Goal: Answer question/provide support: Share knowledge or assist other users

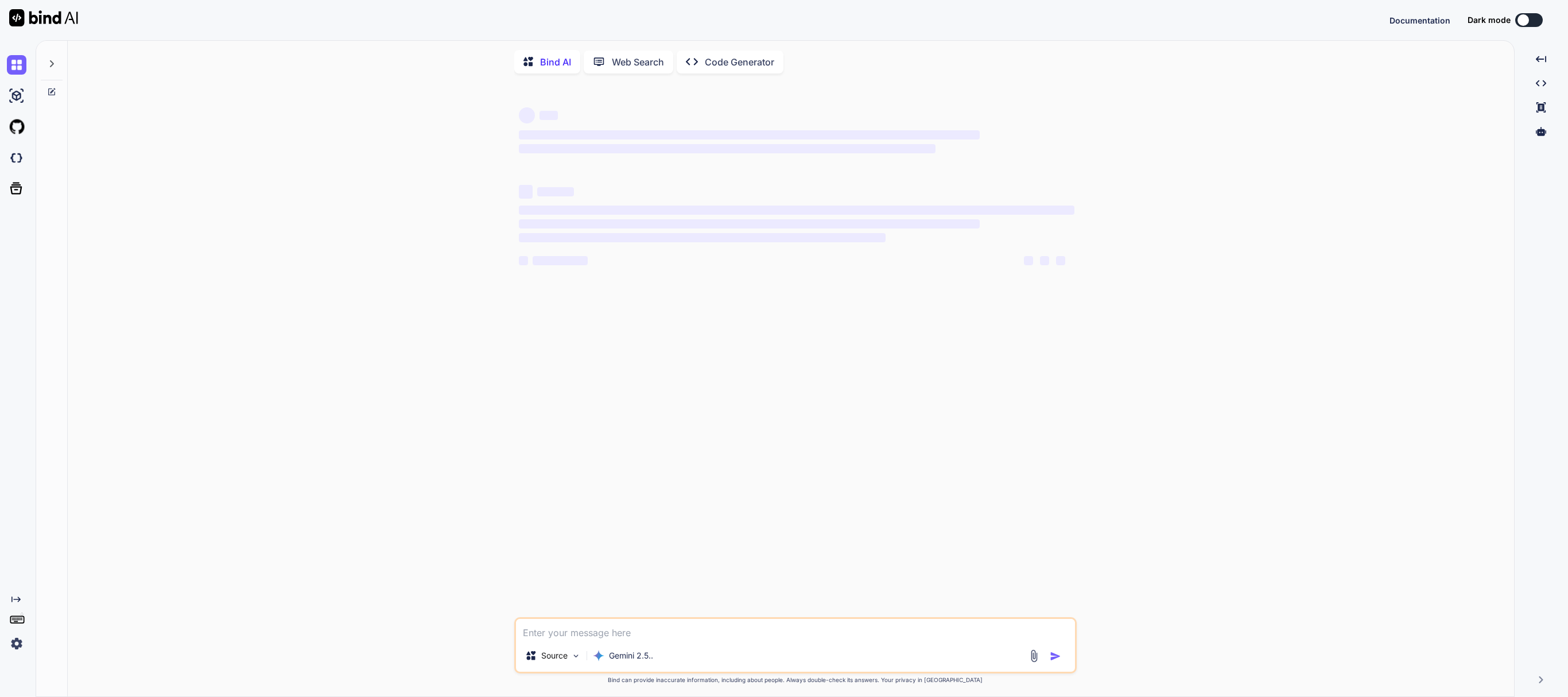
click at [56, 63] on icon at bounding box center [51, 63] width 9 height 9
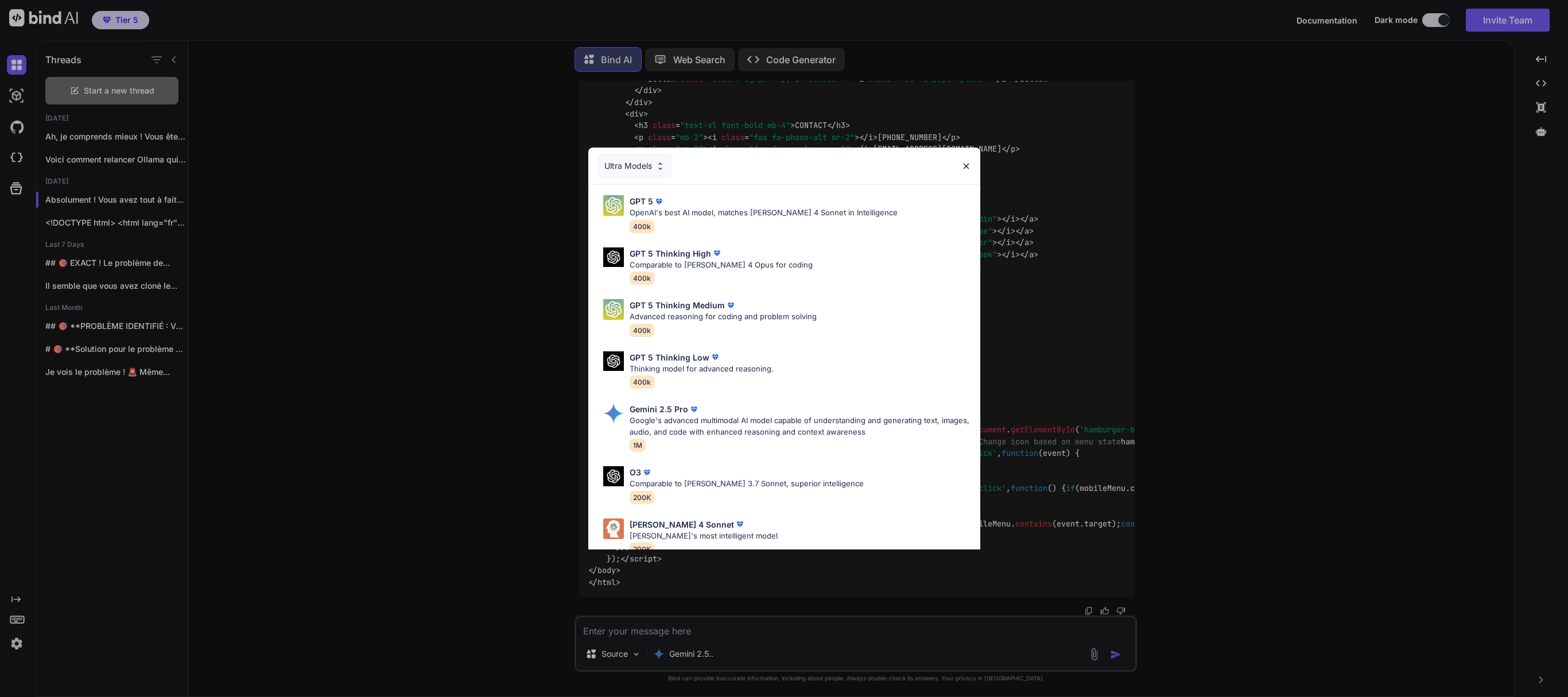
scroll to position [13673, 0]
click at [111, 132] on div "Ultra Models GPT 5 OpenAI's best AI model, matches [PERSON_NAME] 4 Sonnet in In…" at bounding box center [784, 348] width 1568 height 697
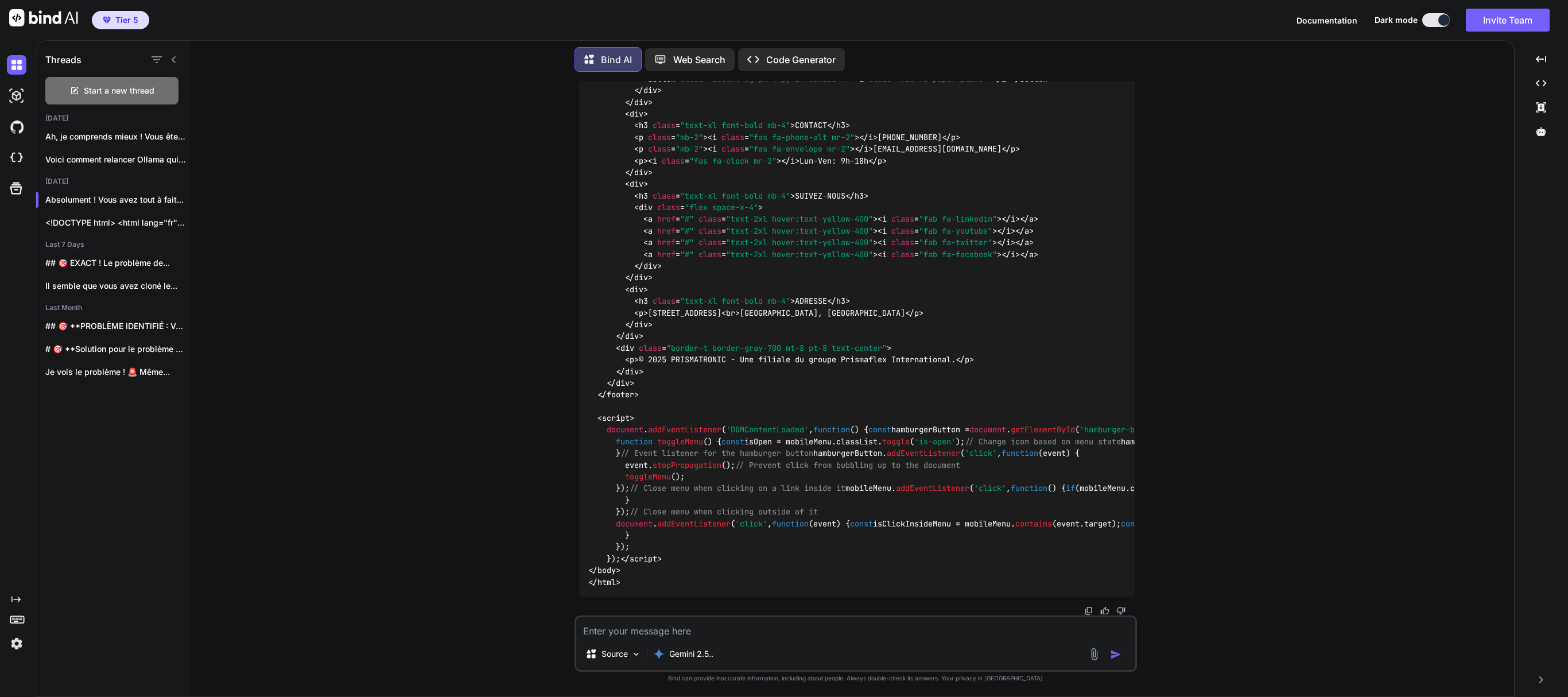
scroll to position [17623, 0]
click at [110, 87] on span "Start a new thread" at bounding box center [119, 91] width 71 height 12
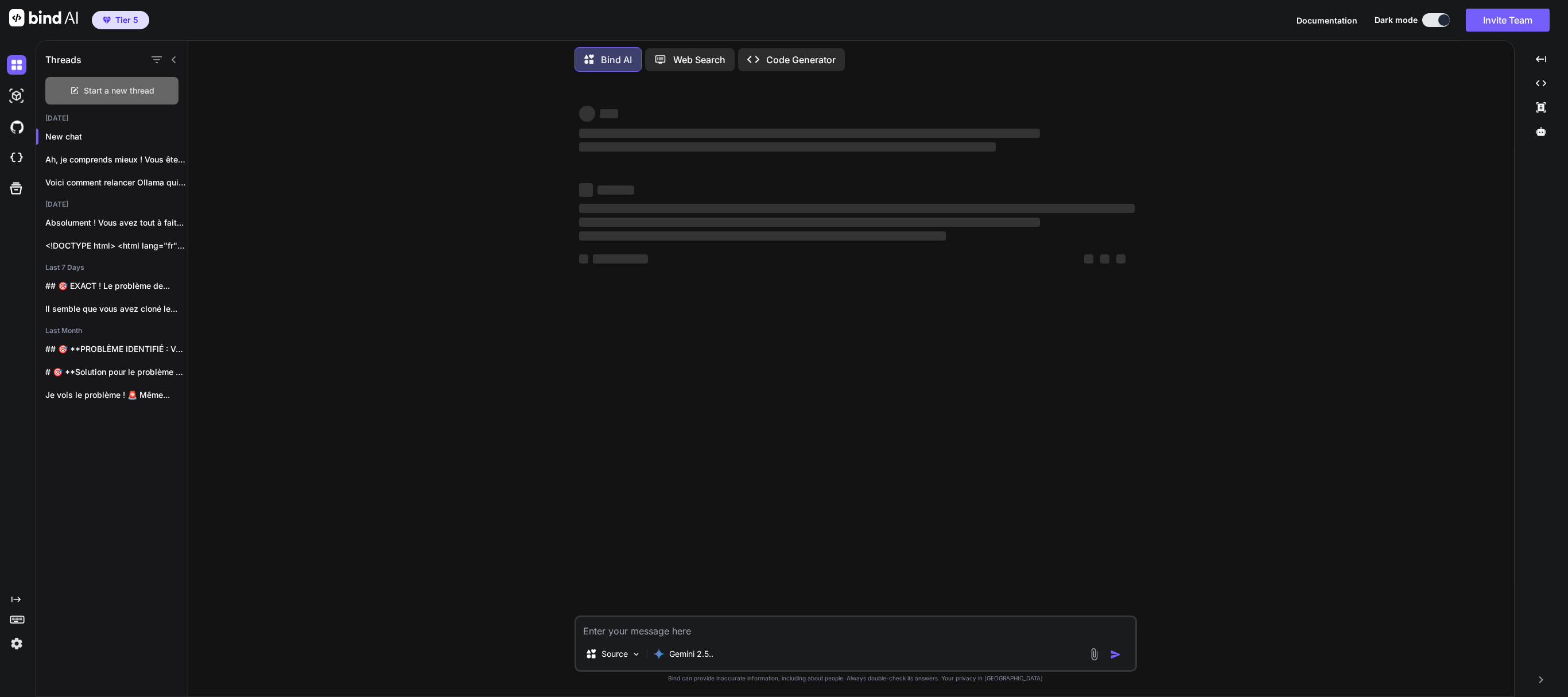
scroll to position [0, 0]
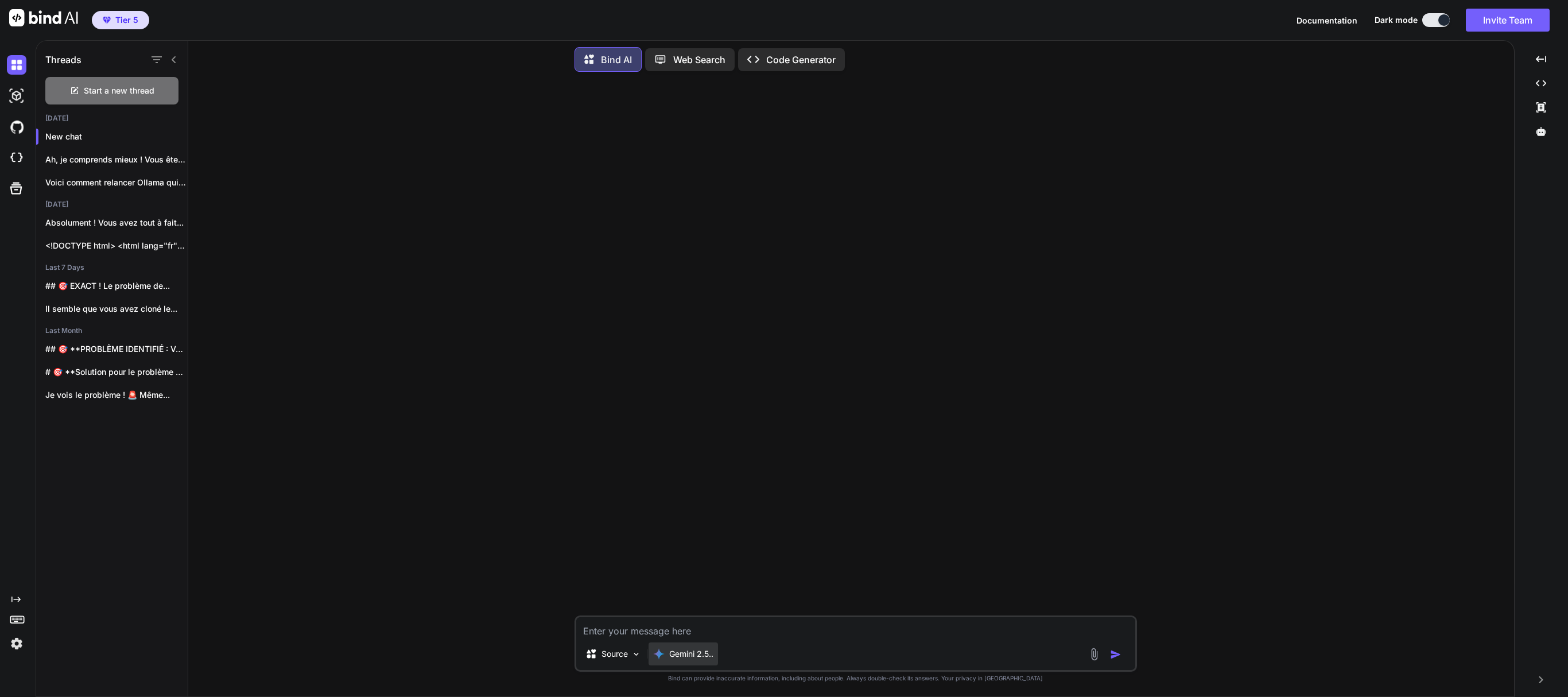
click at [691, 658] on p "Gemini 2.5.." at bounding box center [691, 654] width 44 height 12
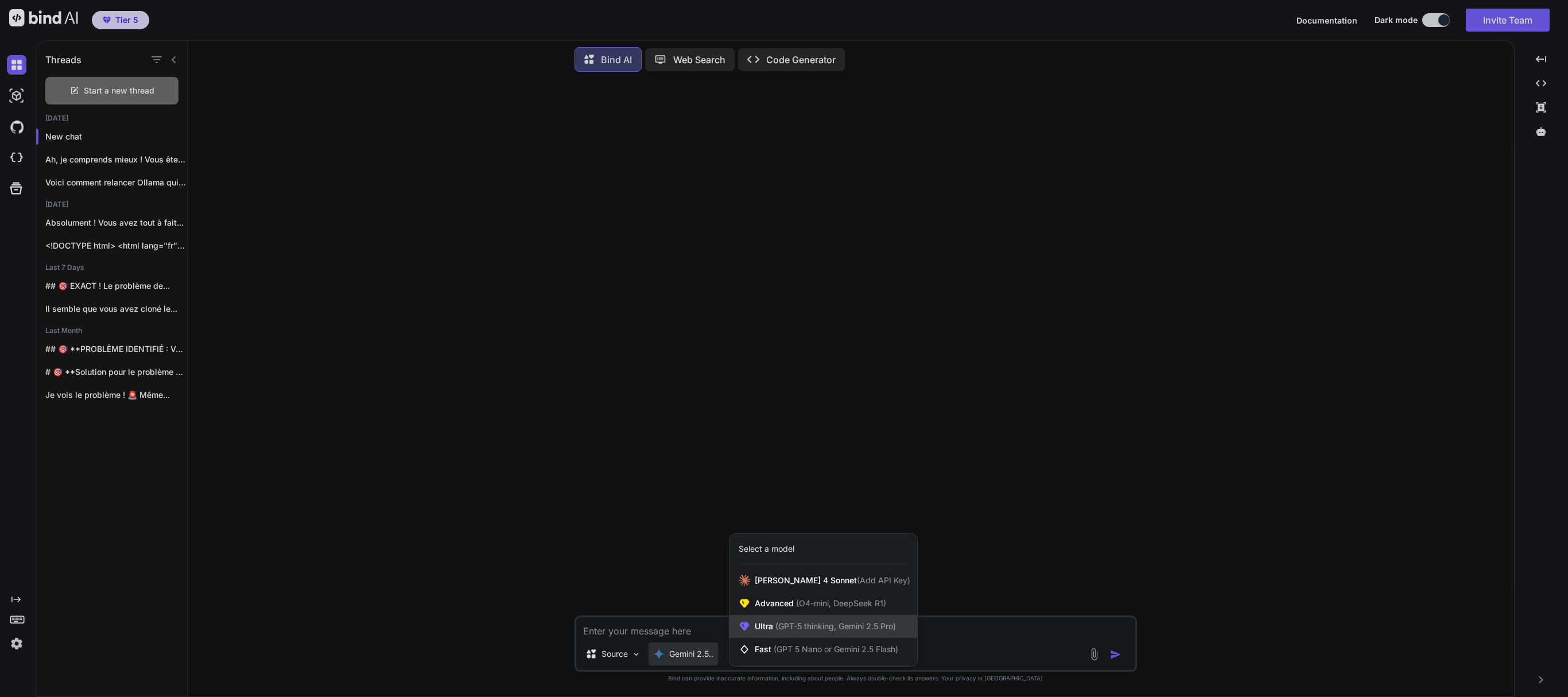
click at [797, 622] on span "(GPT-5 thinking, Gemini 2.5 Pro)" at bounding box center [835, 626] width 123 height 10
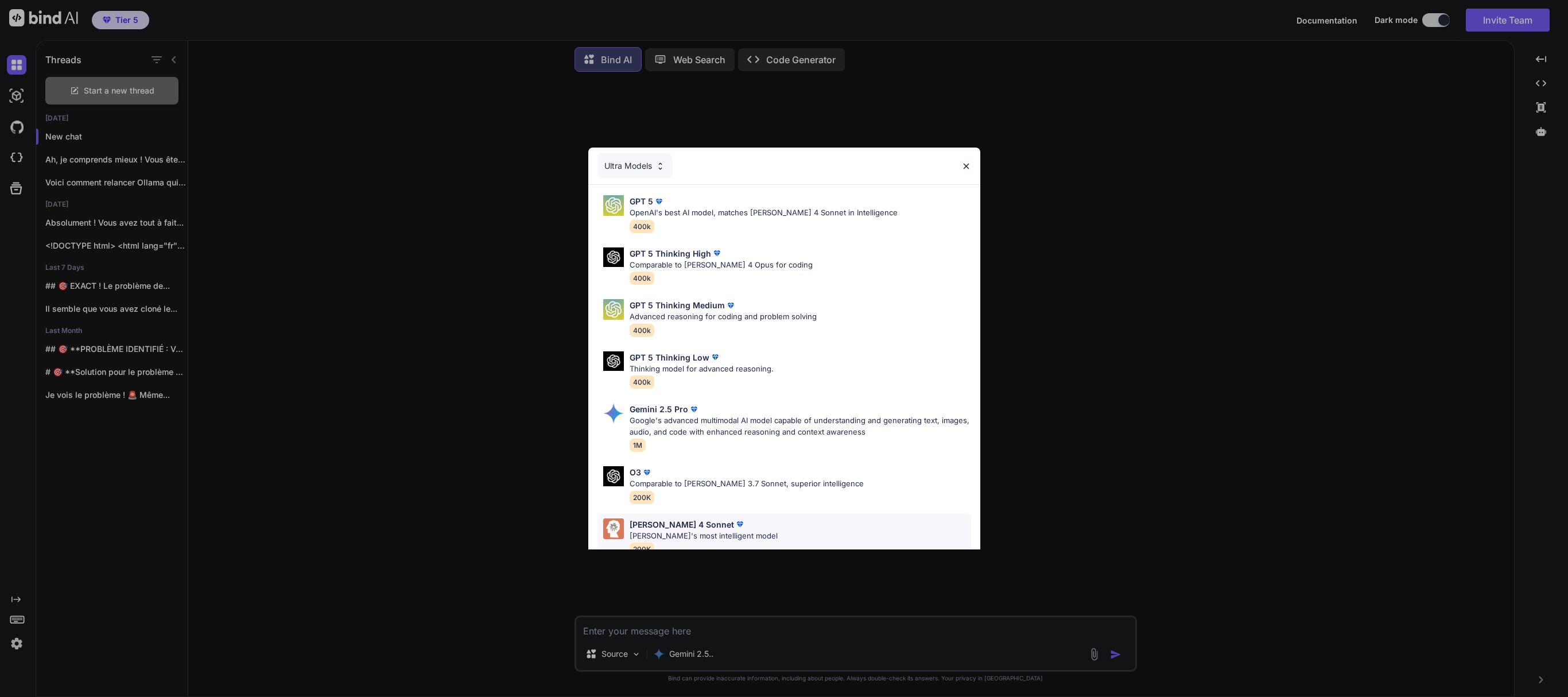
scroll to position [79, 0]
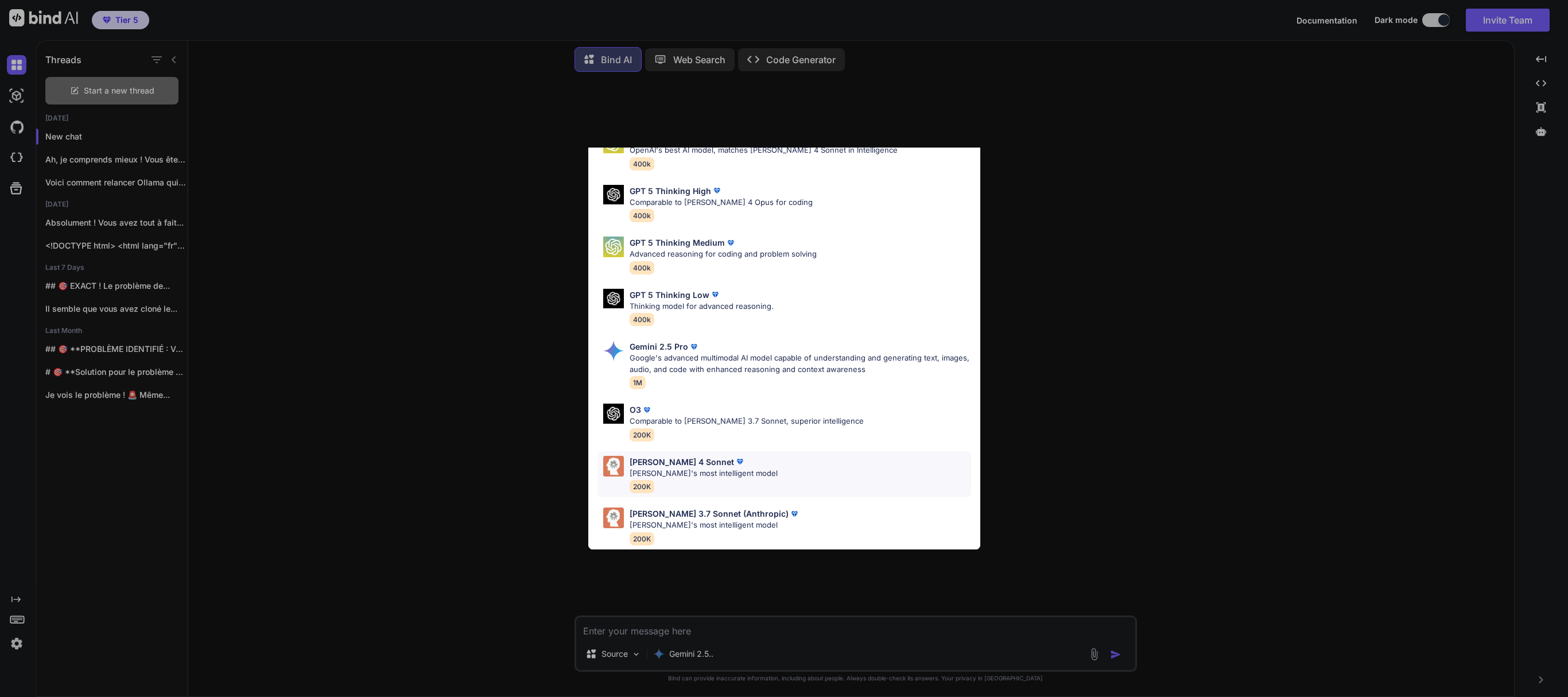
click at [646, 456] on p "[PERSON_NAME] 4 Sonnet" at bounding box center [682, 462] width 105 height 12
type textarea "x"
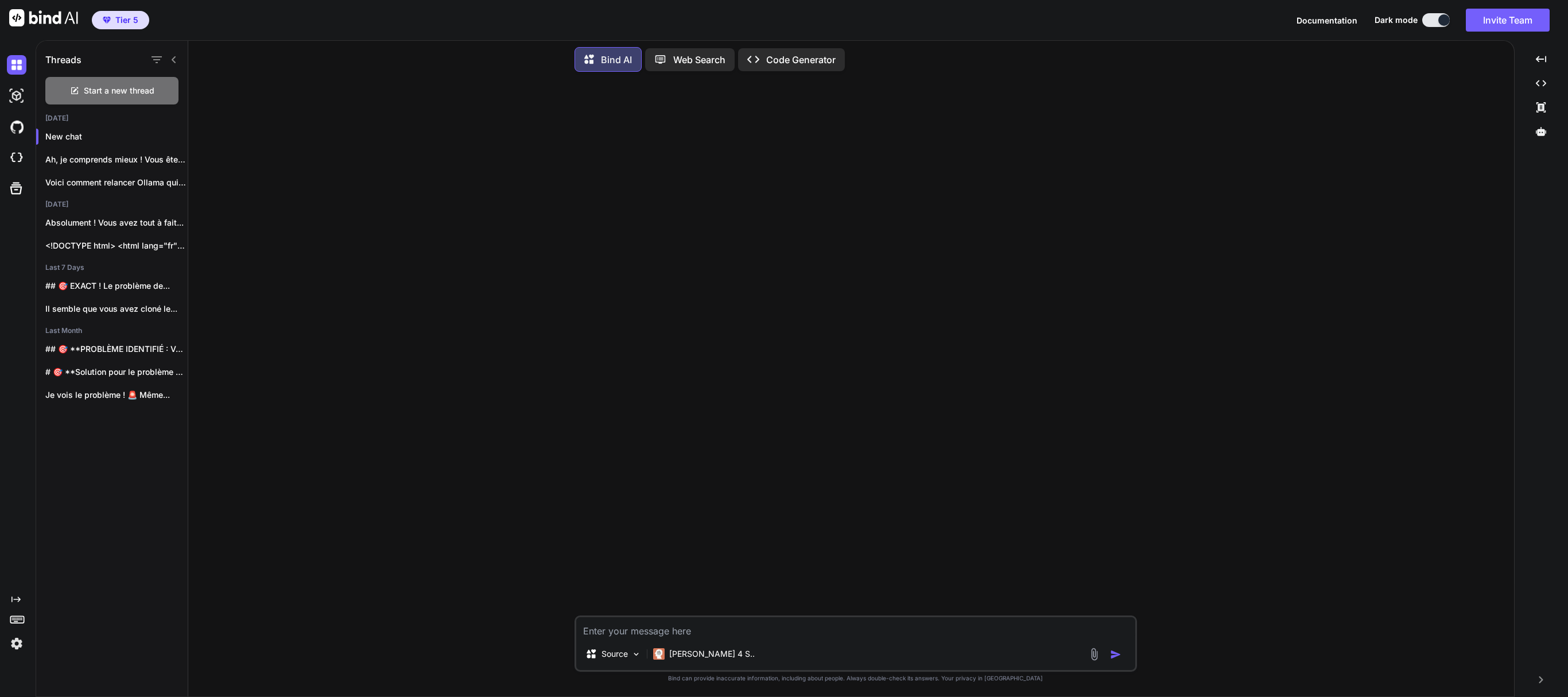
click at [644, 618] on textarea at bounding box center [856, 628] width 559 height 21
paste textarea "> lore@2.9.1 ips /dol/sit/ametconsec/adip.eli > sedd eiu-tempo.inc && utlab etd…"
type textarea "> lore@2.9.1 ips /dol/sit/ametconsec/adip.eli > sedd eiu-tempo.inc && utlab etd…"
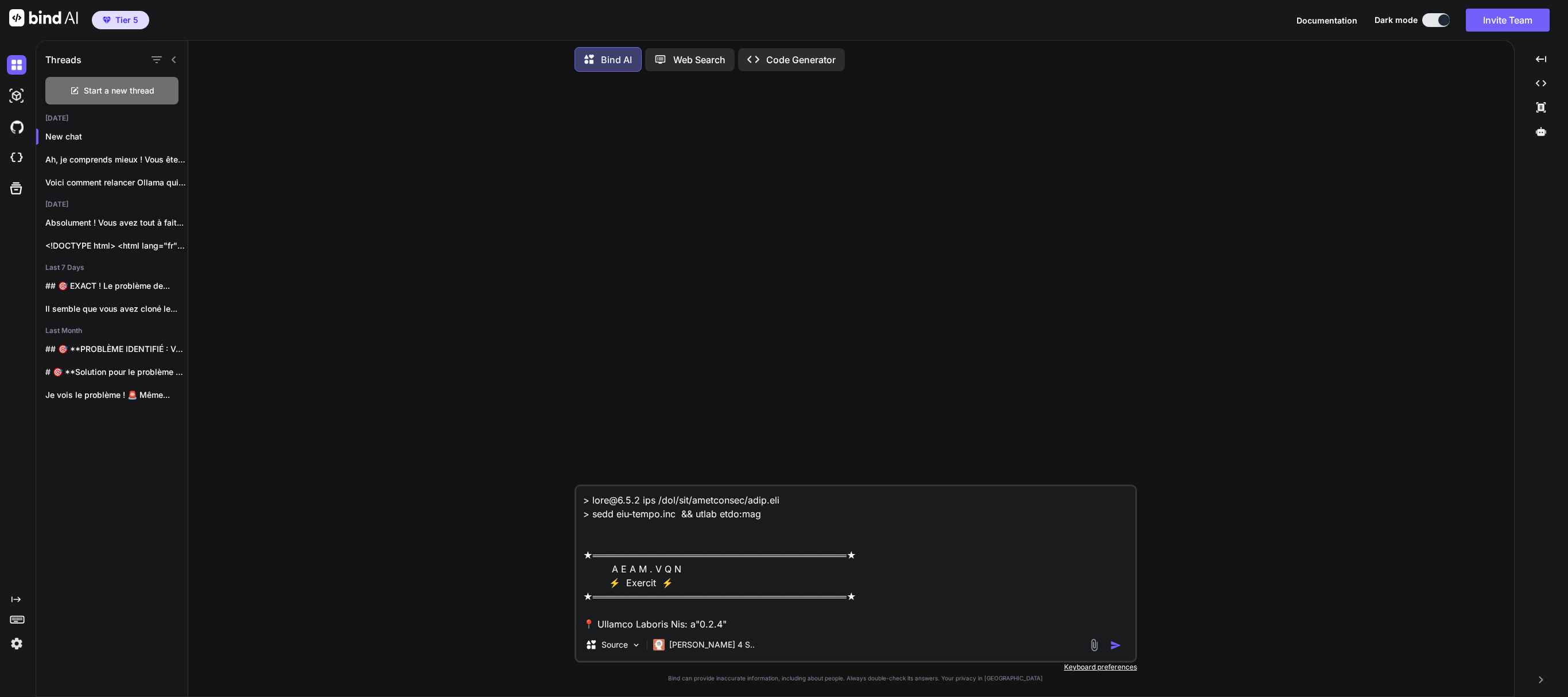
scroll to position [180, 0]
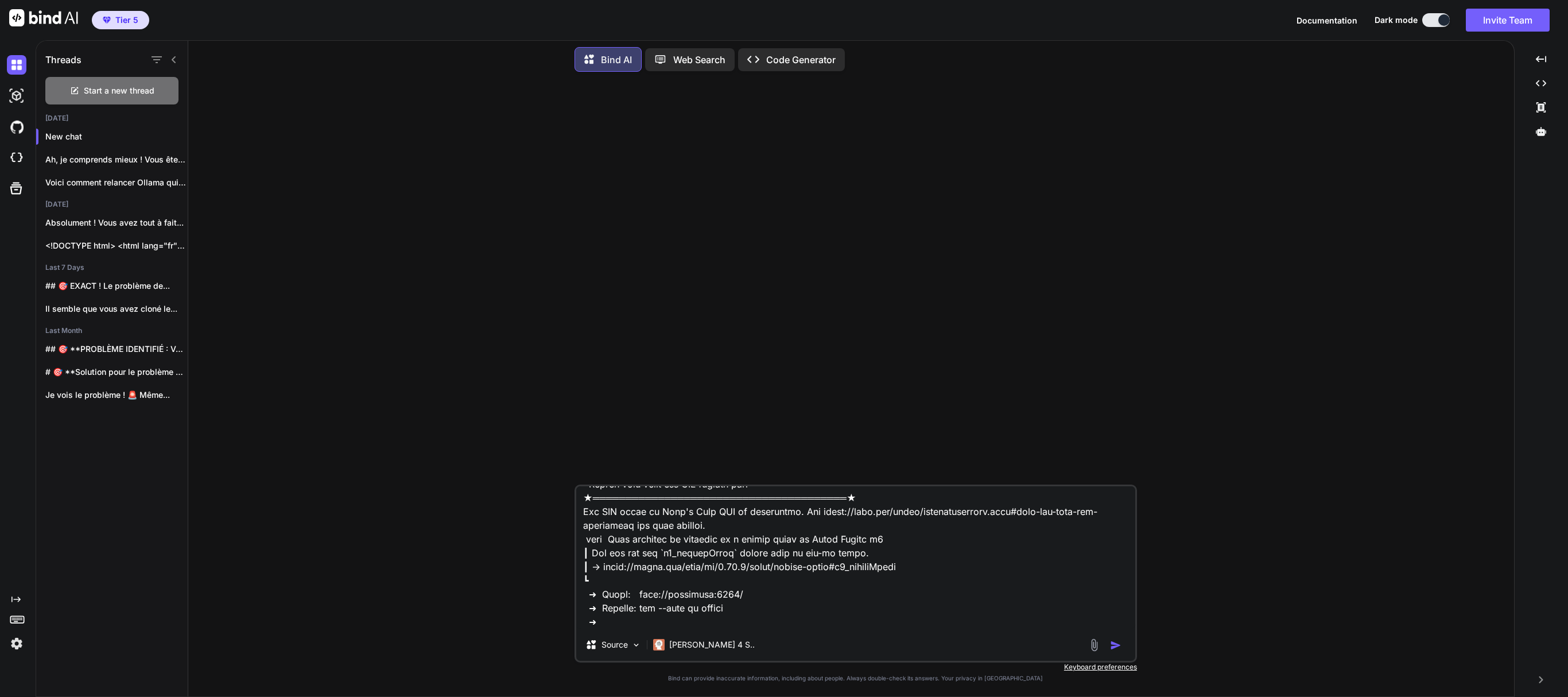
type textarea "x"
type textarea "> lore@0.2.8 ips /dol/sit/ametconsec/adip.eli > sedd eiu-tempo.inc && utlab etd…"
type textarea "x"
type textarea "> lore@2.4.4 ips /dol/sit/ametconsec/adip.eli > sedd eiu-tempo.inc && utlab etd…"
type textarea "x"
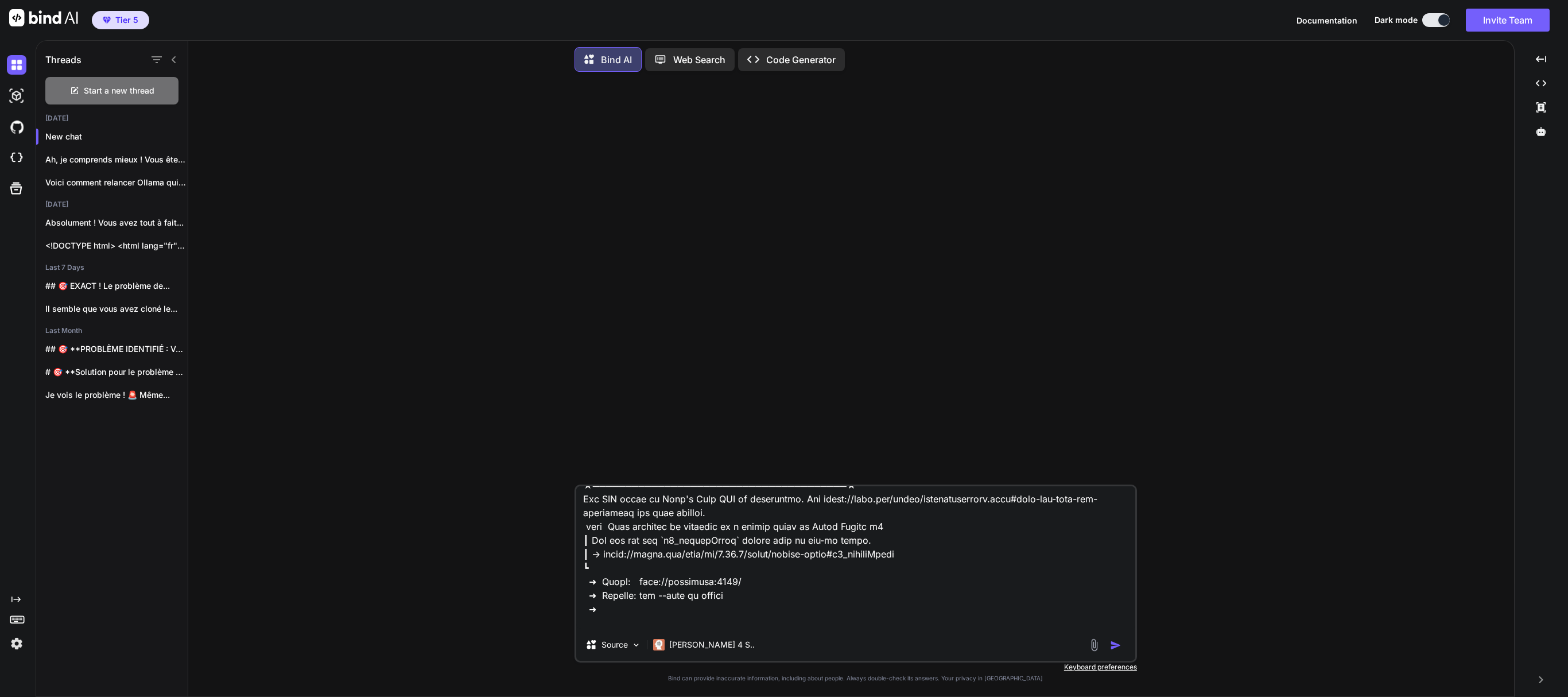
scroll to position [208, 0]
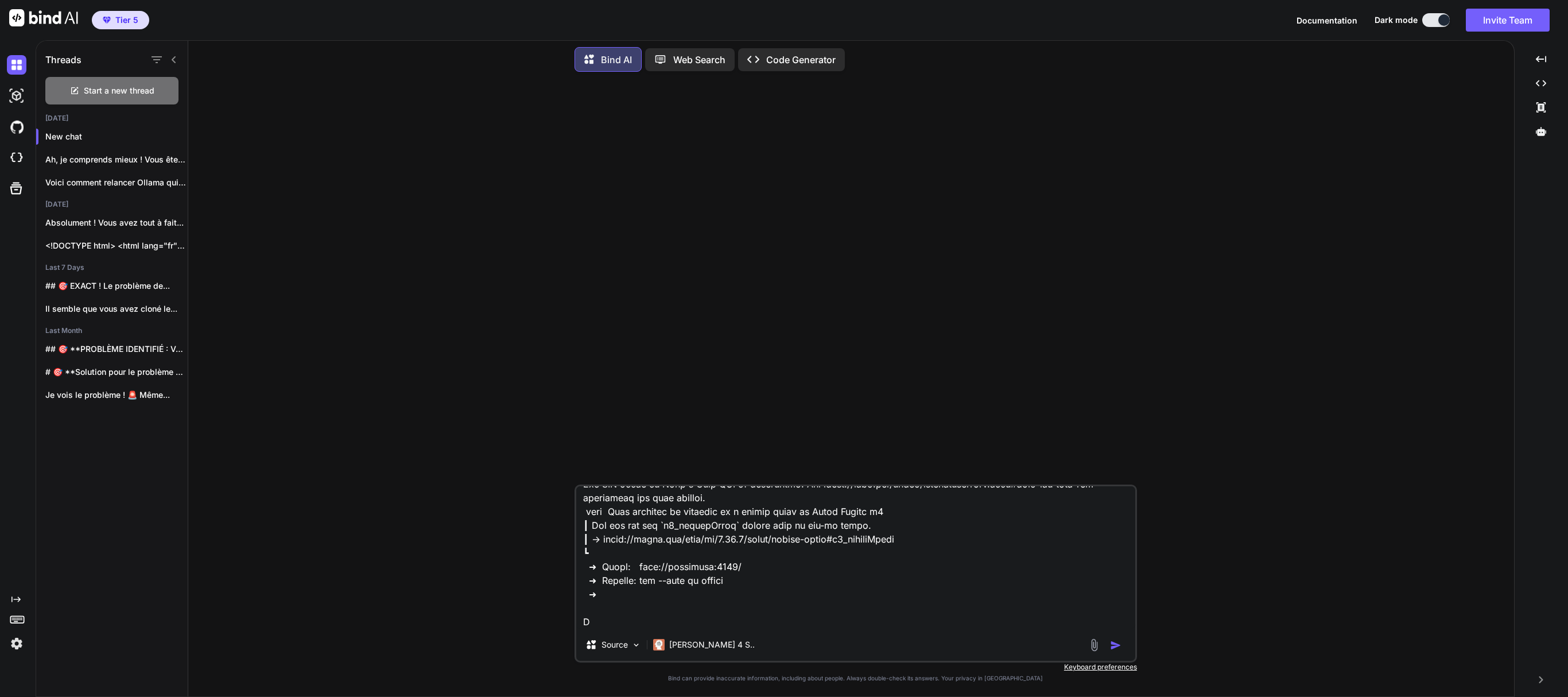
type textarea "> lore@7.7.2 ips /dol/sit/ametconsec/adip.eli > sedd eiu-tempo.inc && utlab etd…"
type textarea "x"
type textarea "> lore@4.0.9 ips /dol/sit/ametconsec/adip.eli > sedd eiu-tempo.inc && utlab etd…"
type textarea "x"
type textarea "> lore@8.3.6 ips /dol/sit/ametconsec/adip.eli > sedd eiu-tempo.inc && utlab etd…"
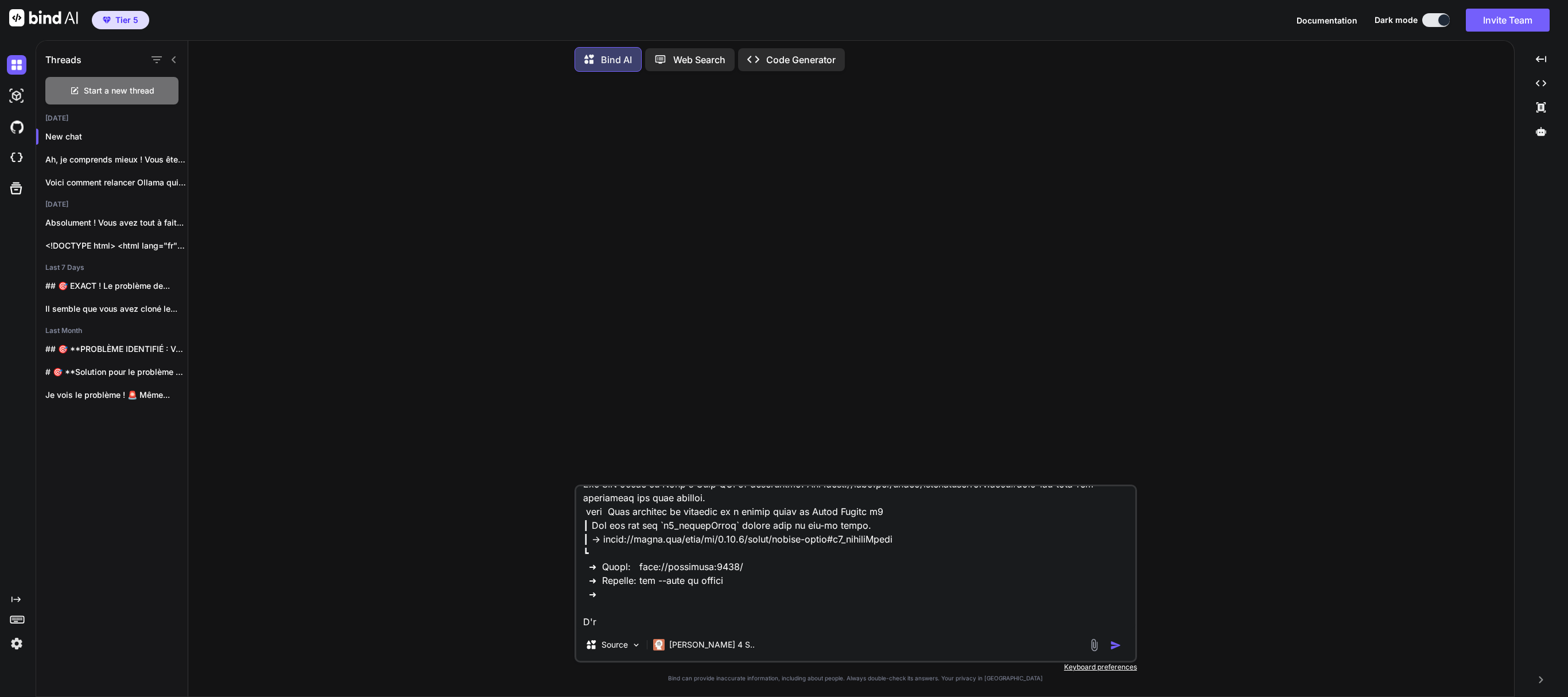
type textarea "x"
type textarea "> lore@9.0.1 ips /dol/sit/ametconsec/adip.eli > sedd eiu-tempo.inc && utlab etd…"
type textarea "x"
type textarea "> lore@6.8.8 ips /dol/sit/ametconsec/adip.eli > sedd eiu-tempo.inc && utlab etd…"
type textarea "x"
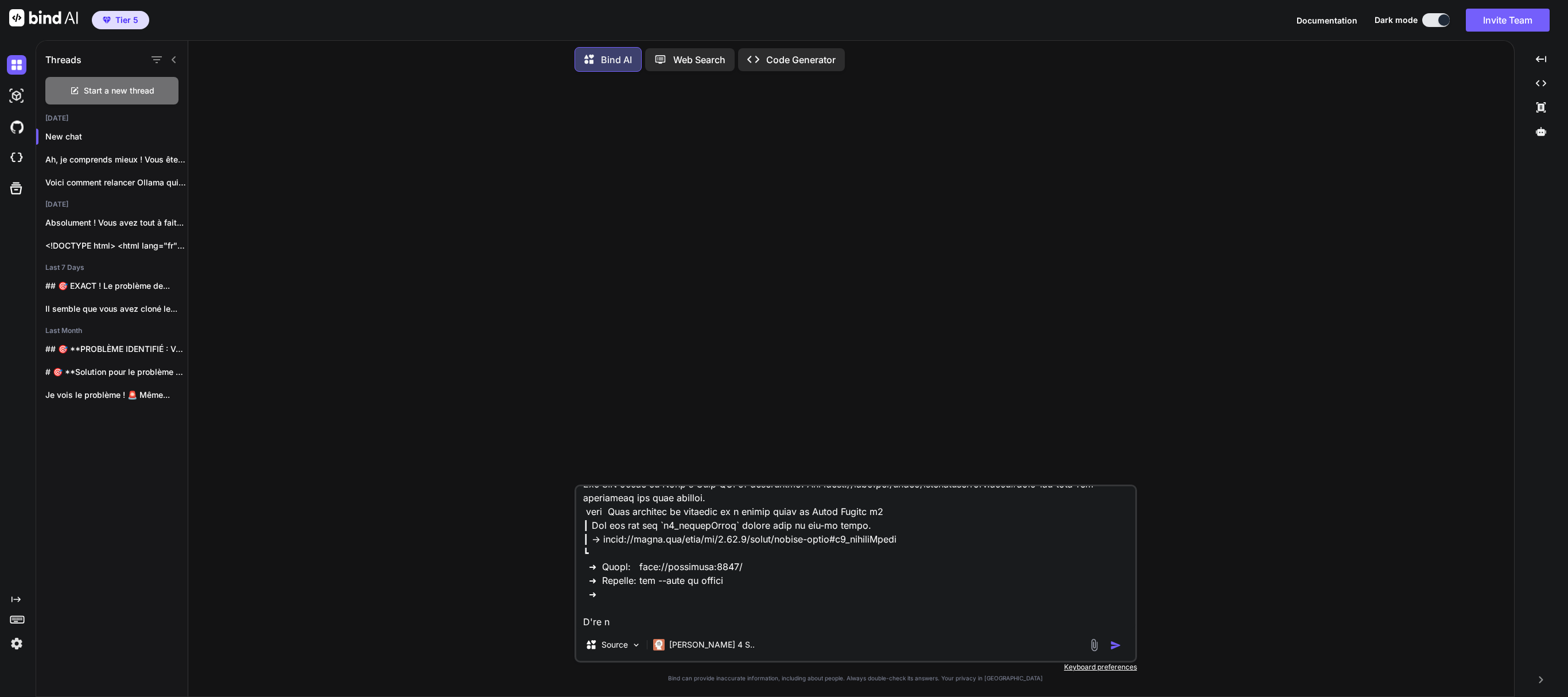
type textarea "> lore@5.2.5 ips /dol/sit/ametconsec/adip.eli > sedd eiu-tempo.inc && utlab etd…"
type textarea "x"
type textarea "> lore@5.2.1 ips /dol/sit/ametconsec/adip.eli > sedd eiu-tempo.inc && utlab etd…"
type textarea "x"
type textarea "> lore@7.5.5 ips /dol/sit/ametconsec/adip.eli > sedd eiu-tempo.inc && utlab etd…"
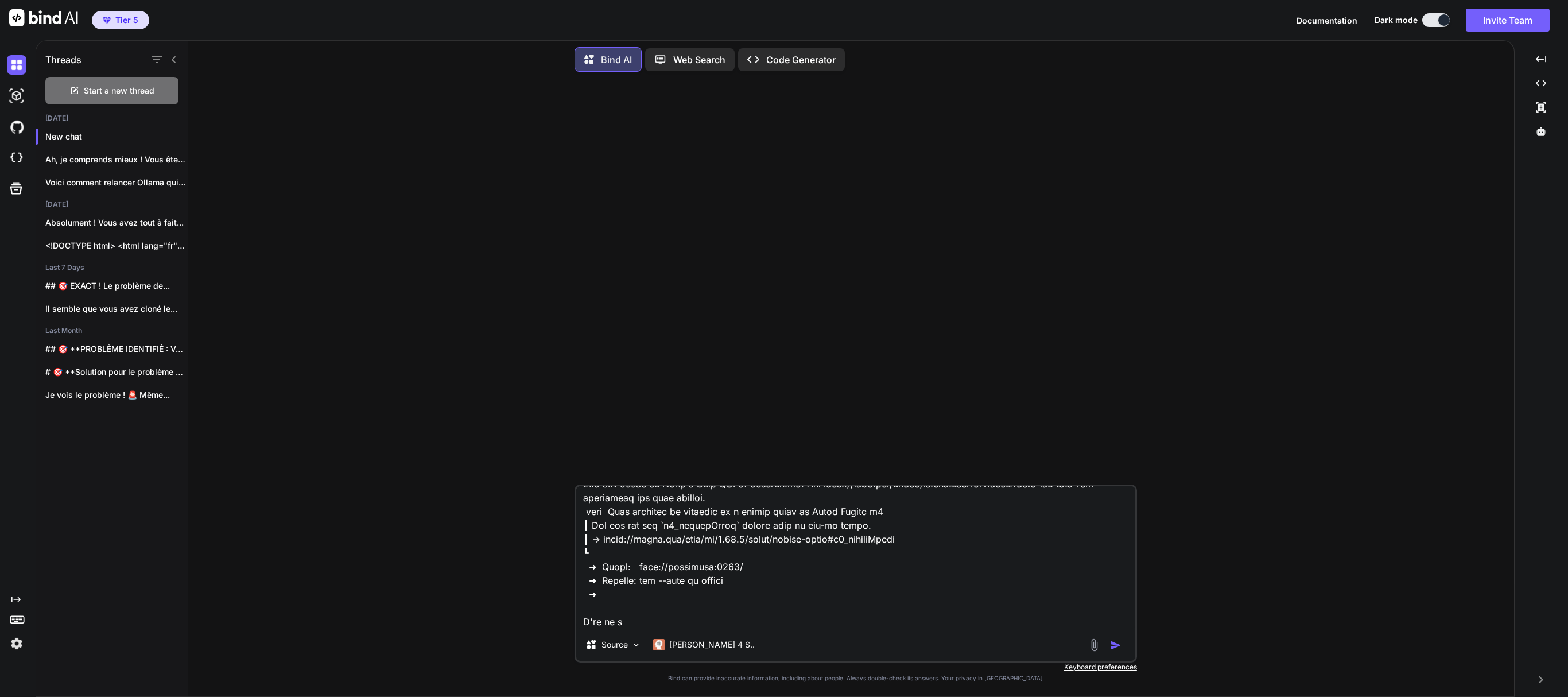
type textarea "x"
type textarea "> lore@9.7.5 ips /dol/sit/ametconsec/adip.eli > sedd eiu-tempo.inc && utlab etd…"
type textarea "x"
type textarea "> lore@9.2.5 ips /dol/sit/ametconsec/adip.eli > sedd eiu-tempo.inc && utlab etd…"
type textarea "x"
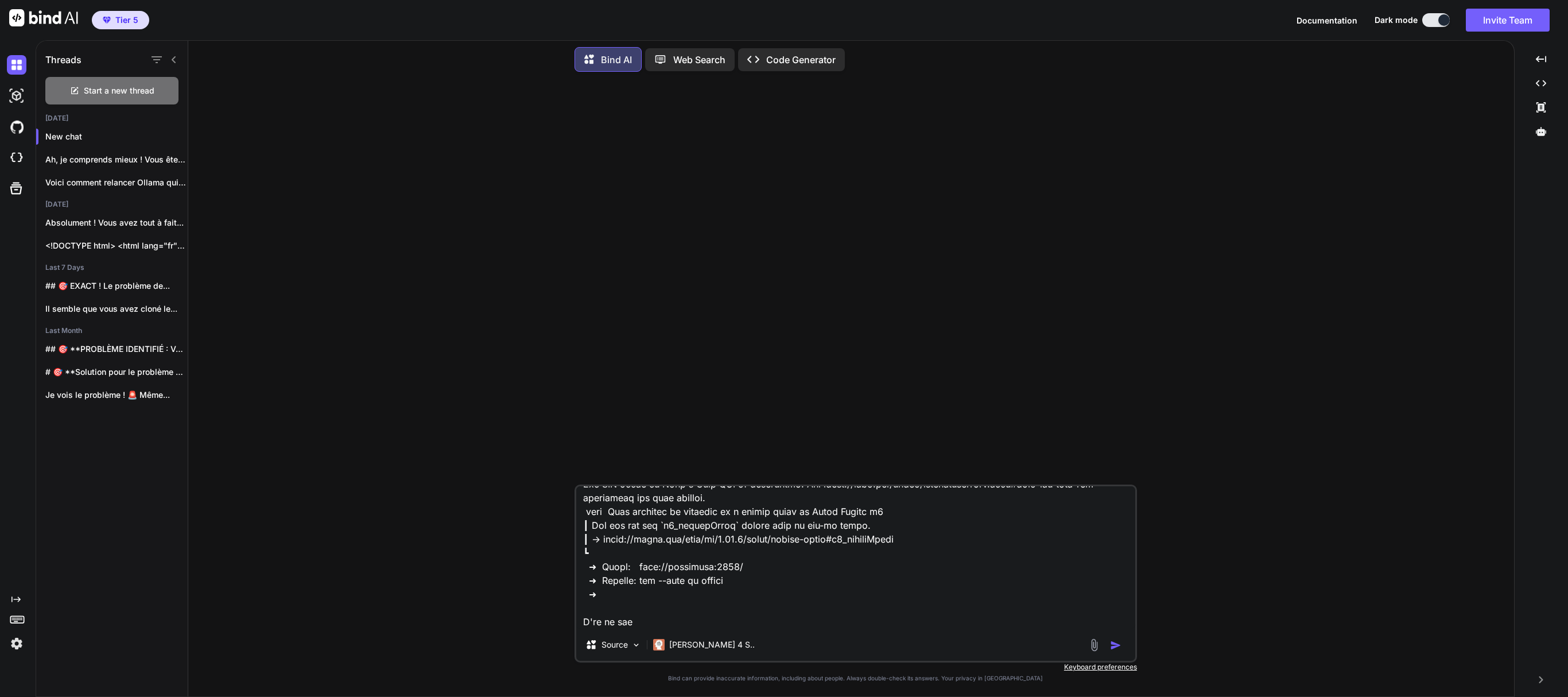
type textarea "> lore@3.4.3 ips /dol/sit/ametconsec/adip.eli > sedd eiu-tempo.inc && utlab etd…"
type textarea "x"
type textarea "> lore@3.7.7 ips /dol/sit/ametconsec/adip.eli > sedd eiu-tempo.inc && utlab etd…"
type textarea "x"
type textarea "> lore@3.4.3 ips /dol/sit/ametconsec/adip.eli > sedd eiu-tempo.inc && utlab etd…"
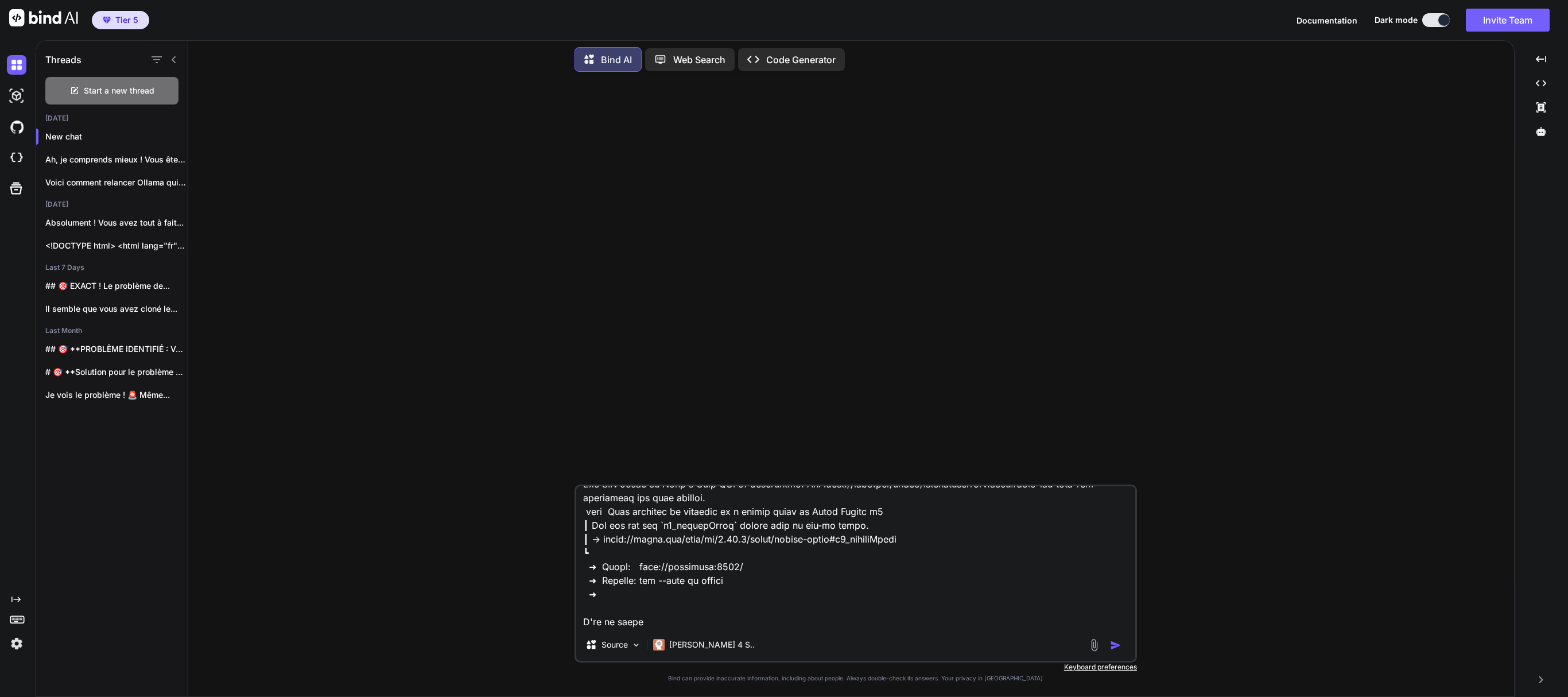
type textarea "x"
type textarea "> lore@6.4.0 ips /dol/sit/ametconsec/adip.eli > sedd eiu-tempo.inc && utlab etd…"
type textarea "x"
type textarea "> lore@7.4.6 ips /dol/sit/ametconsec/adip.eli > sedd eiu-tempo.inc && utlab etd…"
type textarea "x"
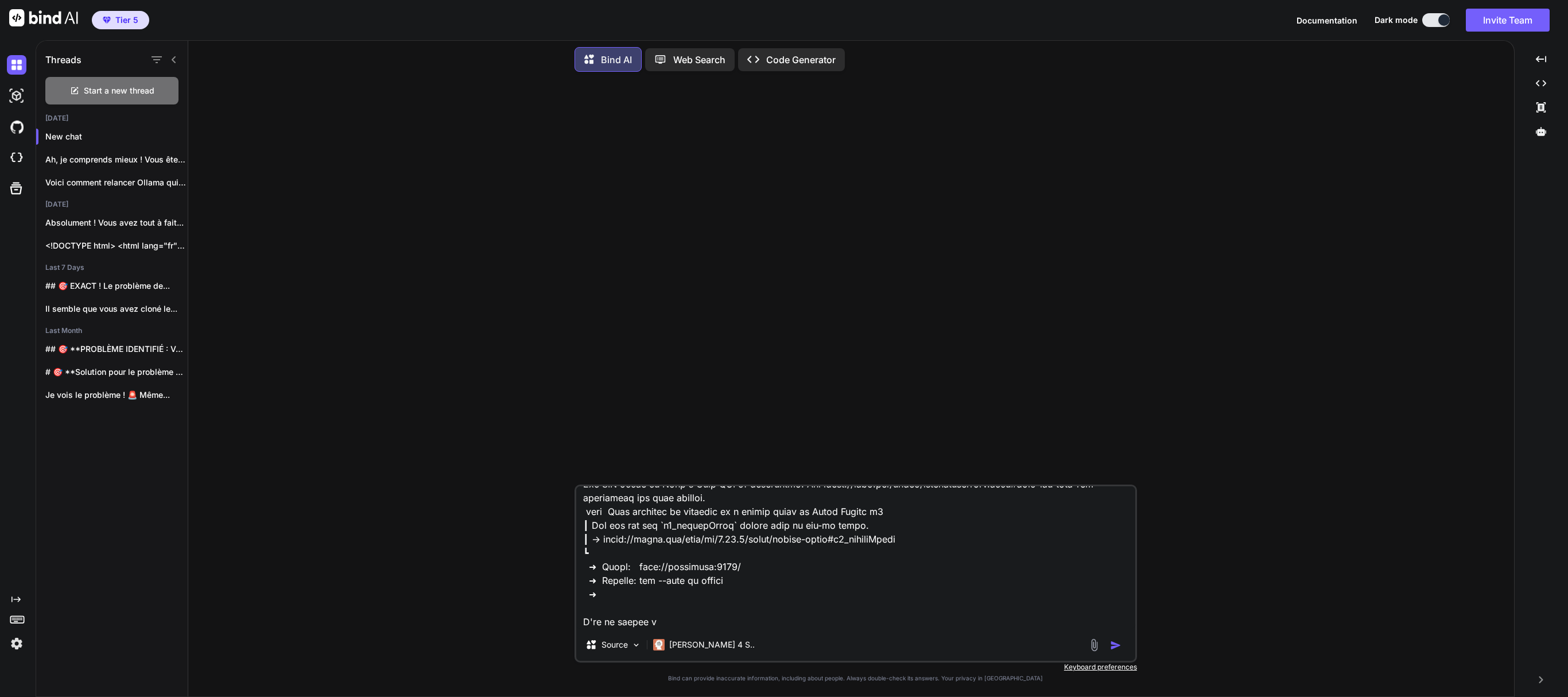
type textarea "> lore@4.6.4 ips /dol/sit/ametconsec/adip.eli > sedd eiu-tempo.inc && utlab etd…"
type textarea "x"
type textarea "> lore@3.9.3 ips /dol/sit/ametconsec/adip.eli > sedd eiu-tempo.inc && utlab etd…"
type textarea "x"
type textarea "> lore@7.9.4 ips /dol/sit/ametconsec/adip.eli > sedd eiu-tempo.inc && utlab etd…"
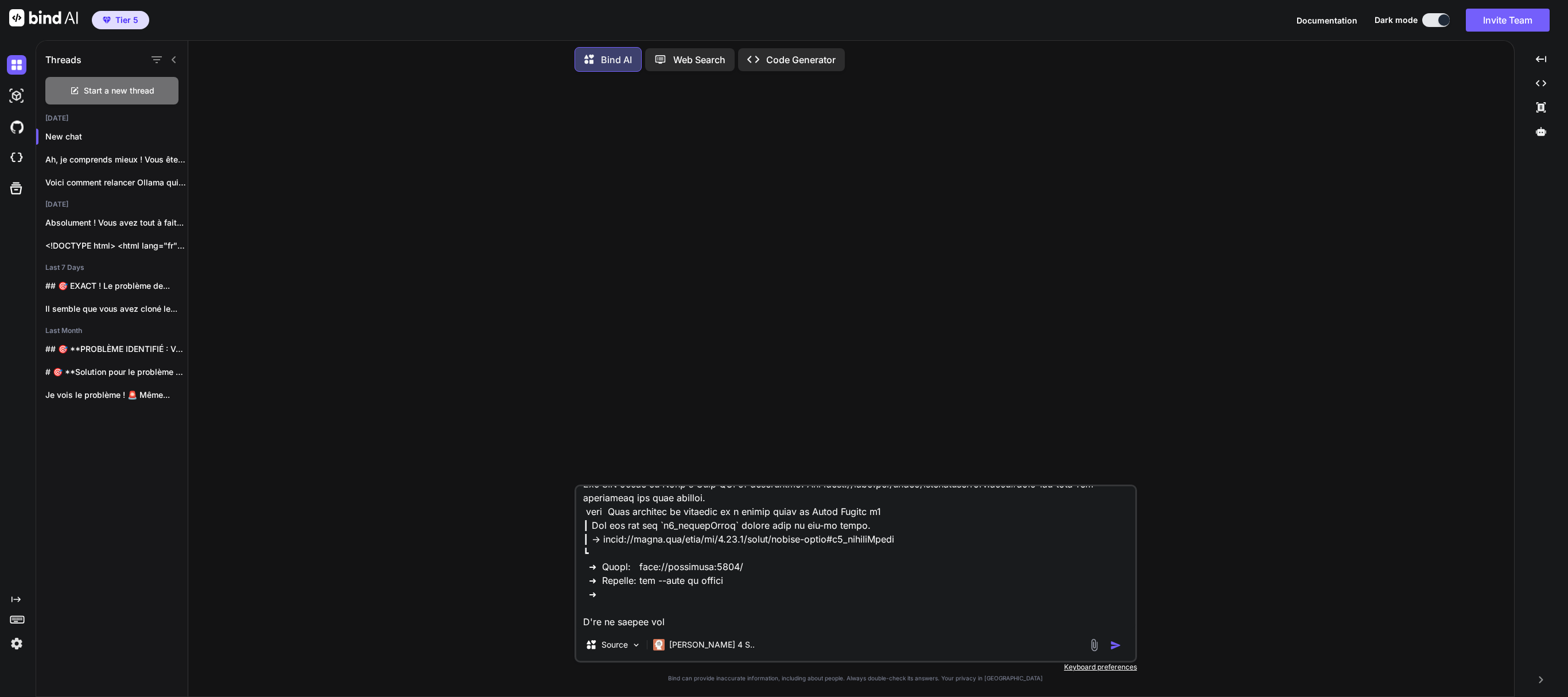
type textarea "x"
type textarea "> lore@1.5.3 ips /dol/sit/ametconsec/adip.eli > sedd eiu-tempo.inc && utlab etd…"
type textarea "x"
type textarea "> lore@7.0.6 ips /dol/sit/ametconsec/adip.eli > sedd eiu-tempo.inc && utlab etd…"
type textarea "x"
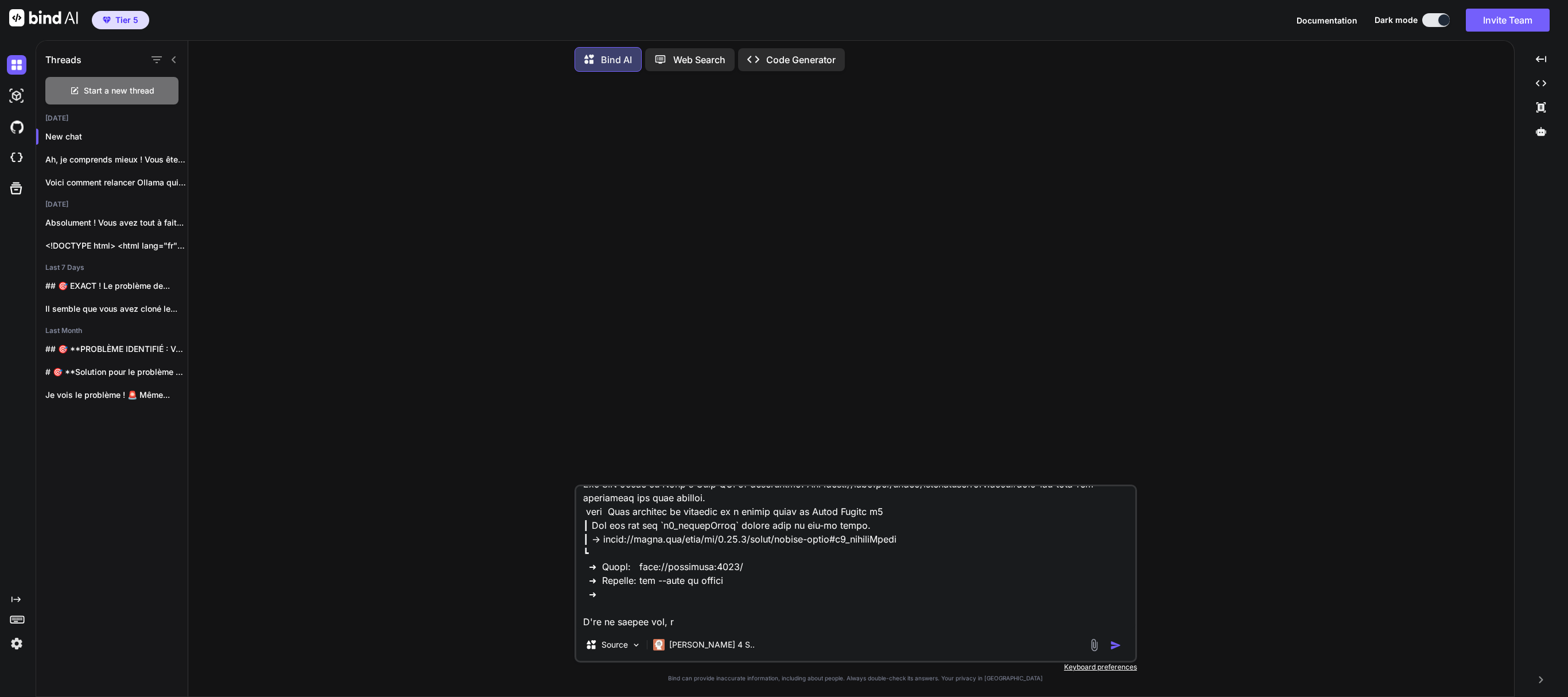
type textarea "> lore@1.0.9 ips /dol/sit/ametconsec/adip.eli > sedd eiu-tempo.inc && utlab etd…"
type textarea "x"
type textarea "> lore@8.0.2 ips /dol/sit/ametconsec/adip.eli > sedd eiu-tempo.inc && utlab etd…"
type textarea "x"
type textarea "> lore@9.3.4 ips /dol/sit/ametconsec/adip.eli > sedd eiu-tempo.inc && utlab etd…"
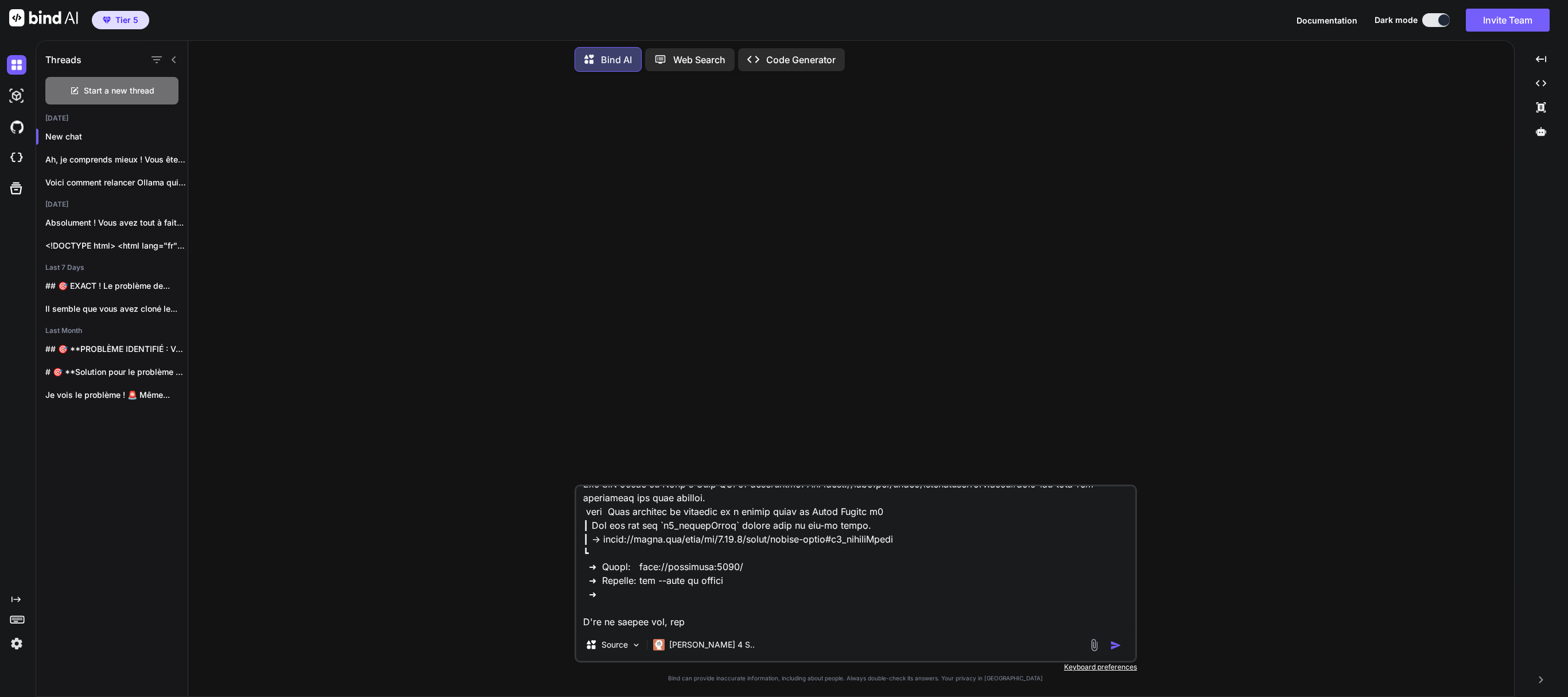
type textarea "x"
type textarea "> lore@8.8.3 ips /dol/sit/ametconsec/adip.eli > sedd eiu-tempo.inc && utlab etd…"
type textarea "x"
type textarea "> lore@8.7.6 ips /dol/sit/ametconsec/adip.eli > sedd eiu-tempo.inc && utlab etd…"
type textarea "x"
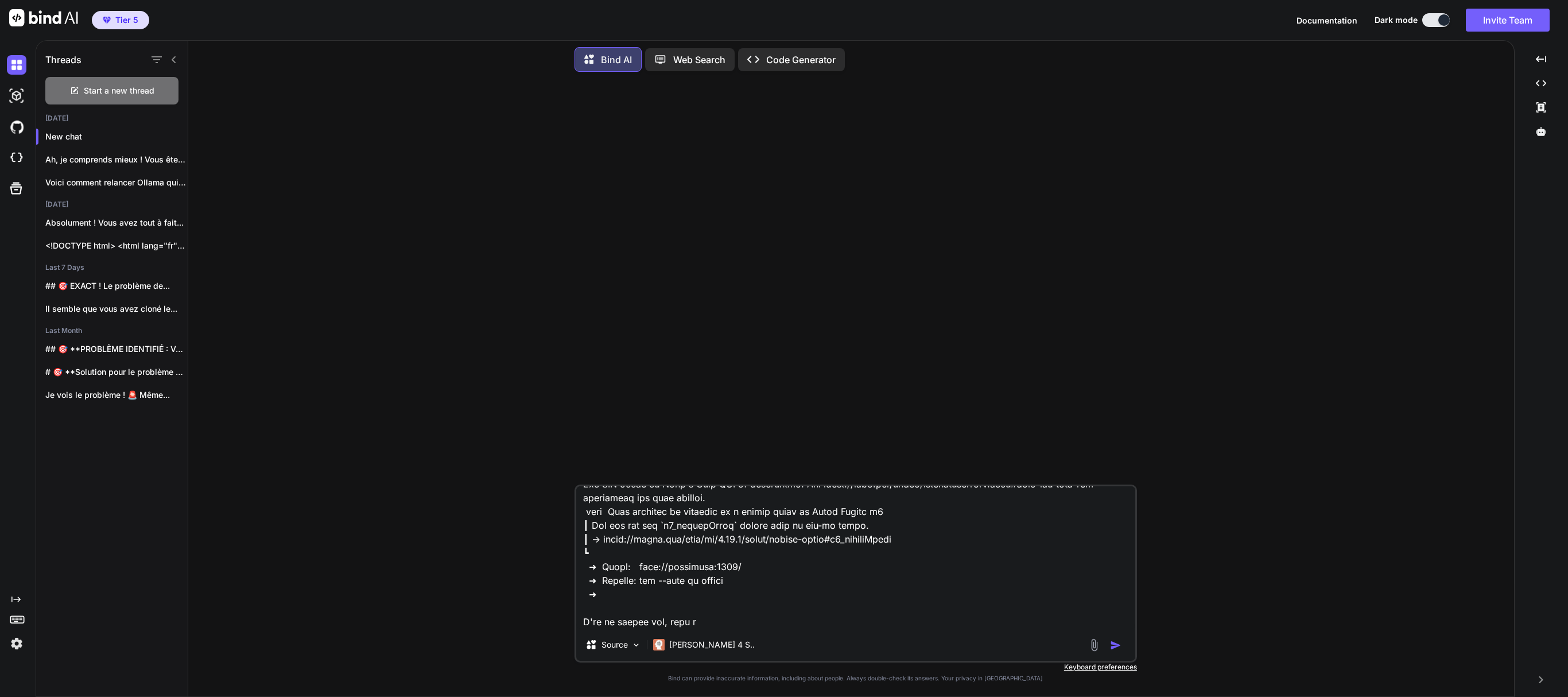
type textarea "> lore@6.6.4 ips /dol/sit/ametconsec/adip.eli > sedd eiu-tempo.inc && utlab etd…"
type textarea "x"
type textarea "> lore@8.9.7 ips /dol/sit/ametconsec/adip.eli > sedd eiu-tempo.inc && utlab etd…"
type textarea "x"
type textarea "> lore@0.7.6 ips /dol/sit/ametconsec/adip.eli > sedd eiu-tempo.inc && utlab etd…"
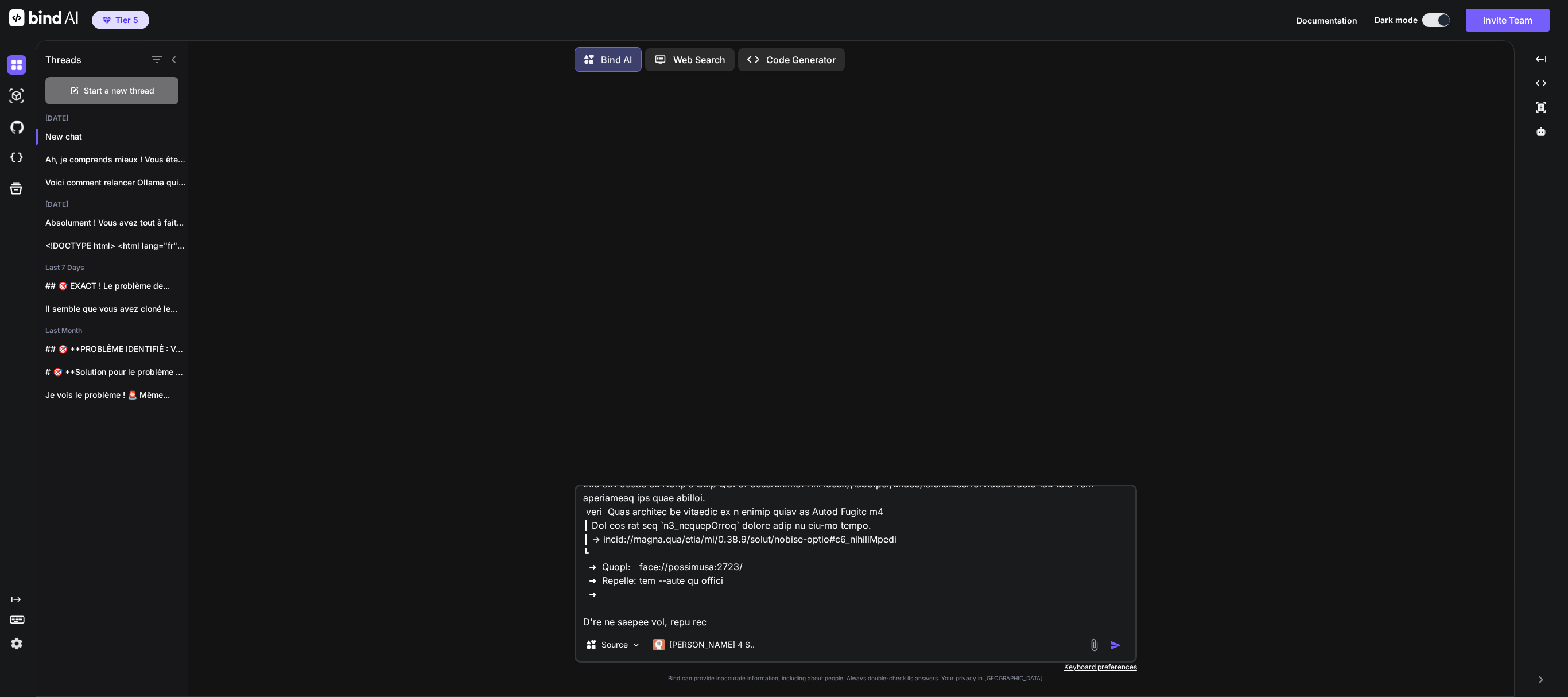
type textarea "x"
type textarea "> lore@7.1.3 ips /dol/sit/ametconsec/adip.eli > sedd eiu-tempo.inc && utlab etd…"
type textarea "x"
type textarea "> lore@5.9.8 ips /dol/sit/ametconsec/adip.eli > sedd eiu-tempo.inc && utlab etd…"
type textarea "x"
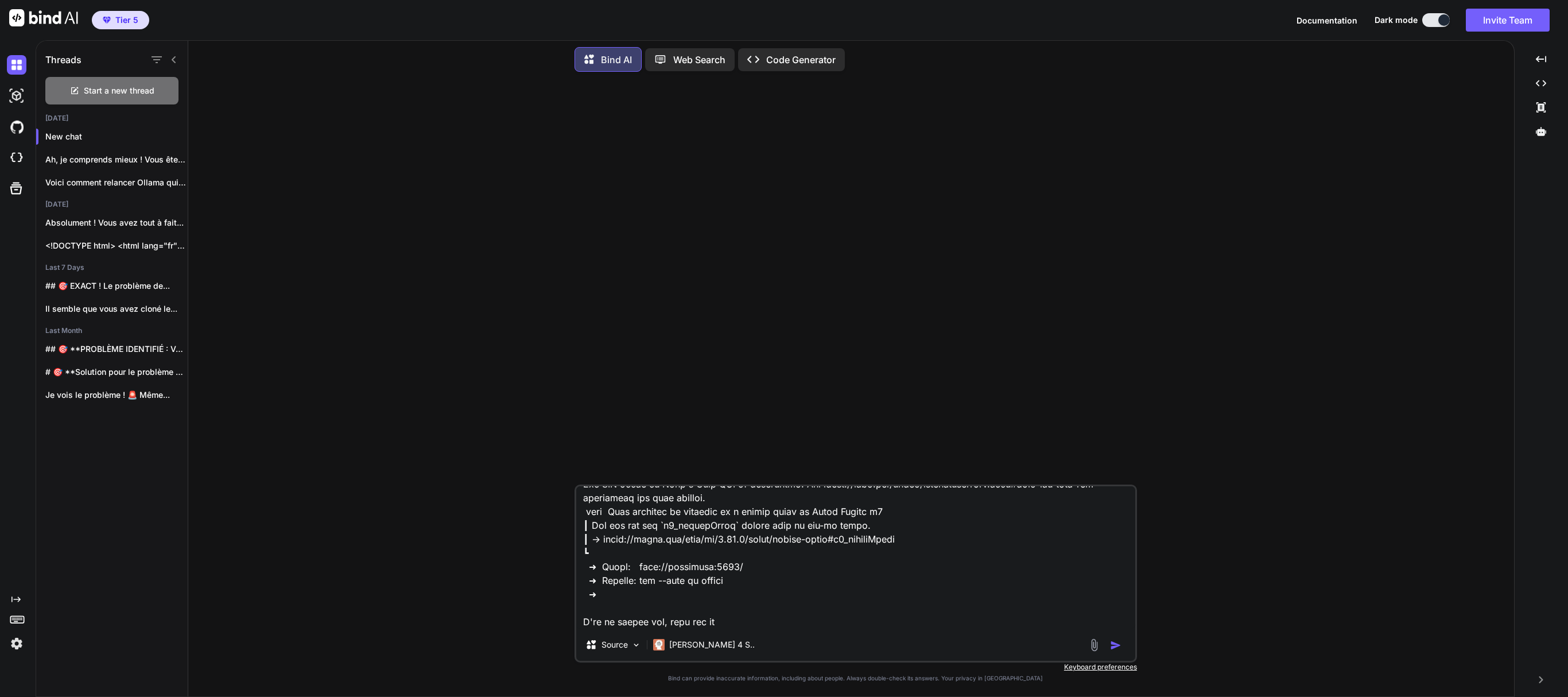
type textarea "> lore@1.5.9 ips /dol/sit/ametconsec/adip.eli > sedd eiu-tempo.inc && utlab etd…"
type textarea "x"
type textarea "> lore@6.2.9 ips /dol/sit/ametconsec/adip.eli > sedd eiu-tempo.inc && utlab etd…"
type textarea "x"
type textarea "> lore@0.4.4 ips /dol/sit/ametconsec/adip.eli > sedd eiu-tempo.inc && utlab etd…"
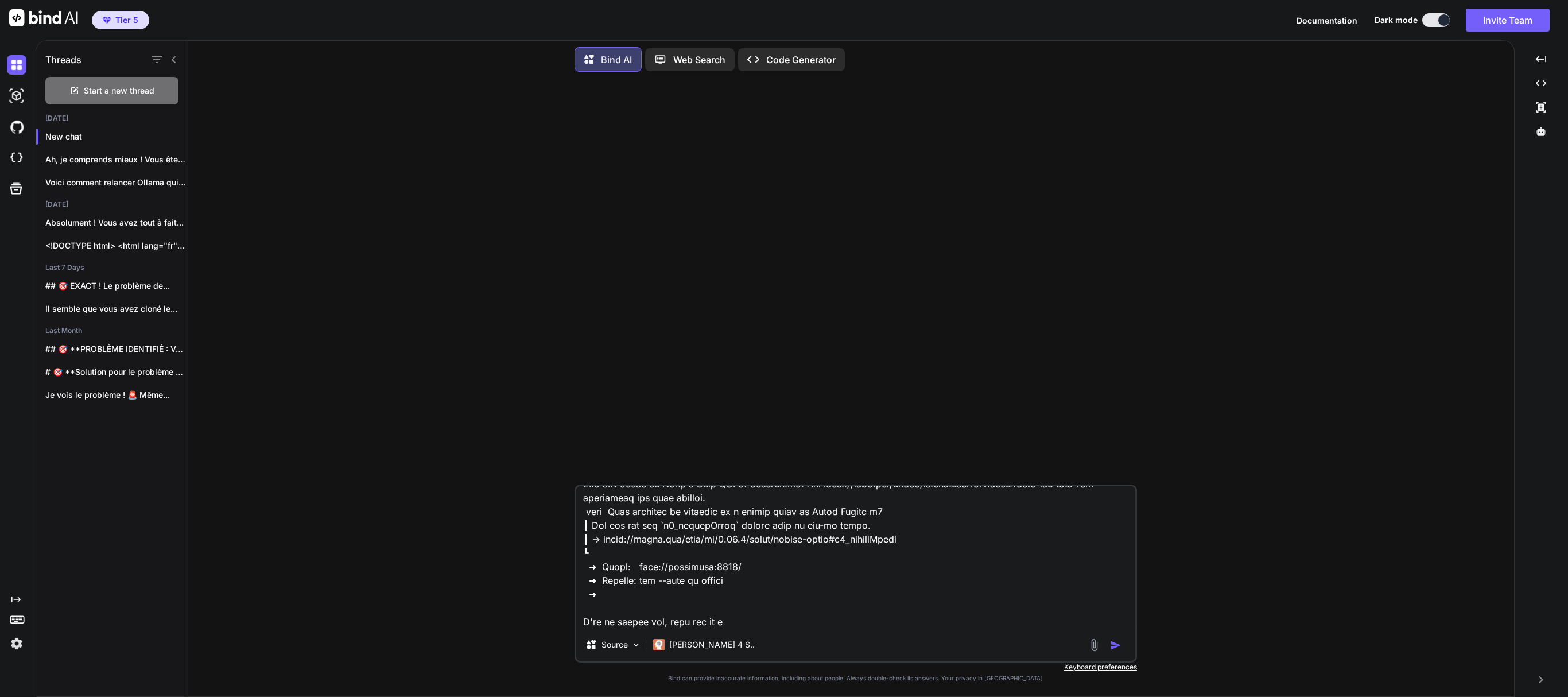
type textarea "x"
type textarea "> lore@5.6.6 ips /dol/sit/ametconsec/adip.eli > sedd eiu-tempo.inc && utlab etd…"
type textarea "x"
type textarea "> lore@0.7.5 ips /dol/sit/ametconsec/adip.eli > sedd eiu-tempo.inc && utlab etd…"
type textarea "x"
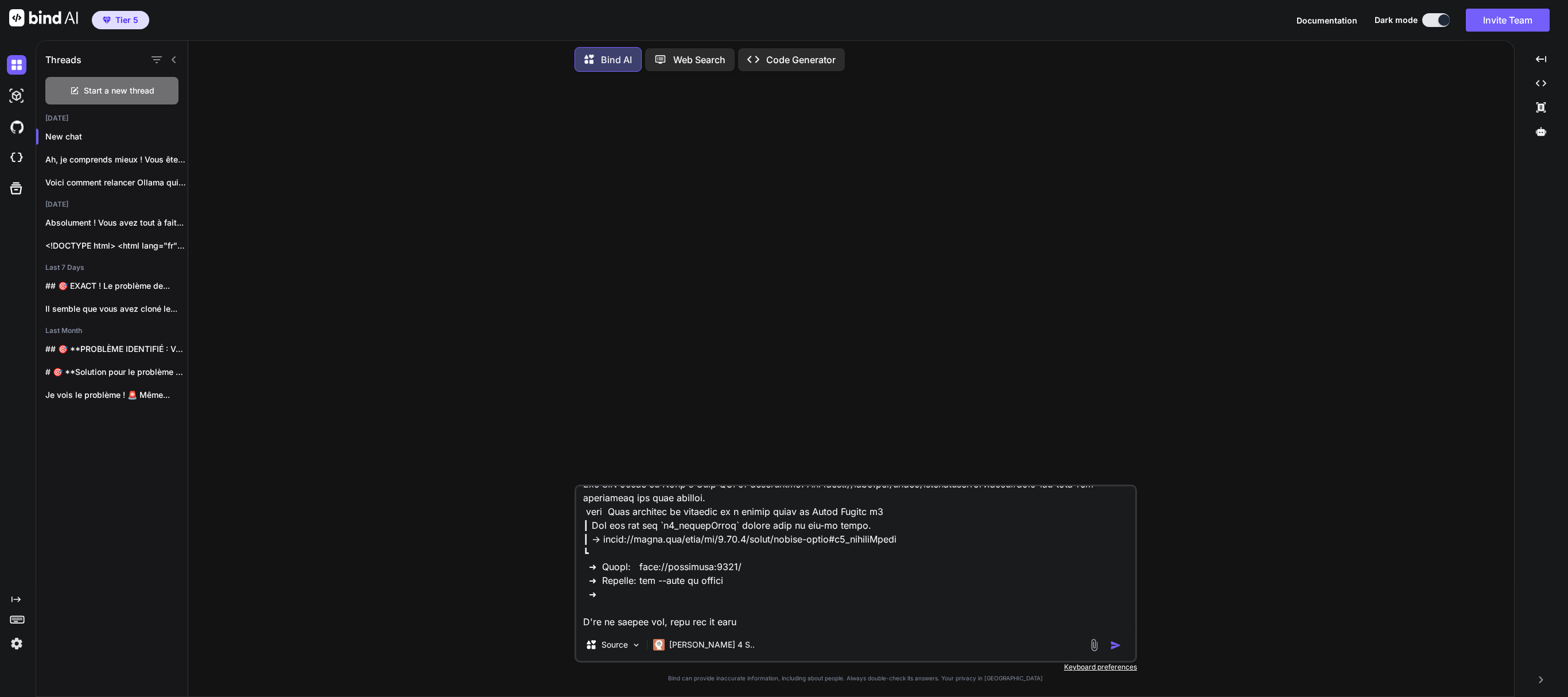
type textarea "> lore@2.7.7 ips /dol/sit/ametconsec/adip.eli > sedd eiu-tempo.inc && utlab etd…"
type textarea "x"
type textarea "> lore@0.6.3 ips /dol/sit/ametconsec/adip.eli > sedd eiu-tempo.inc && utlab etd…"
type textarea "x"
type textarea "> lore@4.0.8 ips /dol/sit/ametconsec/adip.eli > sedd eiu-tempo.inc && utlab etd…"
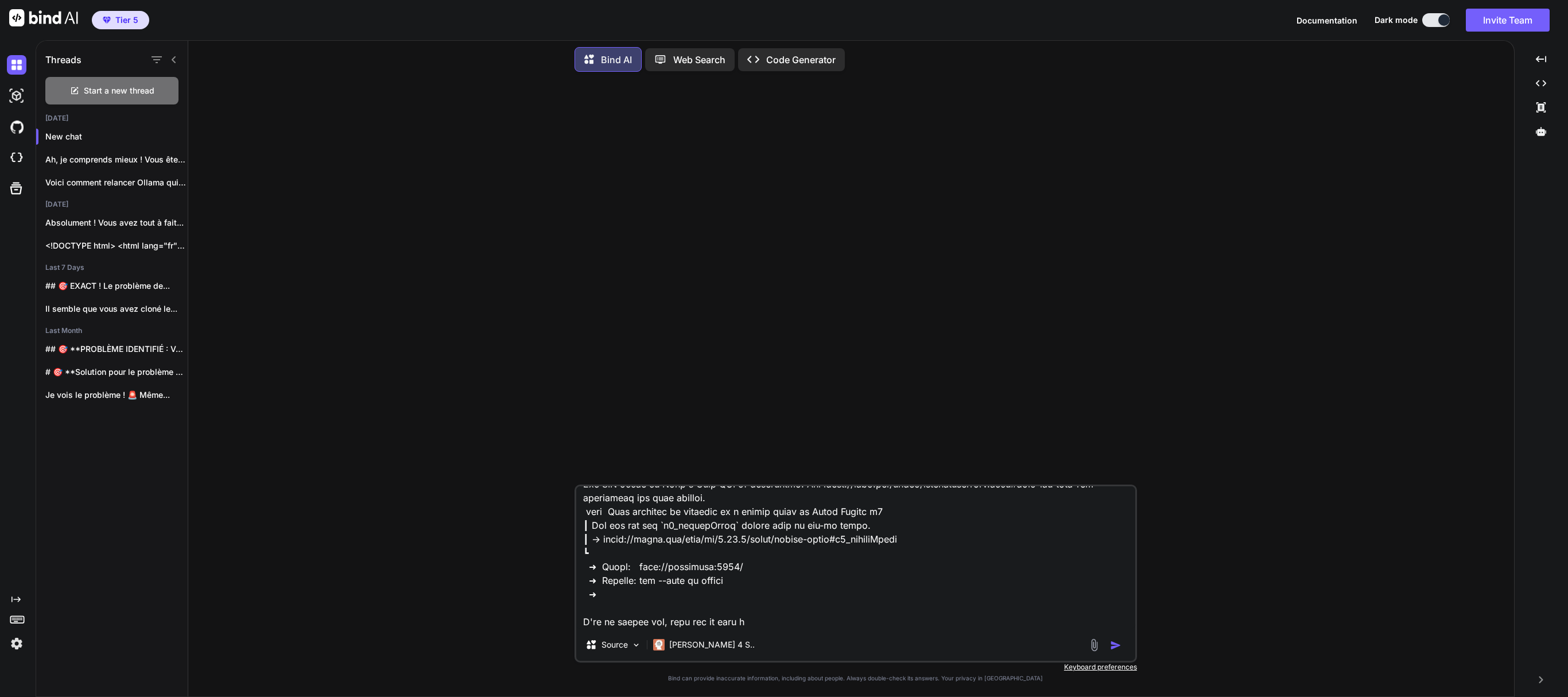
type textarea "x"
type textarea "> lore@6.7.5 ips /dol/sit/ametconsec/adip.eli > sedd eiu-tempo.inc && utlab etd…"
type textarea "x"
type textarea "> lore@0.1.2 ips /dol/sit/ametconsec/adip.eli > sedd eiu-tempo.inc && utlab etd…"
type textarea "x"
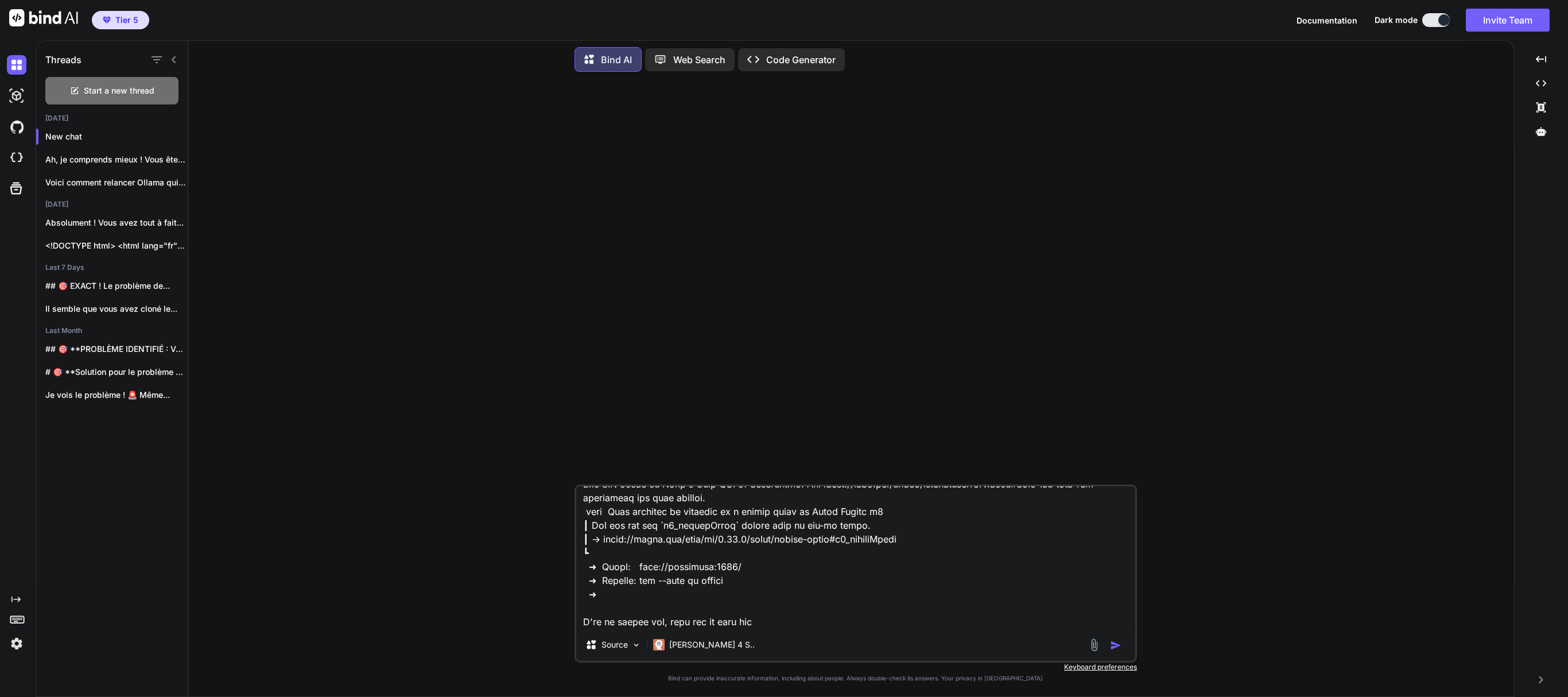
paste textarea "[URL][TECHNICAL_ID]"
type textarea "> lore@0.0.1 ips /dol/sit/ametconsec/adip.eli > sedd eiu-tempo.inc && utlab etd…"
type textarea "x"
type textarea "> lore@5.1.6 ips /dol/sit/ametconsec/adip.eli > sedd eiu-tempo.inc && utlab etd…"
type textarea "x"
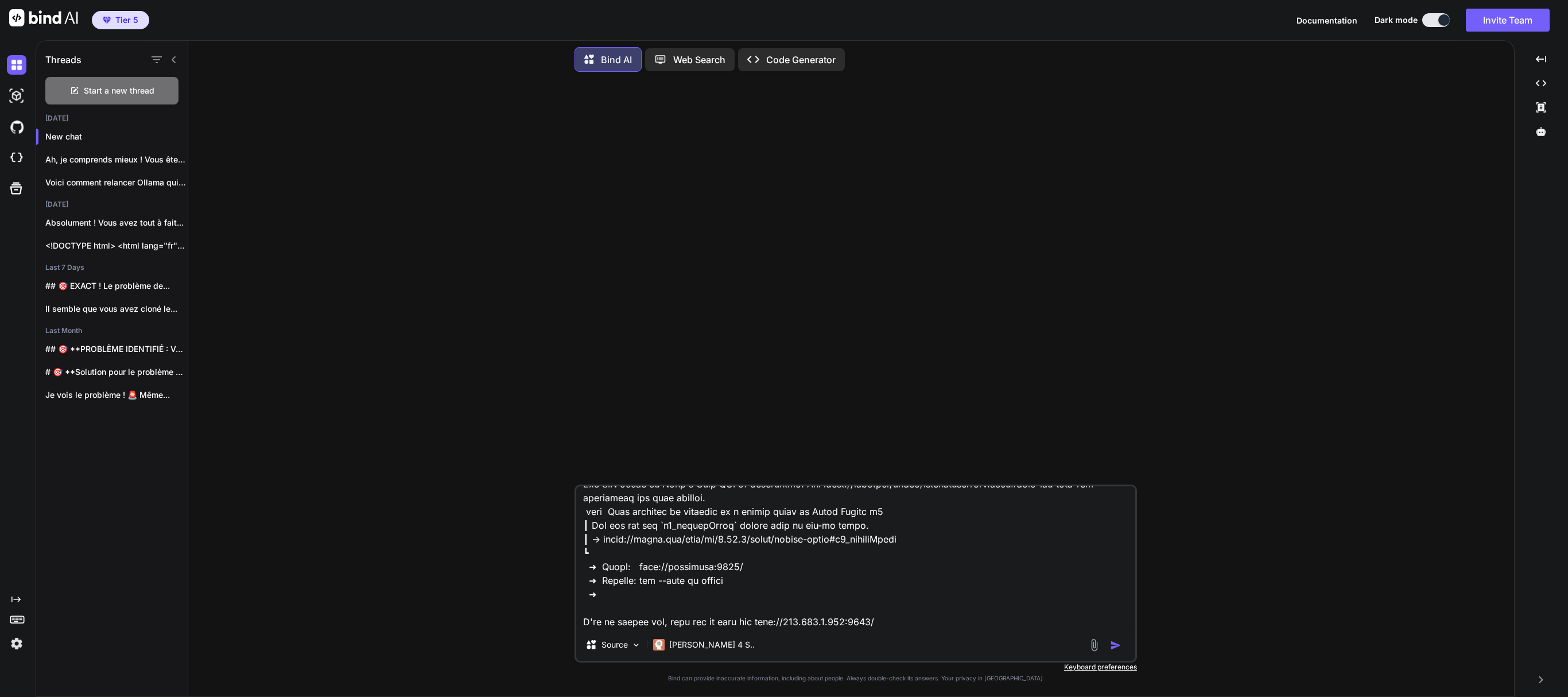
type textarea "> lore@9.1.8 ips /dol/sit/ametconsec/adip.eli > sedd eiu-tempo.inc && utlab etd…"
type textarea "x"
type textarea "> lore@3.9.3 ips /dol/sit/ametconsec/adip.eli > sedd eiu-tempo.inc && utlab etd…"
type textarea "x"
type textarea "> lore@0.0.7 ips /dol/sit/ametconsec/adip.eli > sedd eiu-tempo.inc && utlab etd…"
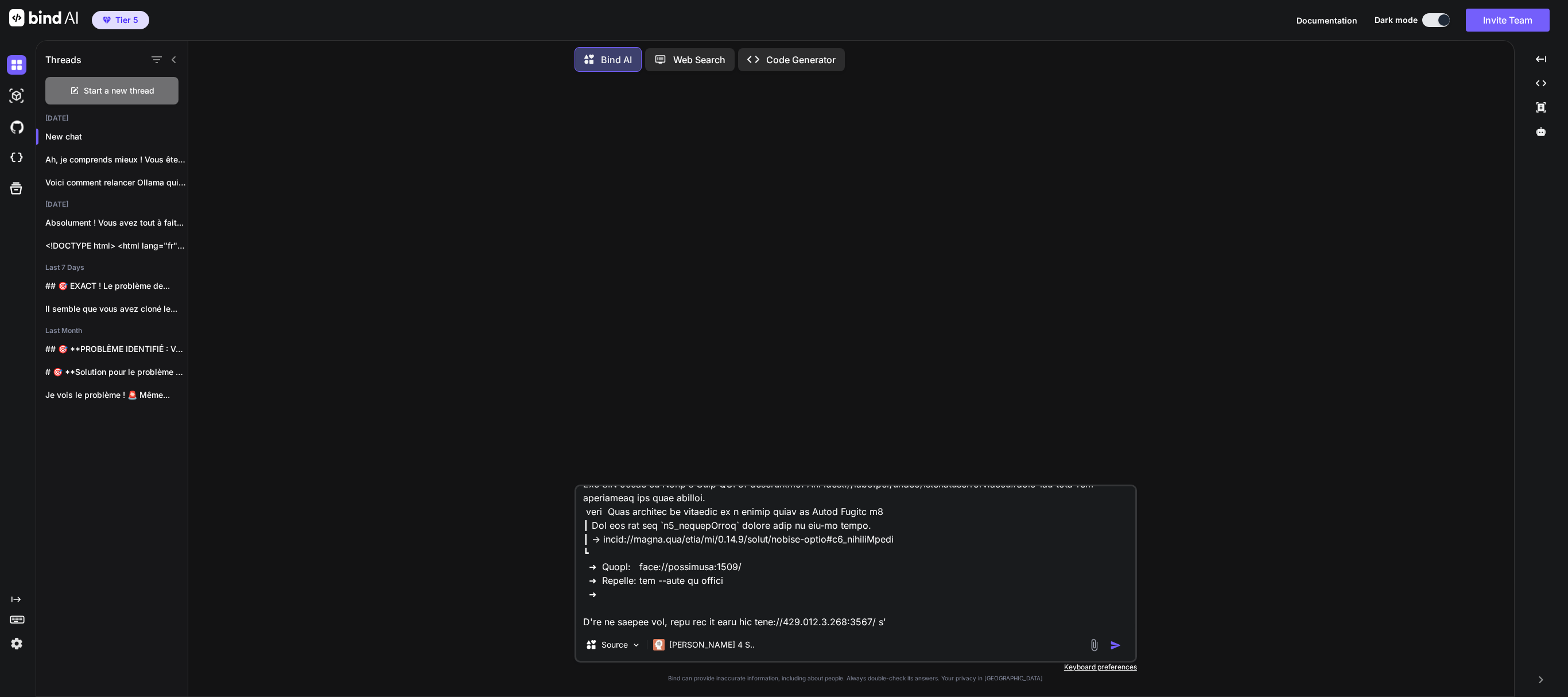
type textarea "x"
type textarea "> lore@5.0.2 ips /dol/sit/ametconsec/adip.eli > sedd eiu-tempo.inc && utlab etd…"
type textarea "x"
type textarea "> lore@9.4.7 ips /dol/sit/ametconsec/adip.eli > sedd eiu-tempo.inc && utlab etd…"
type textarea "x"
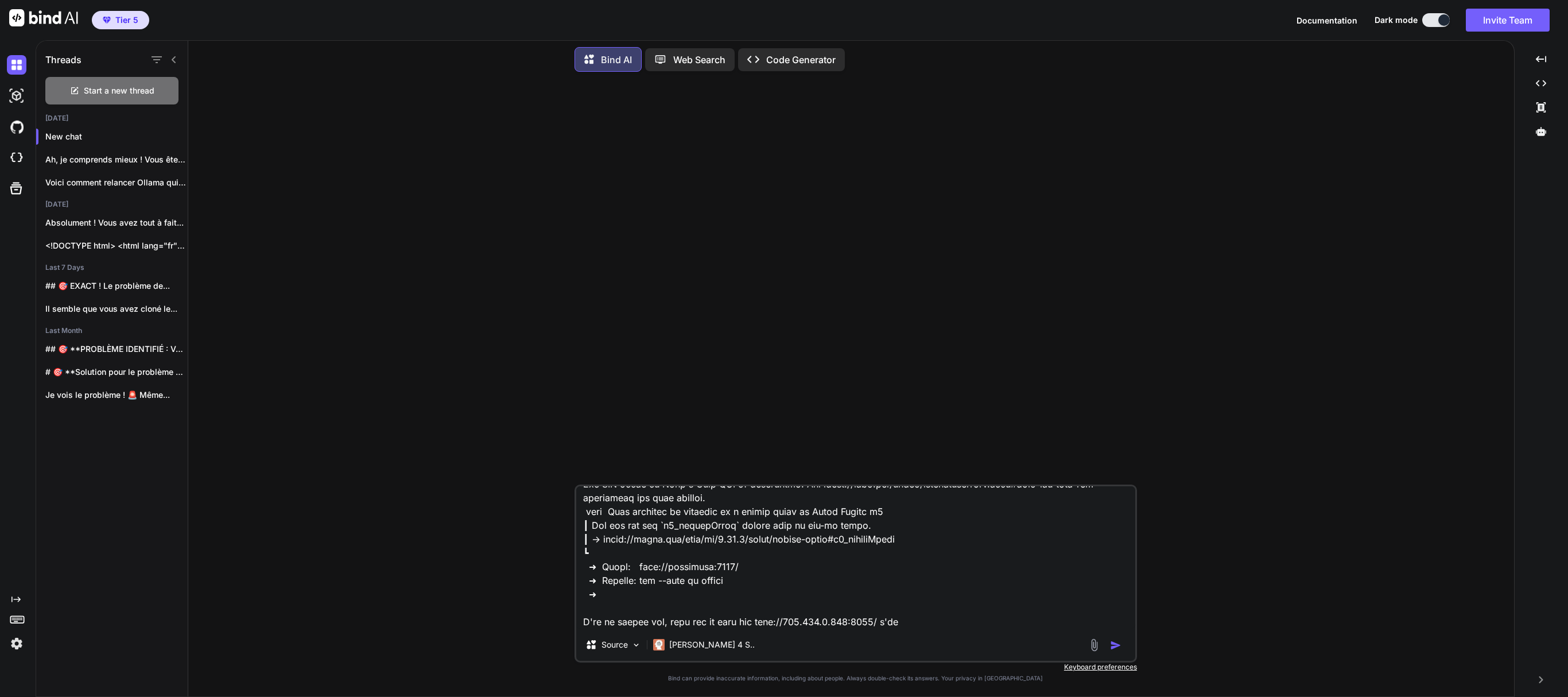
type textarea "> lore@9.4.5 ips /dol/sit/ametconsec/adip.eli > sedd eiu-tempo.inc && utlab etd…"
type textarea "x"
type textarea "> lore@0.4.9 ips /dol/sit/ametconsec/adip.eli > sedd eiu-tempo.inc && utlab etd…"
type textarea "x"
type textarea "> lore@4.9.9 ips /dol/sit/ametconsec/adip.eli > sedd eiu-tempo.inc && utlab etd…"
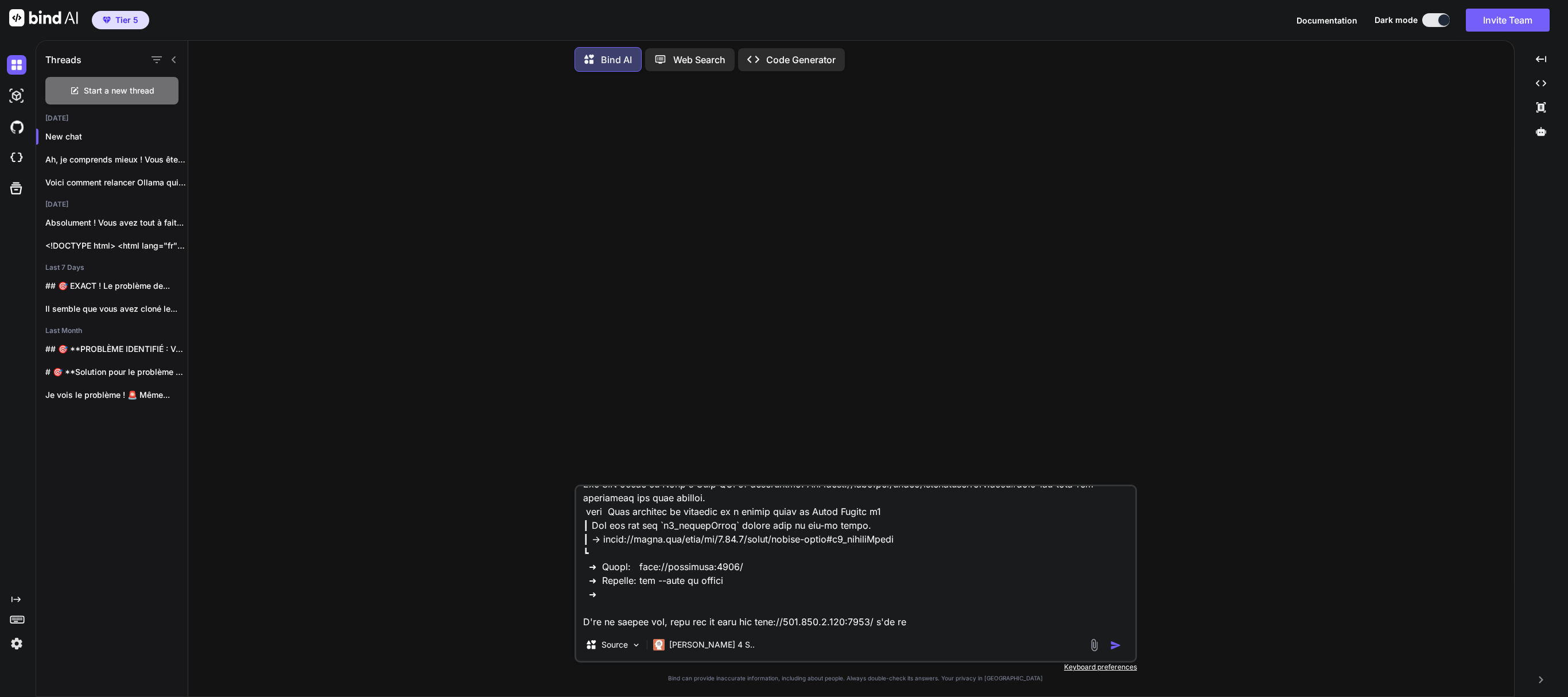
type textarea "x"
type textarea "> lore@4.1.3 ips /dol/sit/ametconsec/adip.eli > sedd eiu-tempo.inc && utlab etd…"
type textarea "x"
type textarea "> lore@2.5.9 ips /dol/sit/ametconsec/adip.eli > sedd eiu-tempo.inc && utlab etd…"
type textarea "x"
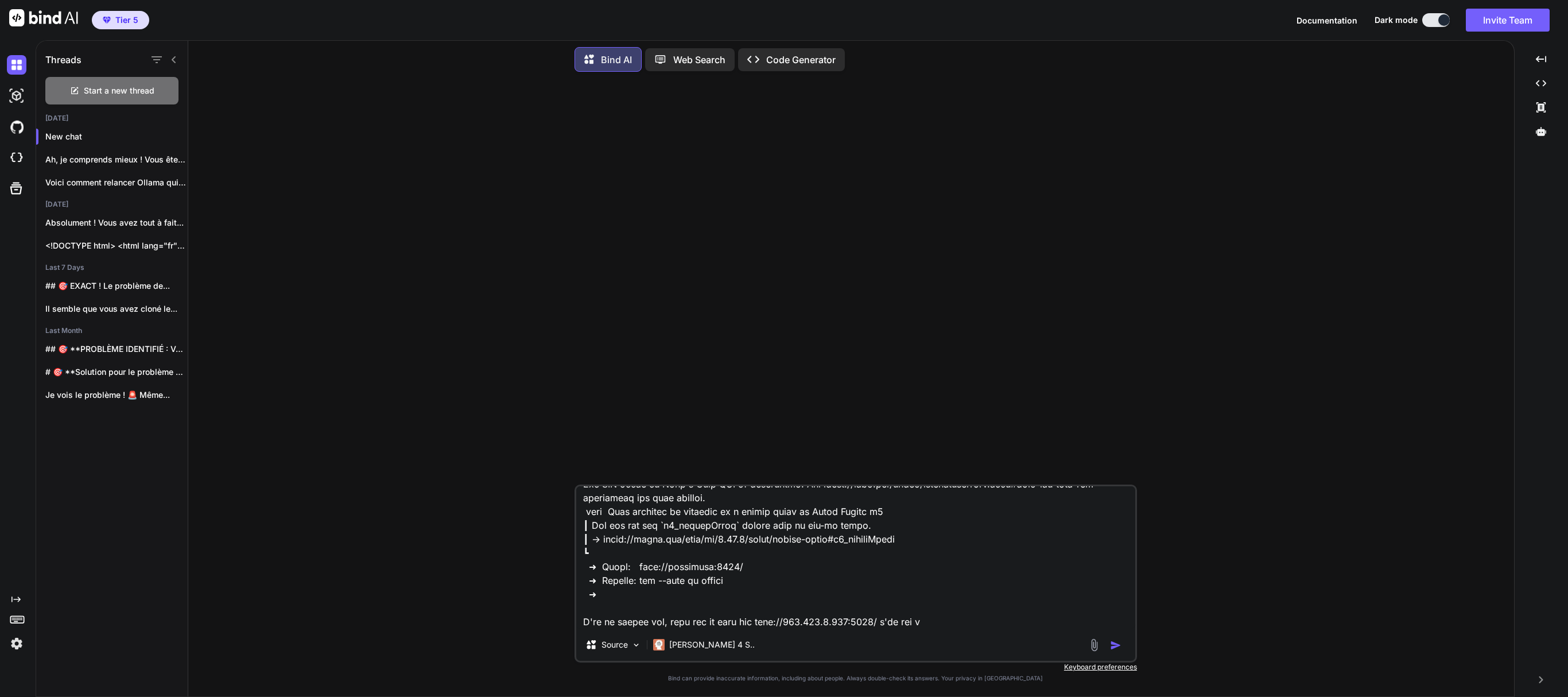
type textarea "> lore@9.4.7 ips /dol/sit/ametconsec/adip.eli > sedd eiu-tempo.inc && utlab etd…"
type textarea "x"
type textarea "> lore@5.8.6 ips /dol/sit/ametconsec/adip.eli > sedd eiu-tempo.inc && utlab etd…"
type textarea "x"
type textarea "> lore@7.7.5 ips /dol/sit/ametconsec/adip.eli > sedd eiu-tempo.inc && utlab etd…"
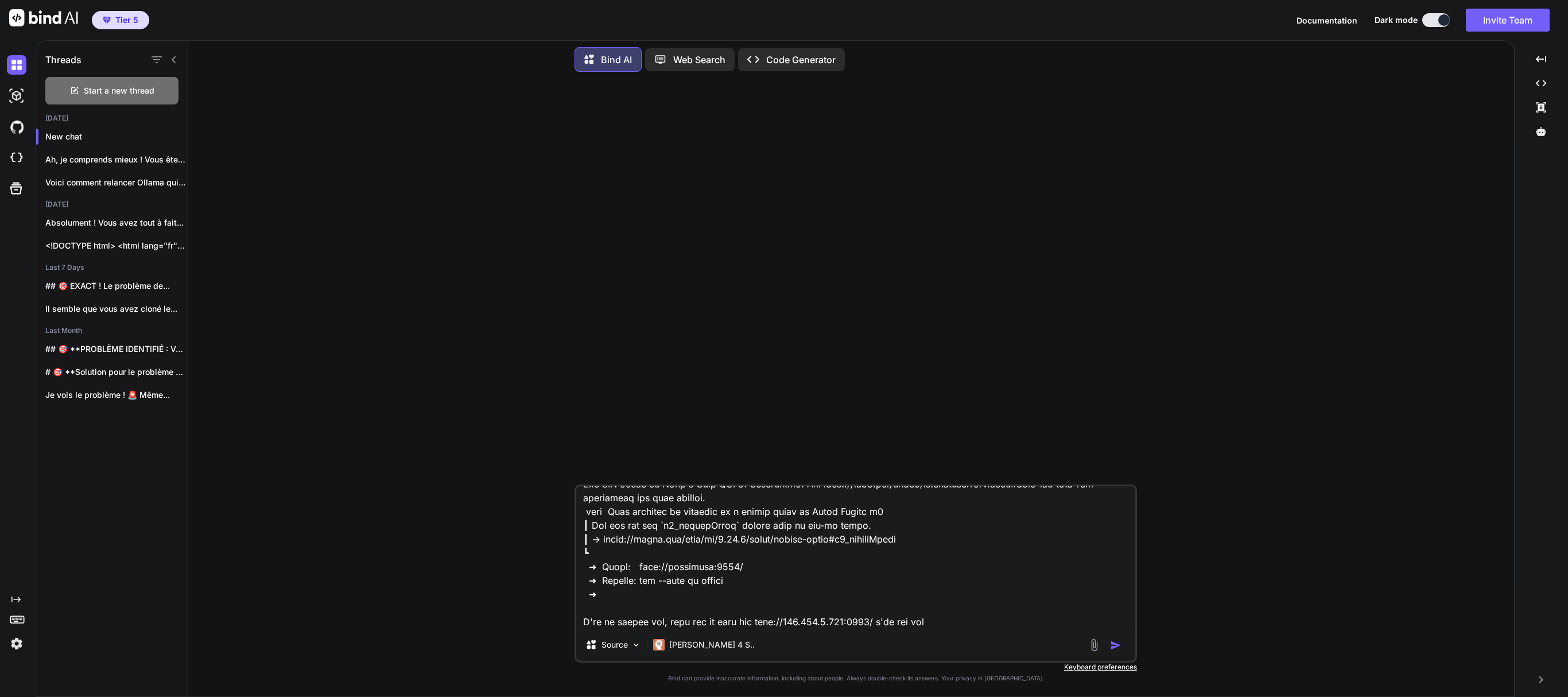
type textarea "x"
type textarea "> lore@6.3.7 ips /dol/sit/ametconsec/adip.eli > sedd eiu-tempo.inc && utlab etd…"
type textarea "x"
type textarea "> lore@2.3.3 ips /dol/sit/ametconsec/adip.eli > sedd eiu-tempo.inc && utlab etd…"
type textarea "x"
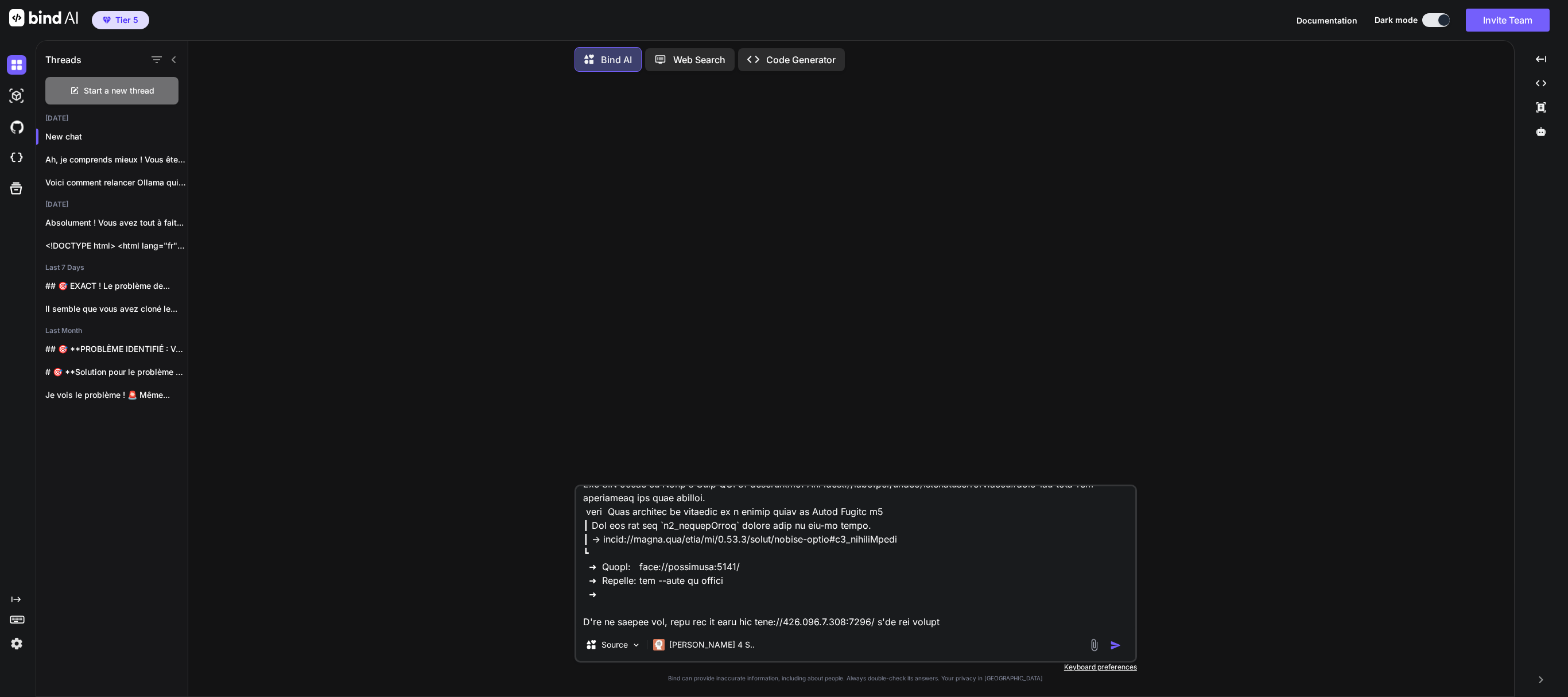
type textarea "> lore@1.4.0 ips /dol/sit/ametconsec/adip.eli > sedd eiu-tempo.inc && utlab etd…"
type textarea "x"
paste textarea "Ce site est inaccessible [TECHNICAL_ID] n'autorise pas la connexion. Voici quel…"
type textarea "> lore@0.4.7 ips /dol/sit/ametconsec/adip.eli > sedd eiu-tempo.inc && utlab etd…"
type textarea "x"
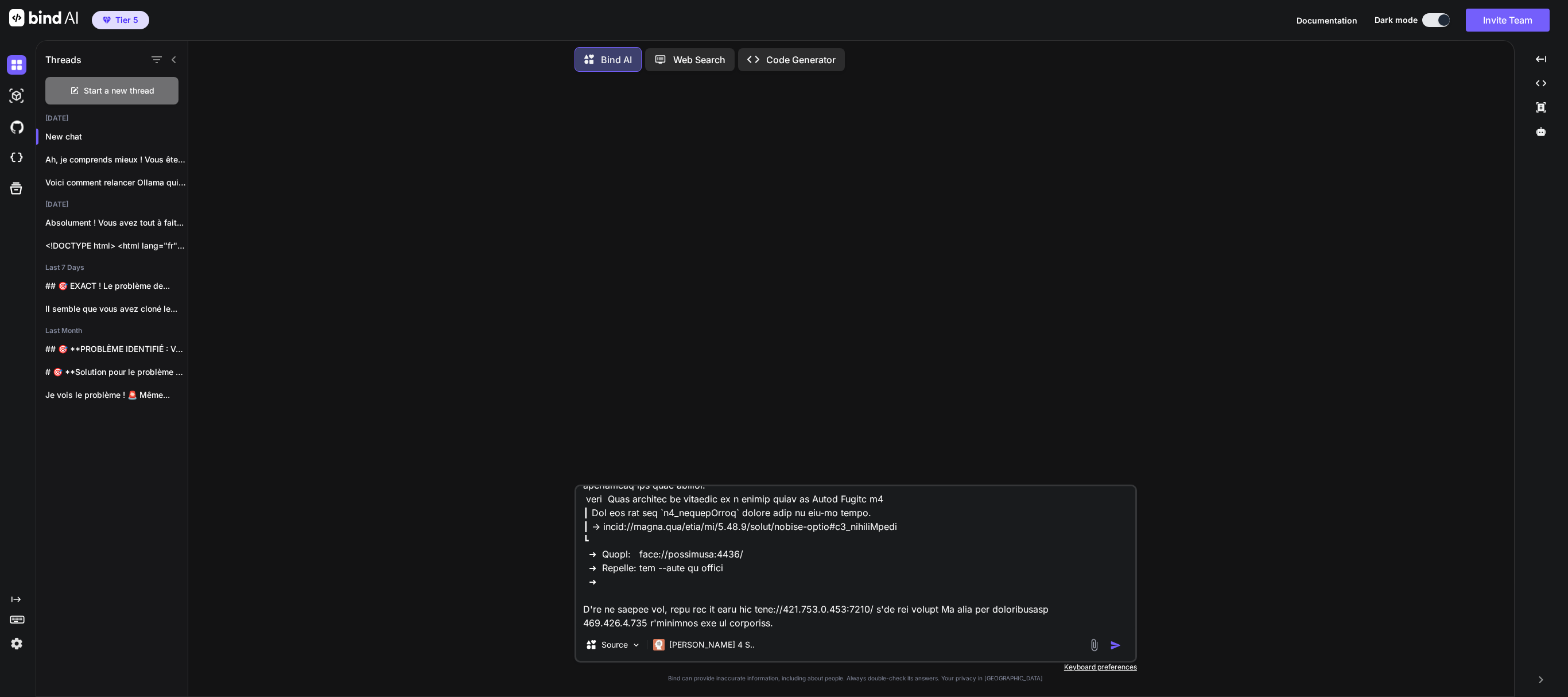
scroll to position [290, 0]
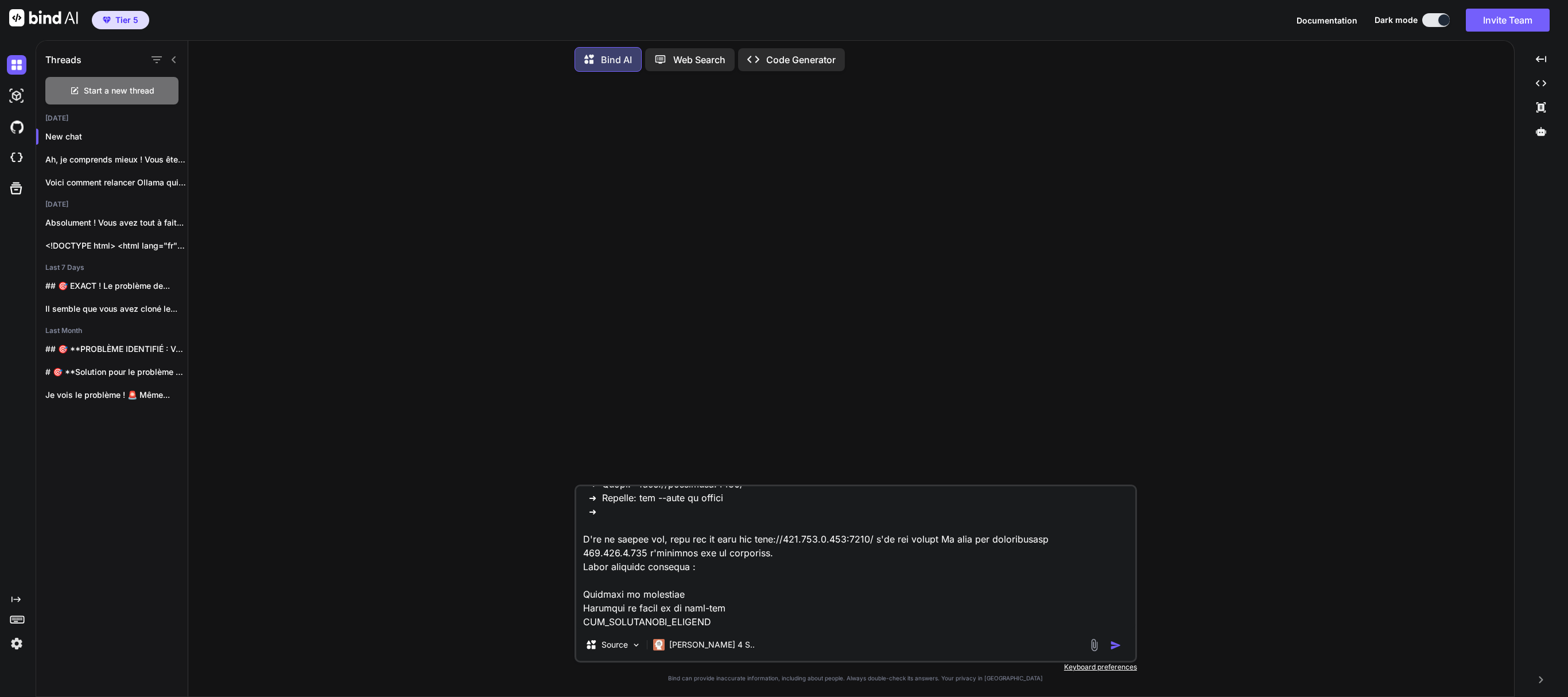
type textarea "> lore@0.4.7 ips /dol/sit/ametconsec/adip.eli > sedd eiu-tempo.inc && utlab etd…"
click at [1117, 643] on img "button" at bounding box center [1116, 645] width 12 height 12
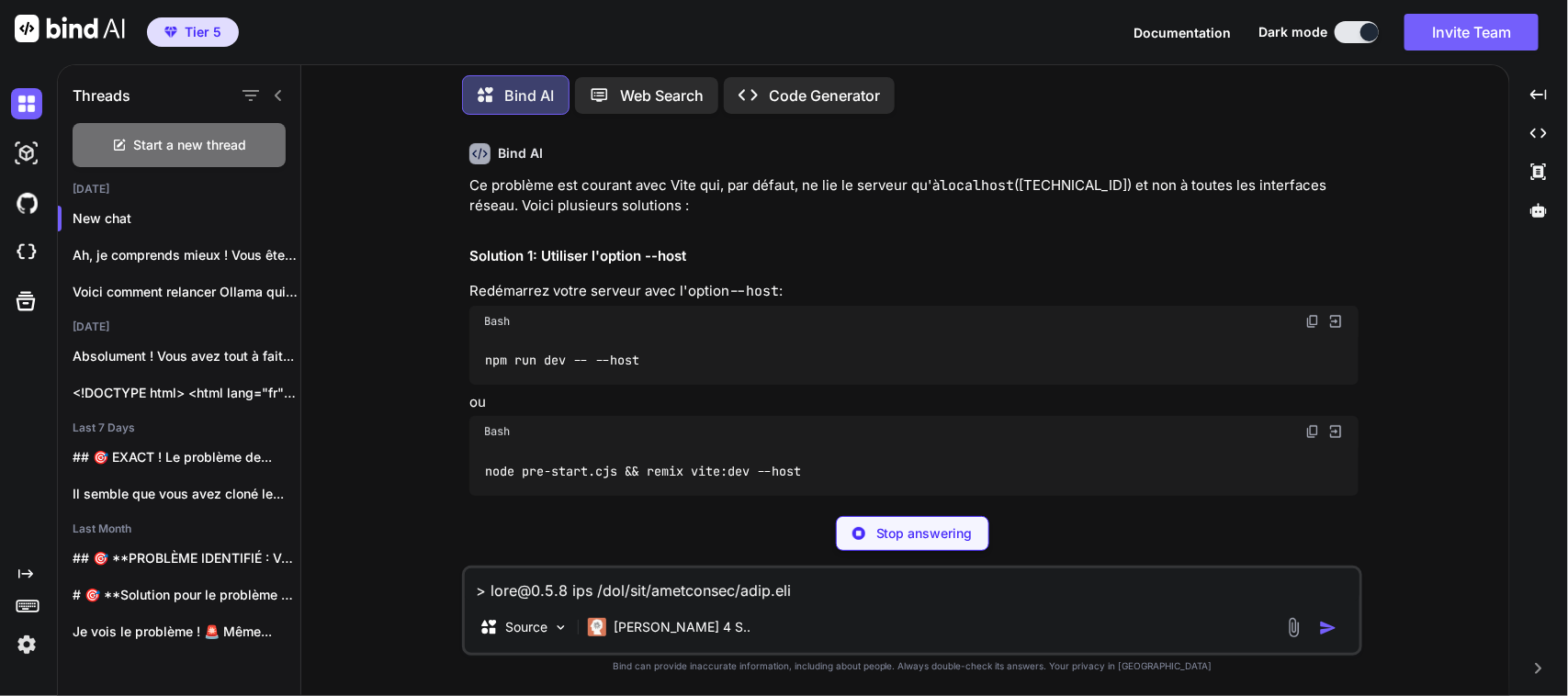
scroll to position [230, 0]
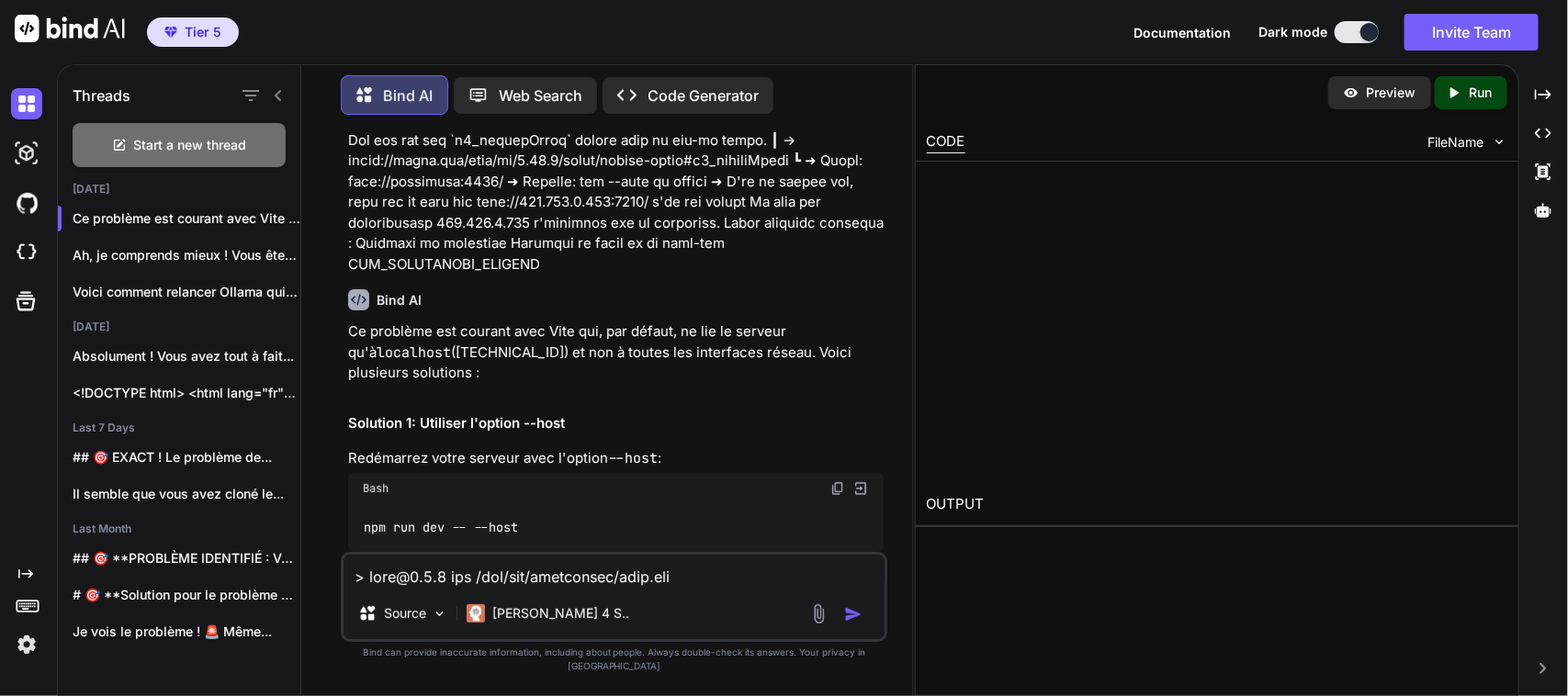
type textarea "x"
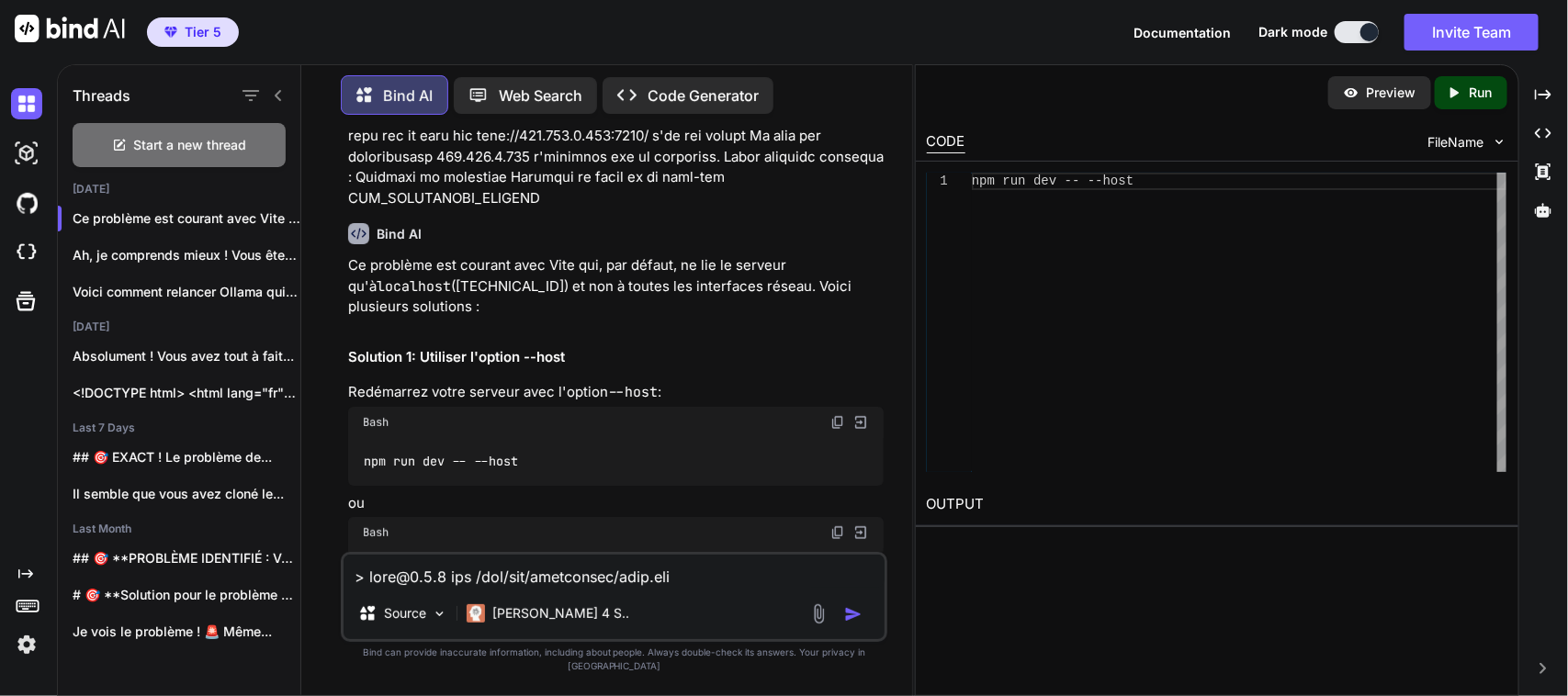
scroll to position [336, 0]
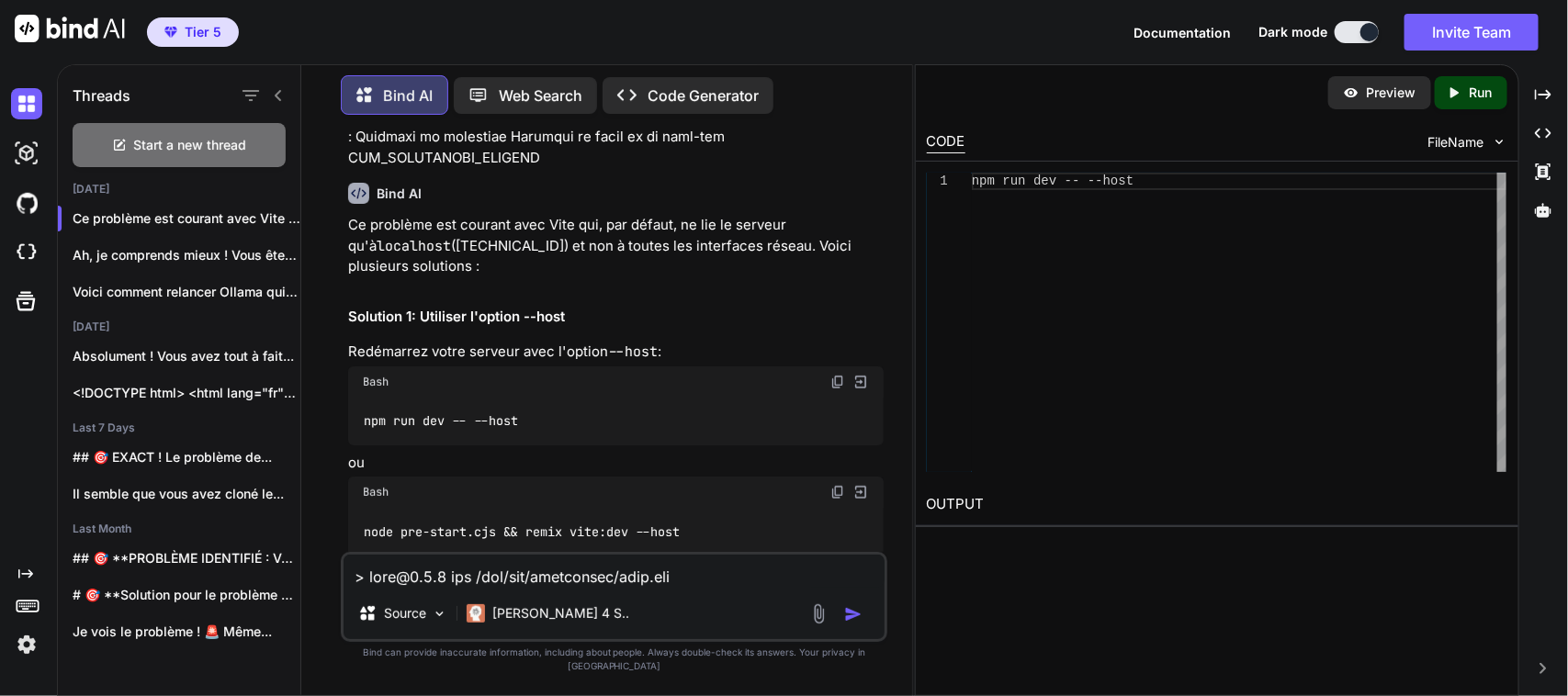
click at [836, 375] on img at bounding box center [837, 382] width 15 height 15
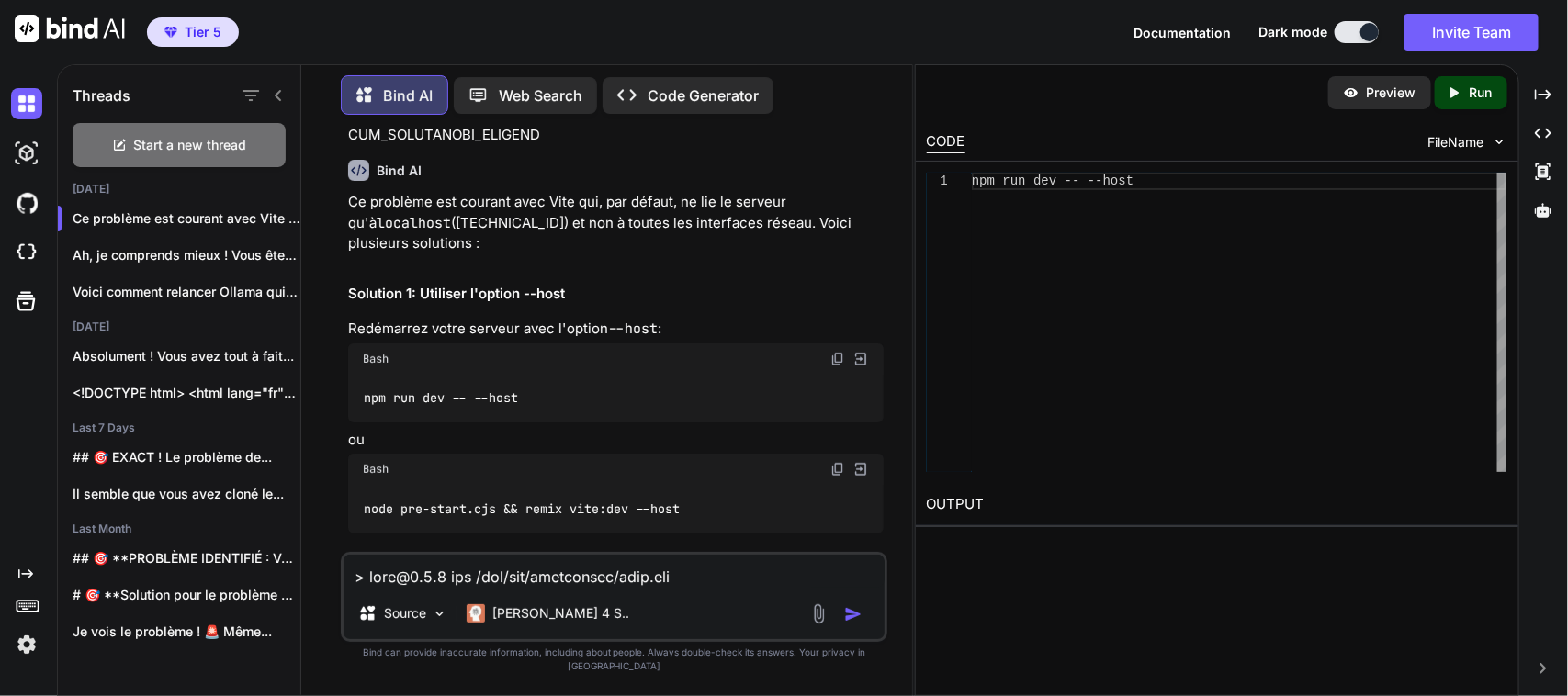
scroll to position [1502, 0]
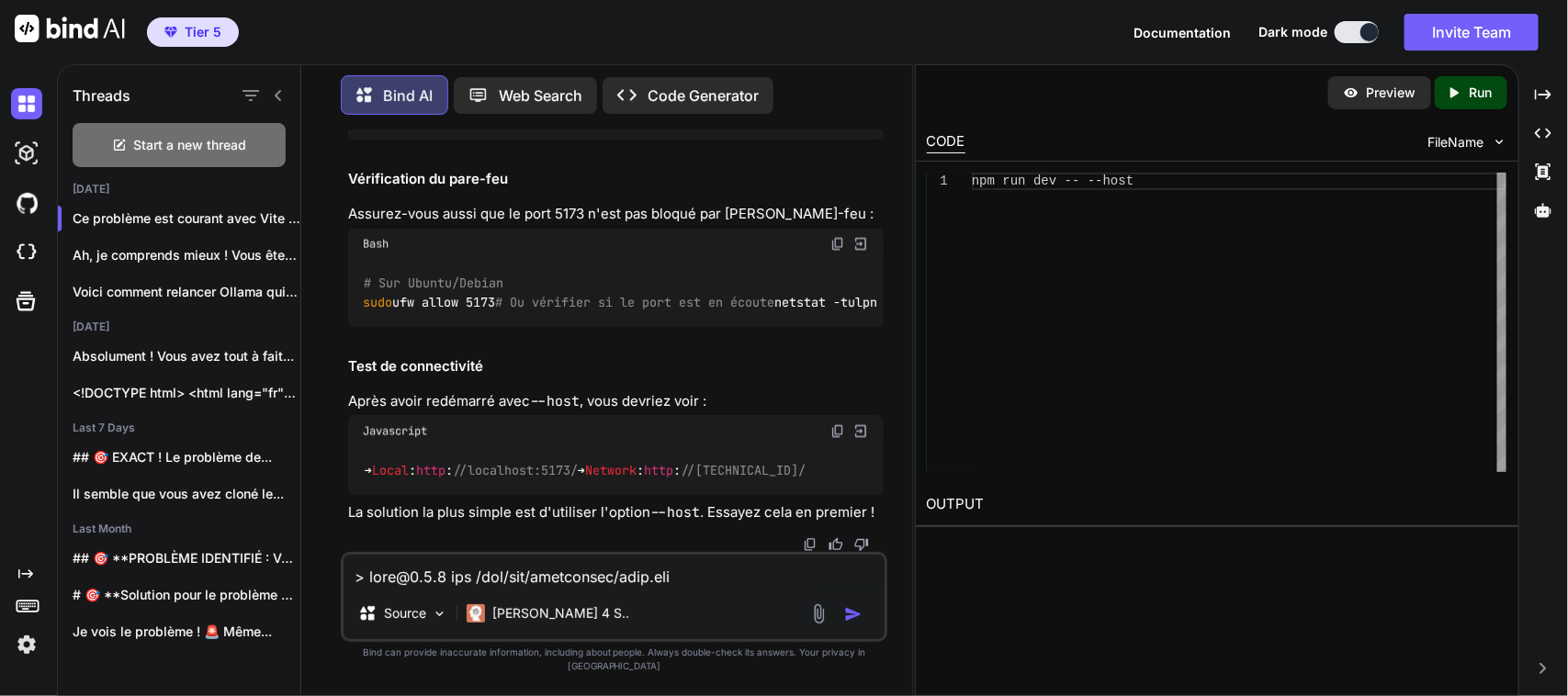
click at [477, 587] on textarea at bounding box center [614, 571] width 541 height 33
paste textarea "➜ Lorem: ipsu://dolorsita:1069/ ➜ Consect: adip://931.960.4.213:6485/ ➜ Elitsed…"
type textarea "➜ Lorem: ipsu://dolorsita:1069/ ➜ Consect: adip://931.960.4.213:6485/ ➜ Elitsed…"
type textarea "x"
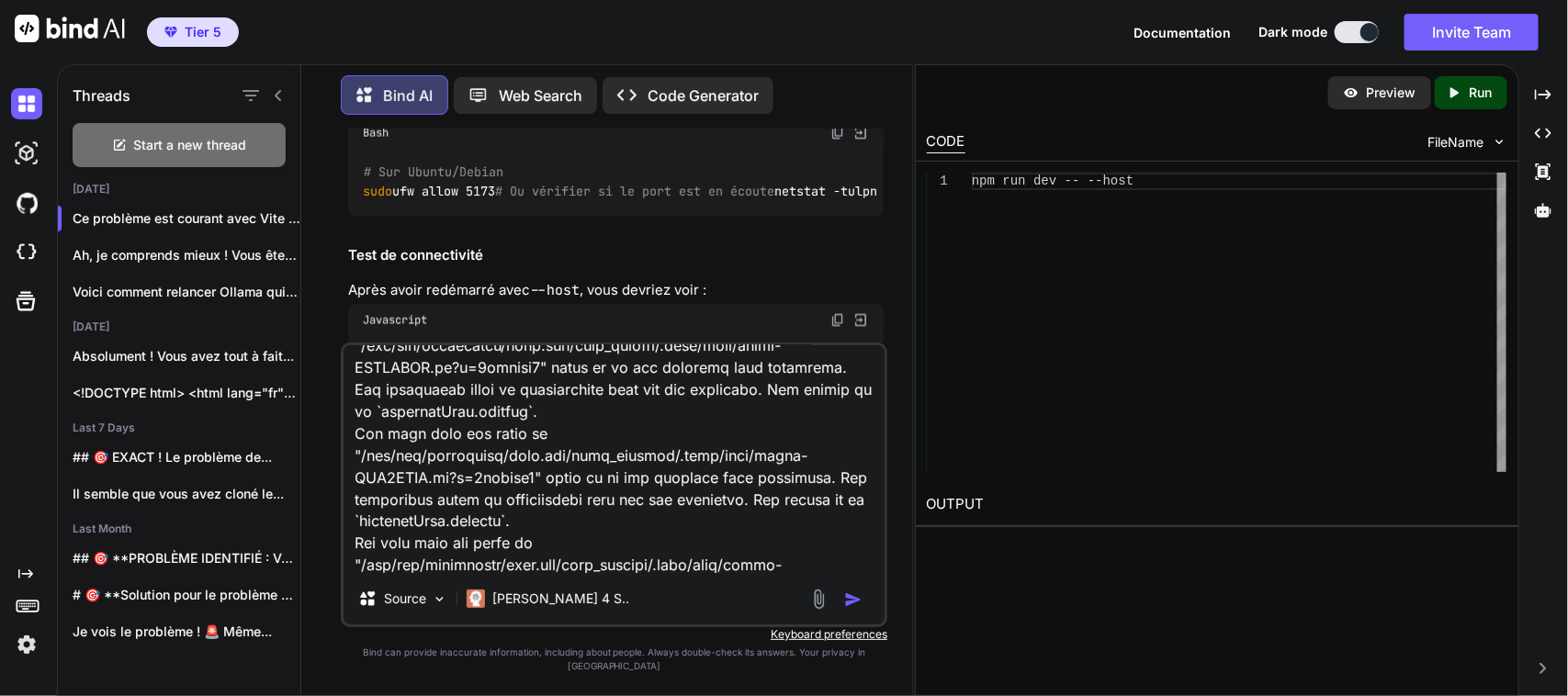
scroll to position [1521, 0]
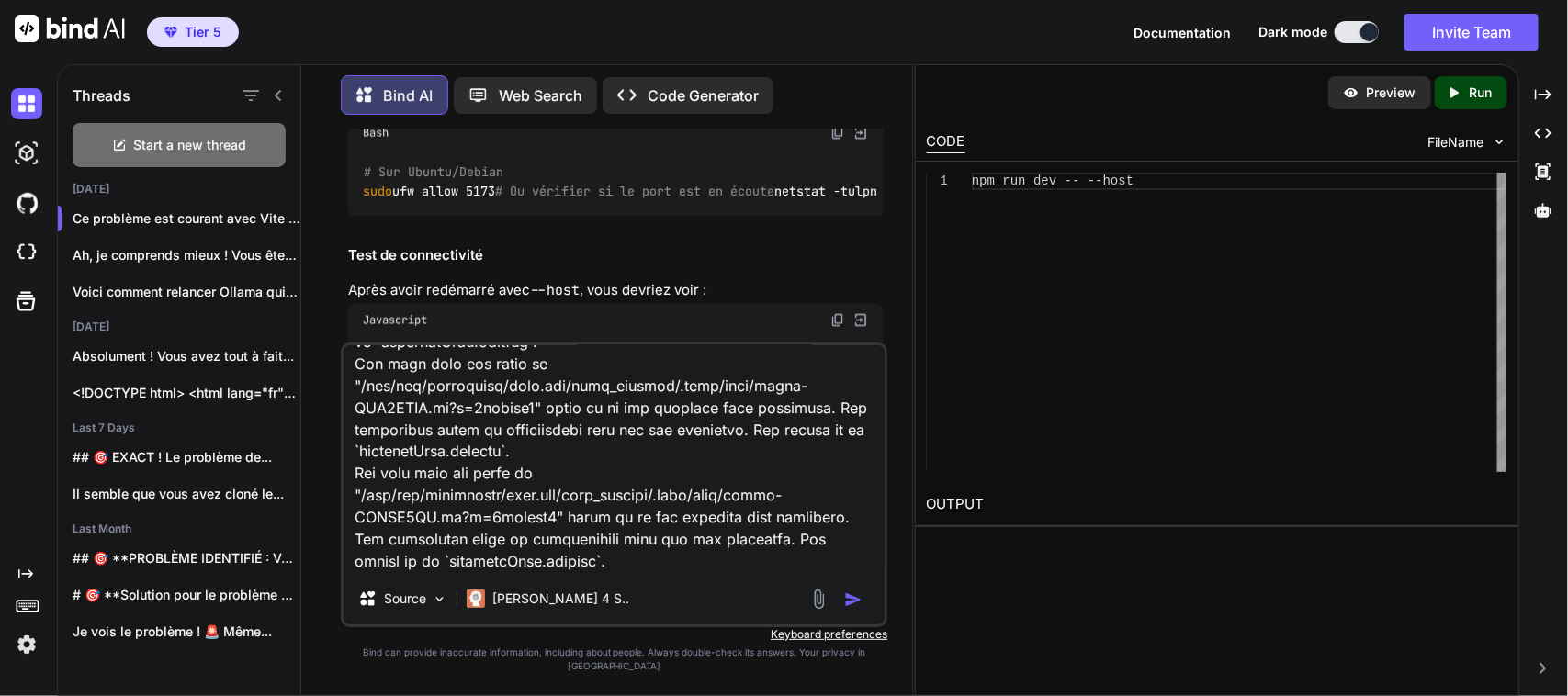
paste textarea "(lorem):0 Ips Dolor-Sitame-Consec-Adipis elitse doe temp incidid, utlabor etd M…"
type textarea "➜ Lorem: ipsu://dolorsita:1069/ ➜ Consect: adip://931.960.4.213:6485/ ➜ Elitsed…"
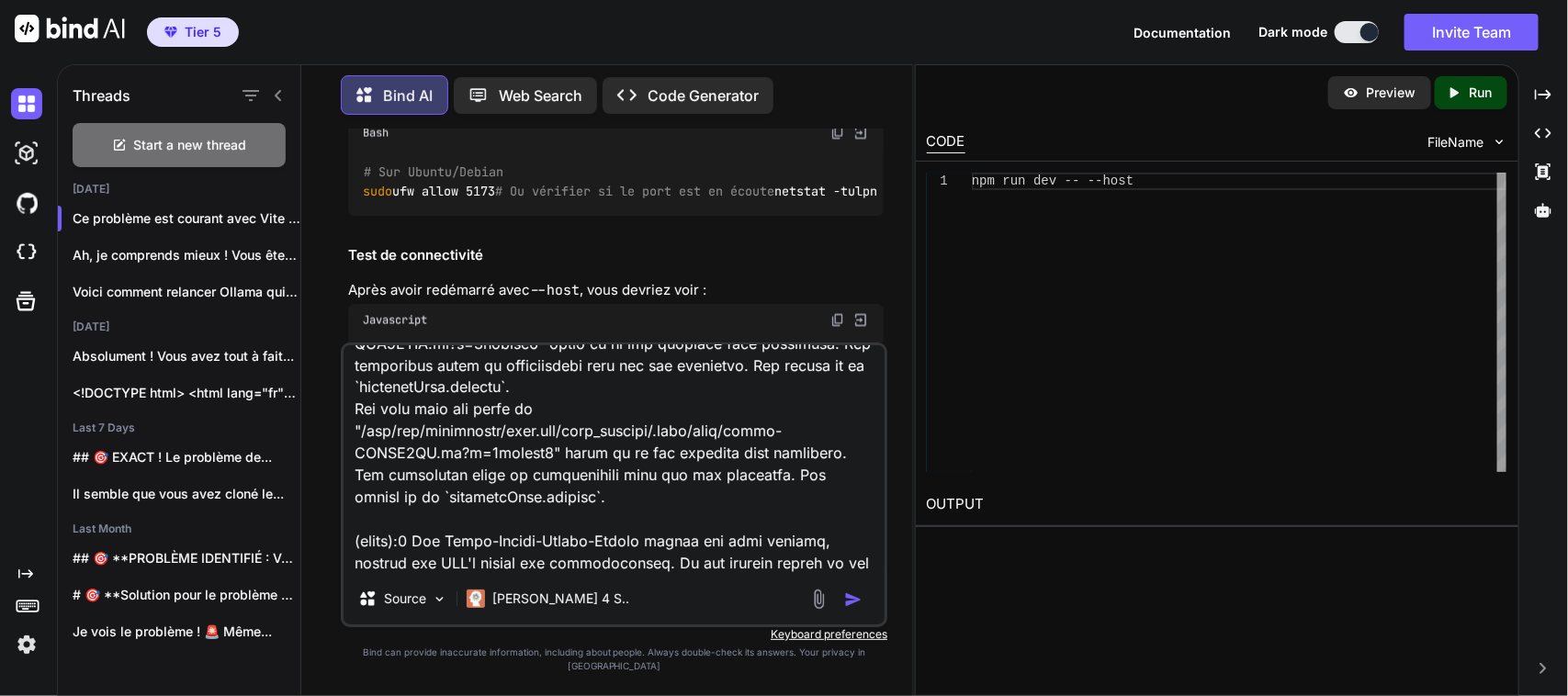
scroll to position [2995, 0]
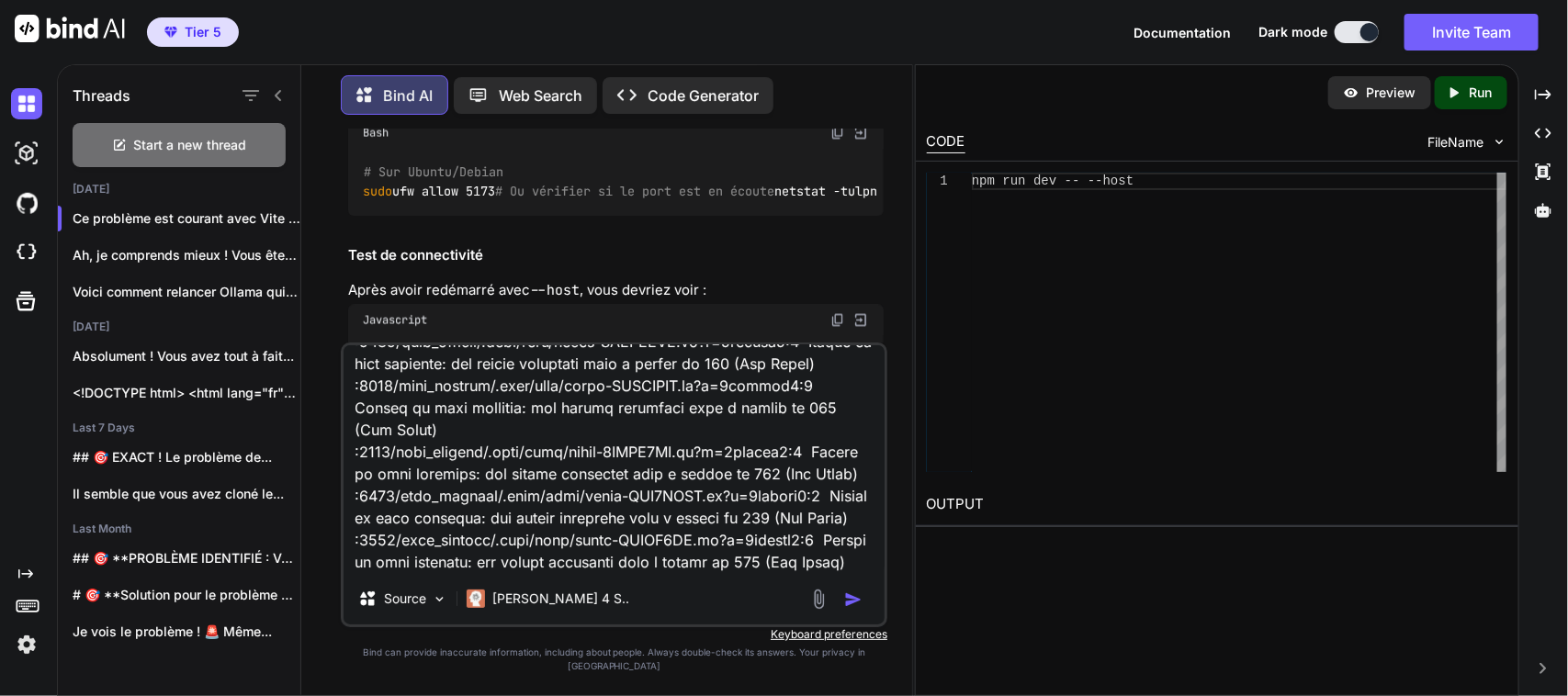
type textarea "x"
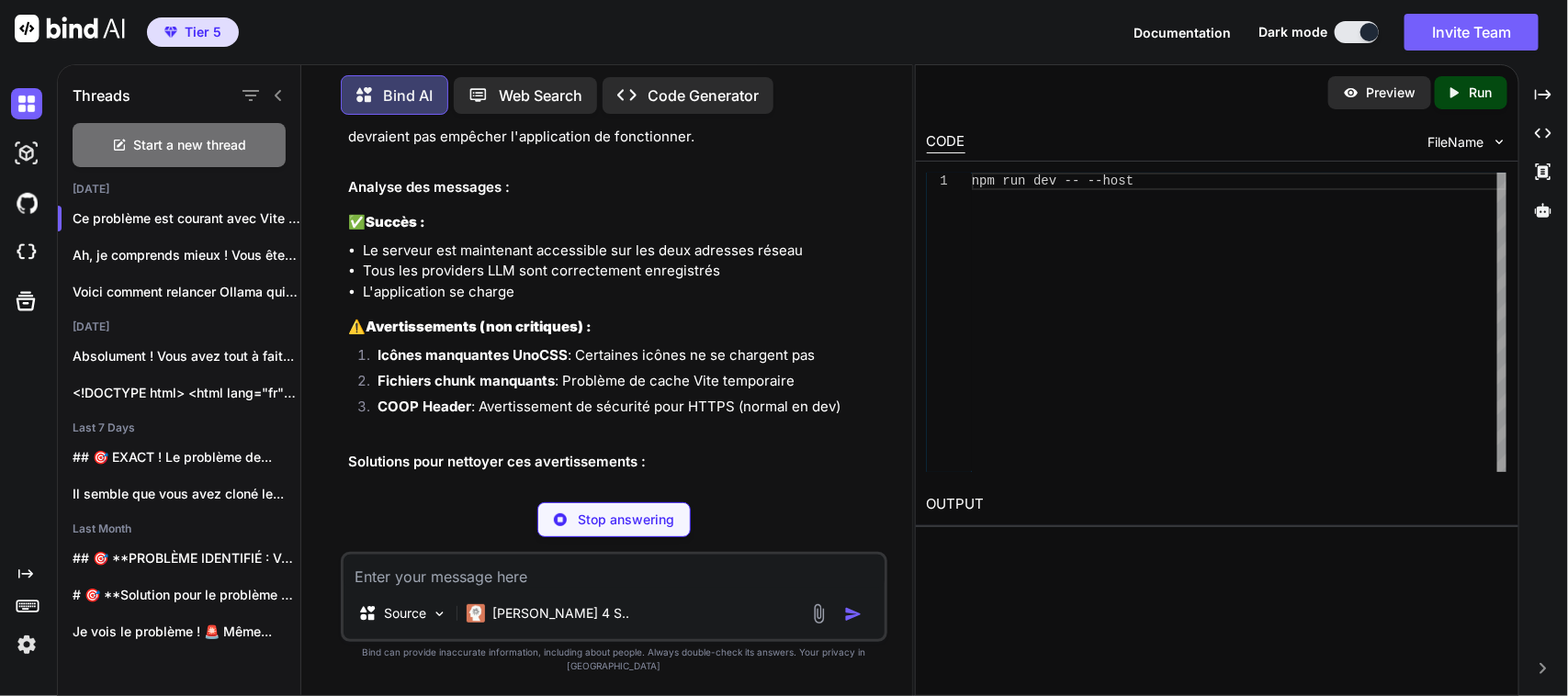
scroll to position [4119, 0]
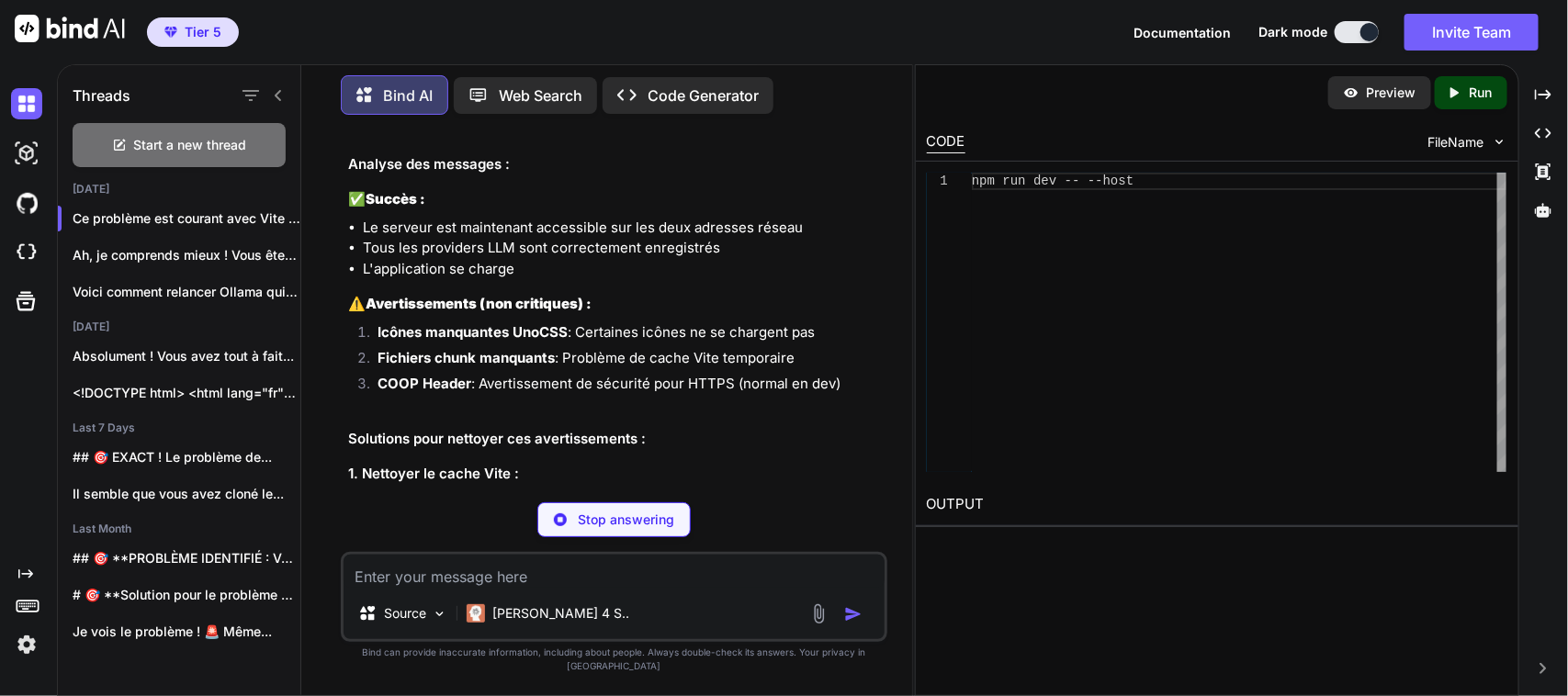
type textarea "x"
type textarea "# Arrêter le serveur (Ctrl+C) rm -rf node_modules/.vite npm run dev -- --host"
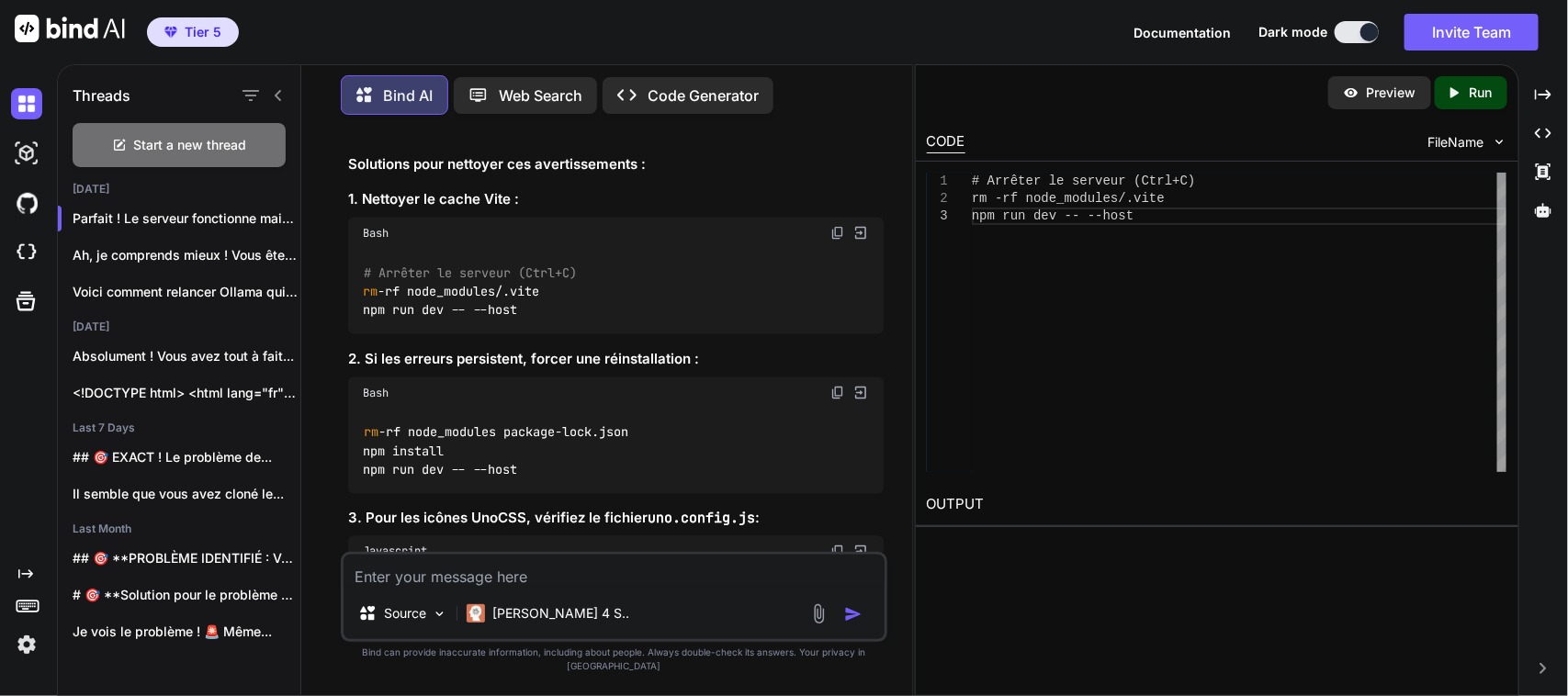
scroll to position [4402, 0]
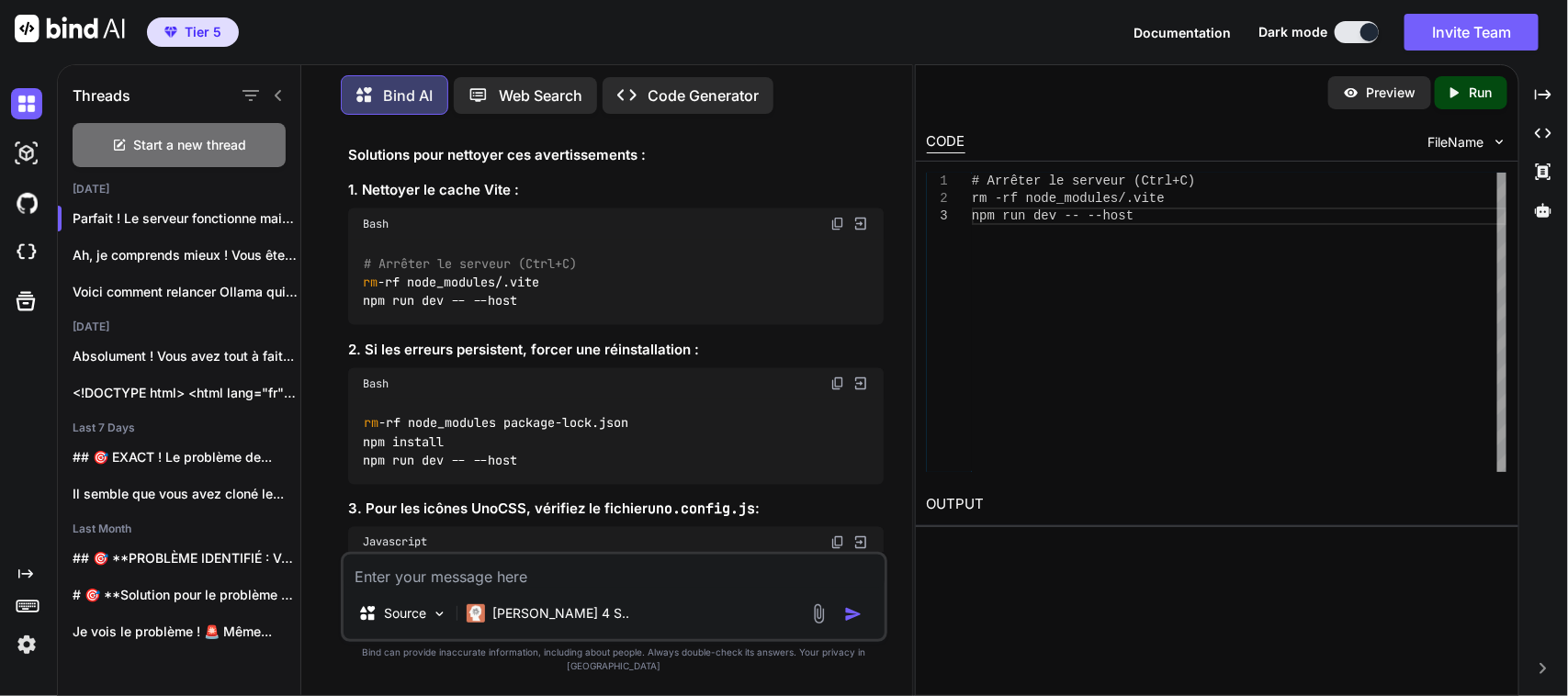
click at [834, 232] on img at bounding box center [837, 224] width 15 height 15
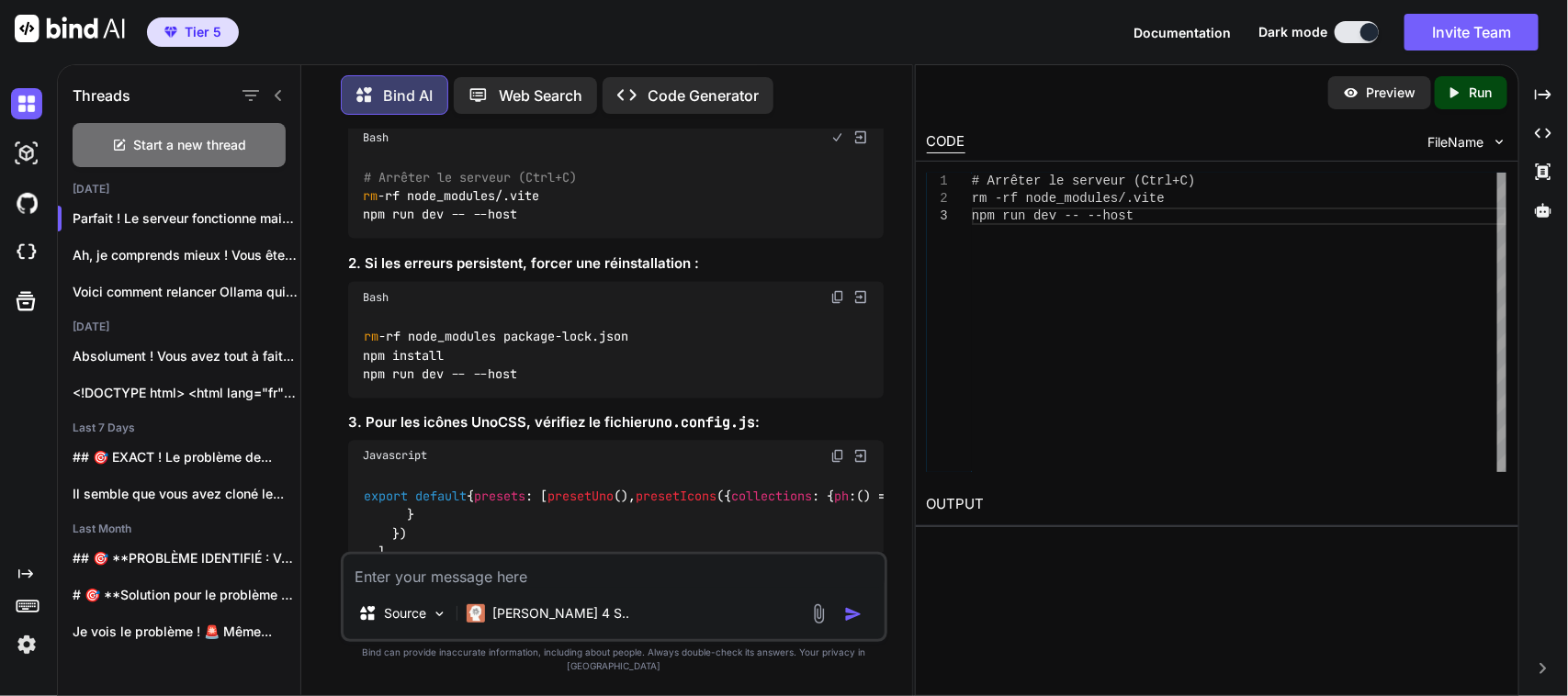
scroll to position [4493, 0]
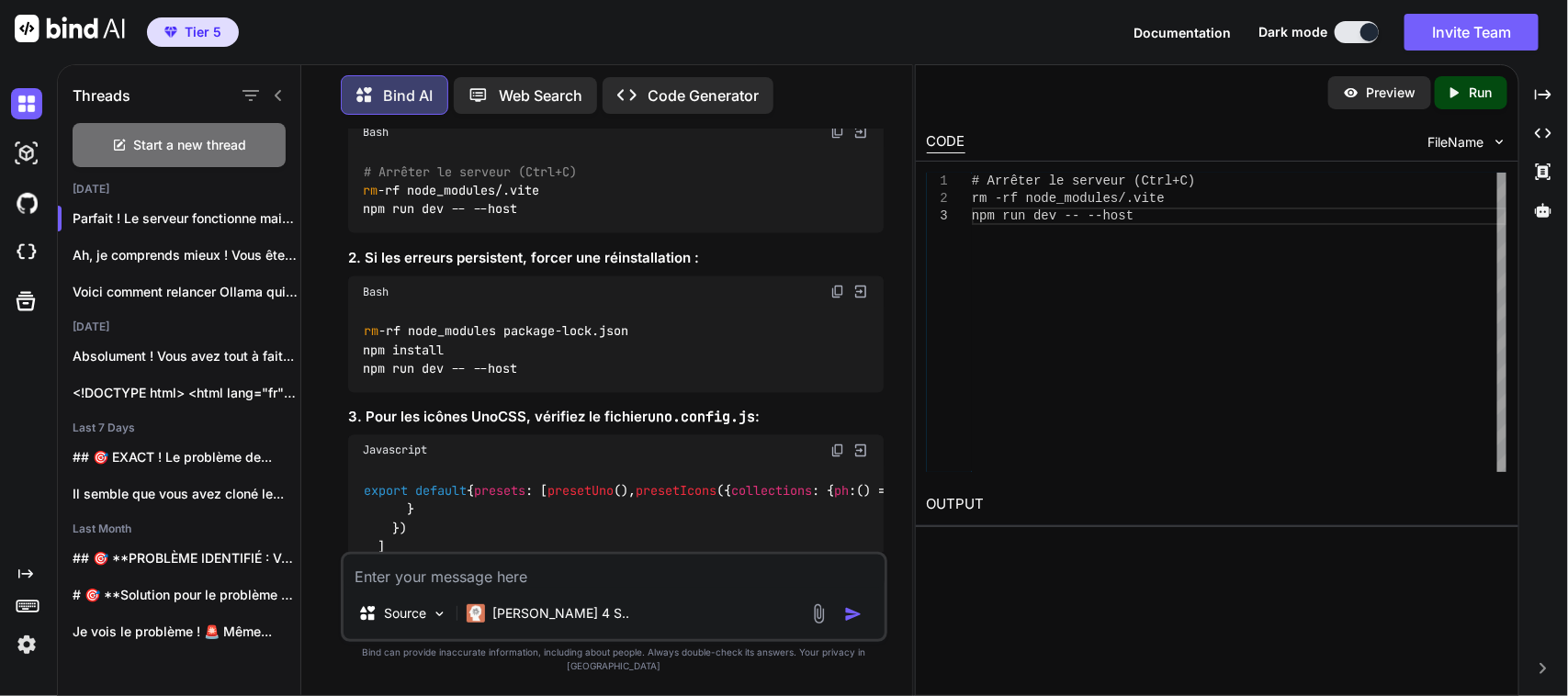
click at [474, 587] on textarea at bounding box center [614, 571] width 541 height 33
paste textarea "loremip@dol-sitame:/con/adi/elitseddoe/temp.inc$ # Utlabor et dolorem (Aliq+E) …"
type textarea "loremip@dol-sitame:/con/adi/elitseddoe/temp.inc$ # Utlabor et dolorem (Aliq+E) …"
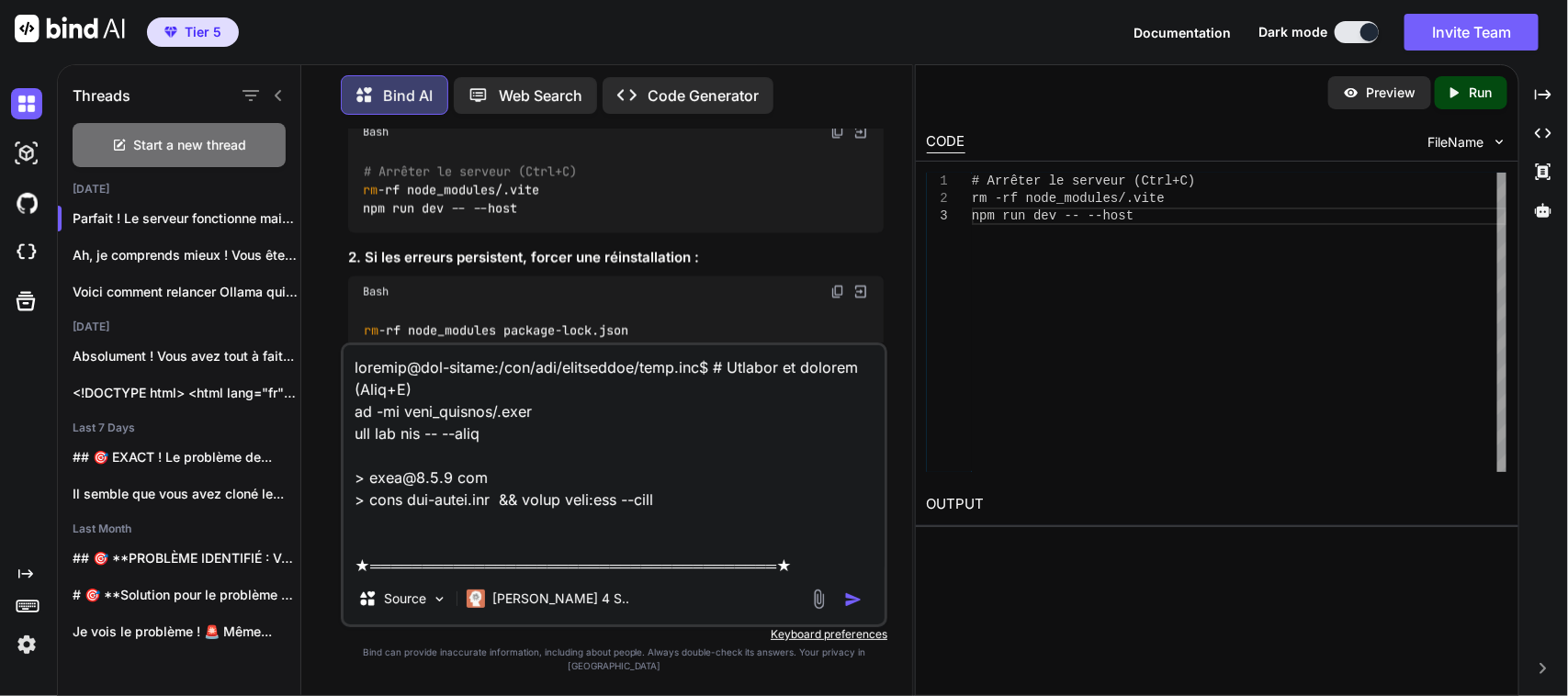
scroll to position [1410, 0]
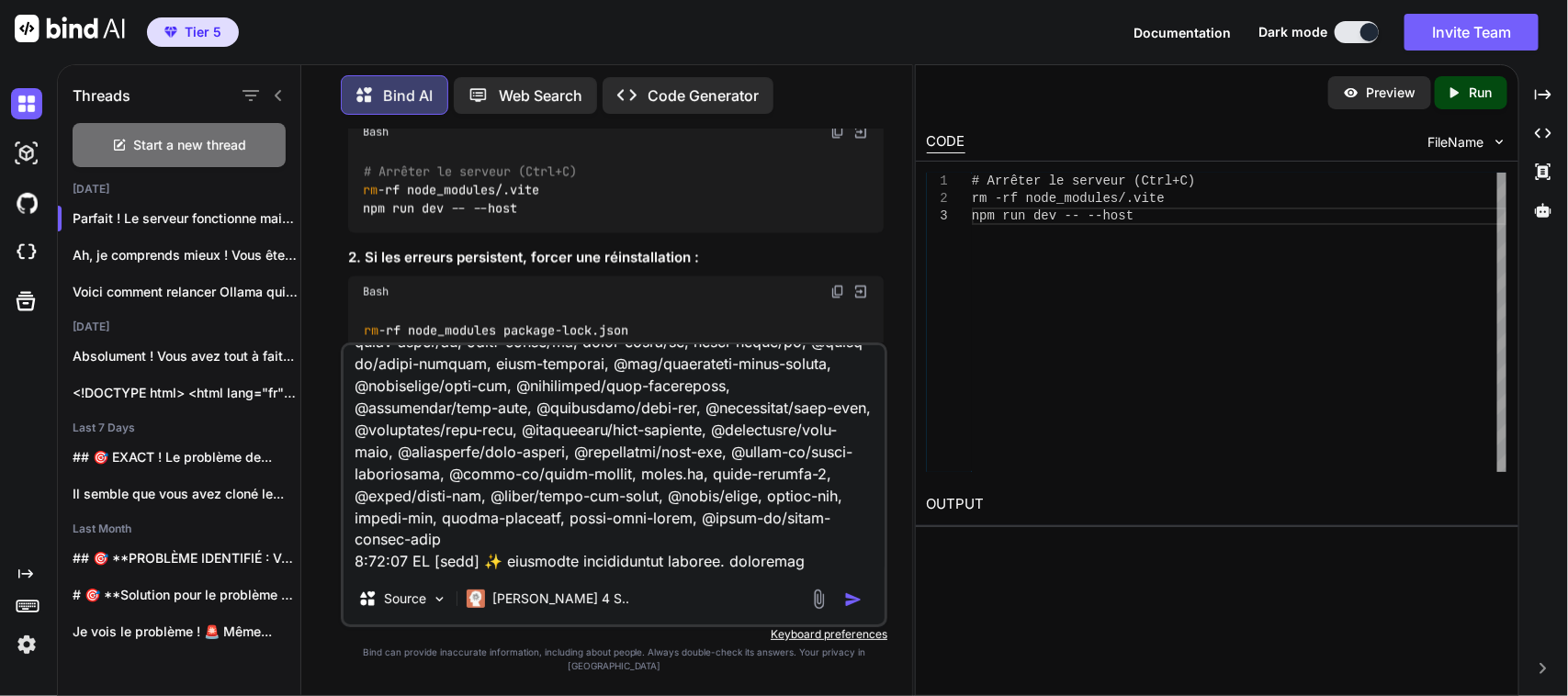
type textarea "x"
paste textarea ":4445/:3 Lor Ipsum-Dolors-Ametco-Adipis elitse doe temp incidid, utlabor etd MA…"
type textarea "loremip@dol-sitame:/con/adi/elitseddoe/temp.inc$ # Utlabor et dolorem (Aliq+E) …"
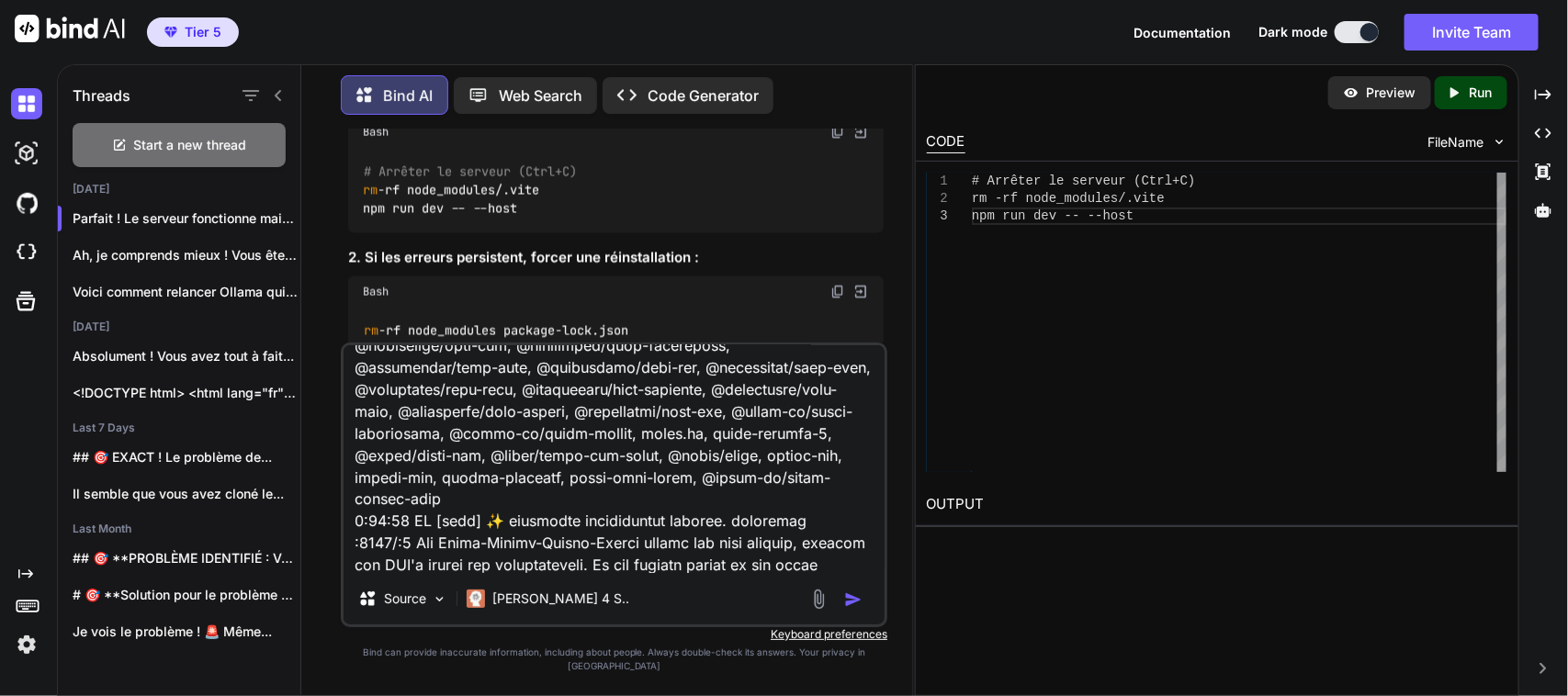
scroll to position [9578, 0]
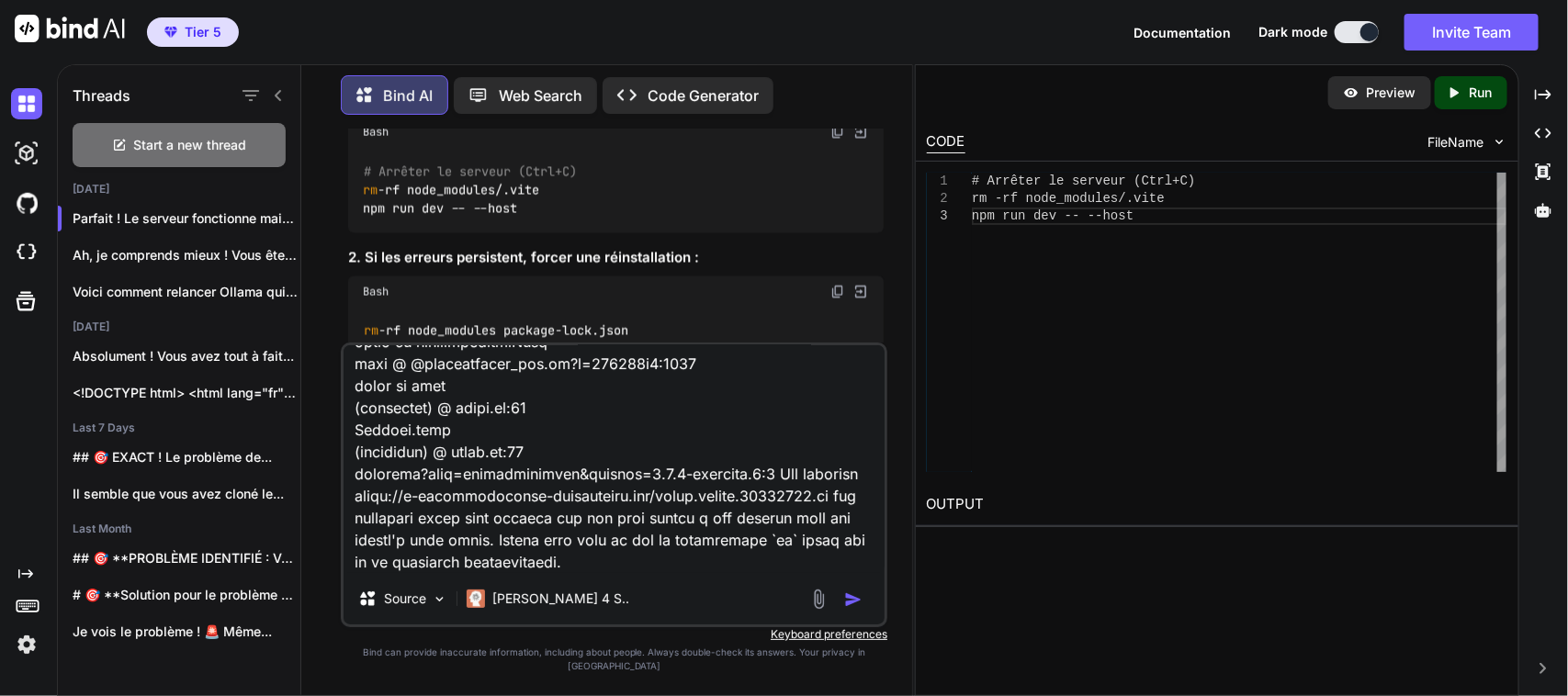
type textarea "x"
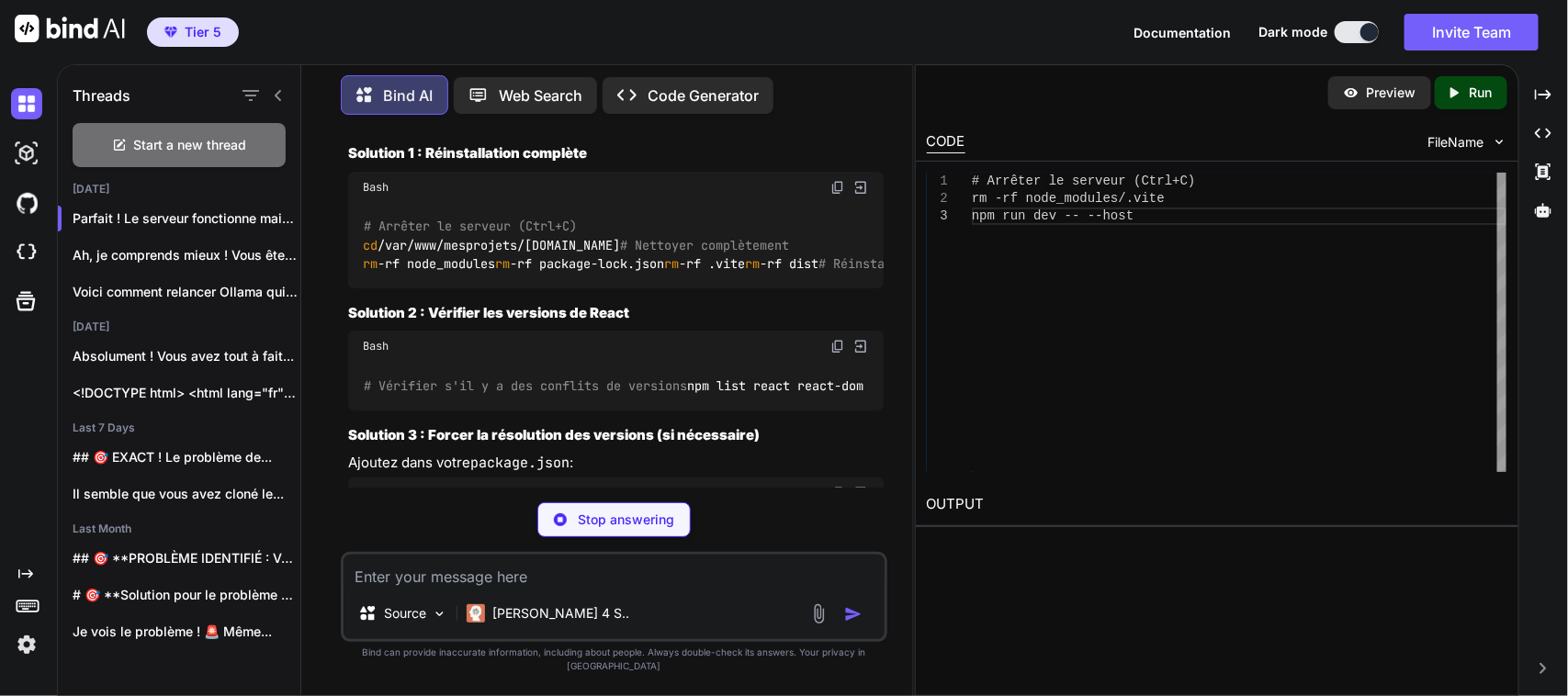
scroll to position [11641, 0]
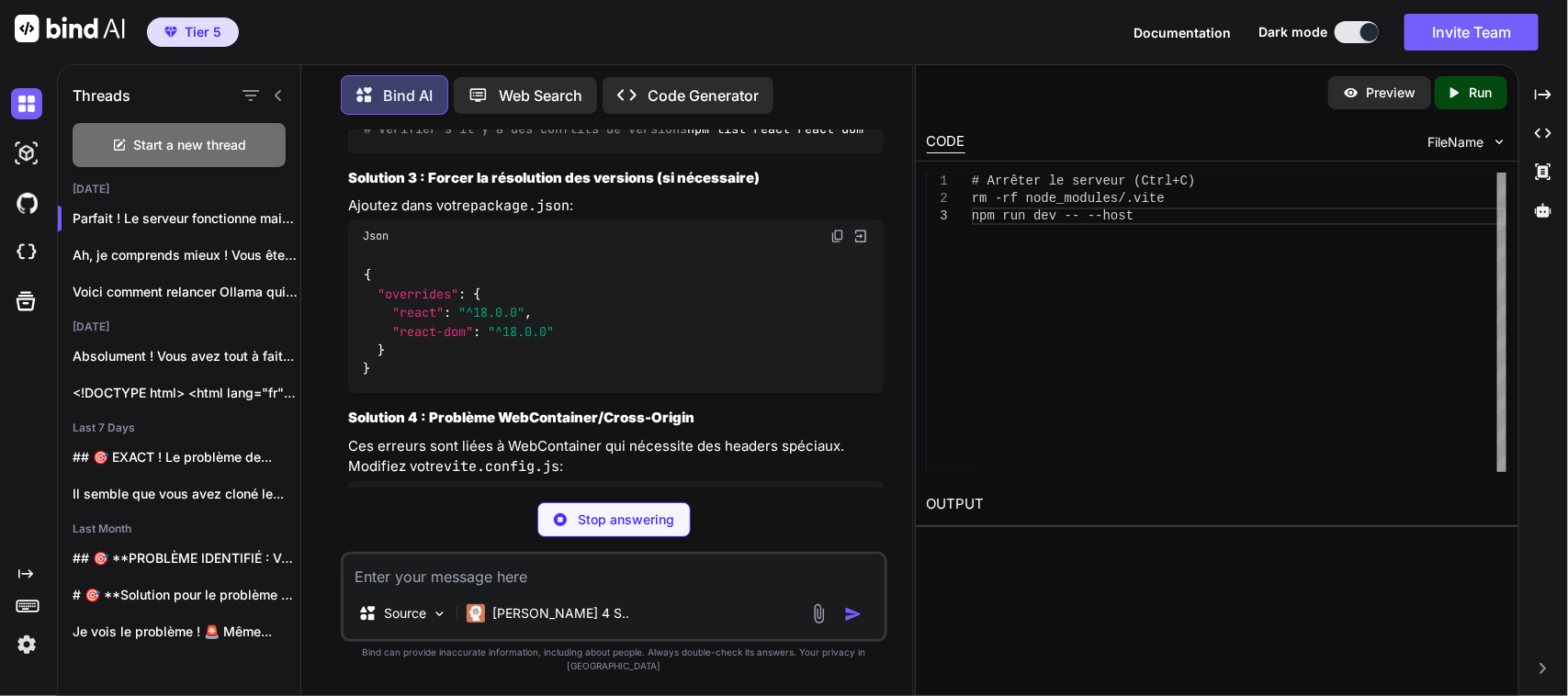
type textarea "x"
type textarea "npm install"
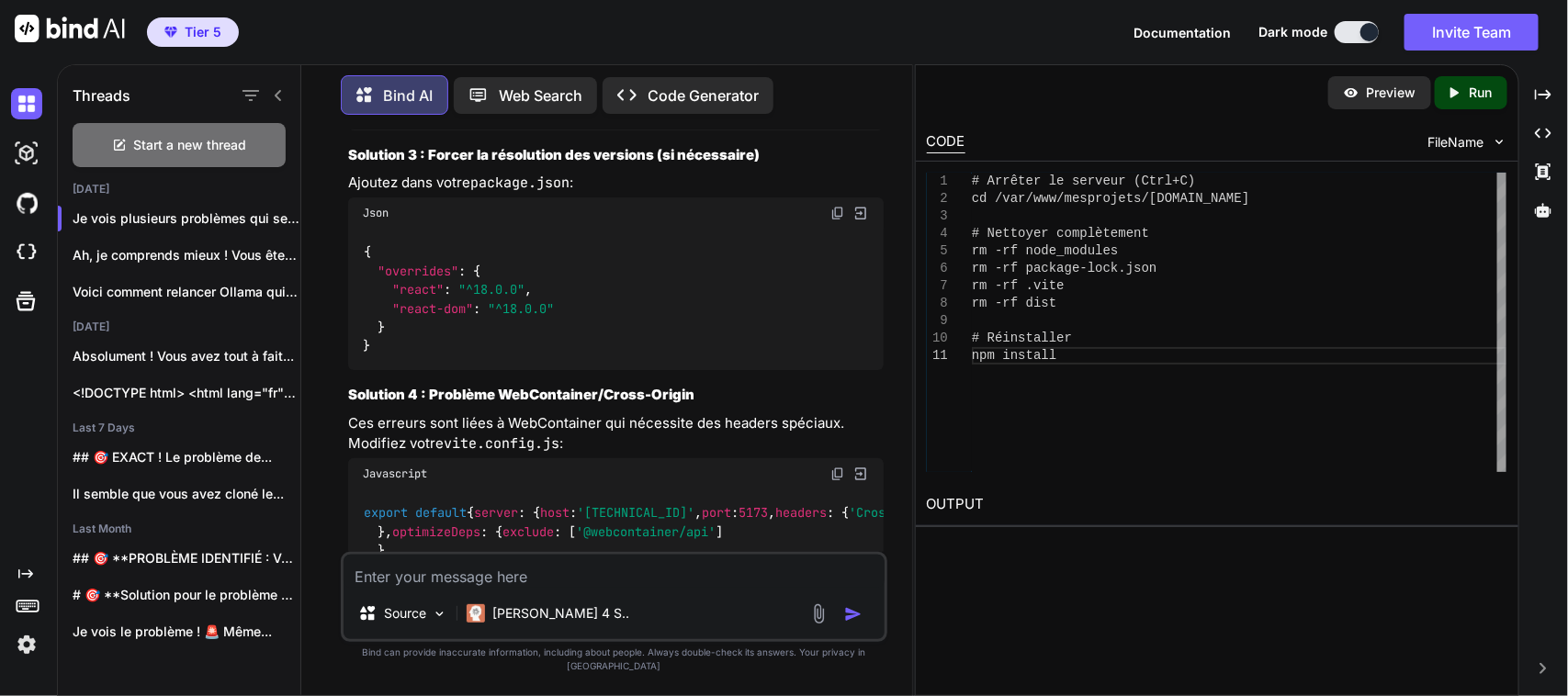
scroll to position [11855, 0]
click at [839, 70] on img at bounding box center [837, 62] width 15 height 15
click at [535, 574] on textarea at bounding box center [614, 571] width 541 height 33
paste textarea "lore@63.3.33__@ipsum+dolor@13_sitam4c1adipisc741eli7sedd/eius_tempori/@utlab-et…"
type textarea "lore@63.3.33__@ipsum+dolor@13_sitam4c1adipisc741eli7sedd/eius_tempori/@utlab-et…"
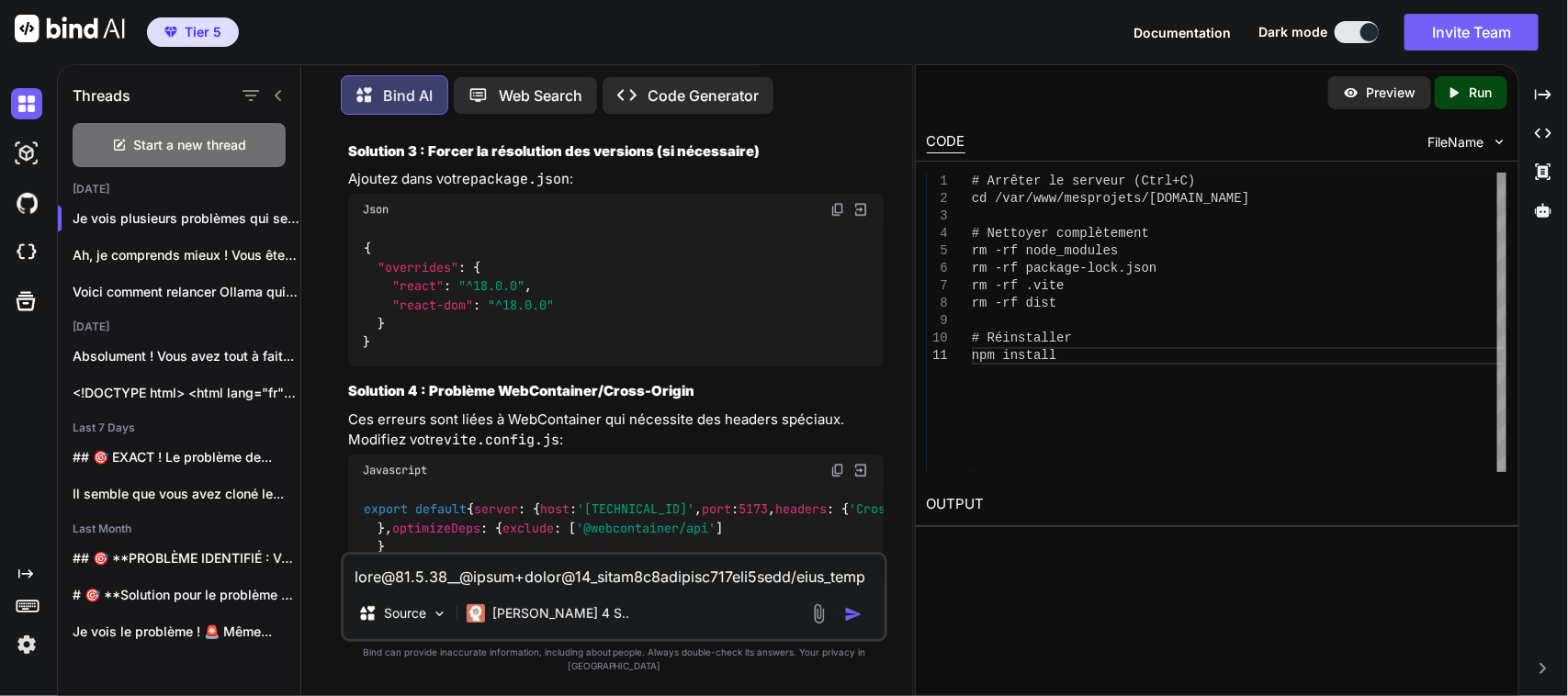
type textarea "x"
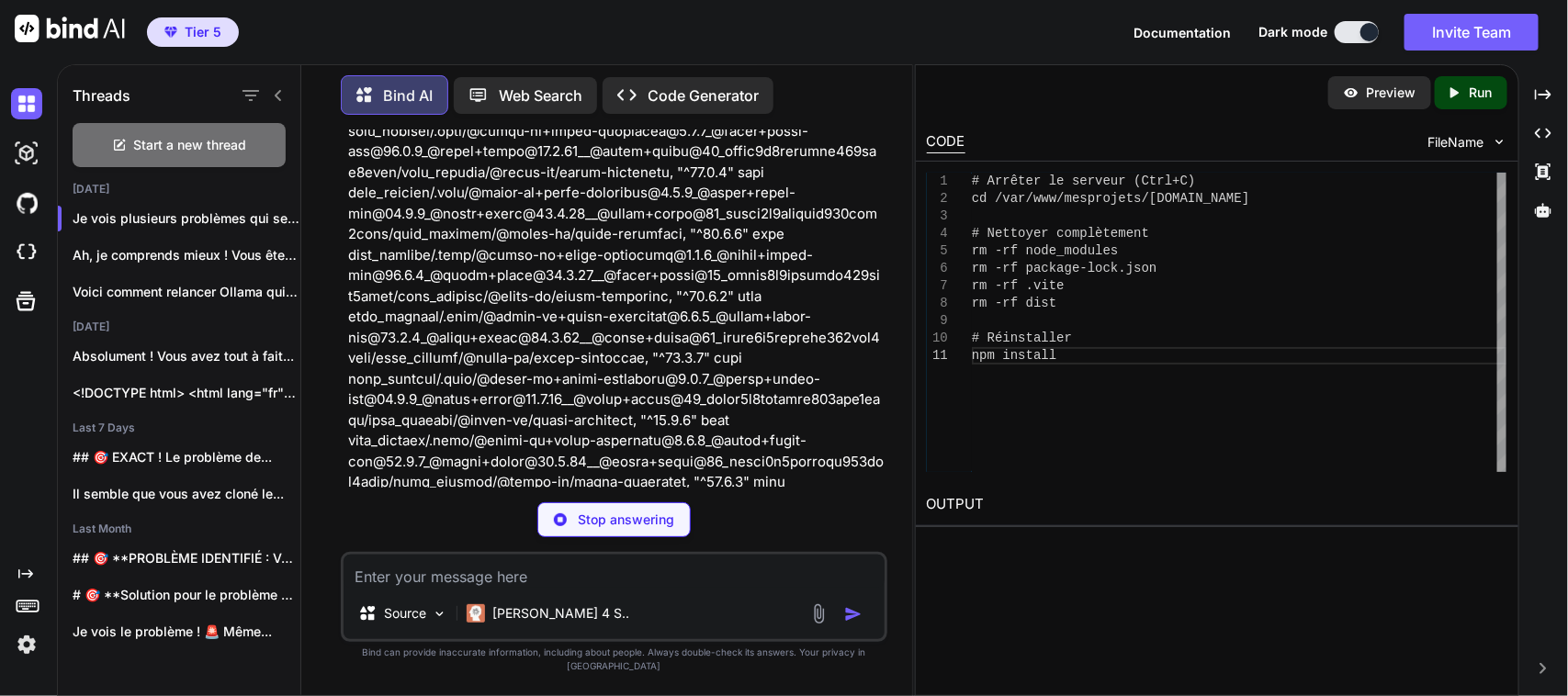
scroll to position [21918, 0]
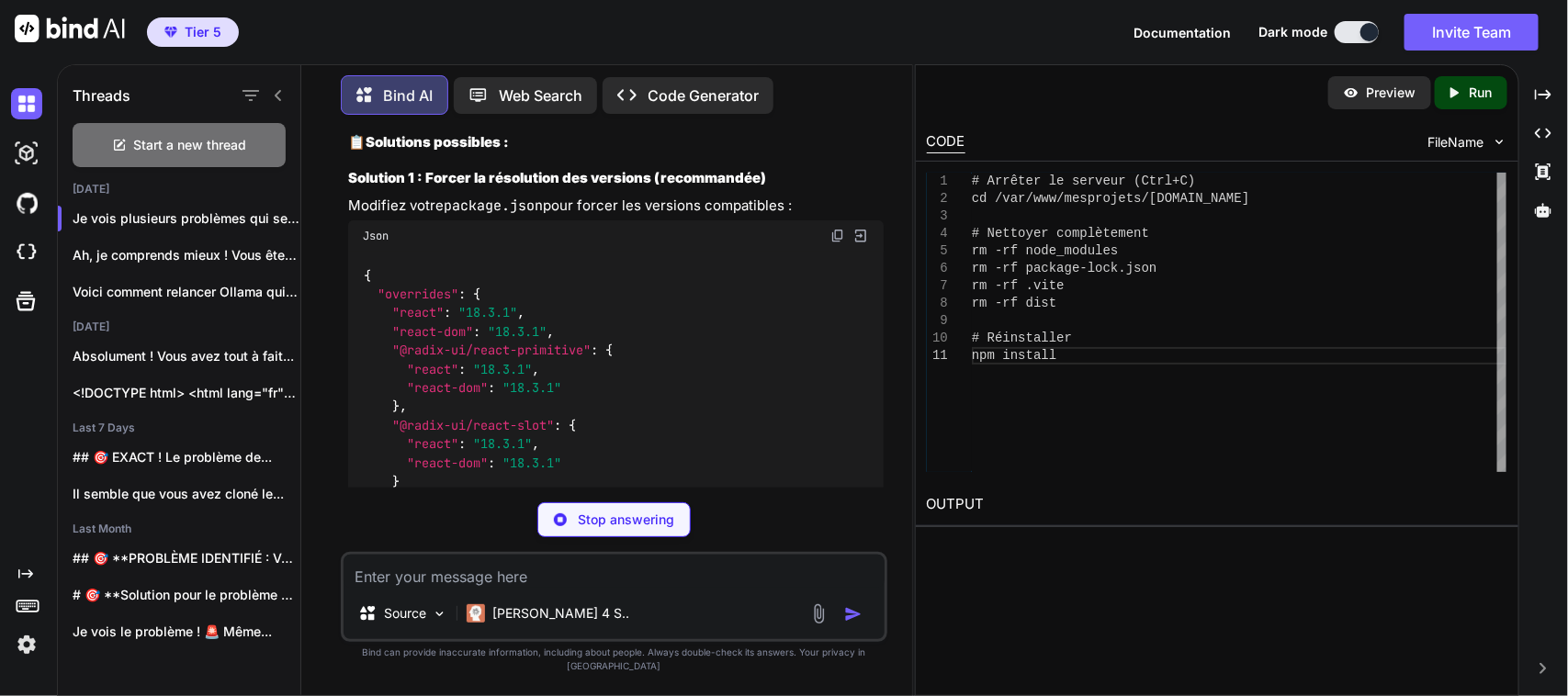
type textarea "x"
type textarea ""react-dom": "18.3.1" } }, "resolutions": { "react": "18.3.1", "react-dom": "18…"
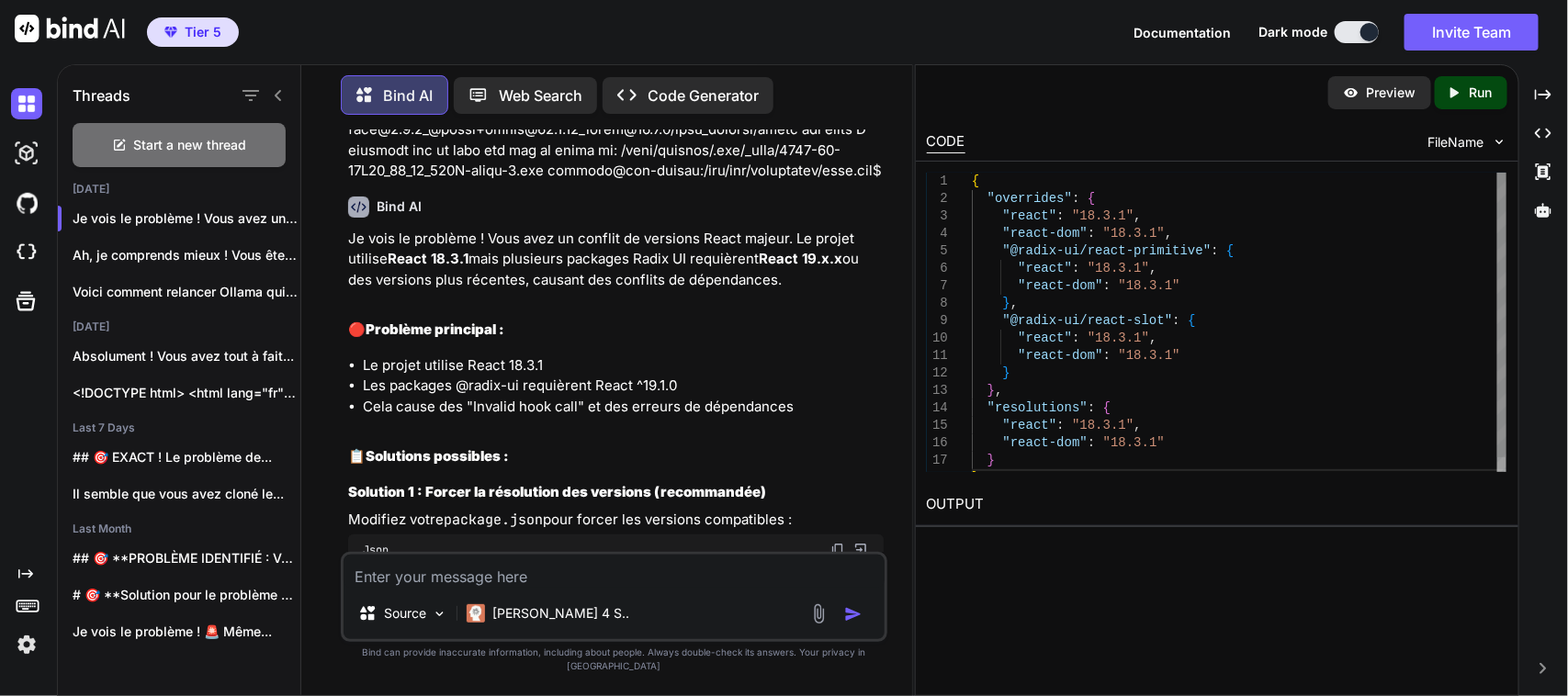
type textarea "x"
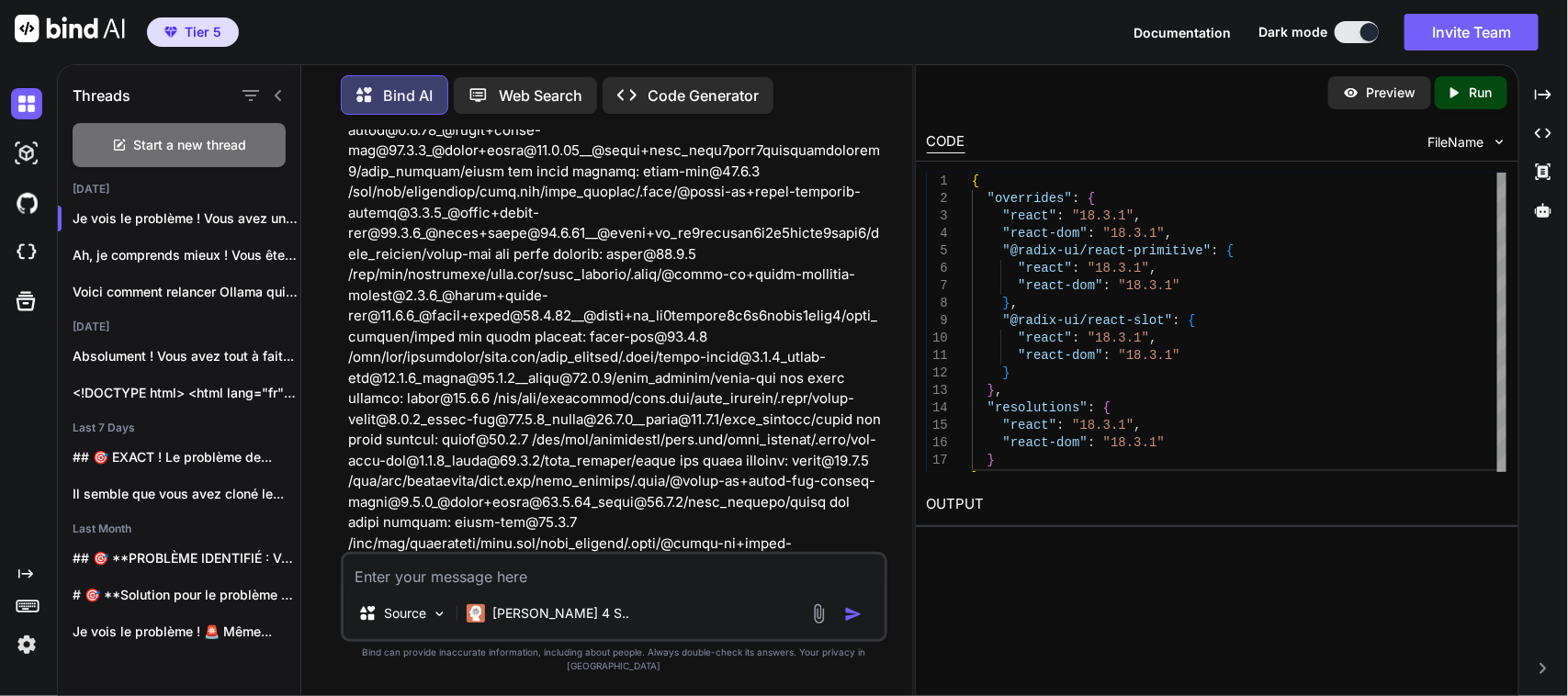
scroll to position [62221, 0]
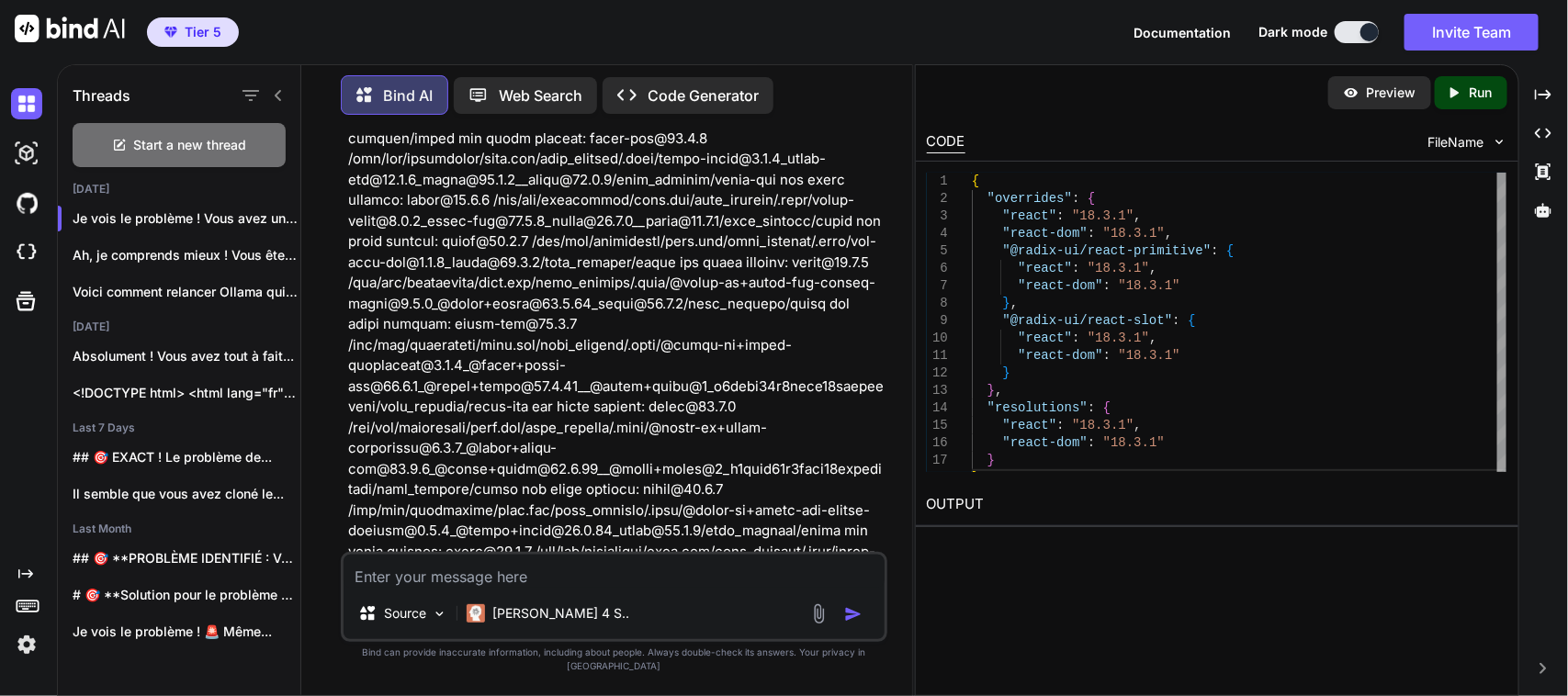
scroll to position [62375, 0]
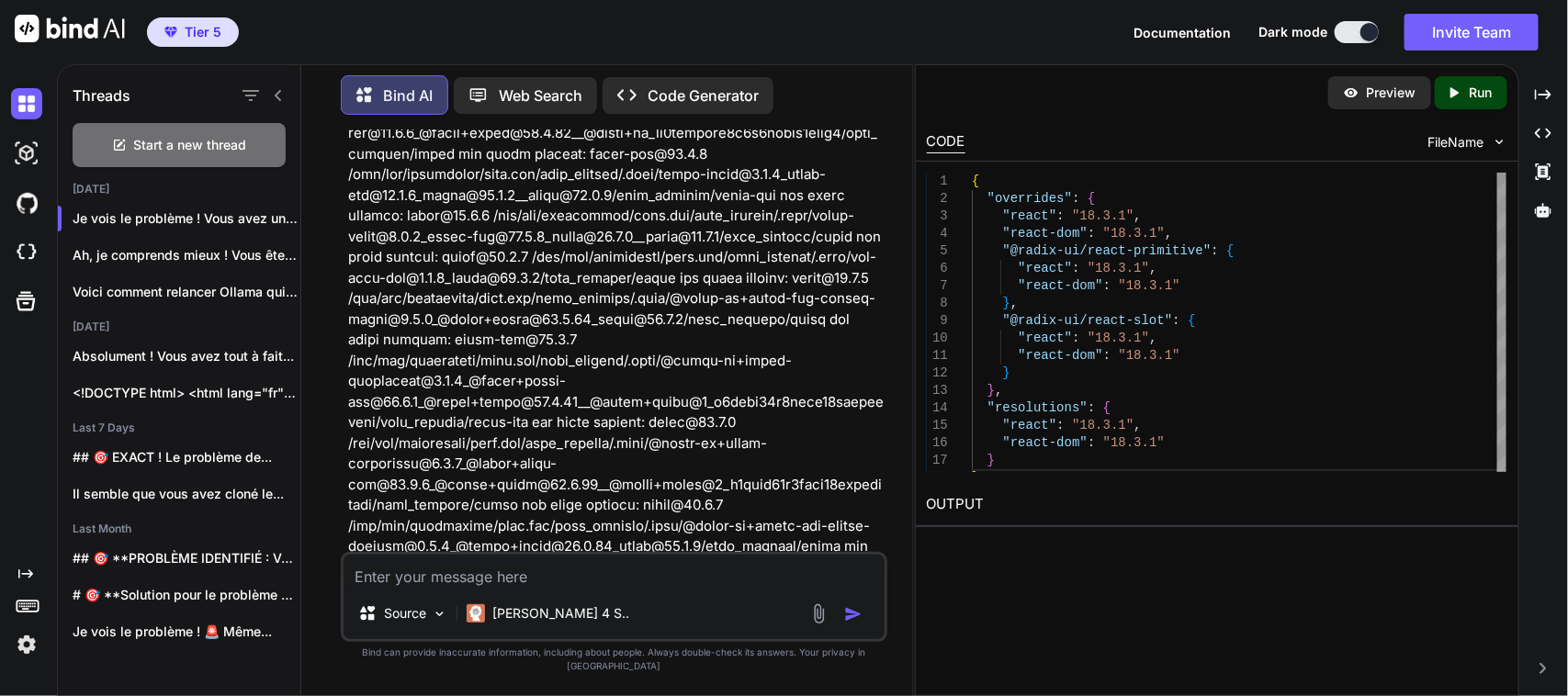
copy span "react"
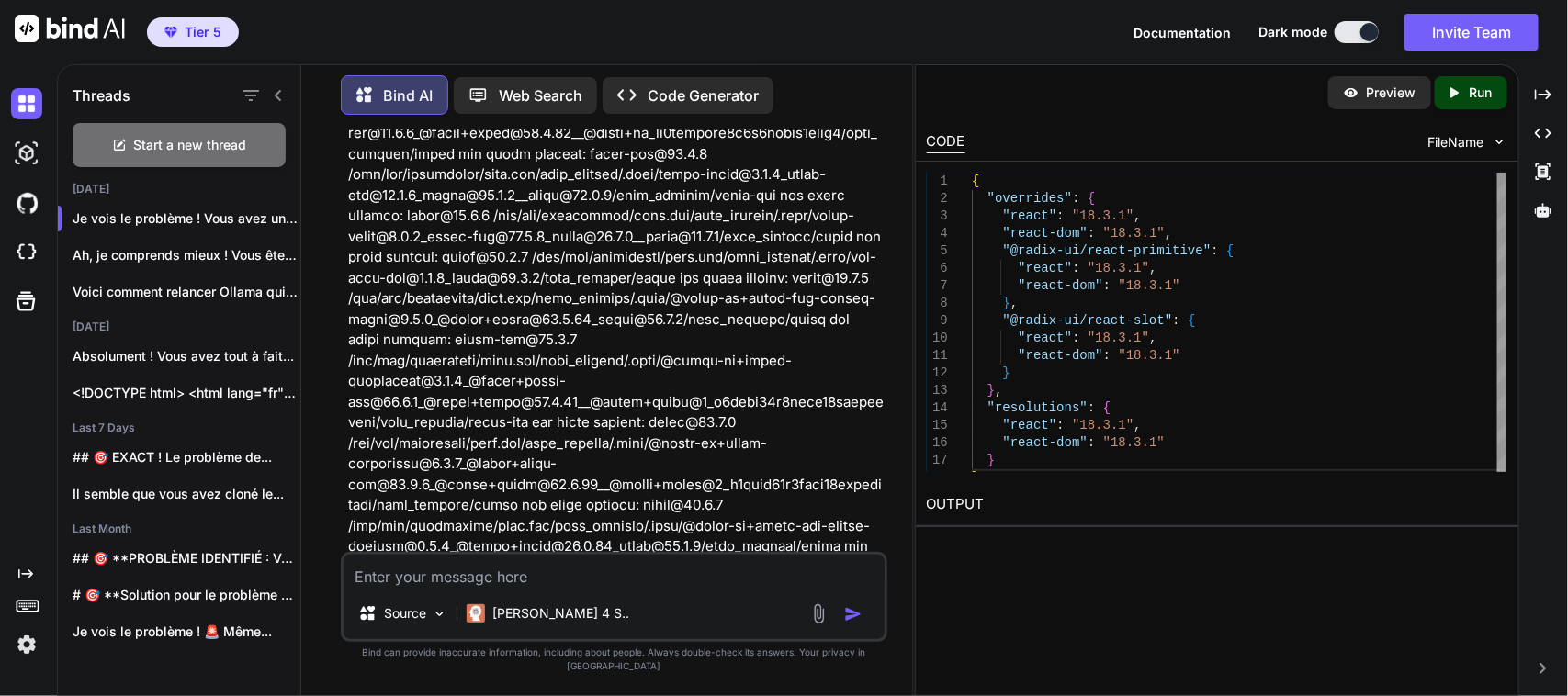
click at [521, 587] on textarea at bounding box center [614, 571] width 541 height 33
type textarea "V"
type textarea "x"
type textarea "Vo"
type textarea "x"
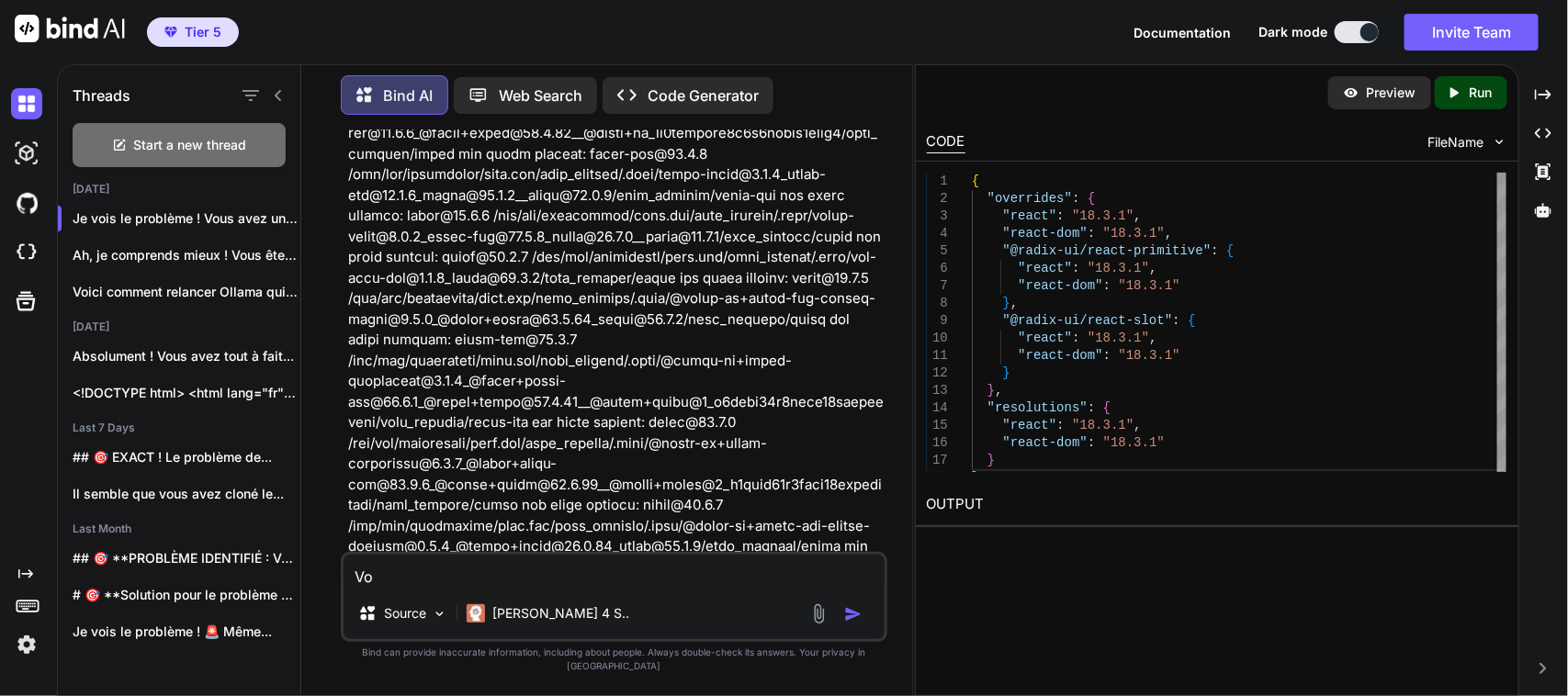
type textarea "Voi"
type textarea "x"
type textarea "Voic"
type textarea "x"
type textarea "Voici"
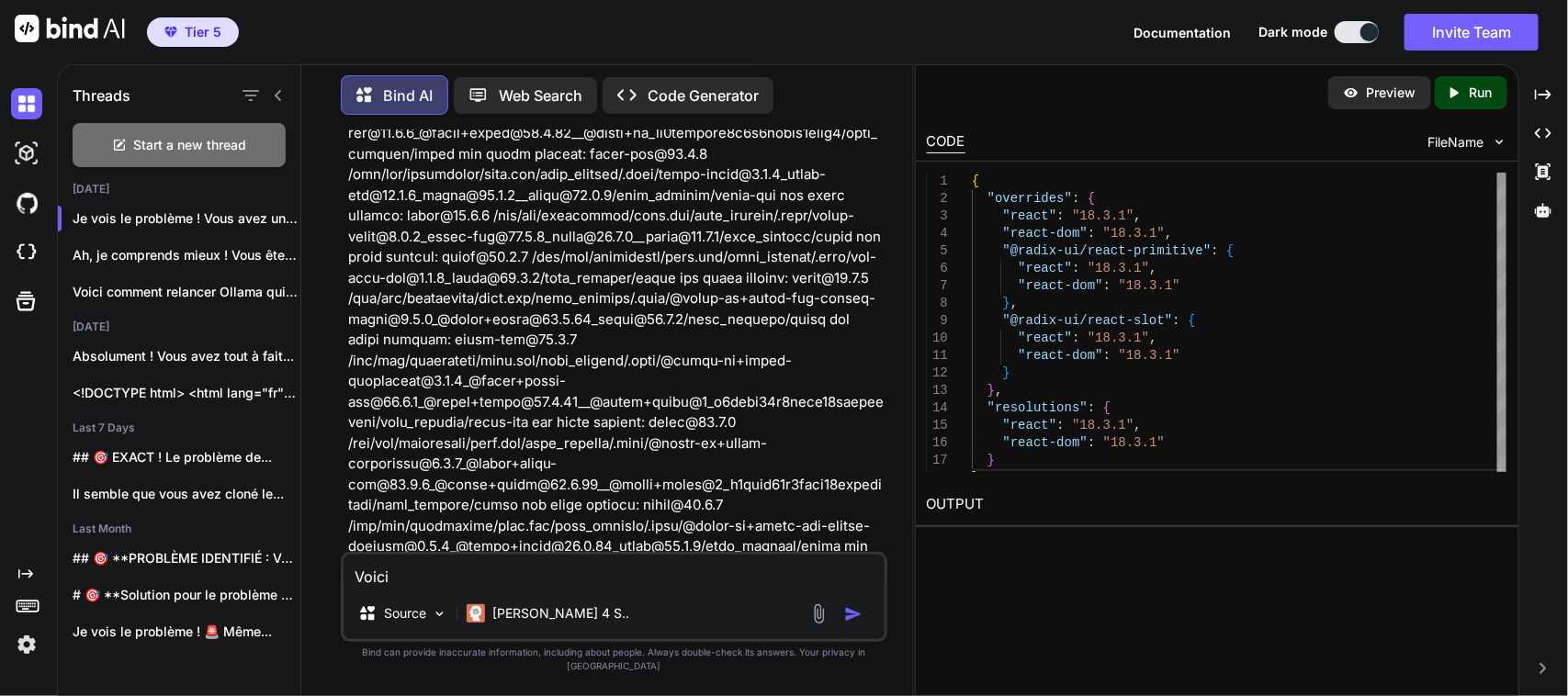
type textarea "x"
type textarea "Voici"
type textarea "x"
type textarea "Voici p"
type textarea "x"
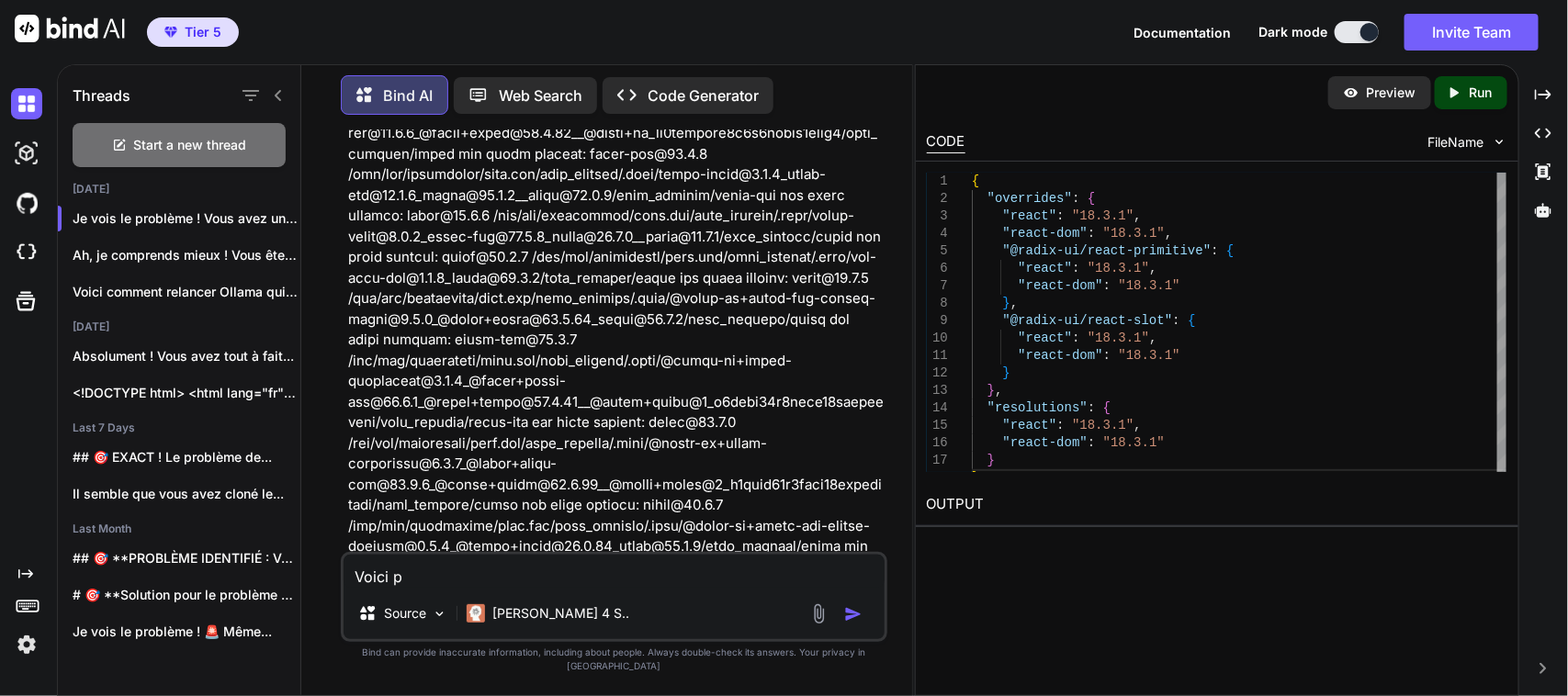
type textarea "Voici pa"
type textarea "x"
type textarea "Voici pac"
type textarea "x"
type textarea "Voici pack"
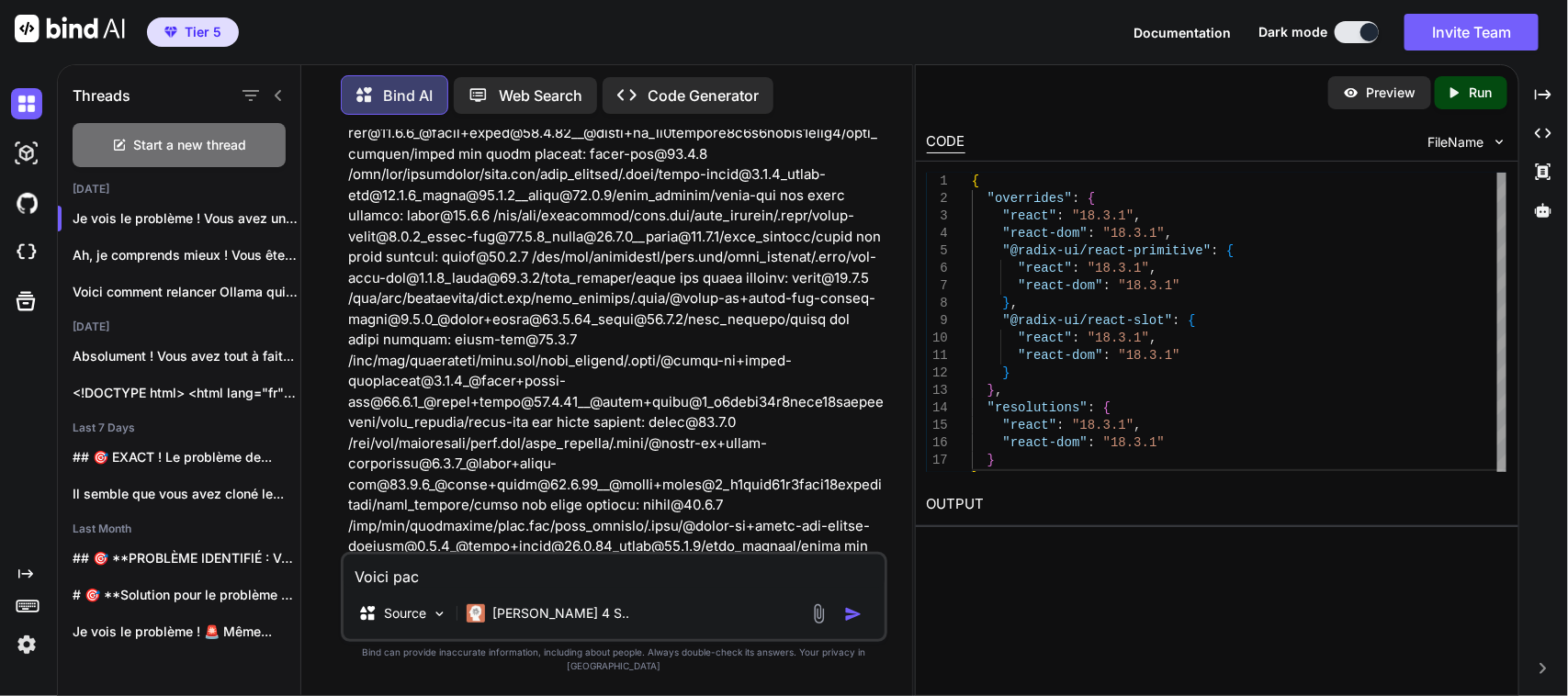
type textarea "x"
type textarea "Voici packa"
type textarea "x"
type textarea "Voici packag"
type textarea "x"
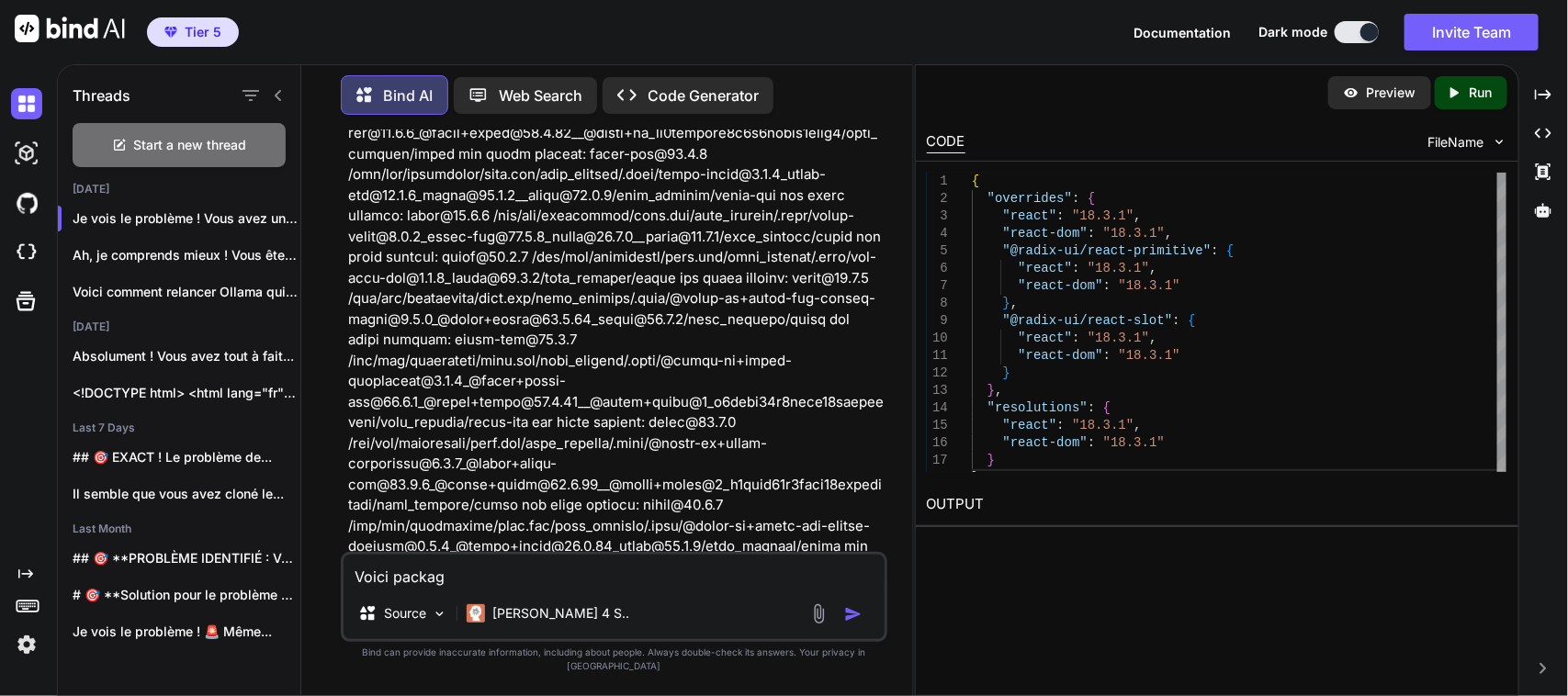
type textarea "Voici package"
type textarea "x"
type textarea "Voici package."
type textarea "x"
type textarea "Voici package.j"
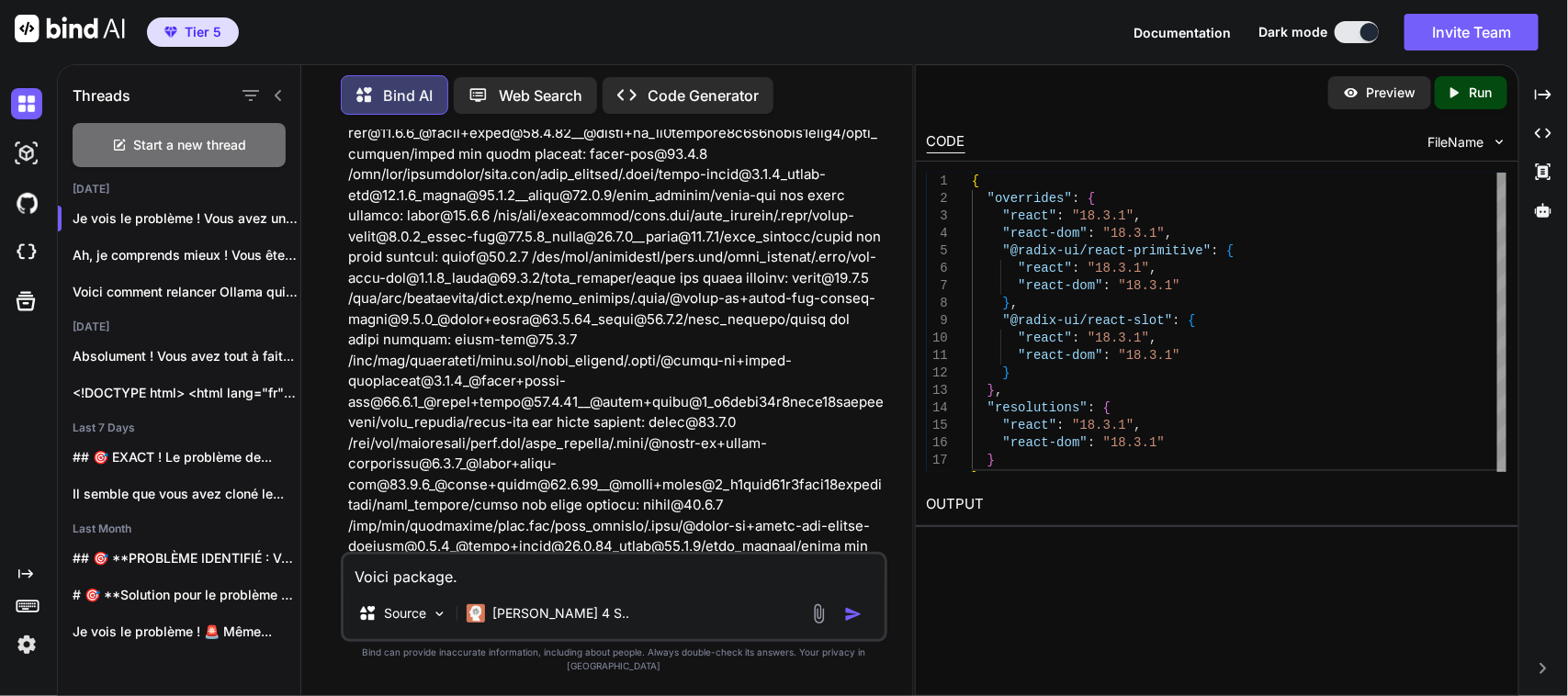
type textarea "x"
type textarea "Voici package.js"
type textarea "x"
type textarea "Voici package.jso"
type textarea "x"
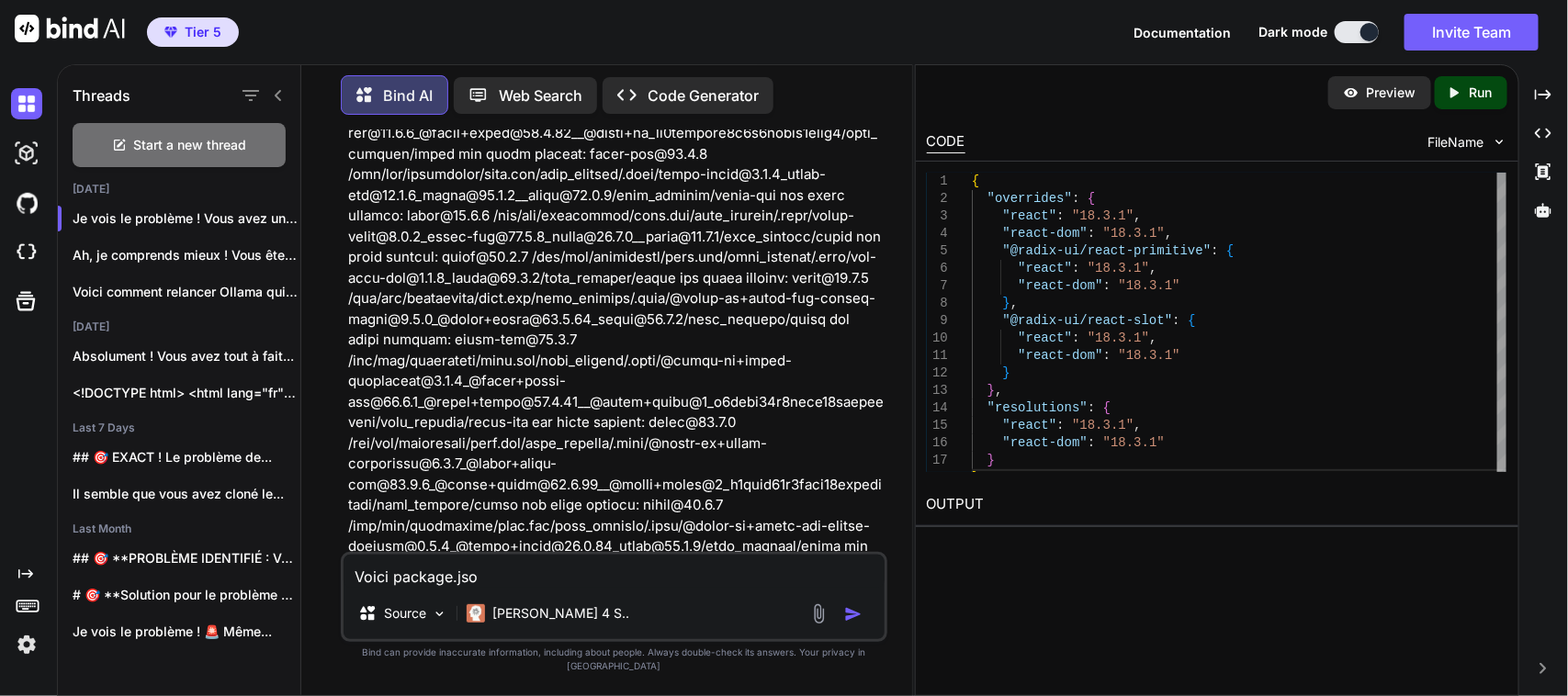
type textarea "Voici package.json"
type textarea "x"
type textarea "Voici package.json"
type textarea "x"
paste textarea "{ "name": "bolt", "description": "An AI Agent", "private": true, "license": "MI…"
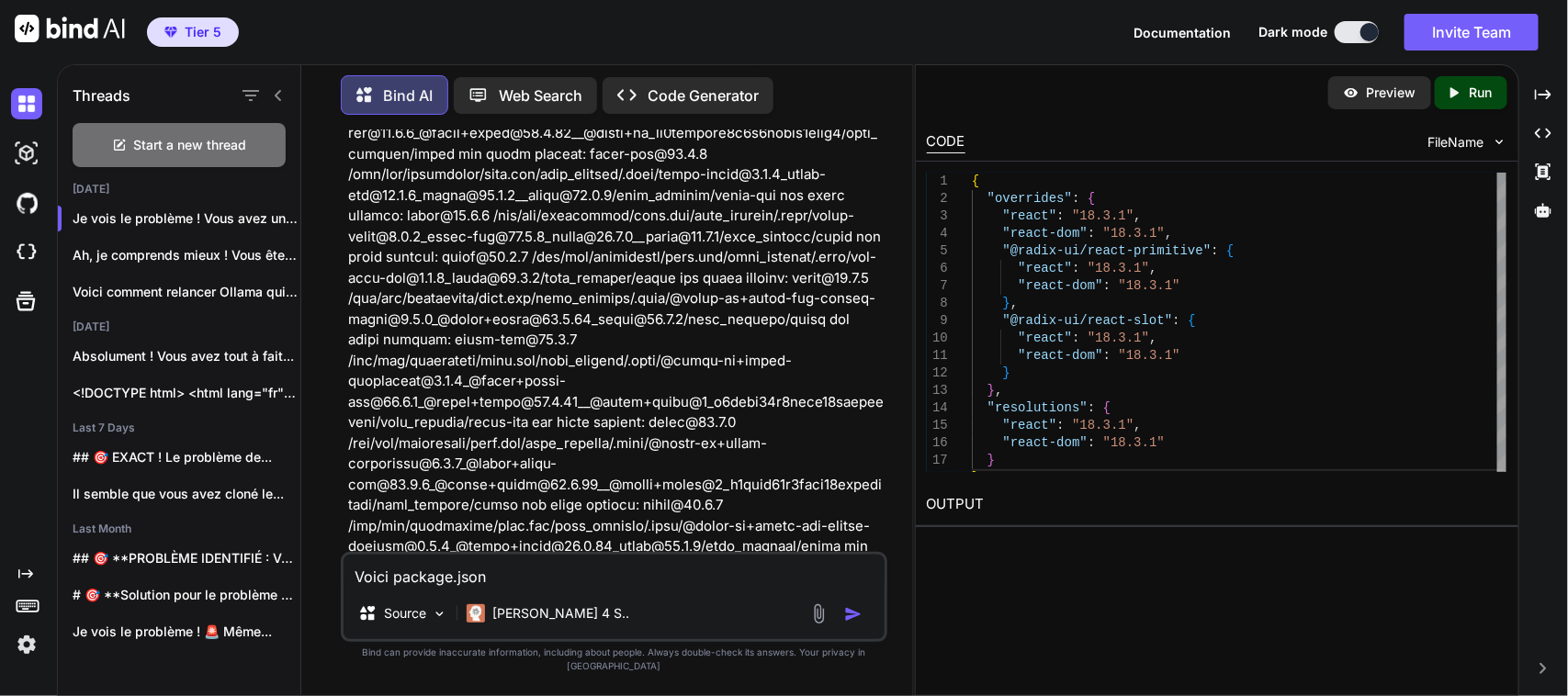
type textarea "Voici package.json { "name": "bolt", "description": "An AI Agent", "private": t…"
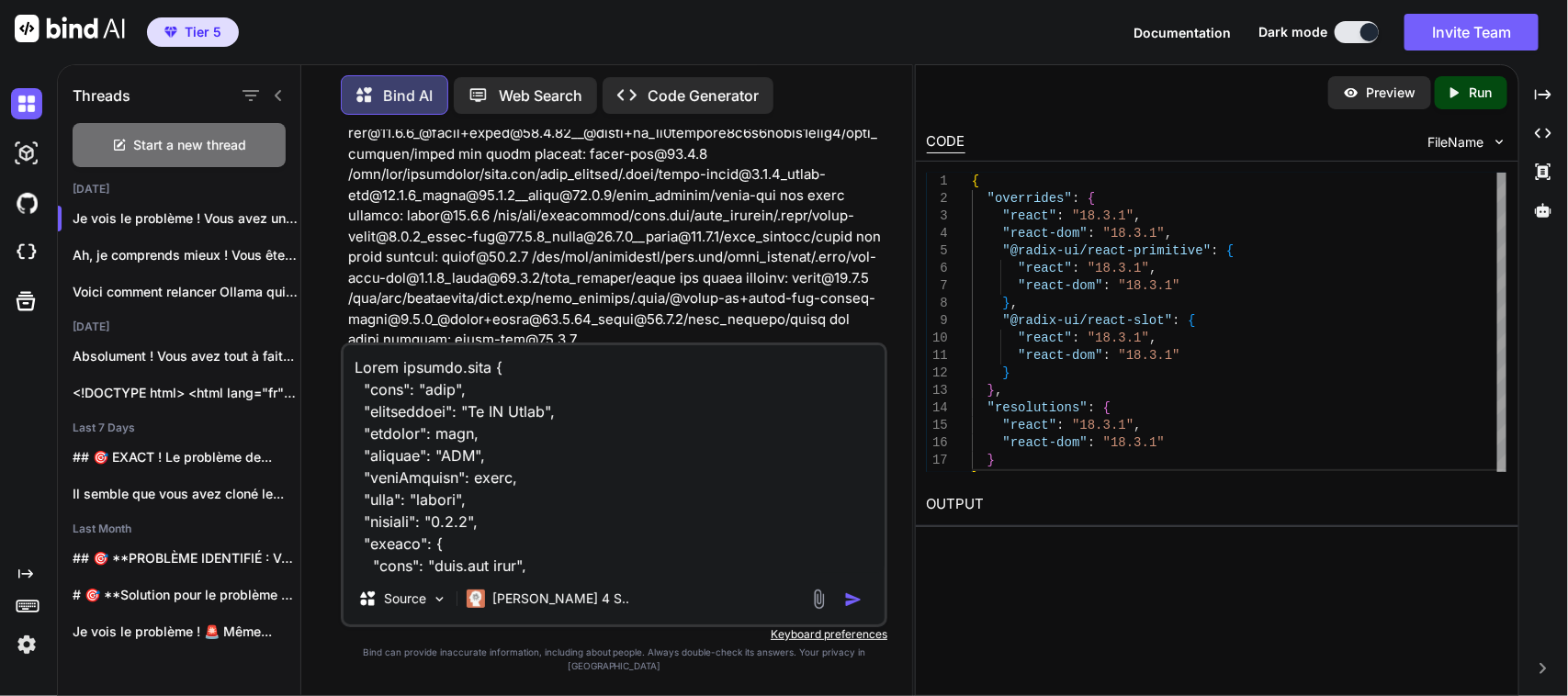
scroll to position [4889, 0]
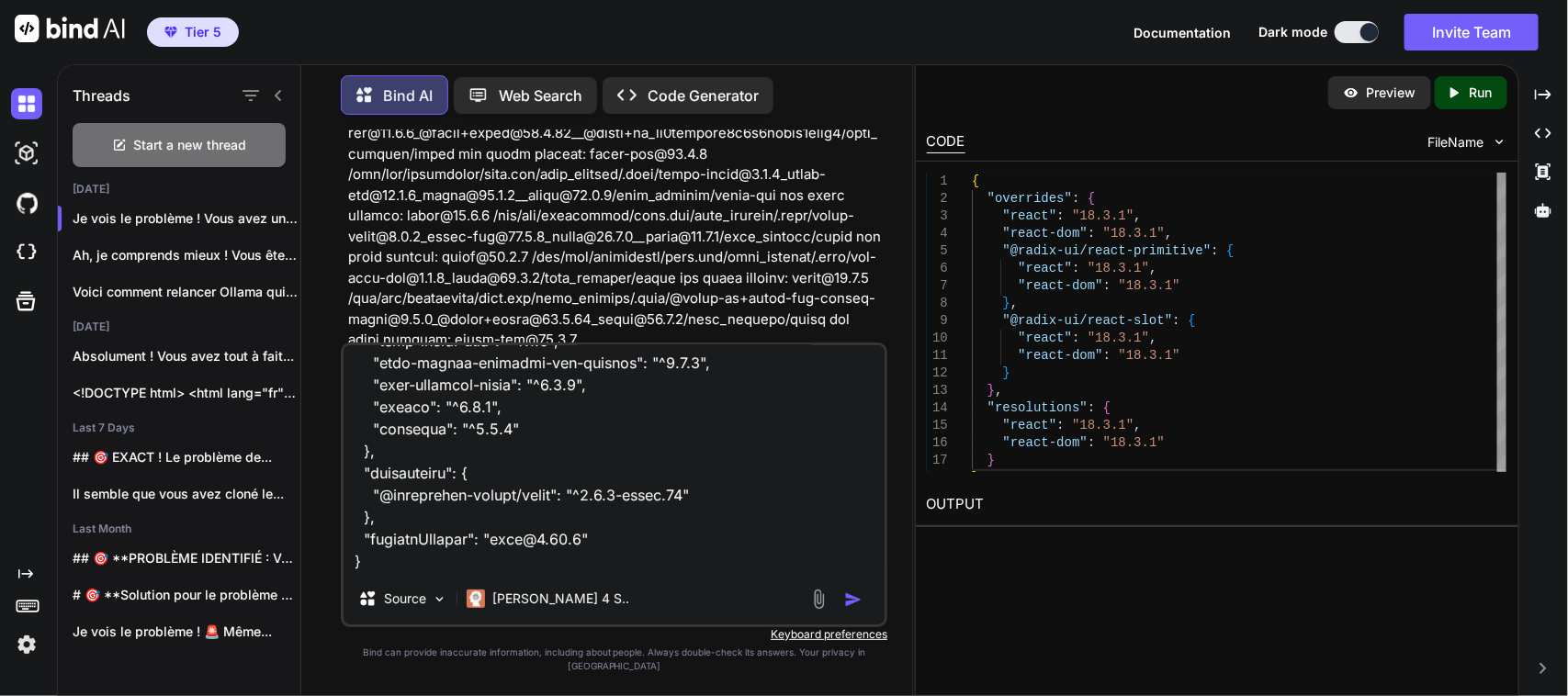
type textarea "x"
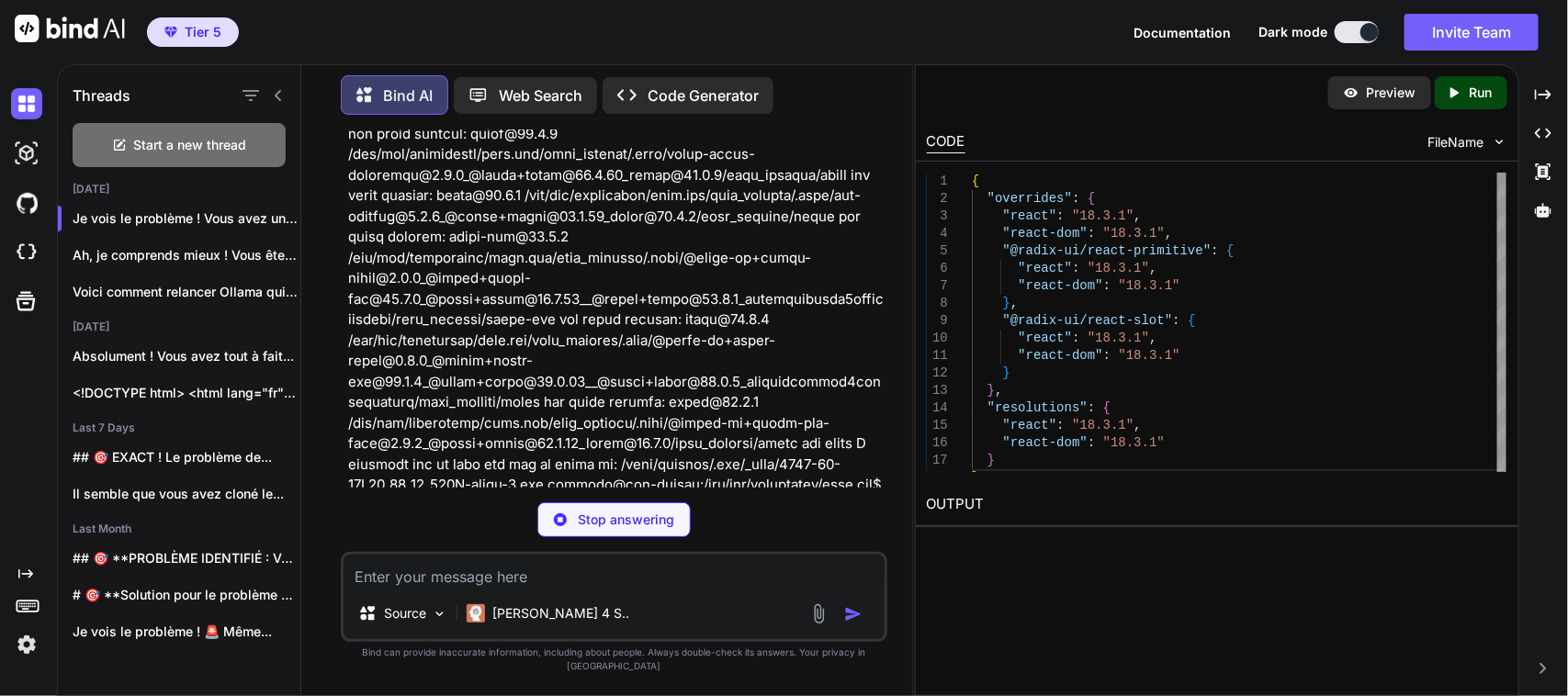
scroll to position [62847, 0]
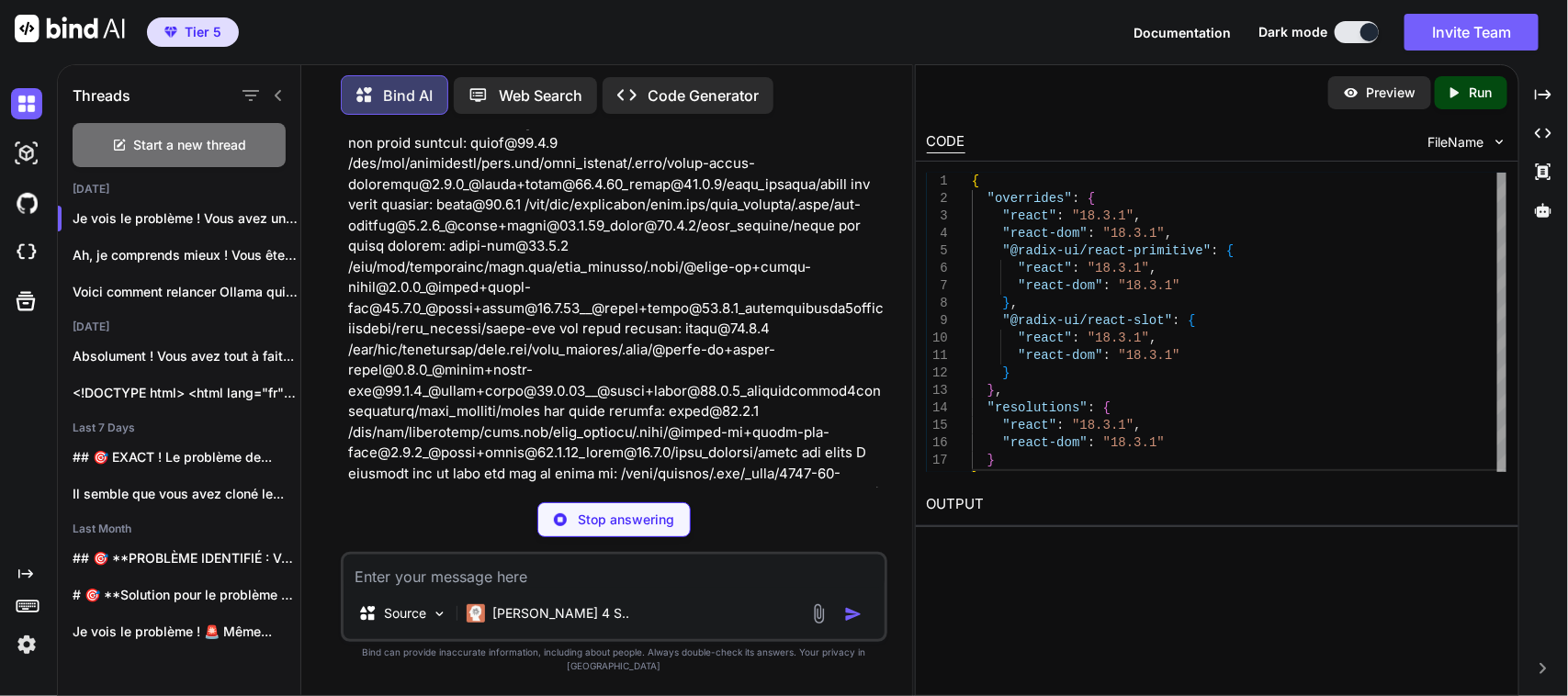
type textarea "x"
type textarea "}"
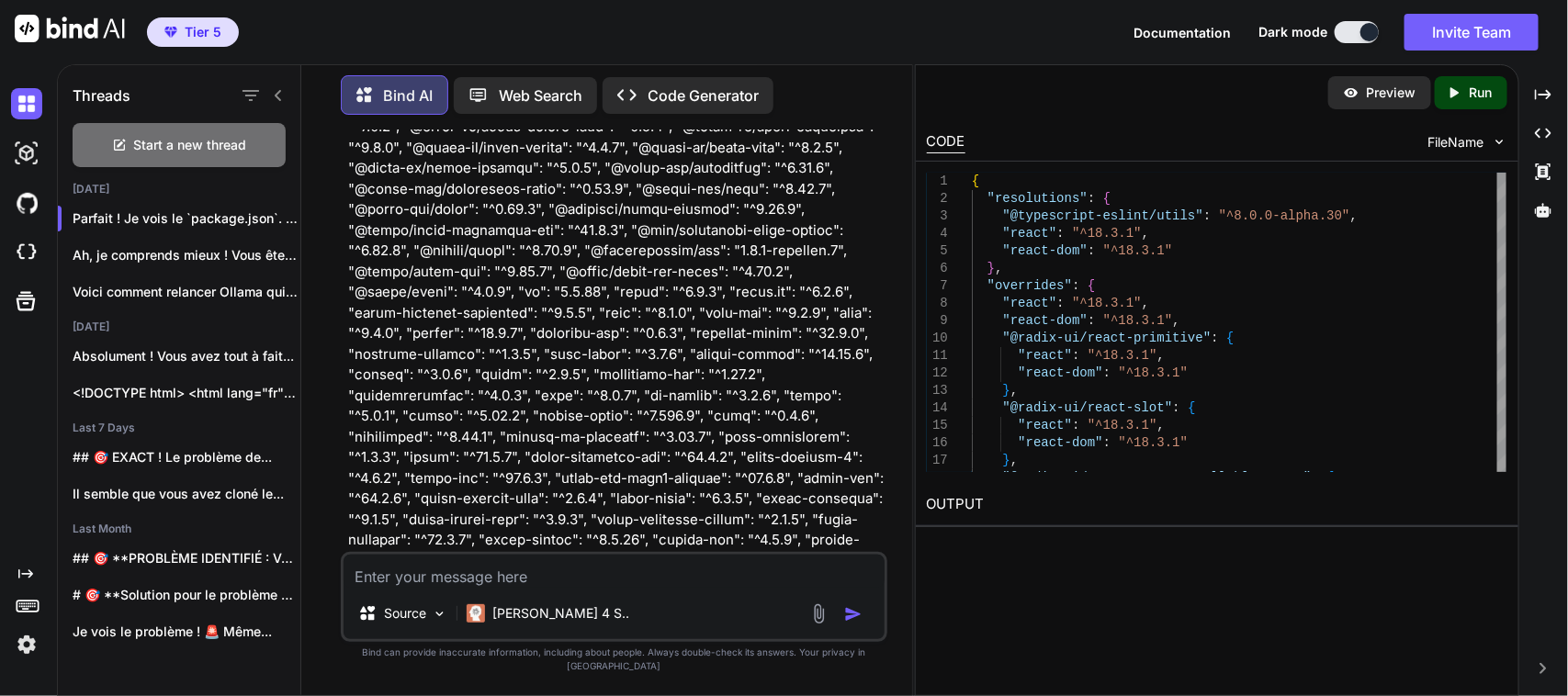
scroll to position [66008, 0]
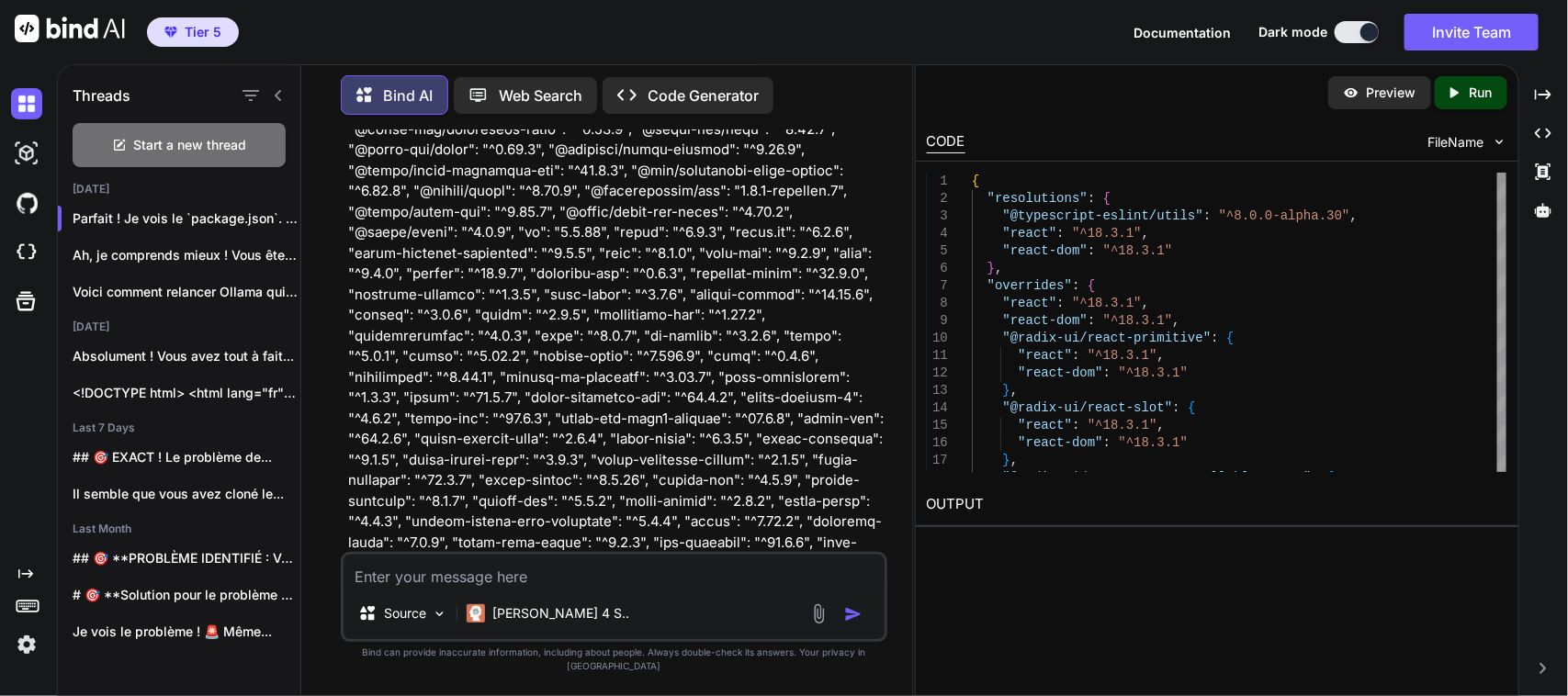
scroll to position [66083, 0]
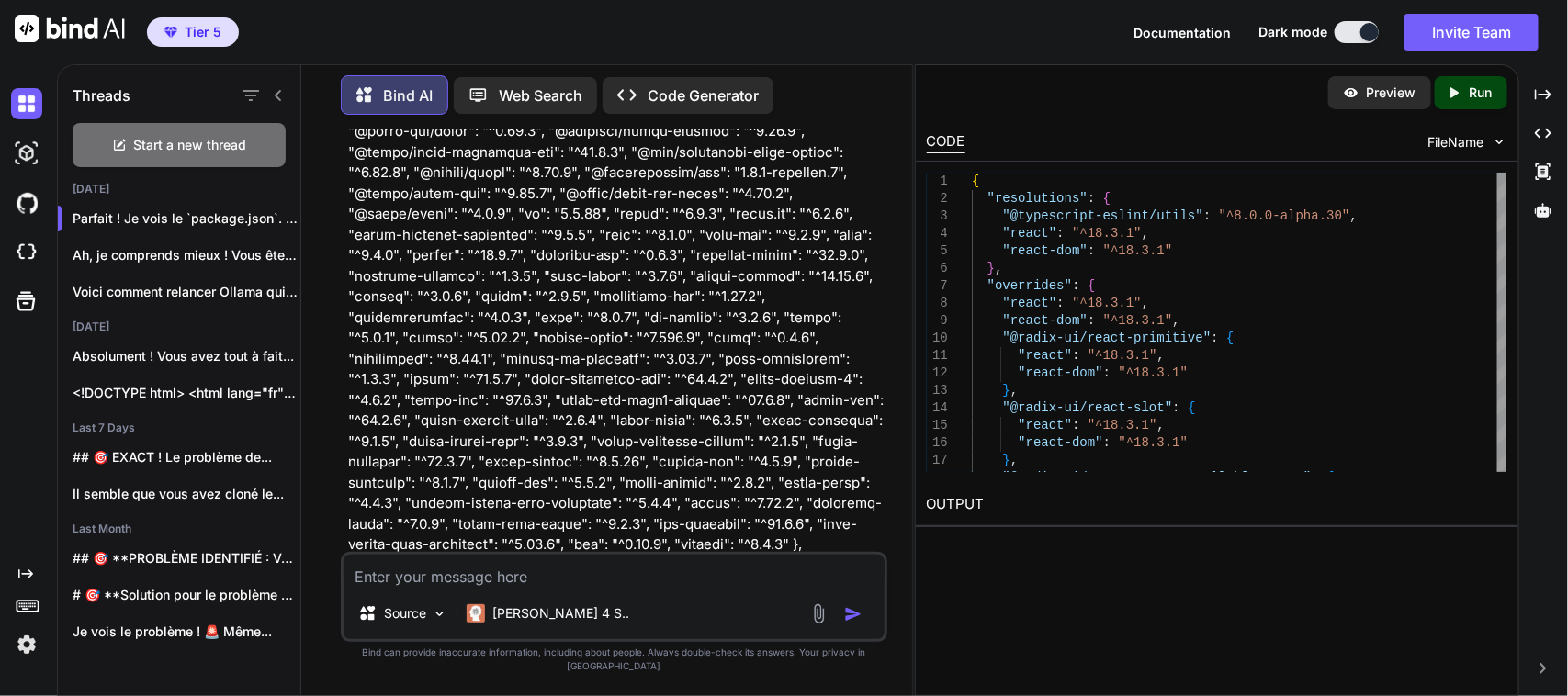
copy strong "resolutions"
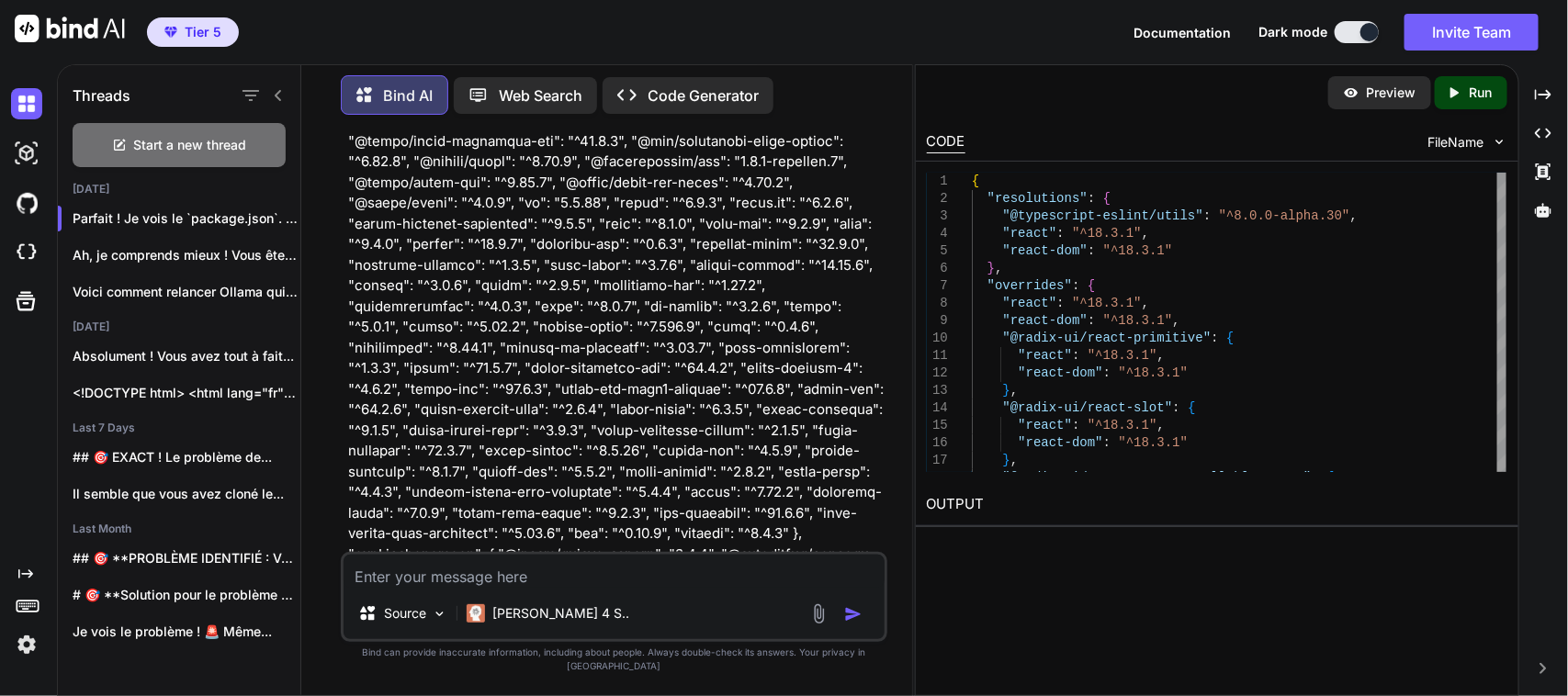
scroll to position [66076, 0]
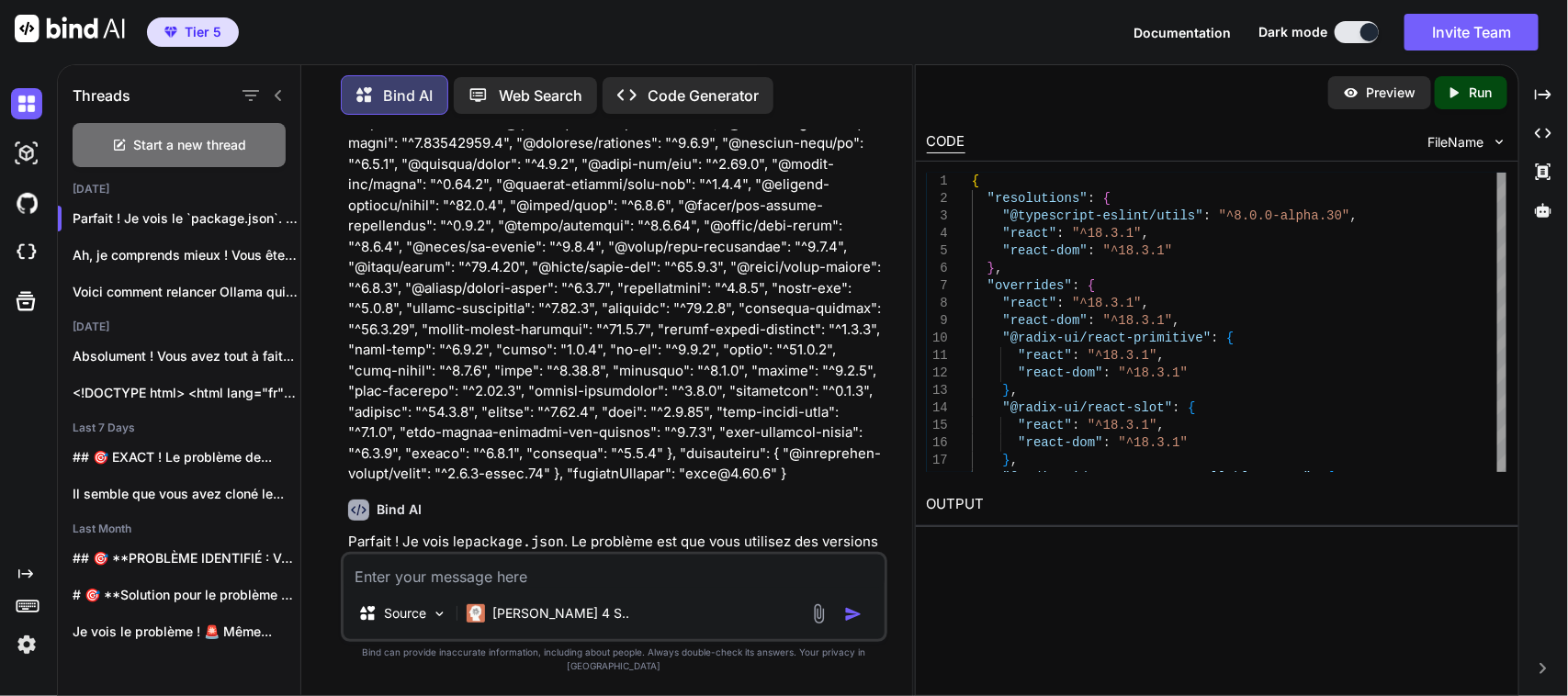
scroll to position [66268, 0]
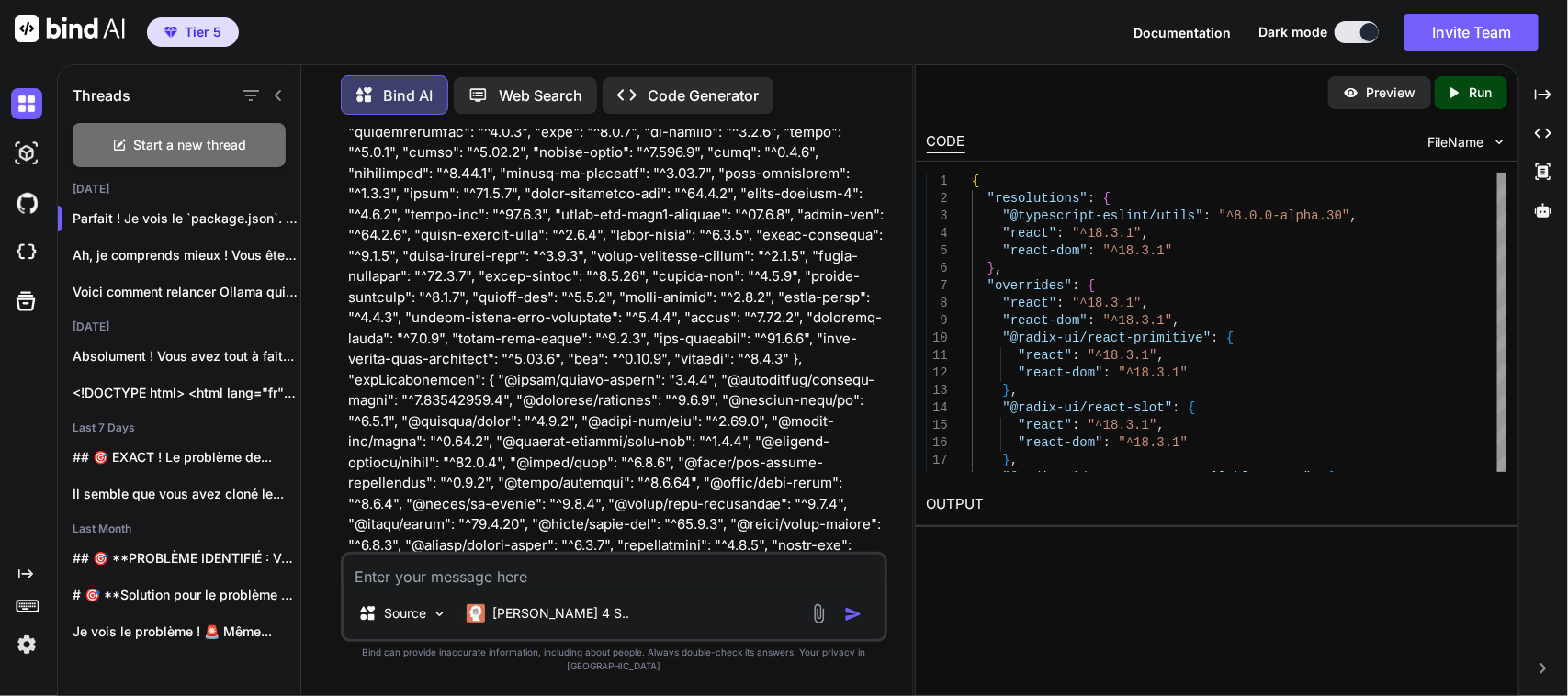
drag, startPoint x: 378, startPoint y: 254, endPoint x: 509, endPoint y: 397, distance: 193.9
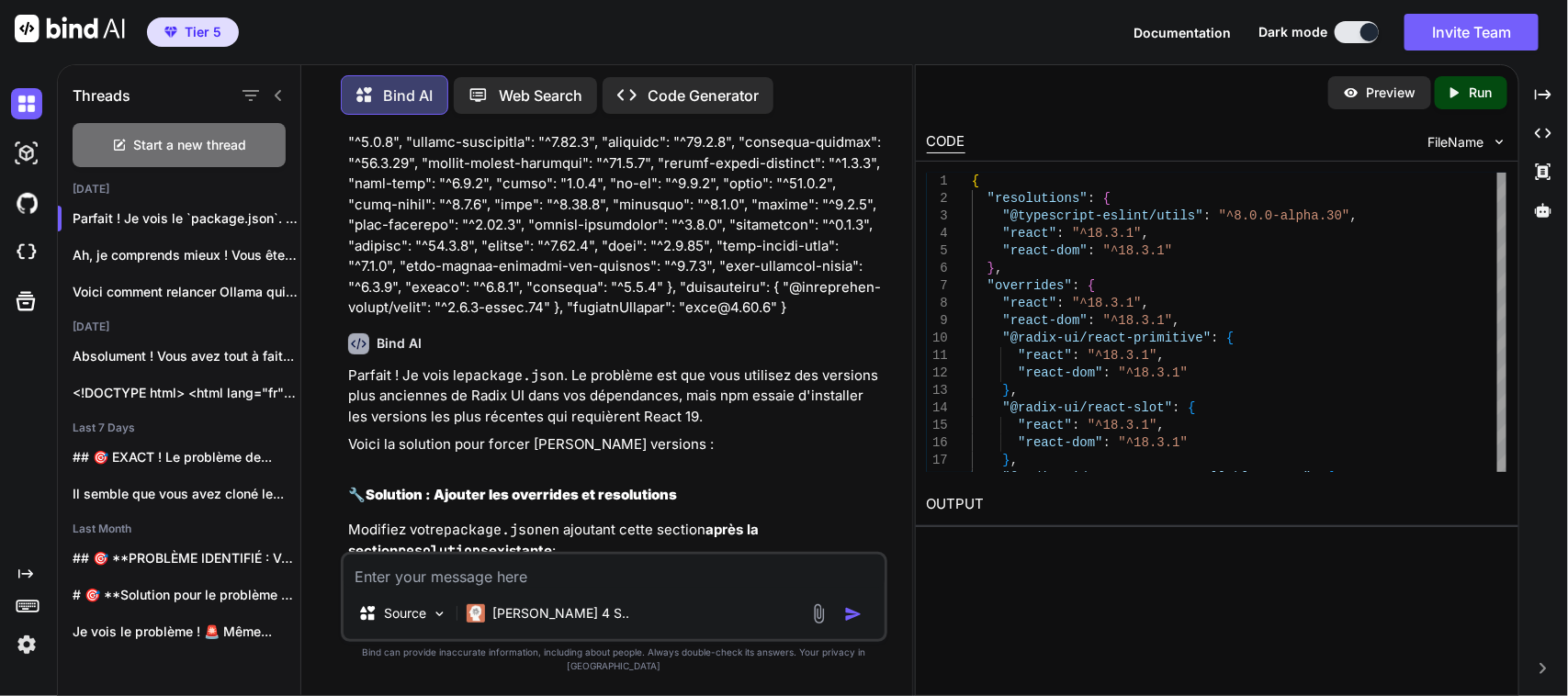
scroll to position [66696, 0]
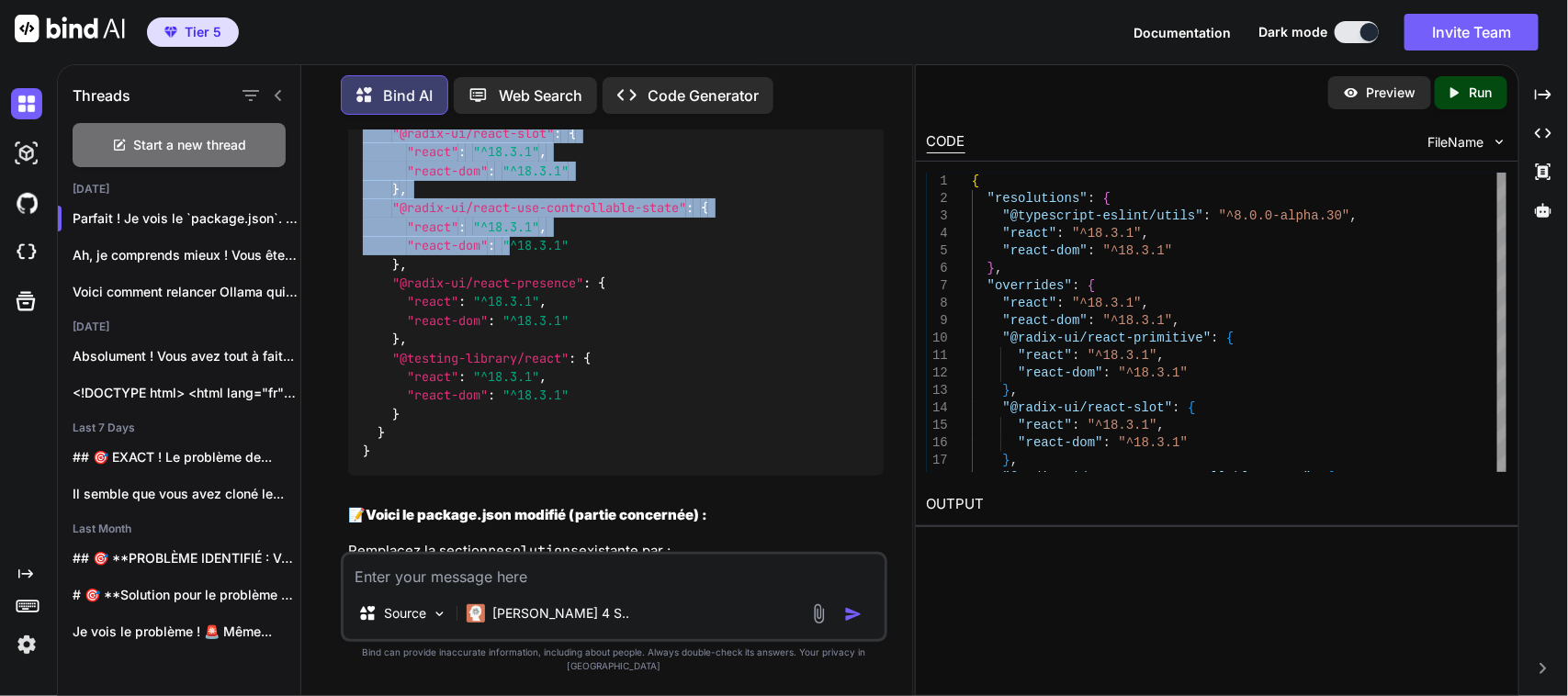
scroll to position [67430, 0]
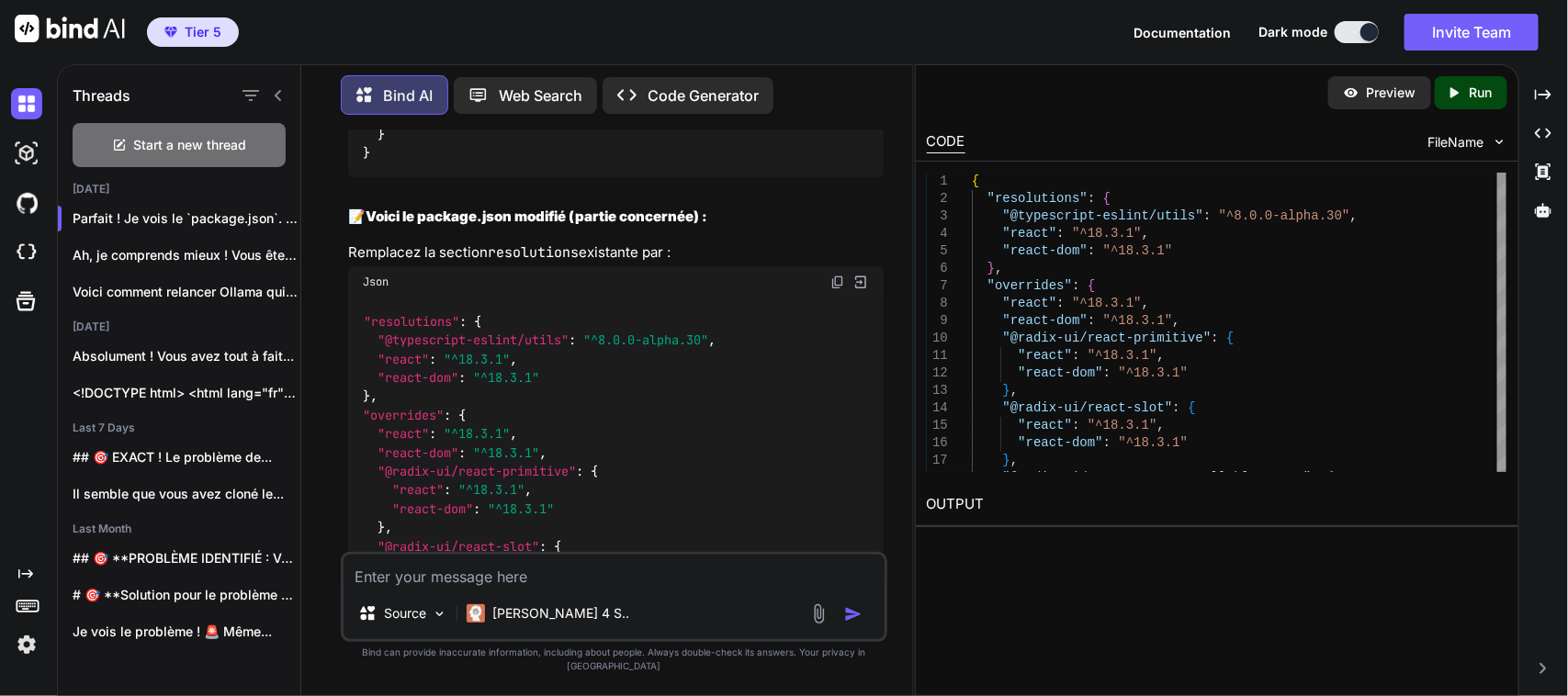
scroll to position [67765, 0]
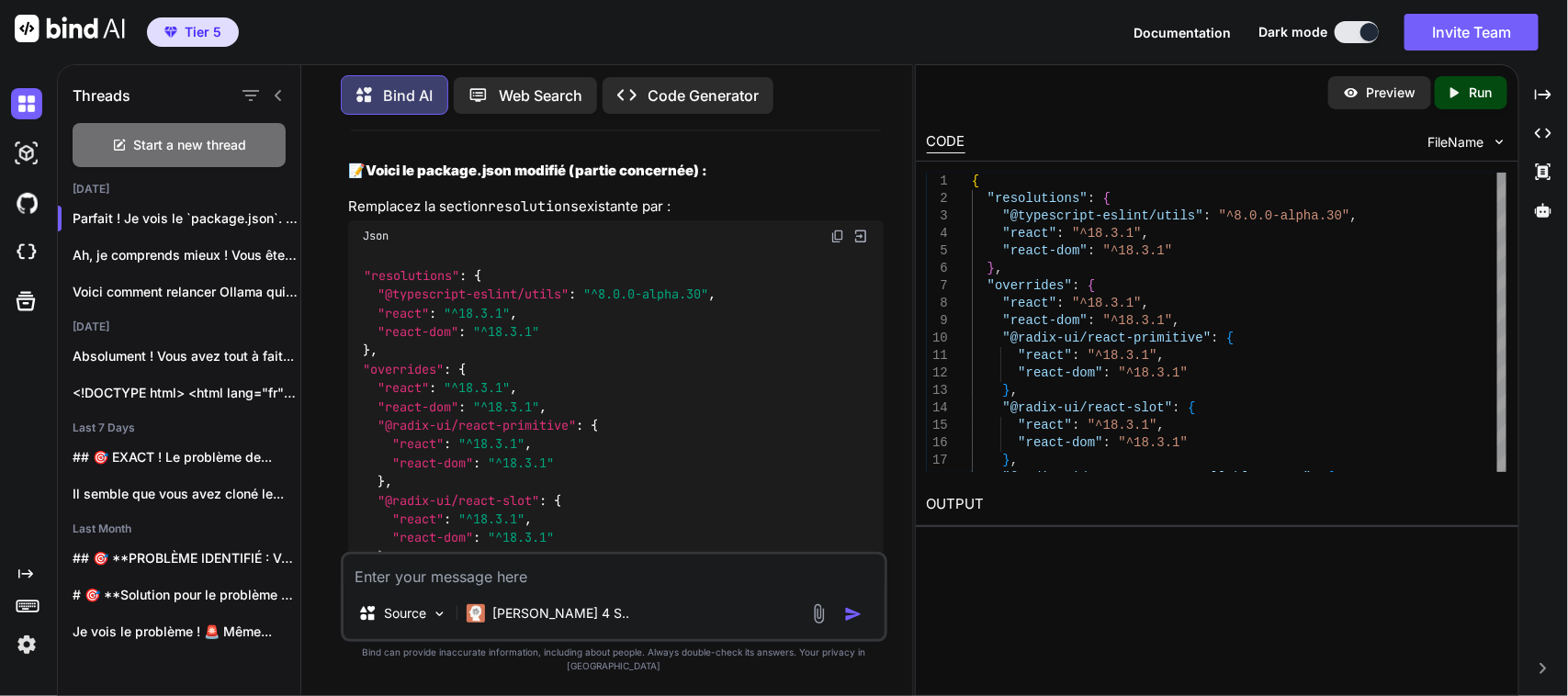
click at [496, 587] on textarea at bounding box center [614, 571] width 541 height 33
paste textarea "lorem 7285 ipsumdol, sit ametcon 4620 adipisci el 2s 743 doeiusmo tem incidid u…"
type textarea "lorem 7285 ipsumdol, sit ametcon 4620 adipisci el 2s 743 doeiusmo tem incidid u…"
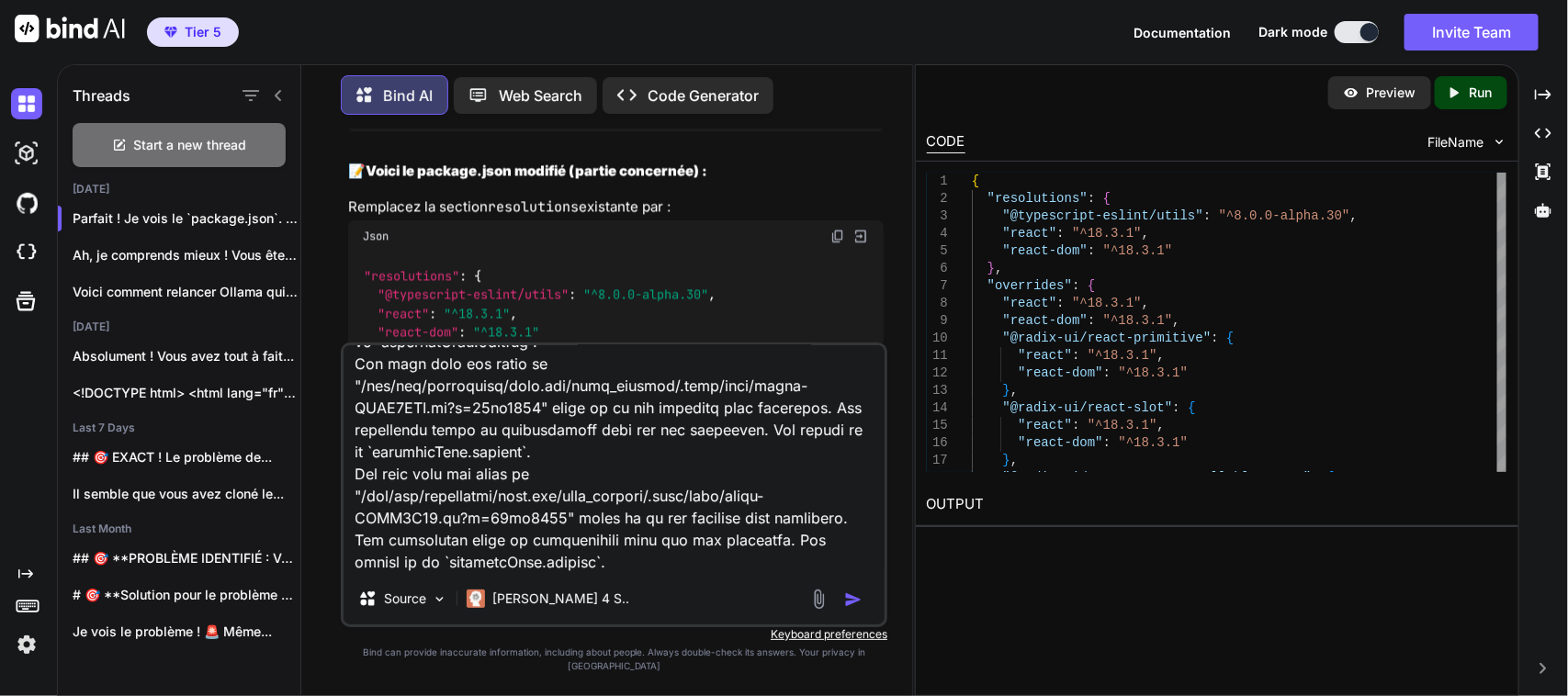
type textarea "x"
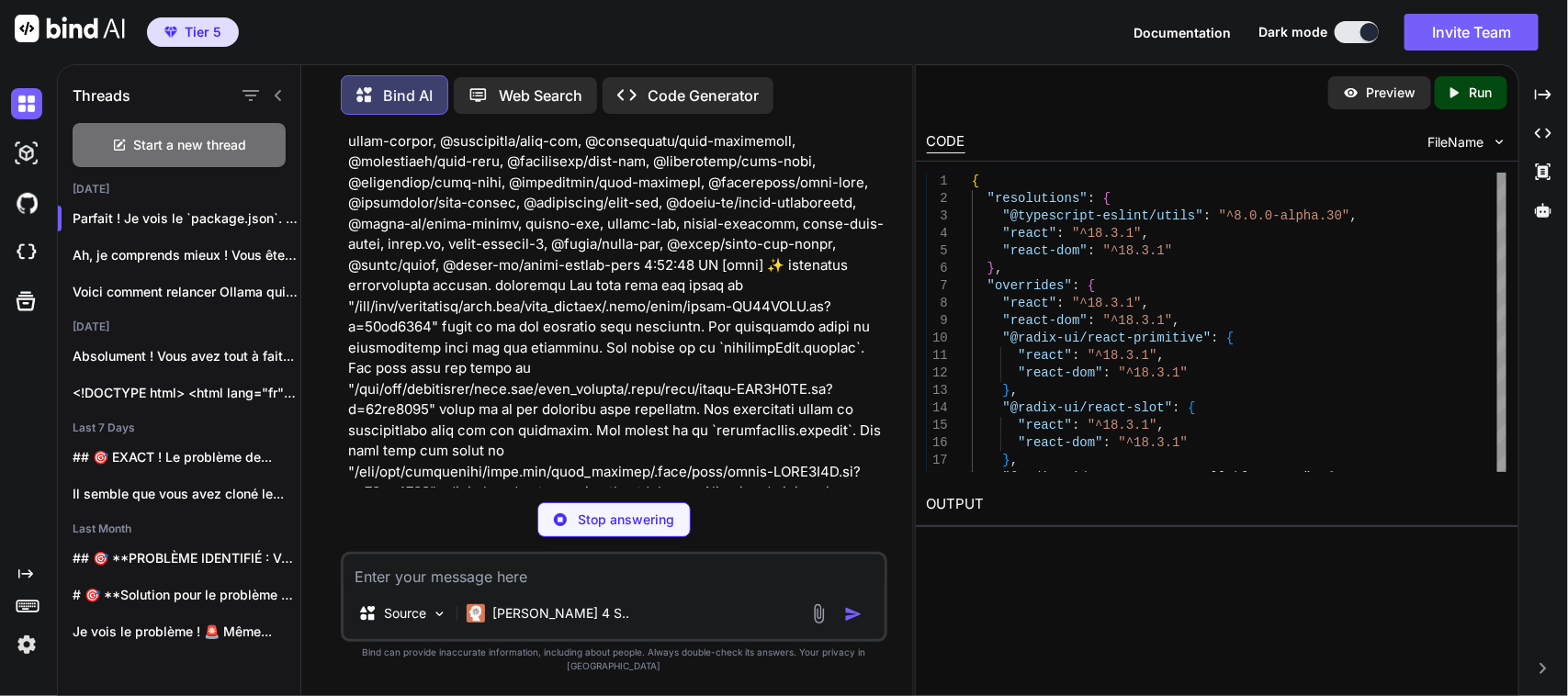
scroll to position [69899, 0]
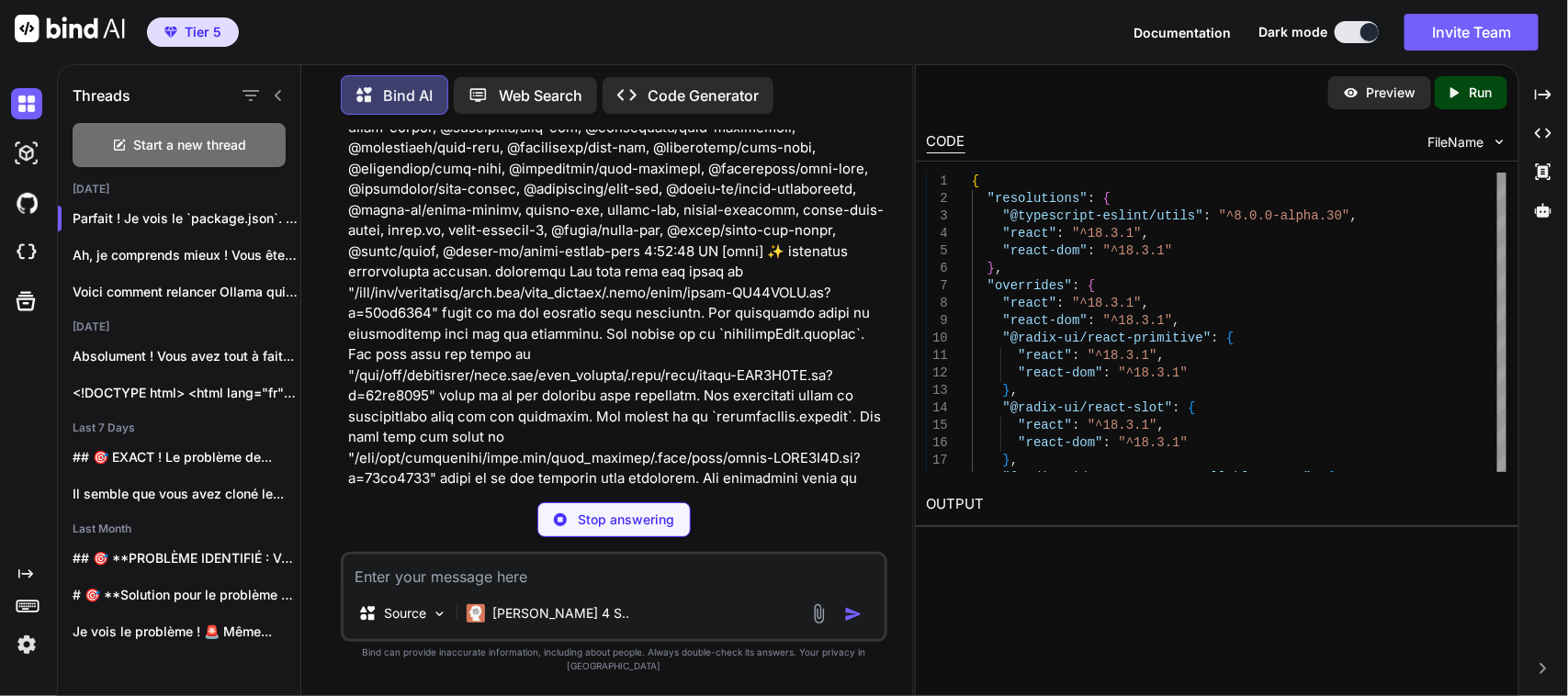
type textarea "x"
type textarea "# Nettoyer le cache [PERSON_NAME] node_modules/.vite # Le serveur va automatiqu…"
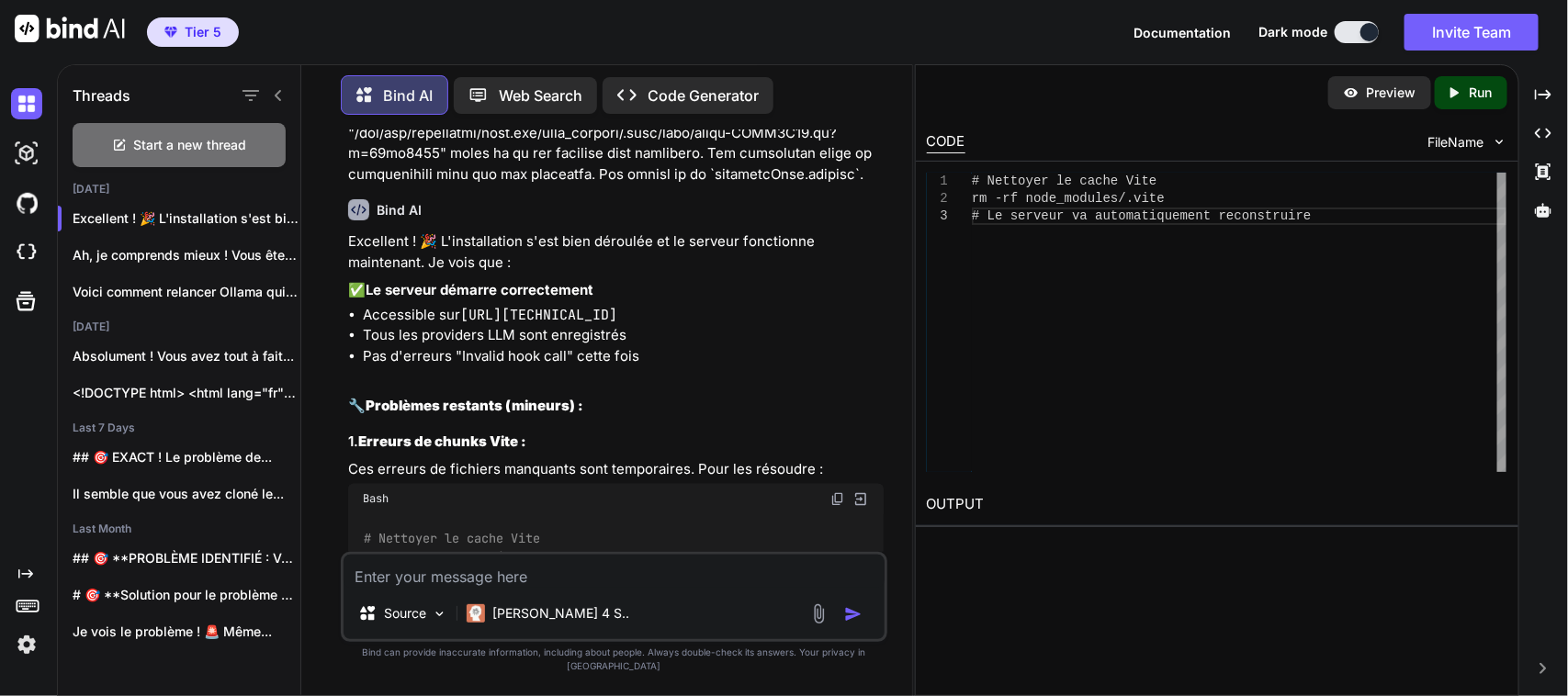
scroll to position [70479, 0]
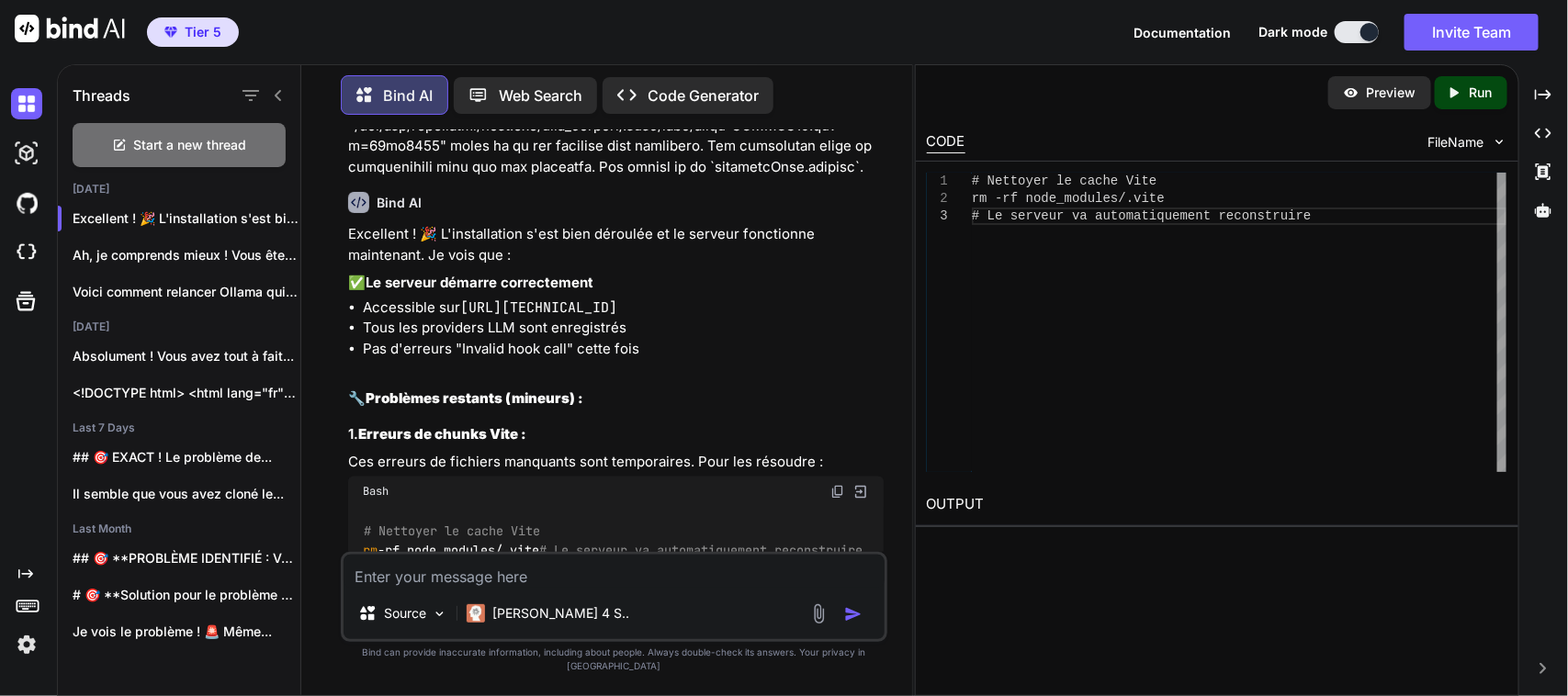
click at [455, 579] on textarea at bounding box center [614, 571] width 541 height 33
paste textarea "(lorem):0 Ips Dolor-Sitame-Consec-Adipis elitse doe temp incidid, utlabor etd M…"
type textarea "(lorem):0 Ips Dolor-Sitame-Consec-Adipis elitse doe temp incidid, utlabor etd M…"
type textarea "x"
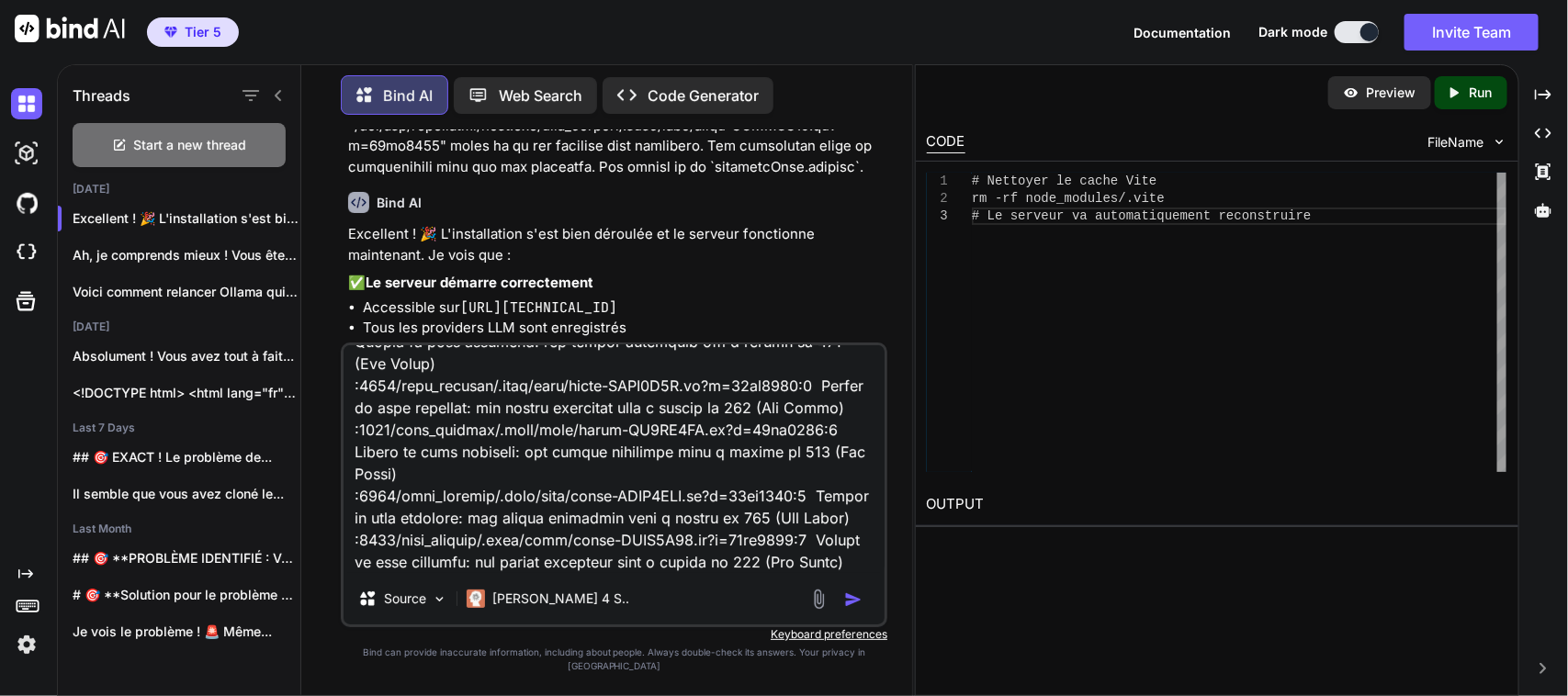
type textarea "(lorem):0 Ips Dolor-Sitame-Consec-Adipis elitse doe temp incidid, utlabor etd M…"
type textarea "x"
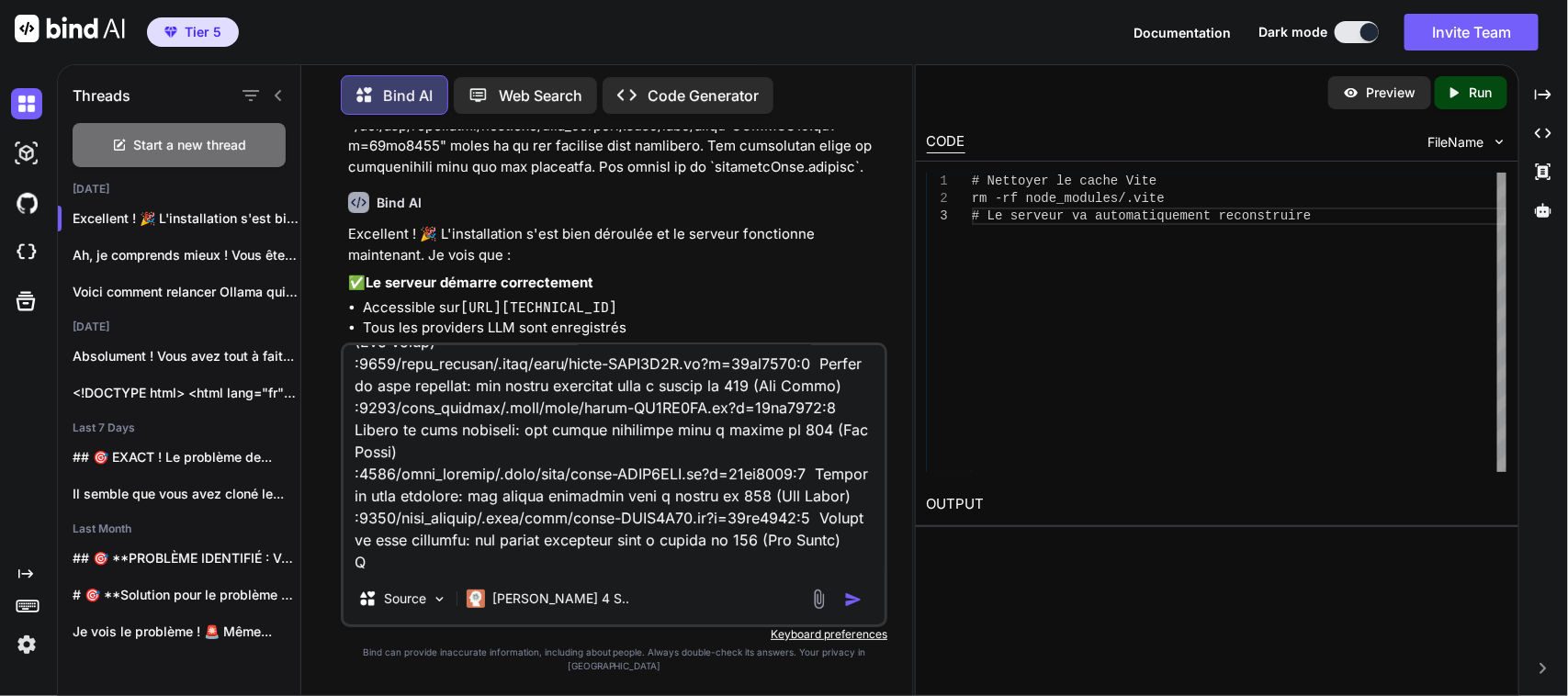
type textarea "(lorem):0 Ips Dolor-Sitame-Consec-Adipis elitse doe temp incidid, utlabor etd M…"
paste textarea "<!DOCTYPE html><html lang="en" data-theme="light"><head><!--remix-island-start-…"
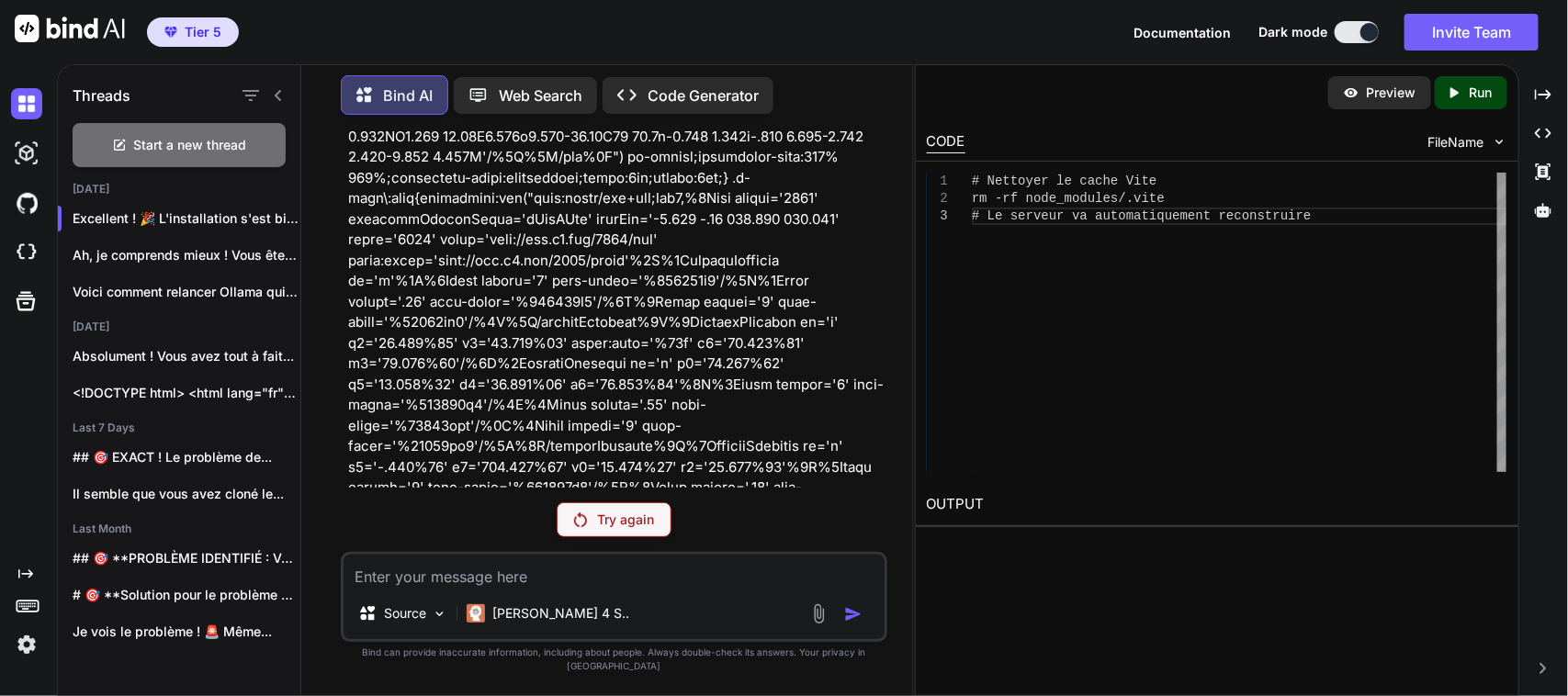
scroll to position [79289, 0]
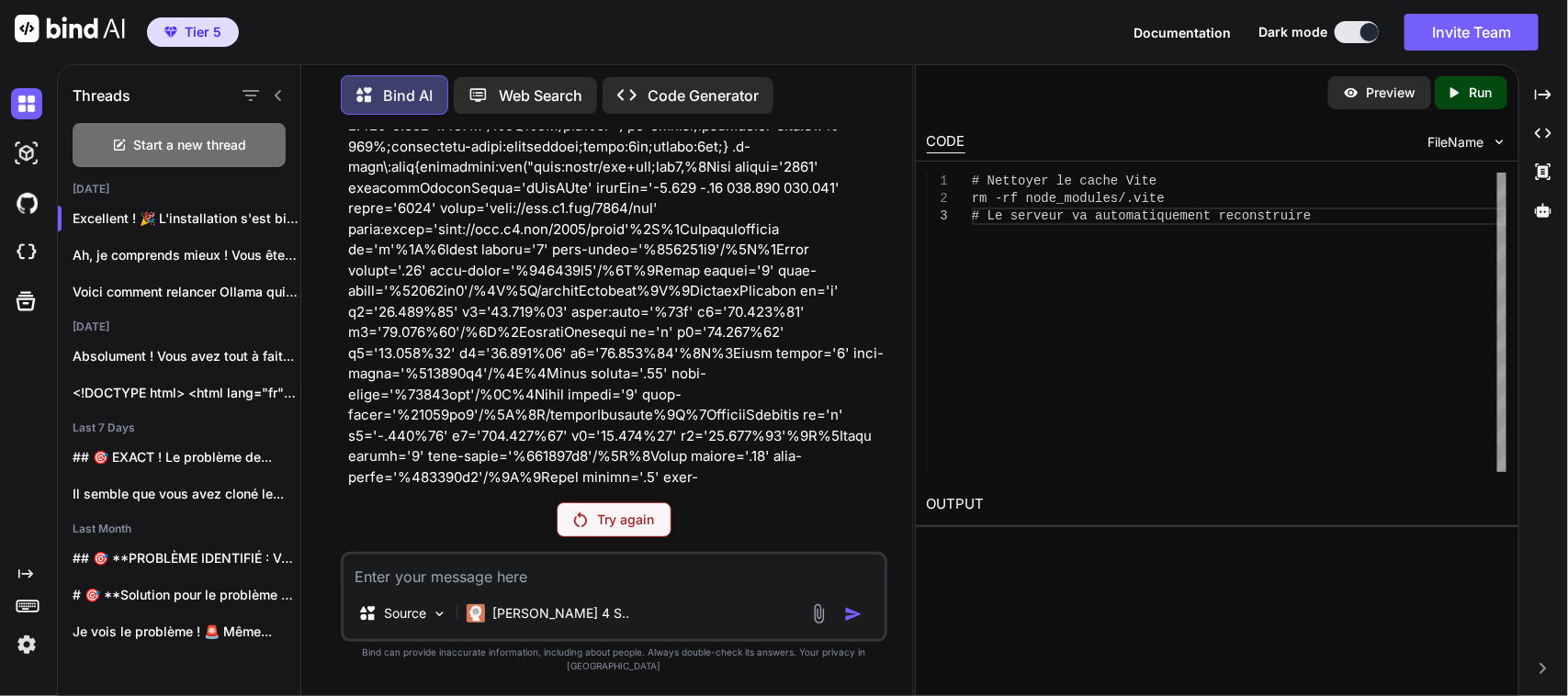
click at [614, 529] on p "Try again" at bounding box center [626, 519] width 56 height 18
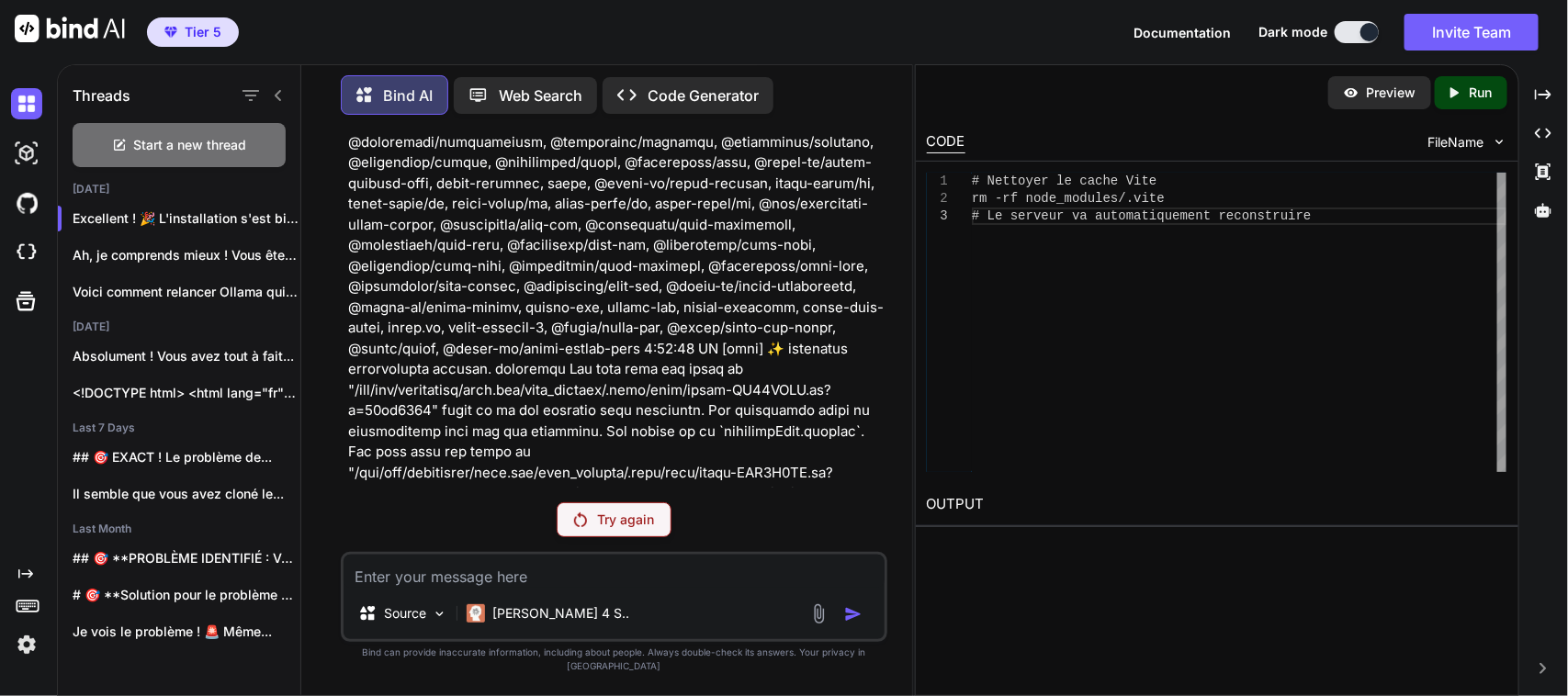
scroll to position [70242, 0]
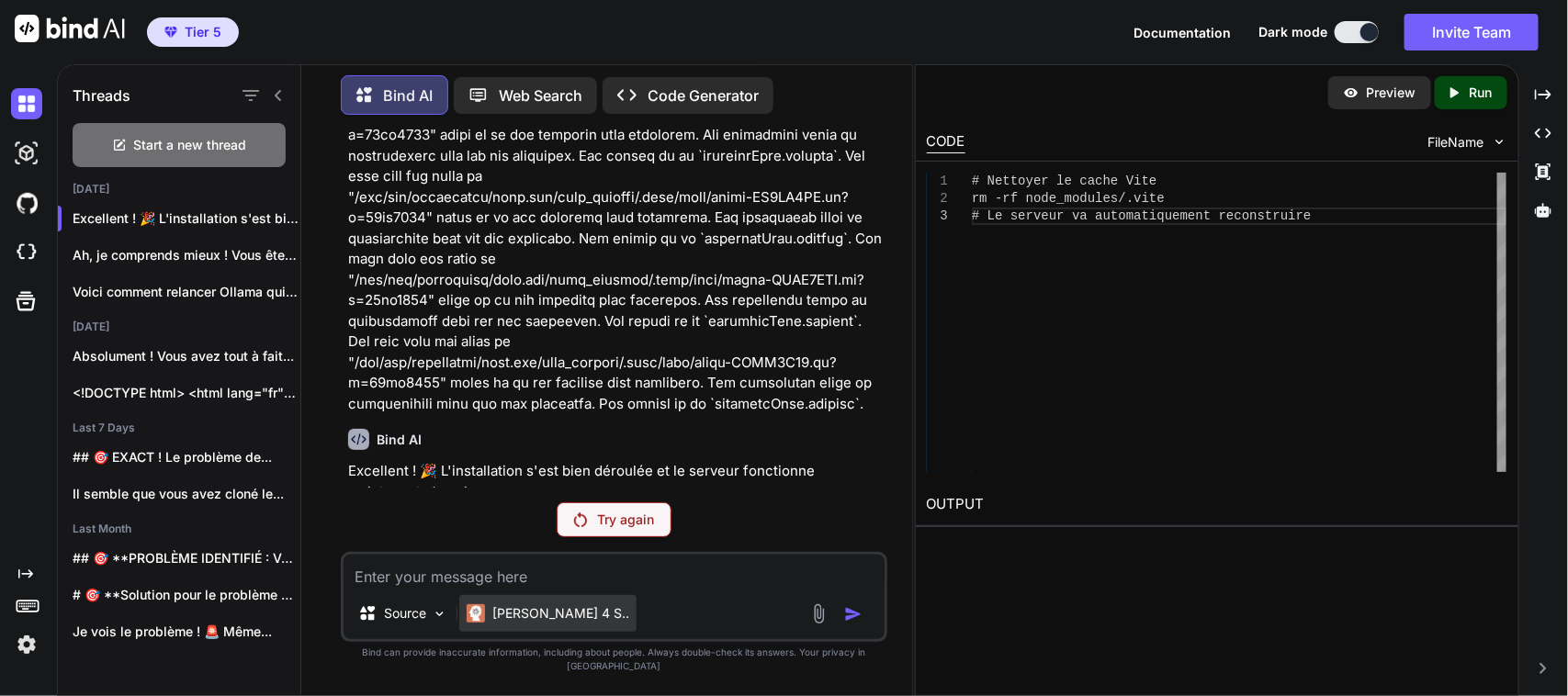
click at [522, 622] on p "[PERSON_NAME] 4 S.." at bounding box center [560, 612] width 136 height 18
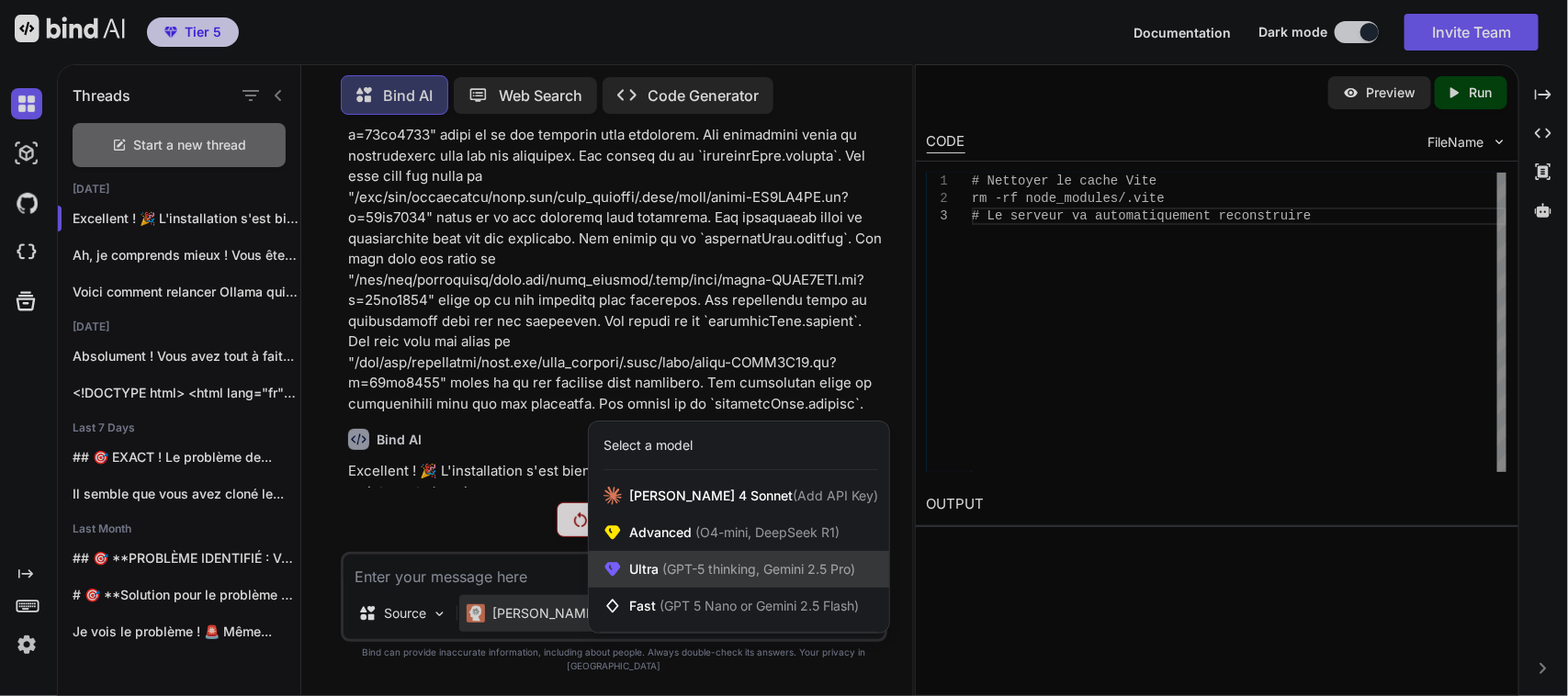
click at [656, 570] on div "Ultra (GPT-5 thinking, Gemini 2.5 Pro)" at bounding box center [738, 569] width 300 height 37
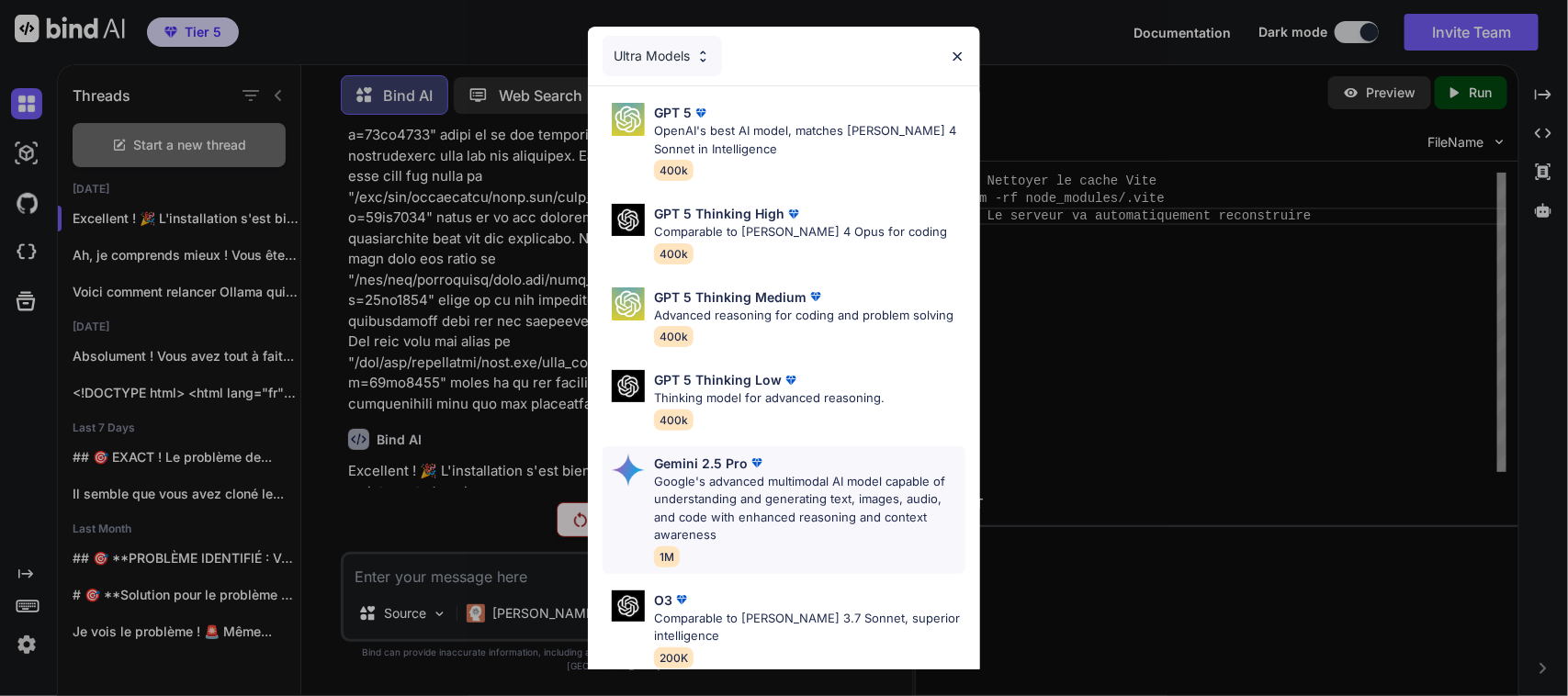
click at [727, 493] on p "Google's advanced multimodal AI model capable of understanding and generating t…" at bounding box center [809, 509] width 312 height 72
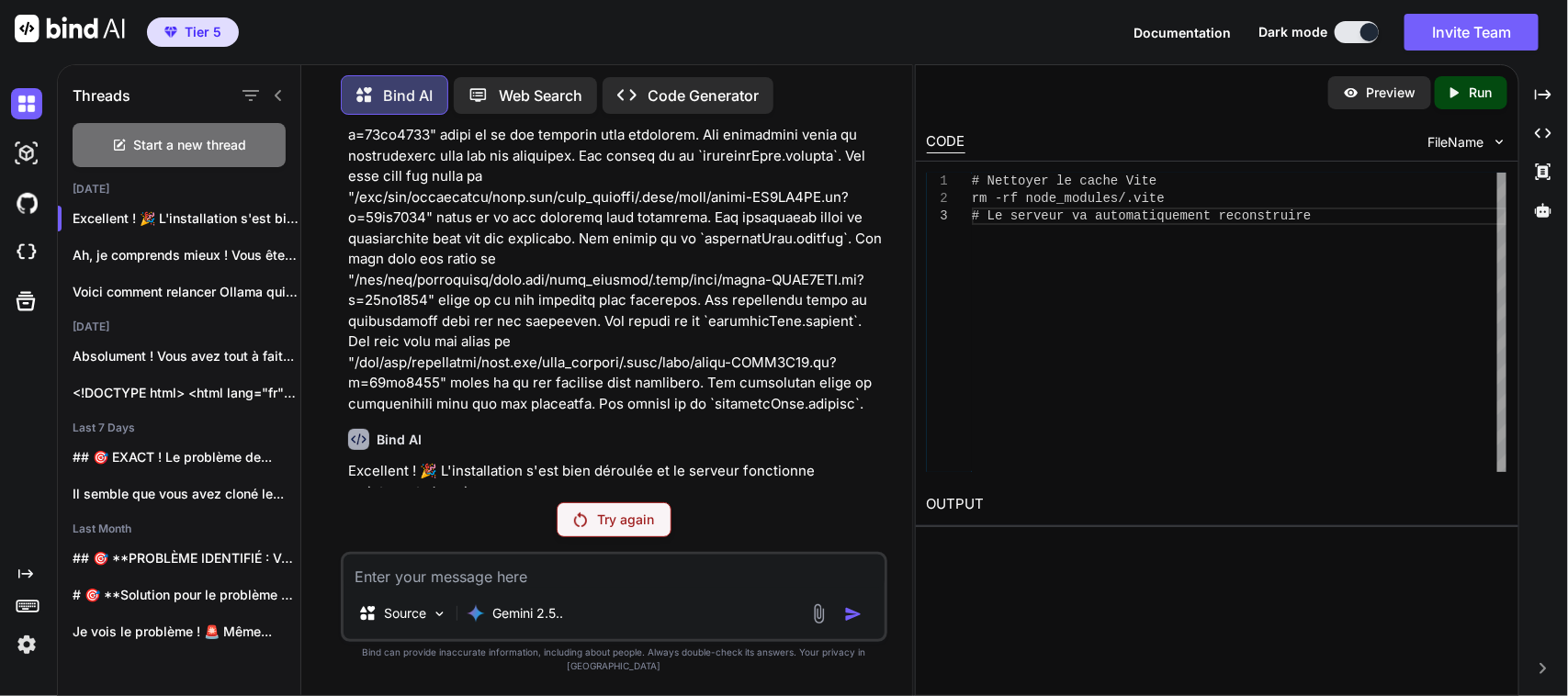
click at [608, 529] on p "Try again" at bounding box center [626, 519] width 56 height 18
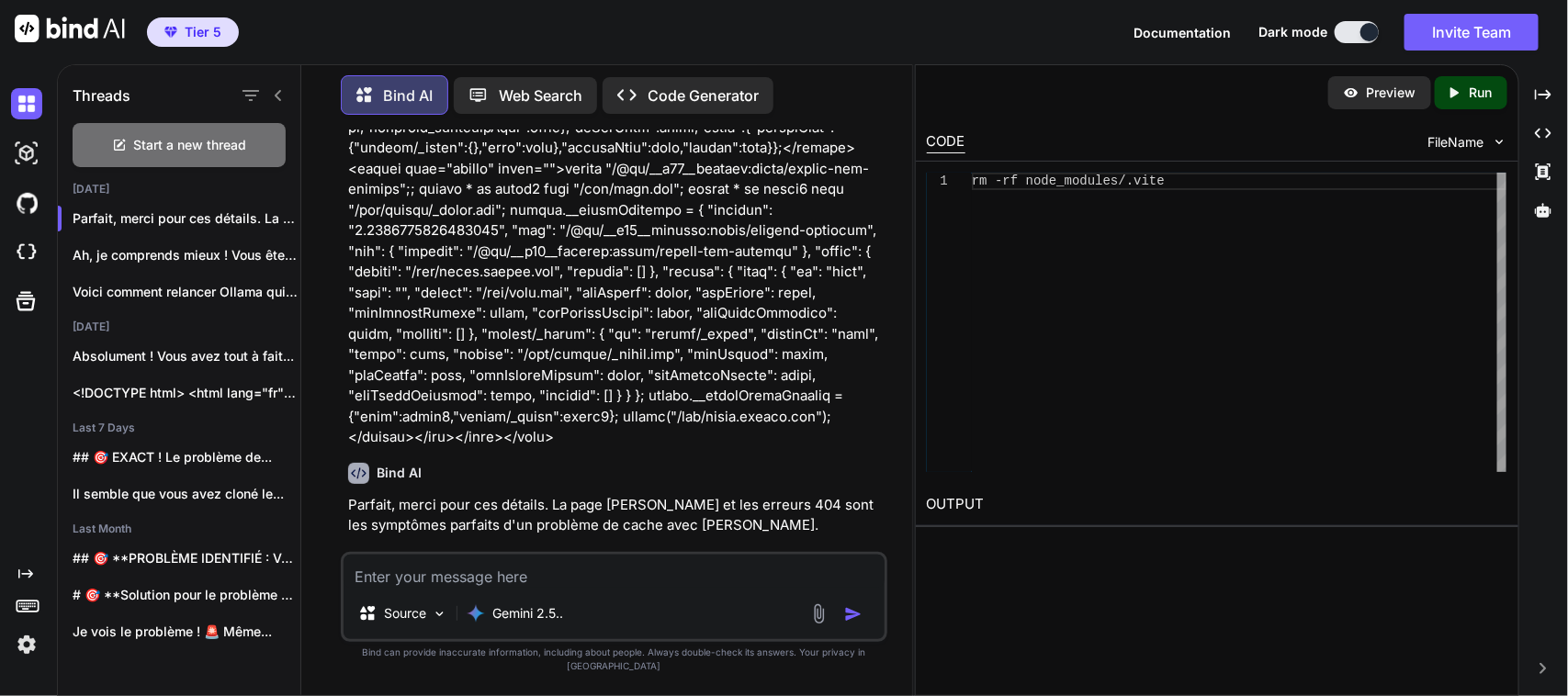
scroll to position [168443, 0]
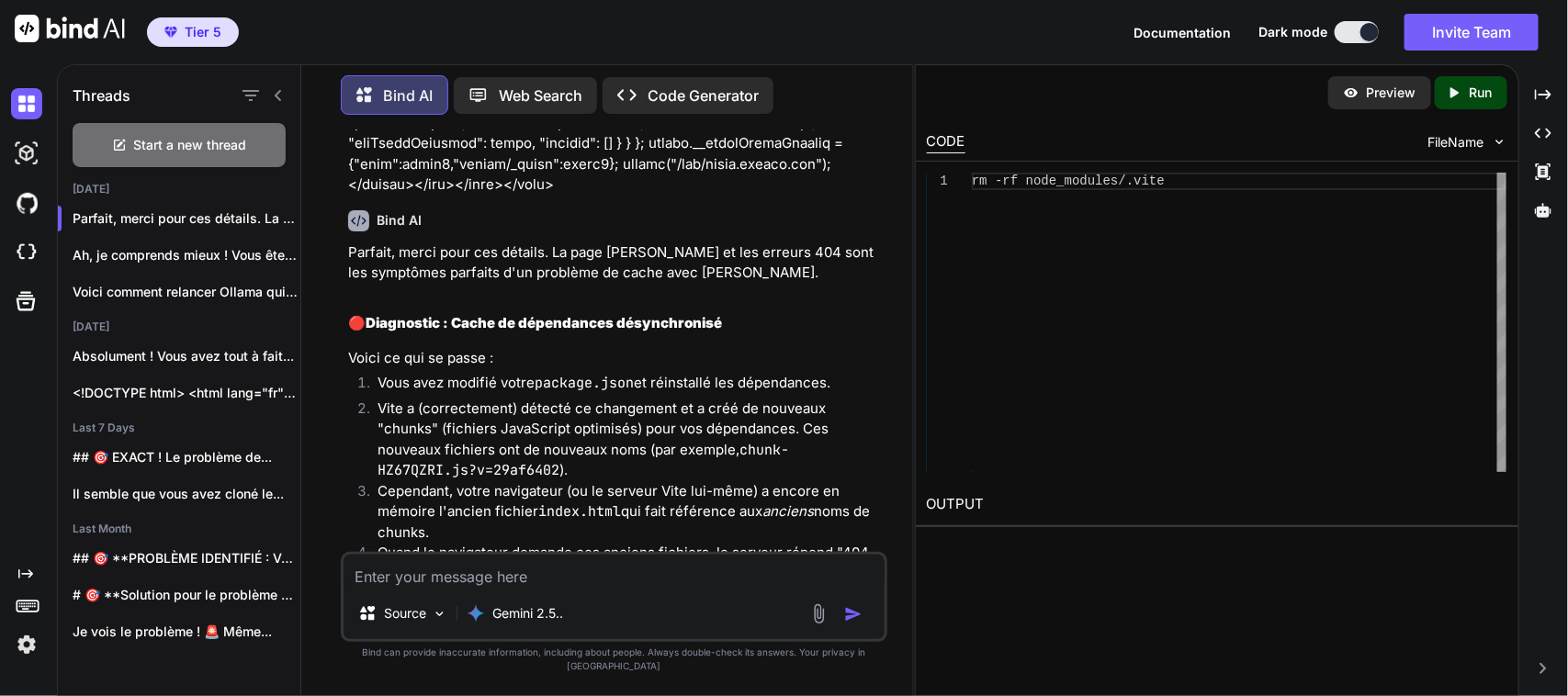
scroll to position [168695, 0]
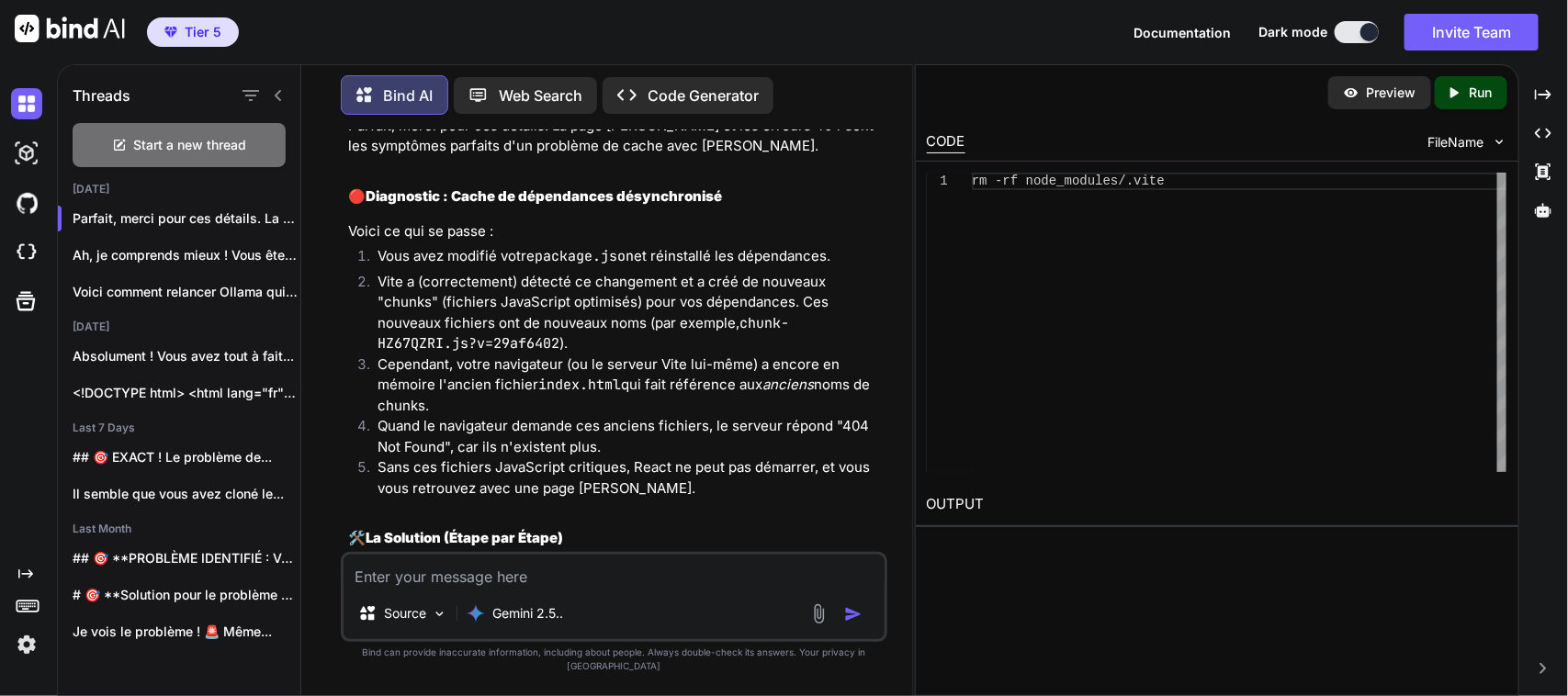
scroll to position [168820, 0]
click at [588, 580] on textarea at bounding box center [614, 571] width 541 height 33
click at [517, 632] on div "Gemini 2.5.." at bounding box center [514, 613] width 111 height 37
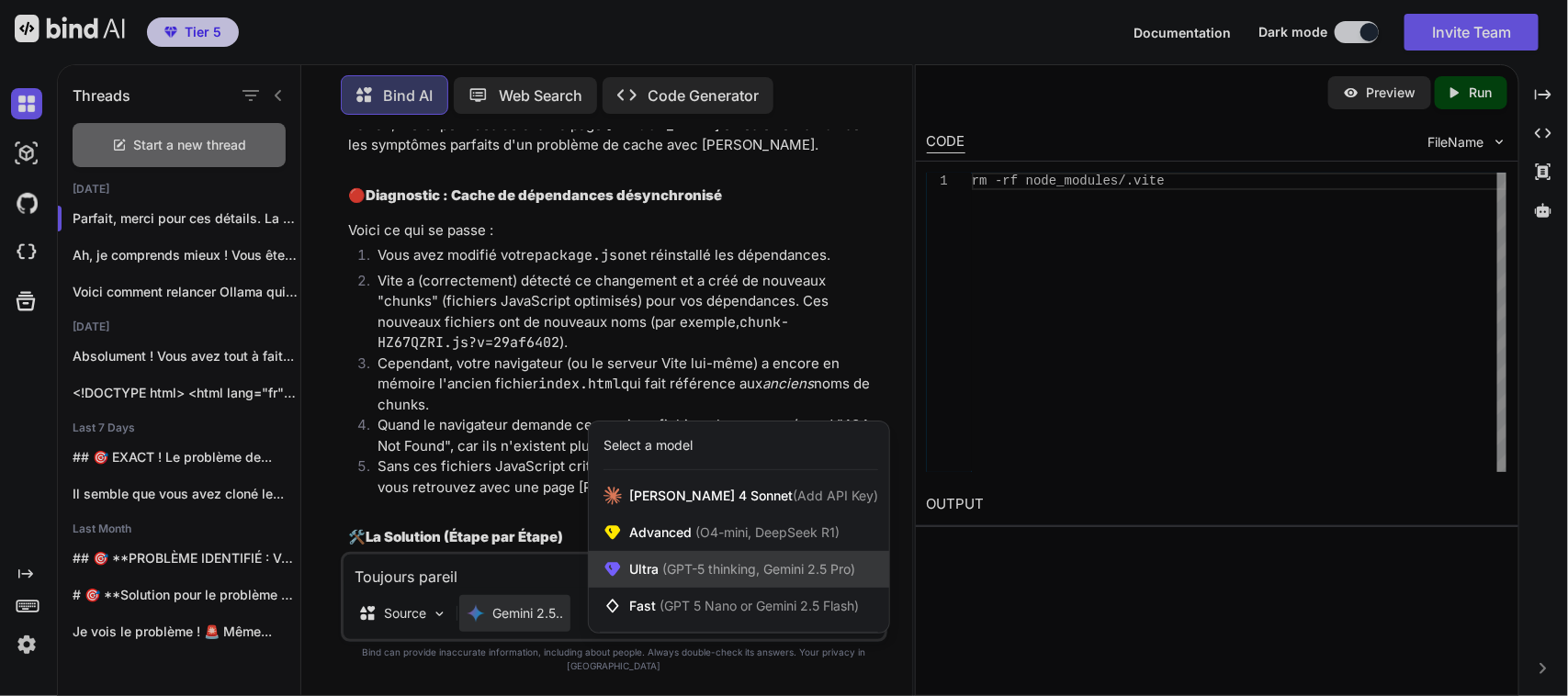
click at [656, 578] on span "Ultra (GPT-5 thinking, Gemini 2.5 Pro)" at bounding box center [742, 568] width 226 height 18
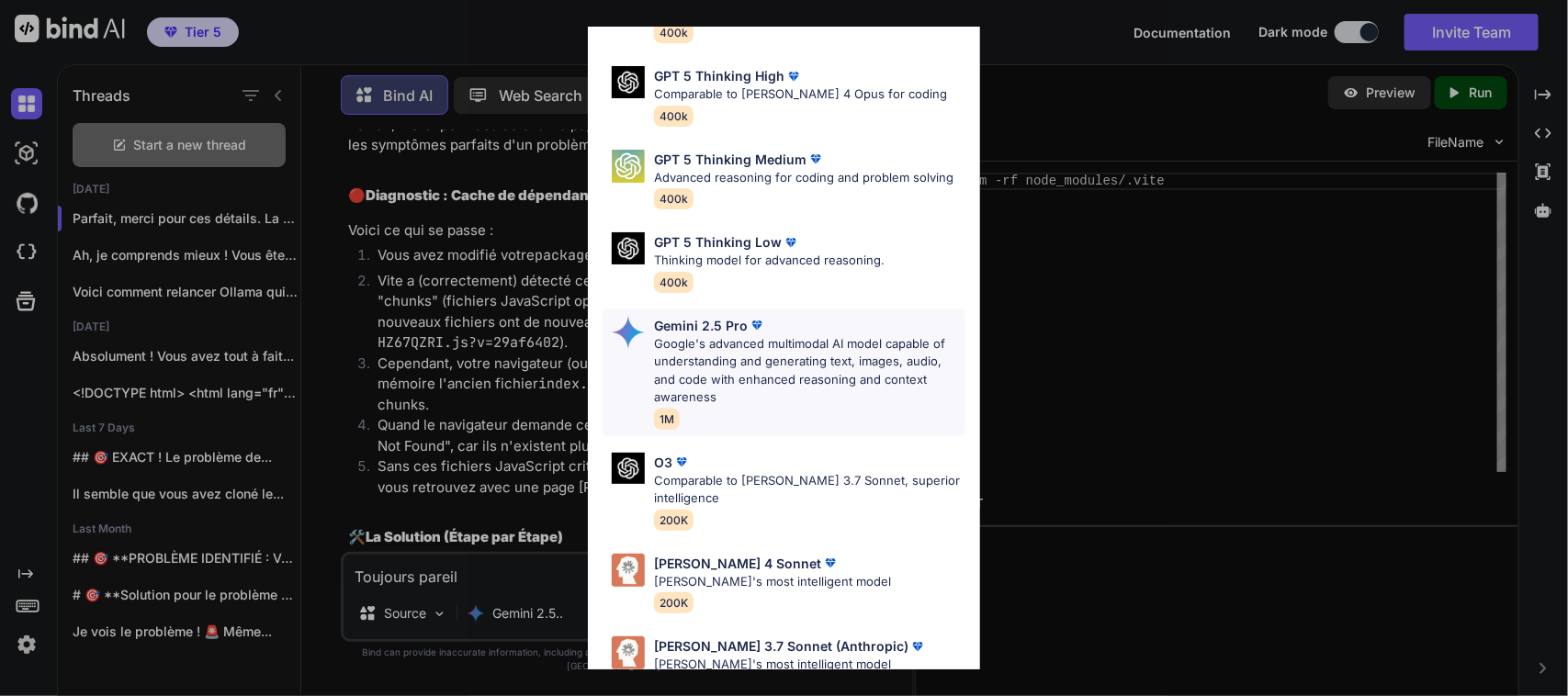
scroll to position [204, 0]
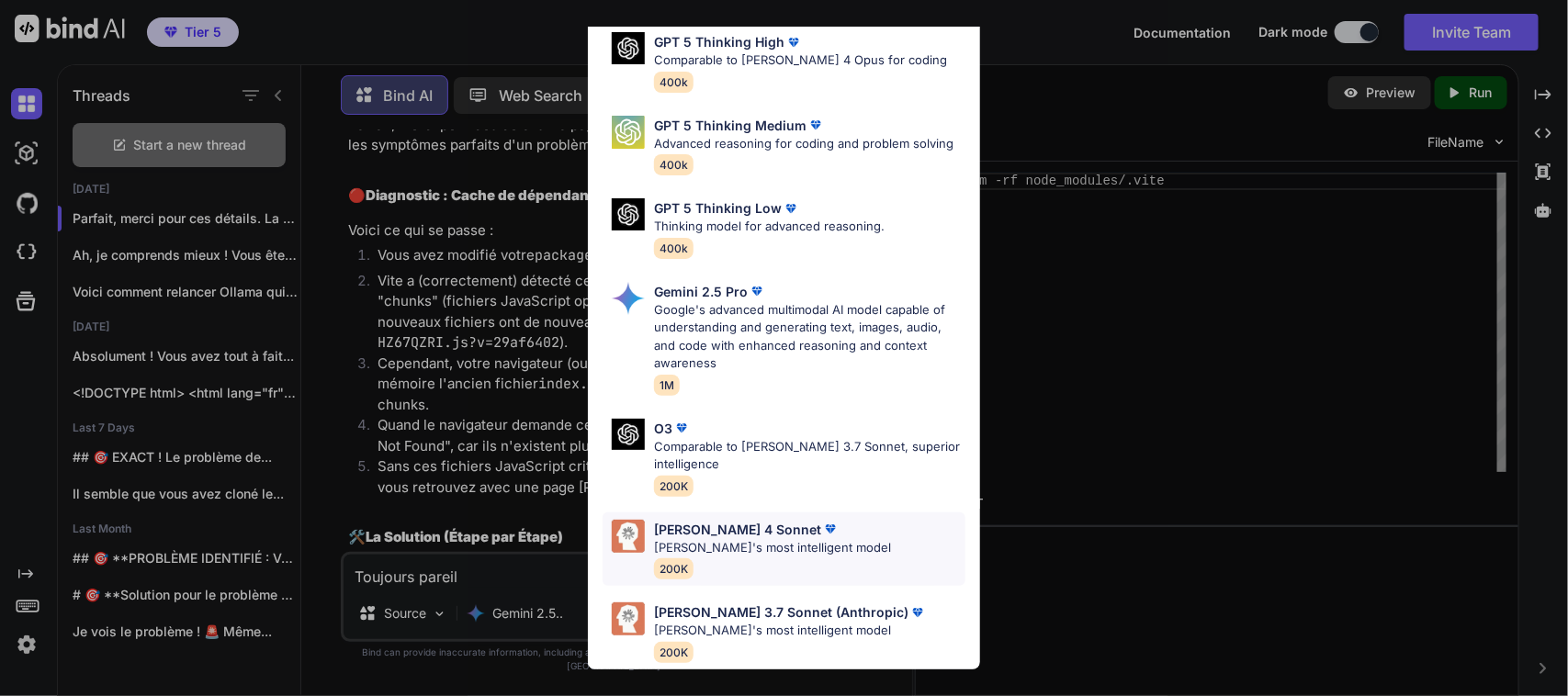
click at [718, 538] on p "[PERSON_NAME]'s most intelligent model" at bounding box center [771, 547] width 237 height 18
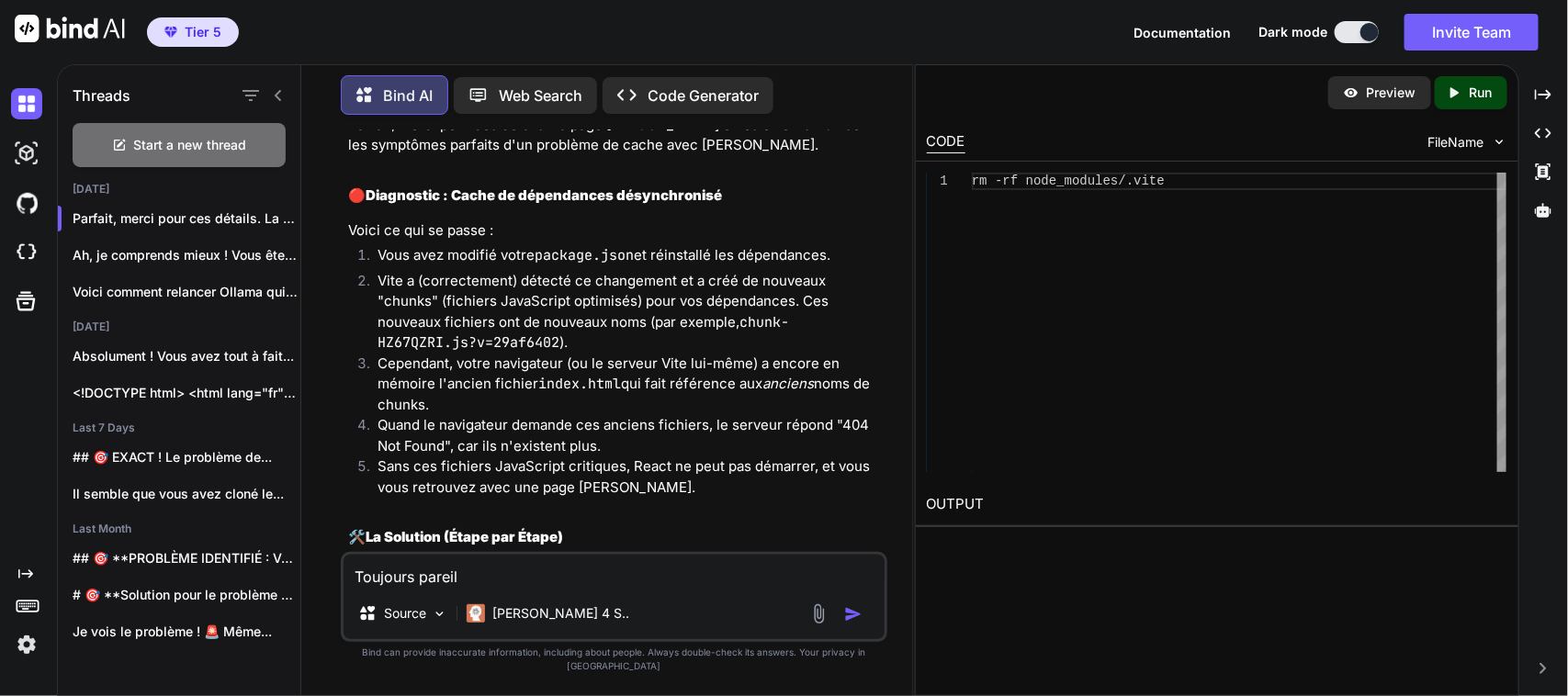
click at [662, 576] on textarea "Toujours pareil" at bounding box center [614, 571] width 541 height 33
paste textarea "Loremi do-sitametconse ad elitseddoeiu ➜ Tempo: inci://utlaboree:2692/ ➜ Dolore…"
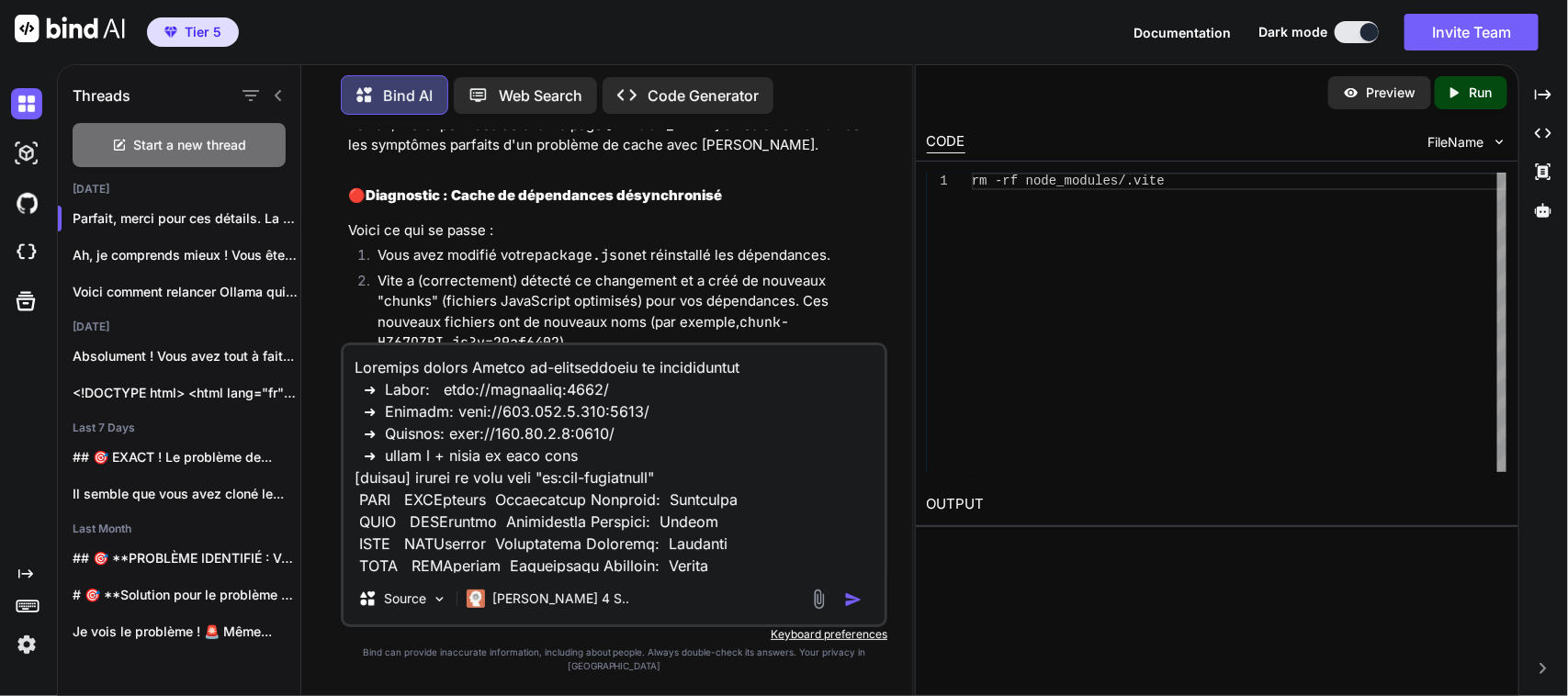
scroll to position [1520, 0]
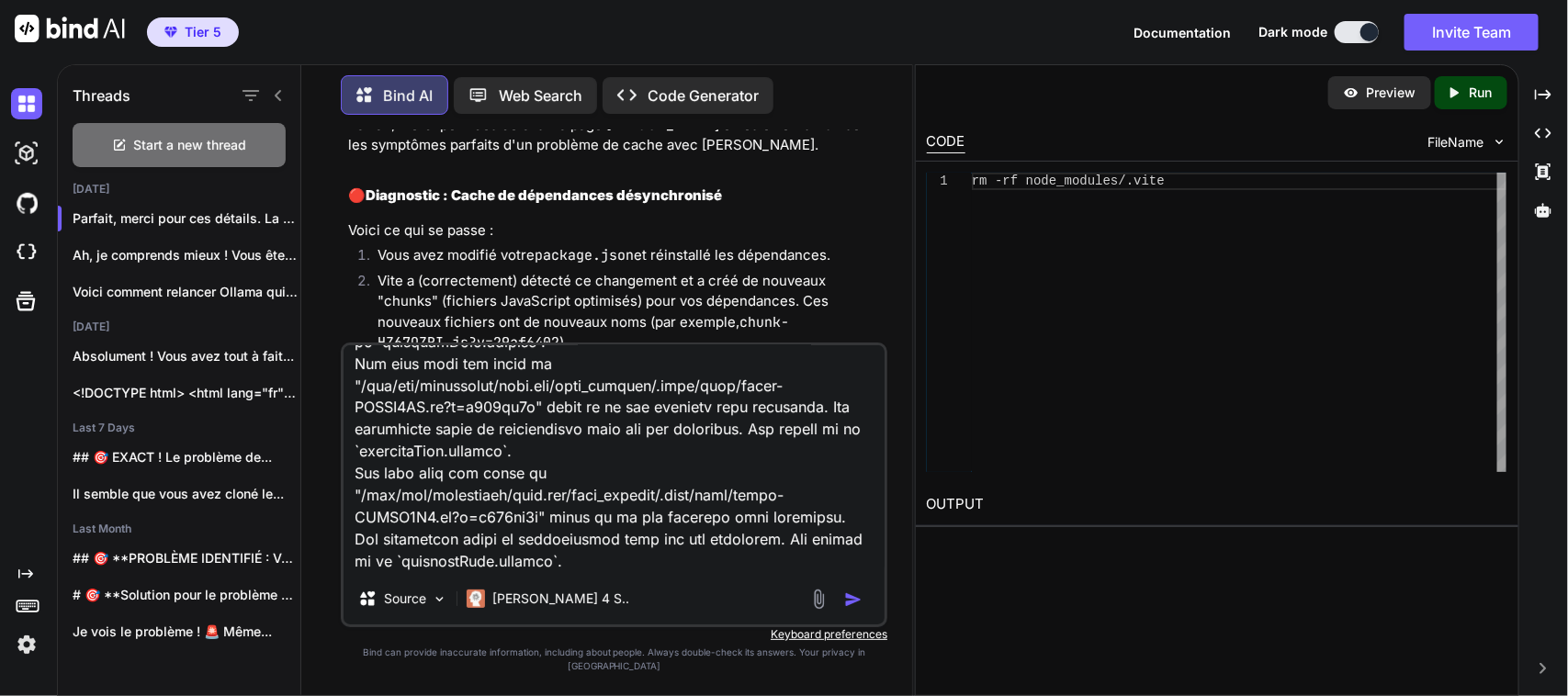
click at [865, 608] on button "button" at bounding box center [857, 599] width 25 height 18
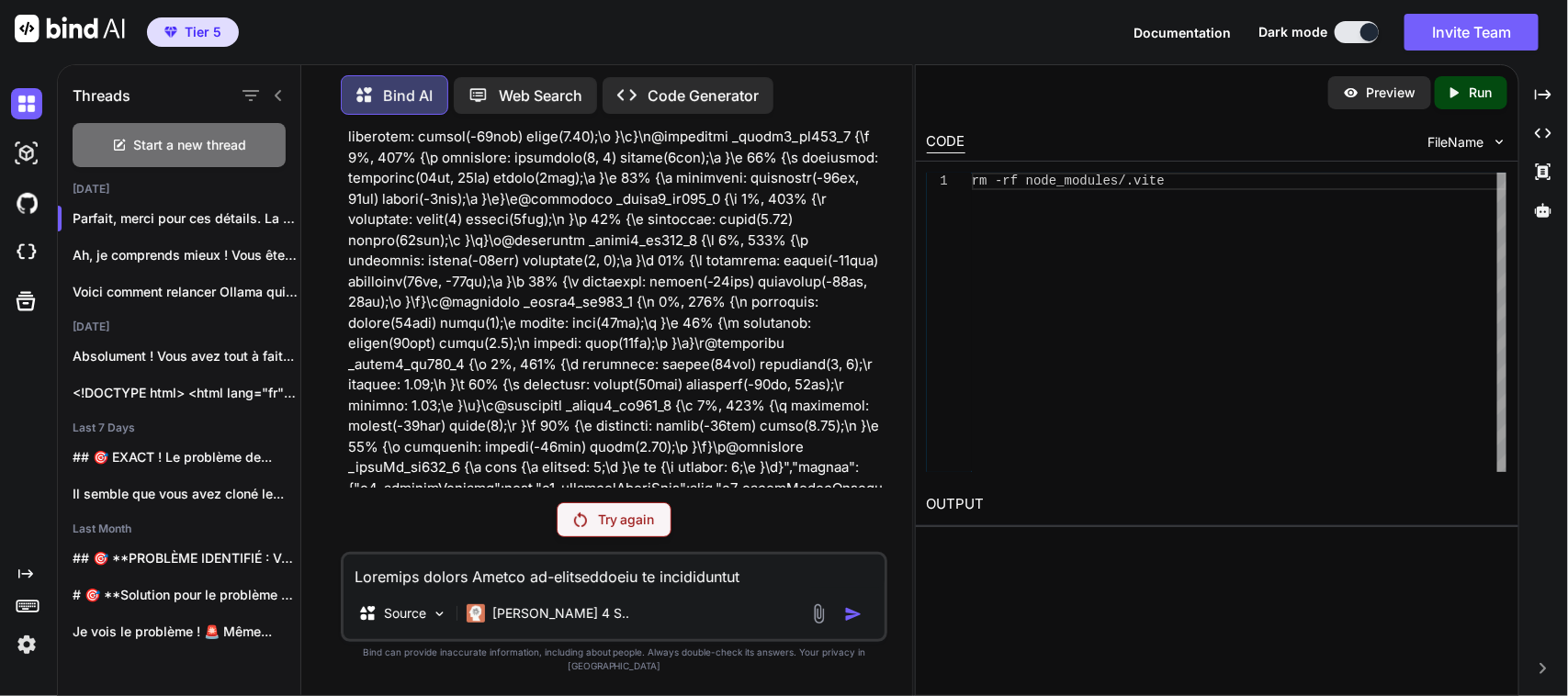
scroll to position [168023, 0]
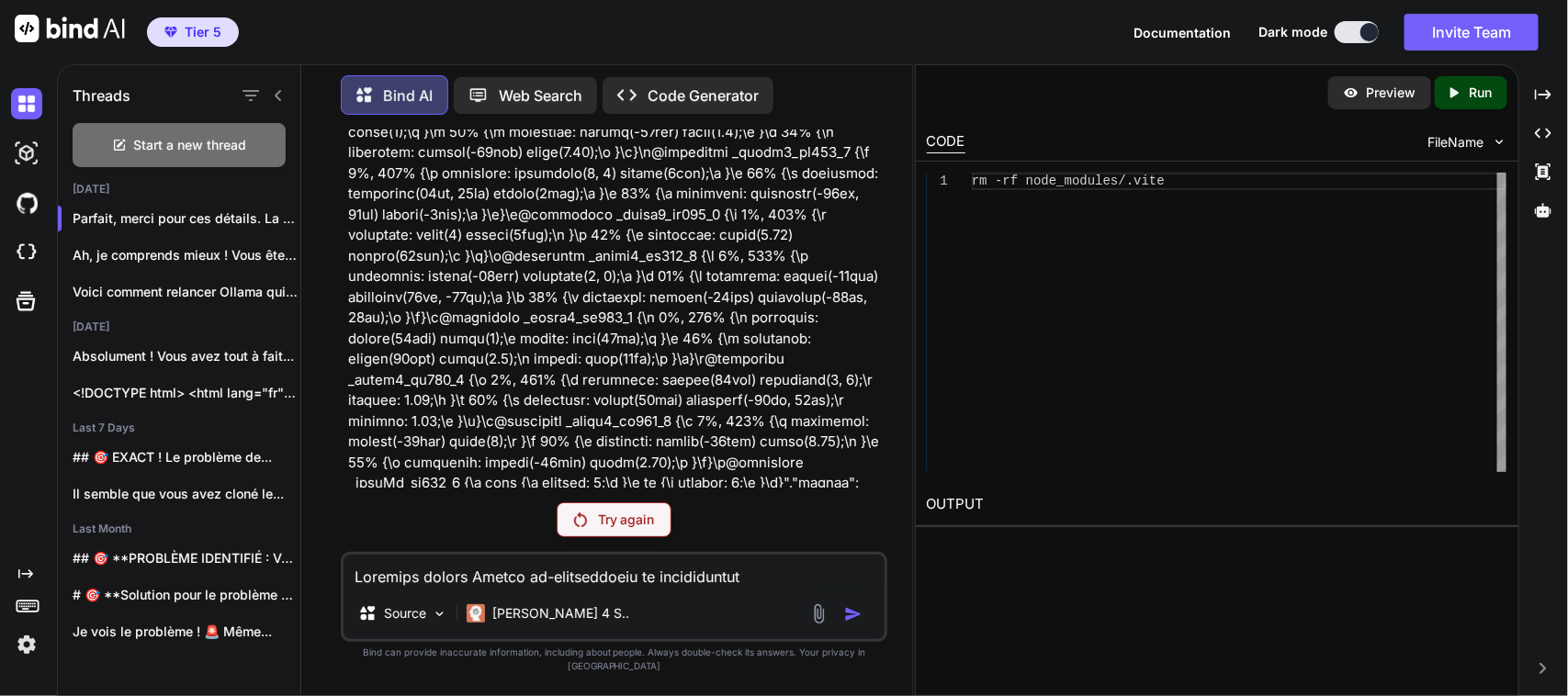
click at [626, 529] on p "Try again" at bounding box center [626, 519] width 56 height 18
click at [614, 529] on p "Try again" at bounding box center [626, 519] width 56 height 18
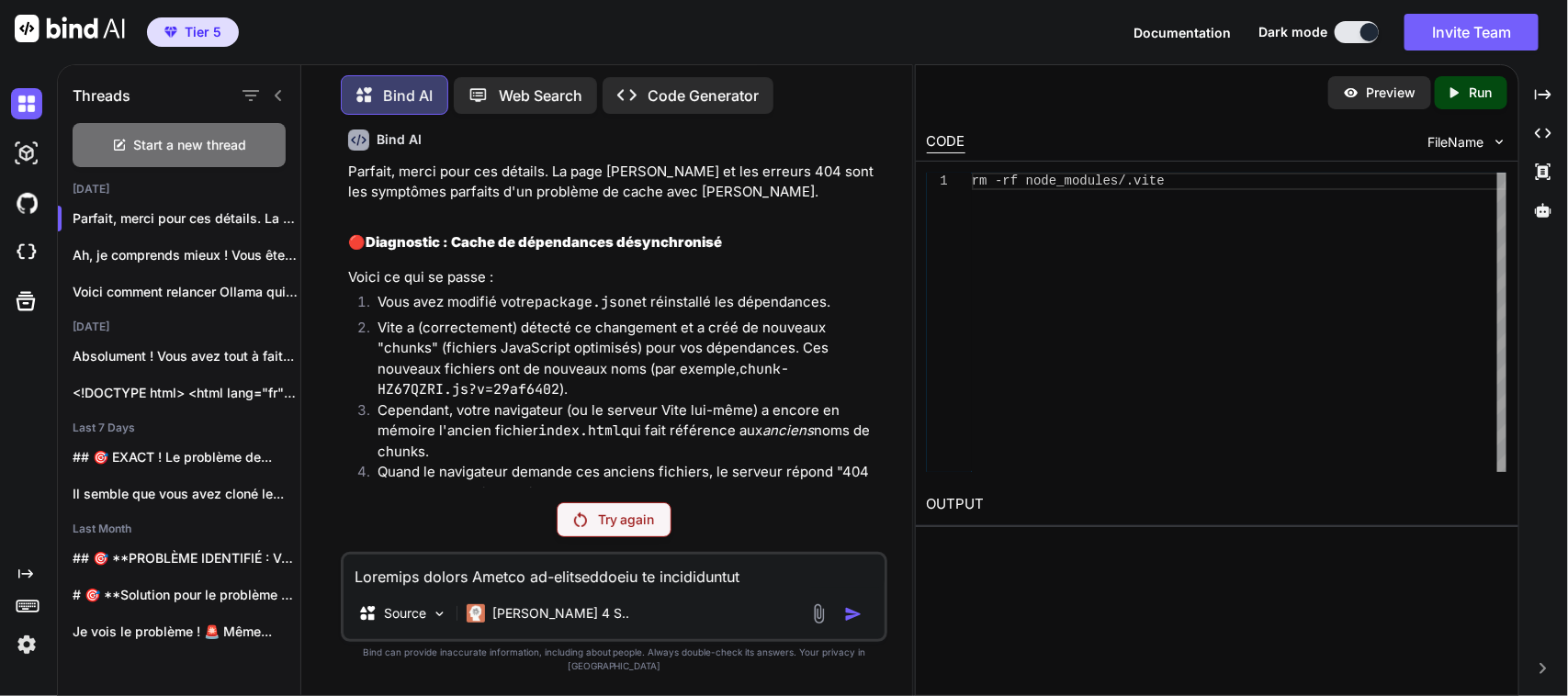
scroll to position [168797, 0]
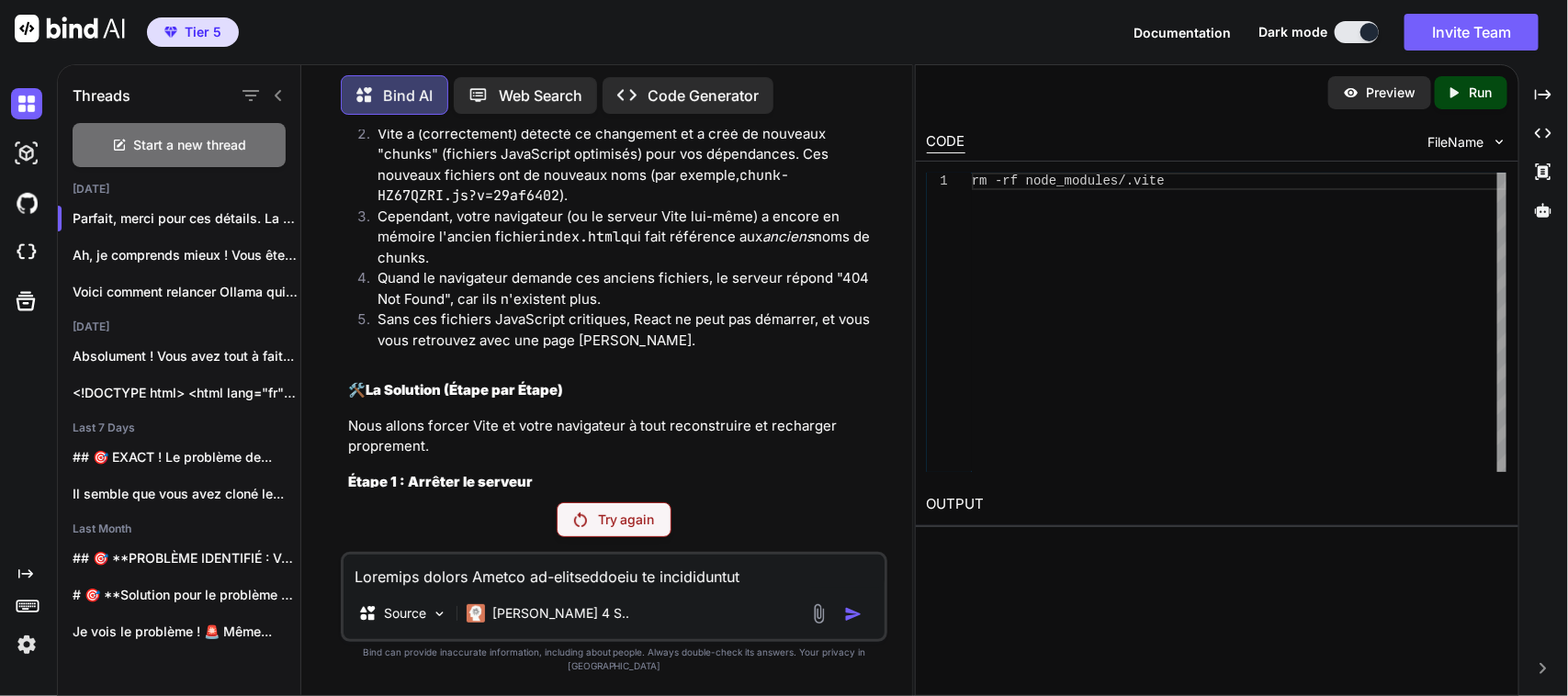
scroll to position [168972, 0]
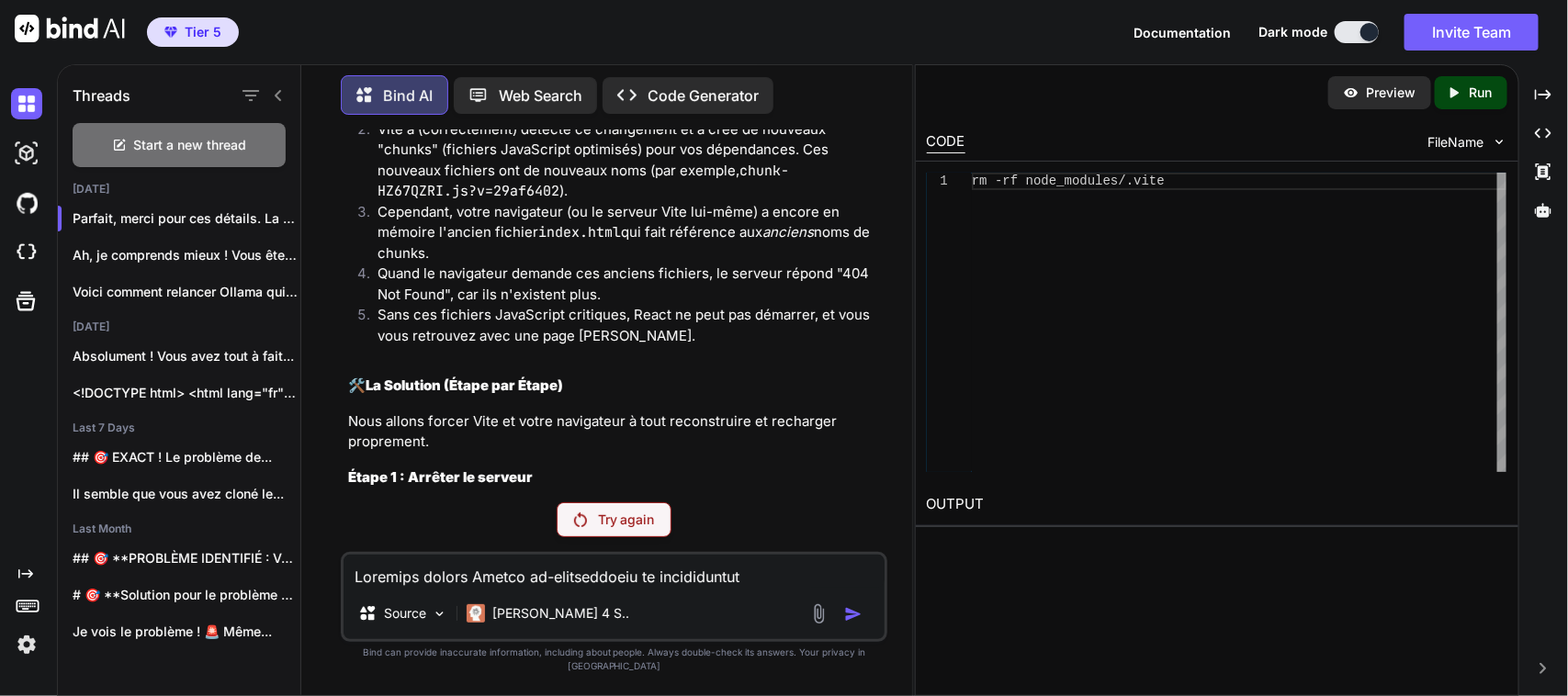
click at [461, 587] on textarea at bounding box center [614, 571] width 541 height 33
paste textarea "lorem-IP9dOLOR.si:1 [AME Consec] Adipiscinge seddoeiu te incidi utla etdo... ma…"
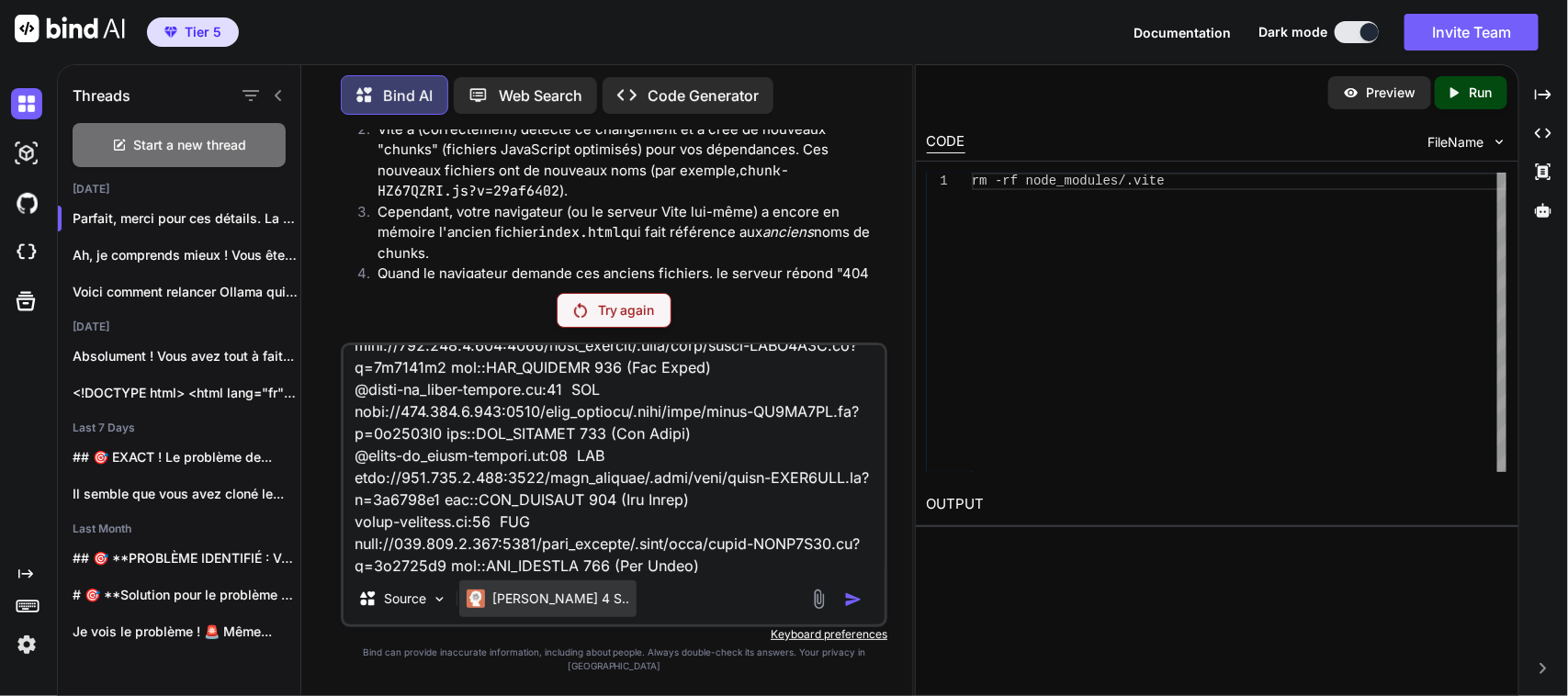
click at [505, 617] on div "[PERSON_NAME] 4 S.." at bounding box center [547, 599] width 177 height 37
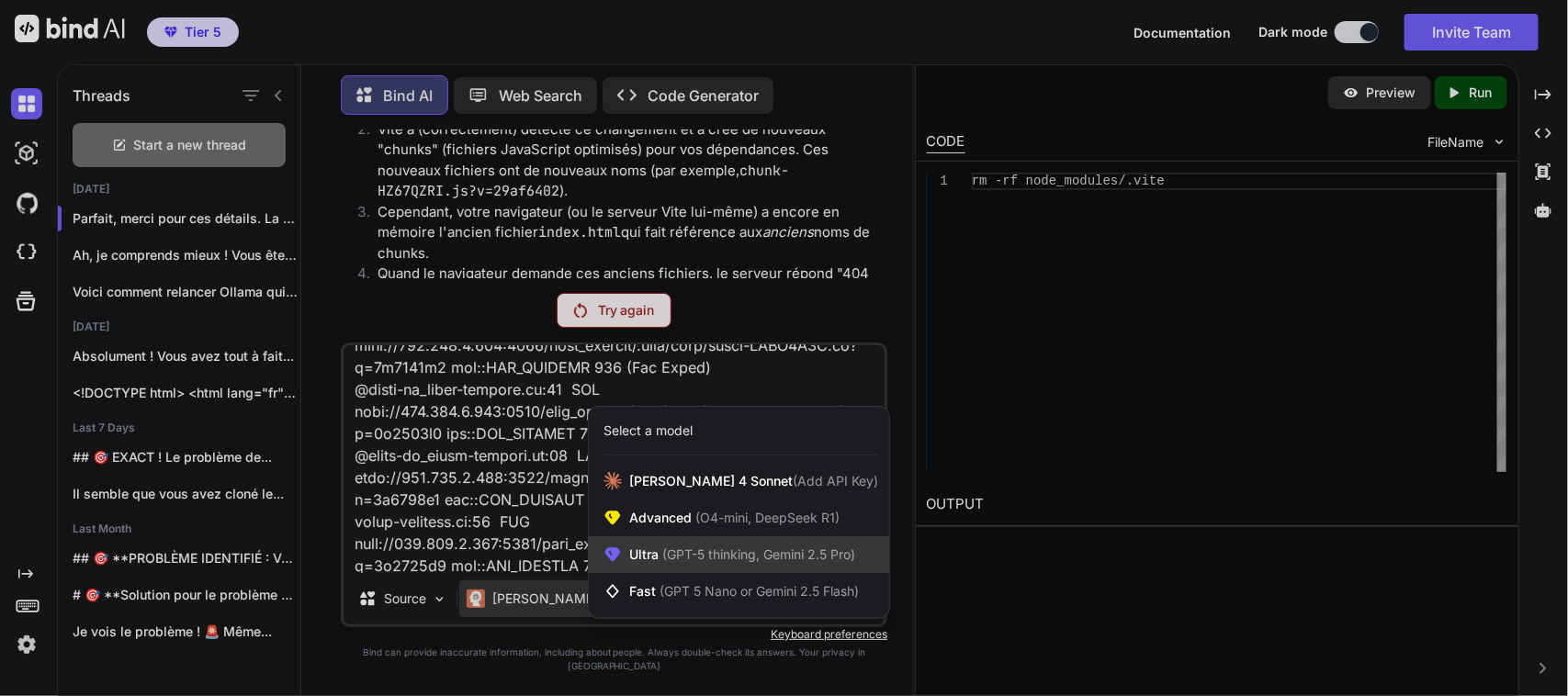
click at [648, 564] on span "Ultra (GPT-5 thinking, Gemini 2.5 Pro)" at bounding box center [742, 554] width 226 height 18
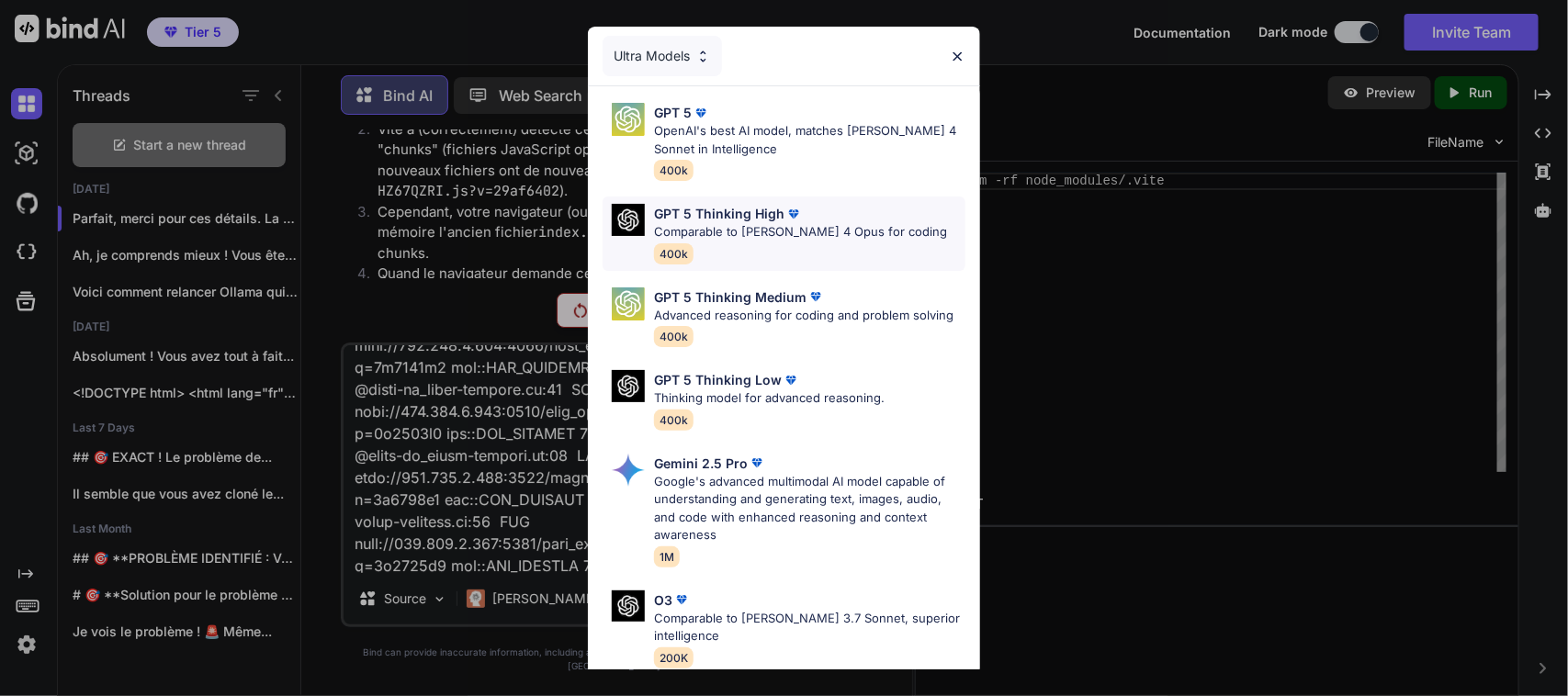
click at [740, 238] on p "Comparable to [PERSON_NAME] 4 Opus for coding" at bounding box center [800, 232] width 293 height 18
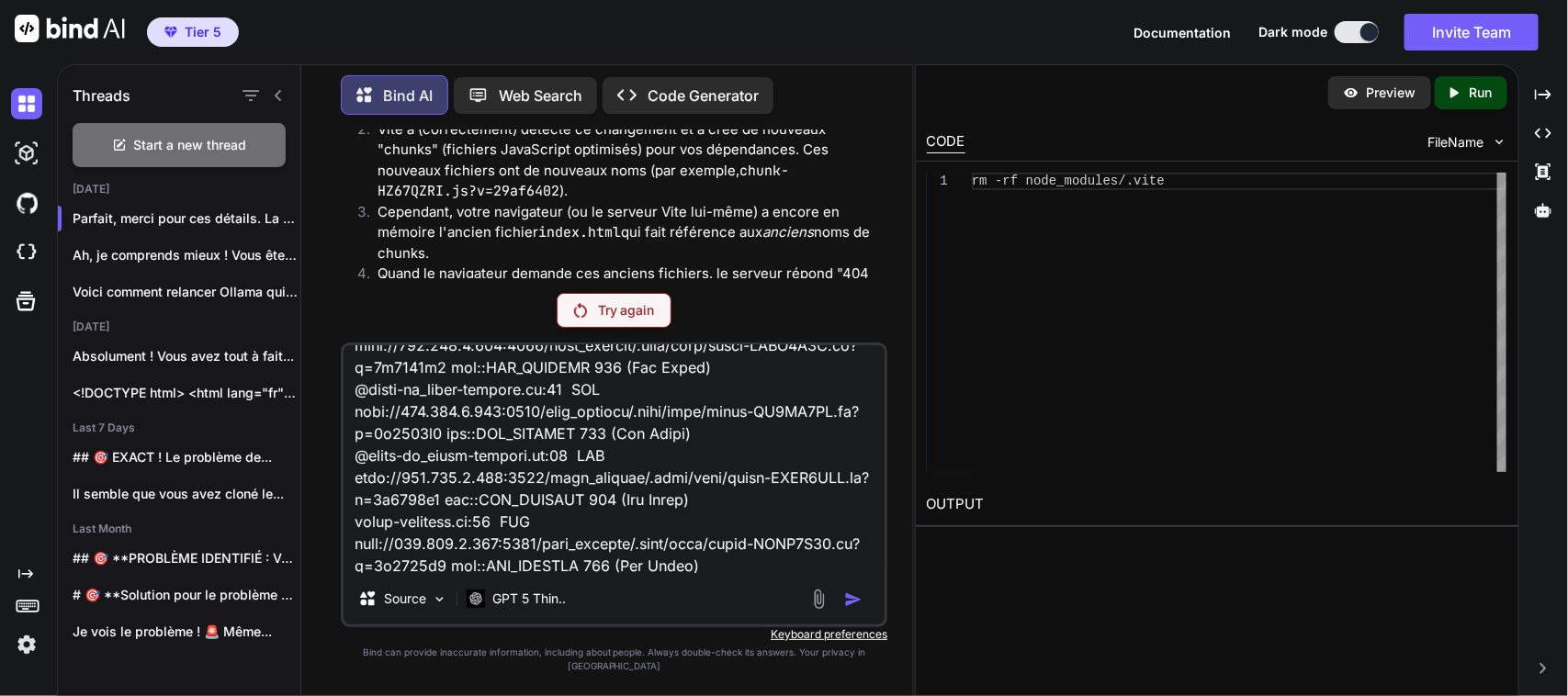
click at [598, 319] on p "Try again" at bounding box center [626, 310] width 56 height 18
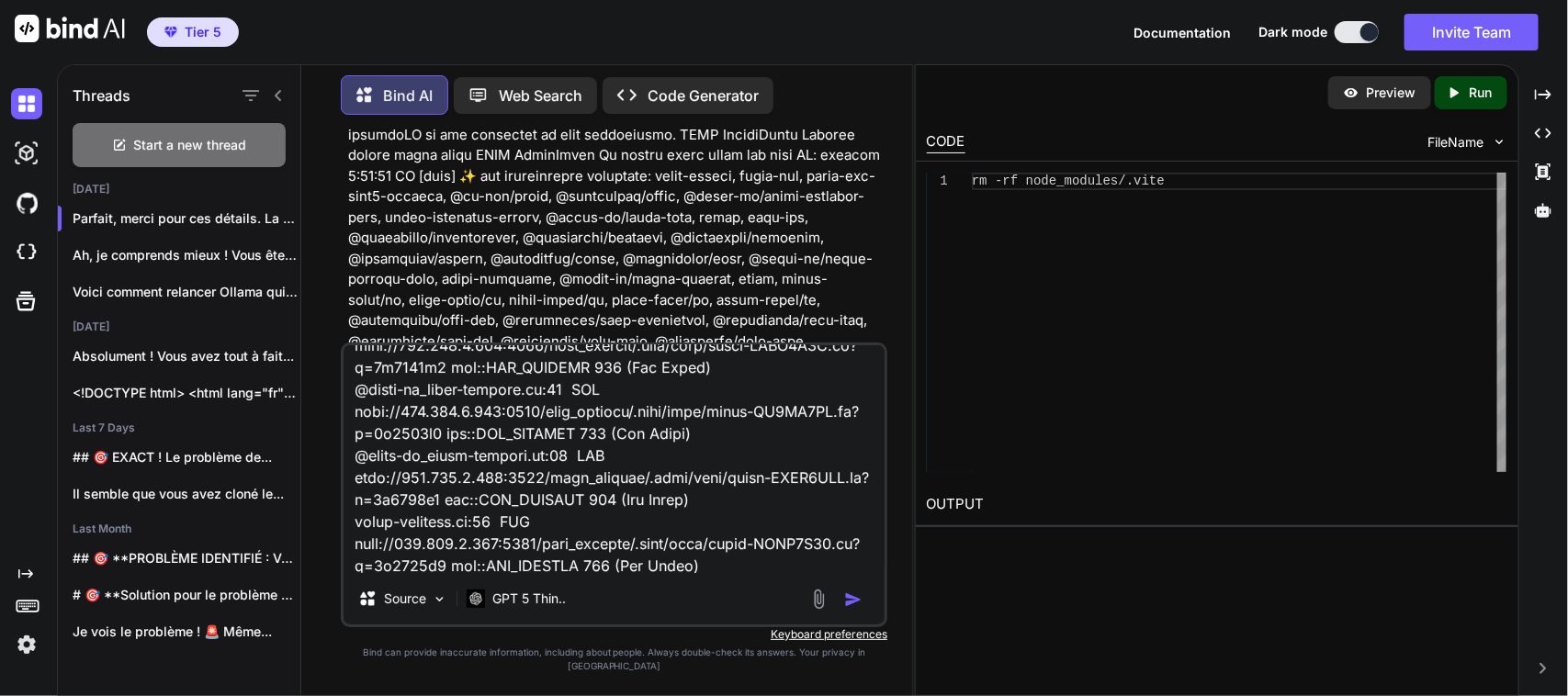
scroll to position [170387, 0]
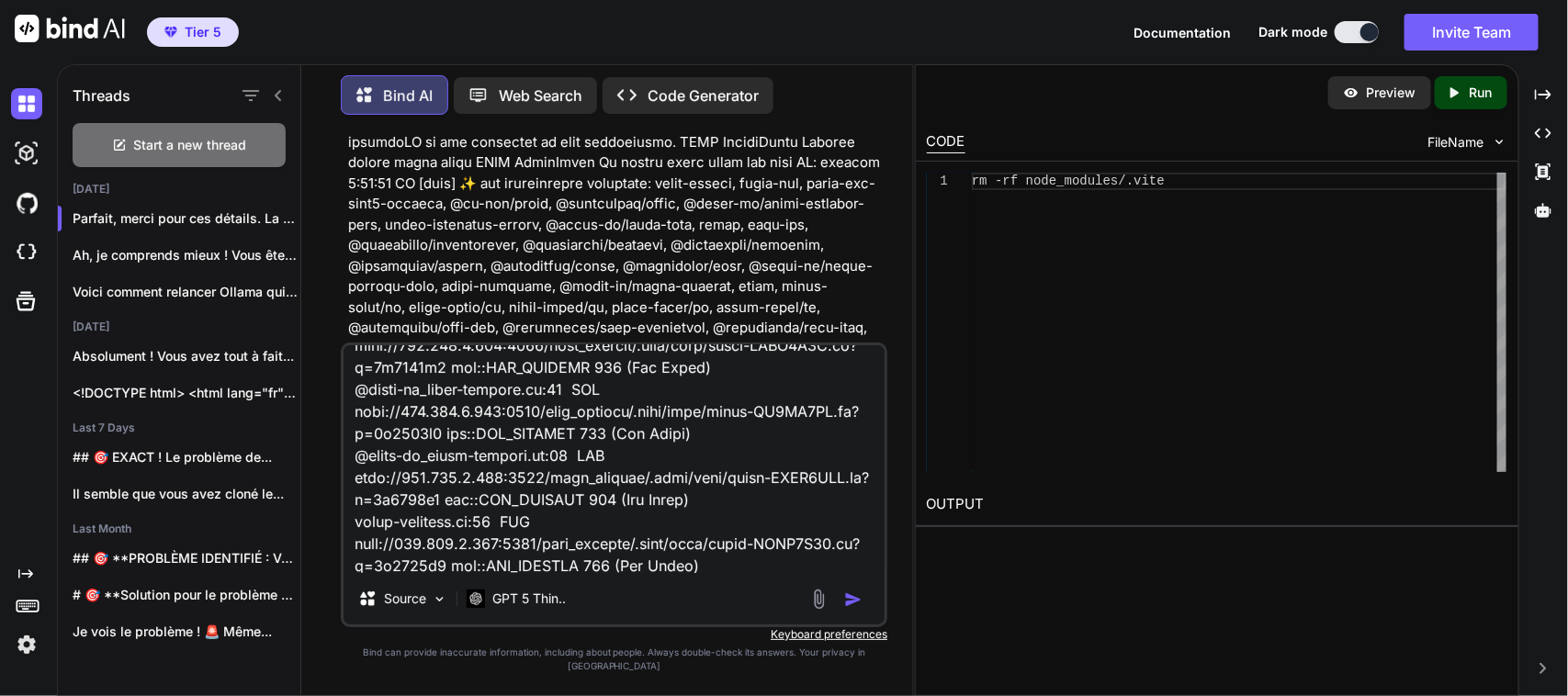
click at [608, 512] on textarea at bounding box center [614, 459] width 541 height 228
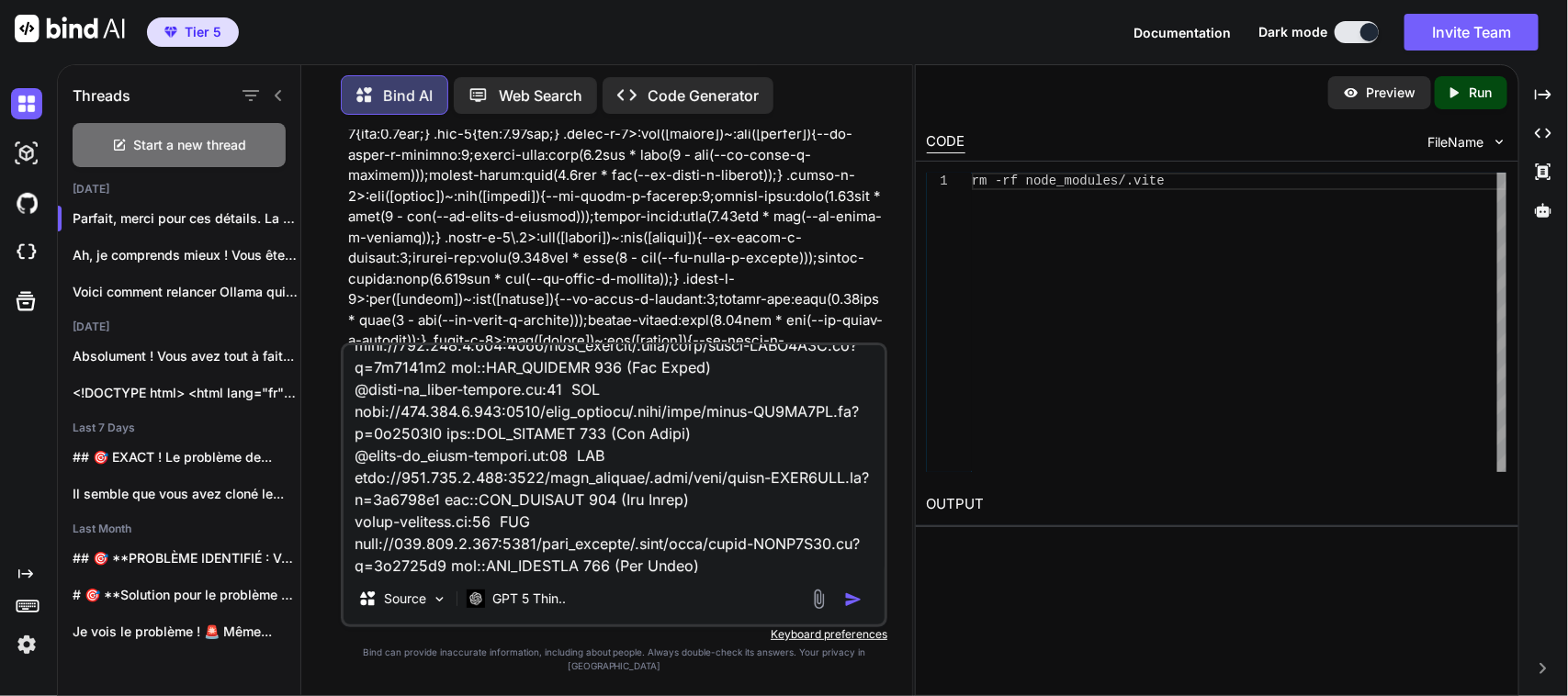
scroll to position [105594, 0]
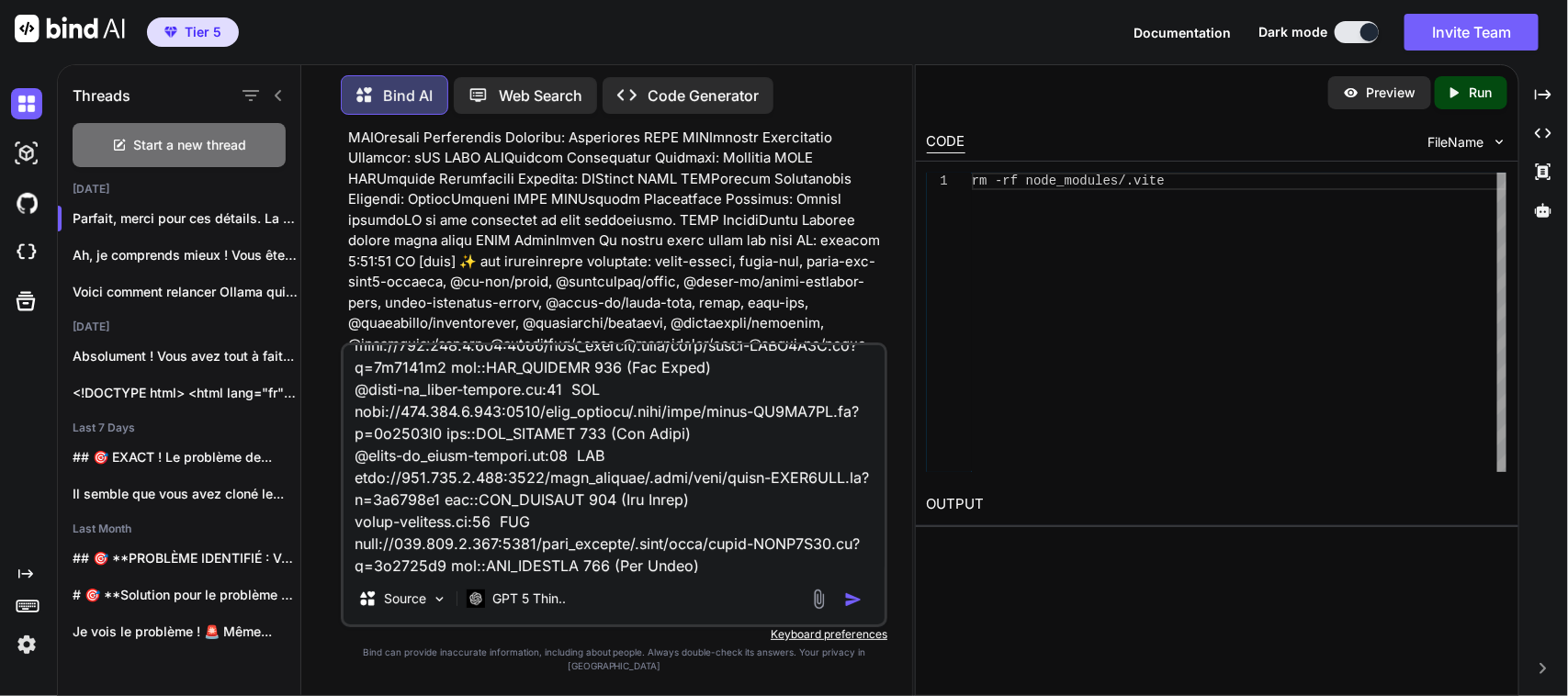
scroll to position [170402, 0]
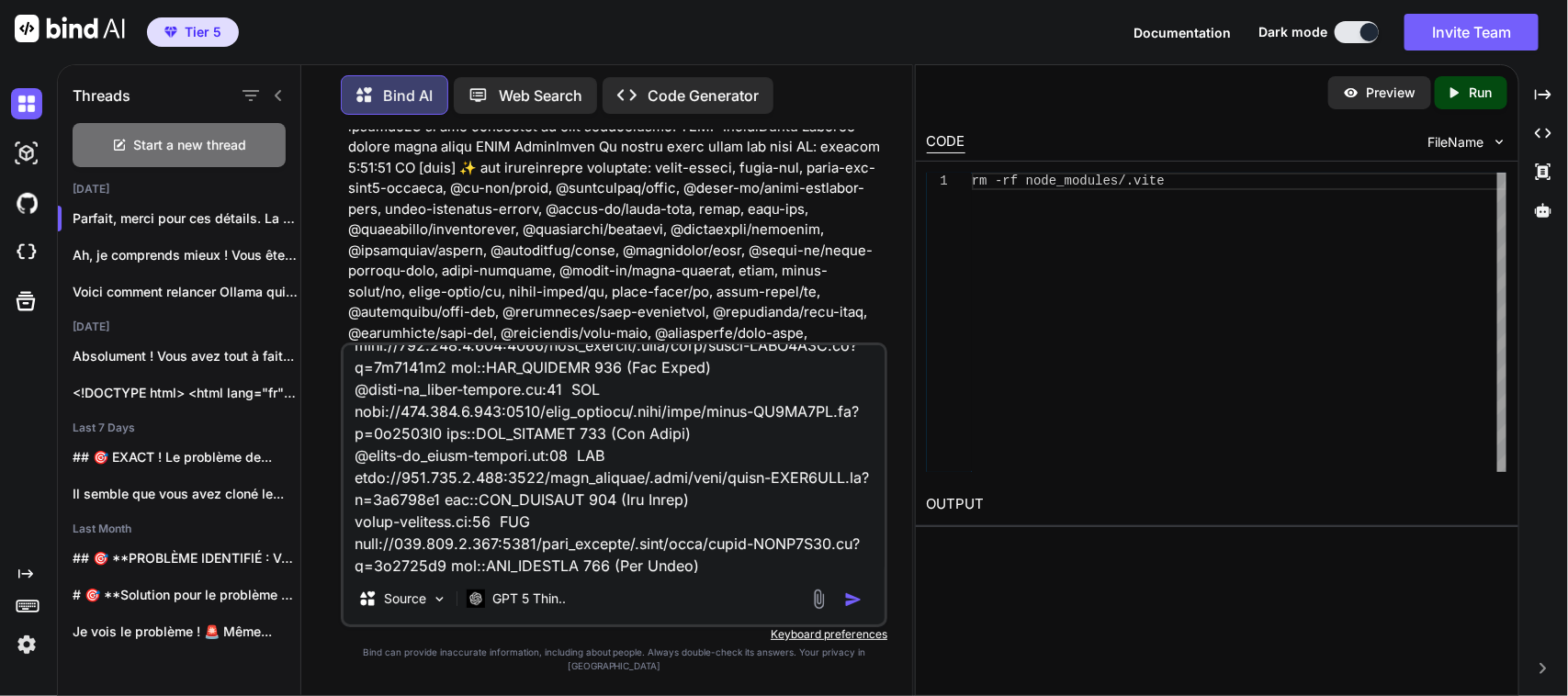
click at [616, 531] on textarea at bounding box center [614, 459] width 541 height 228
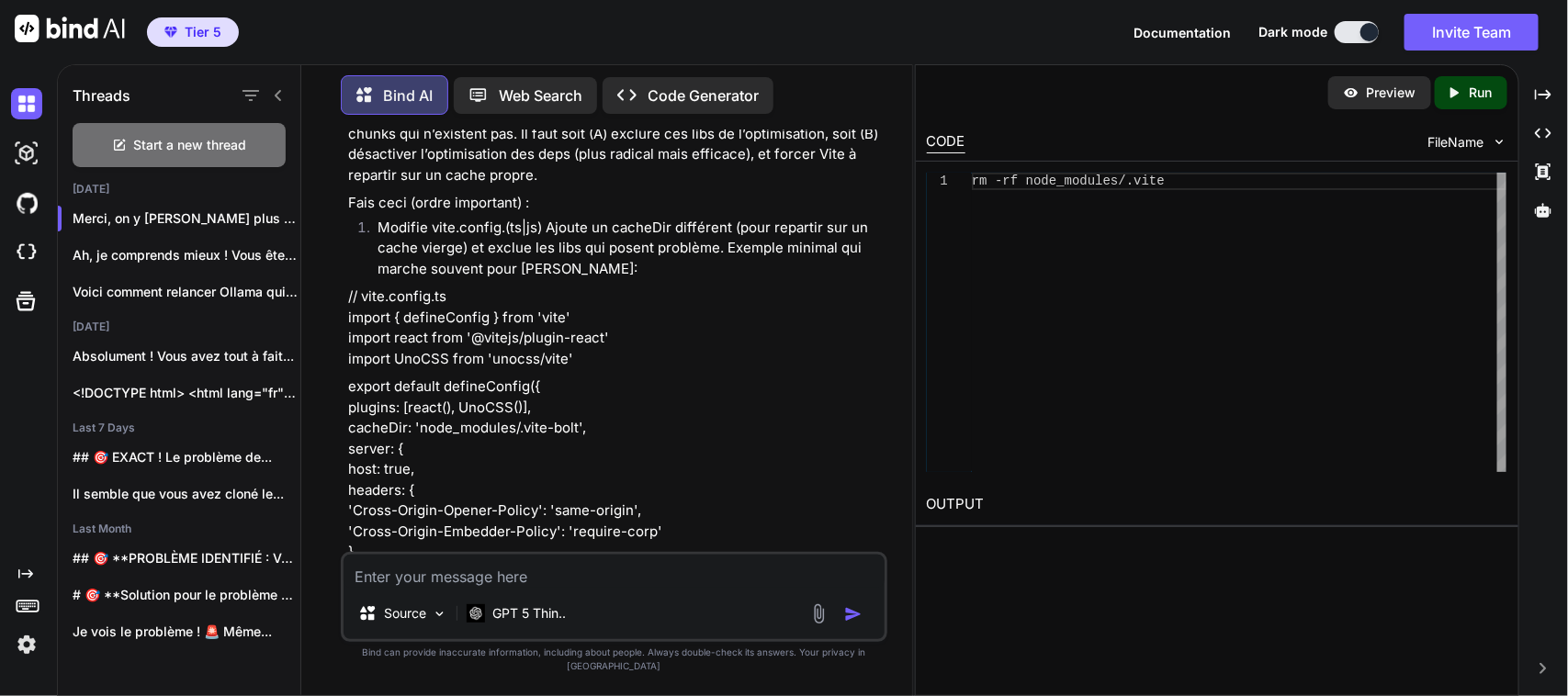
scroll to position [171738, 0]
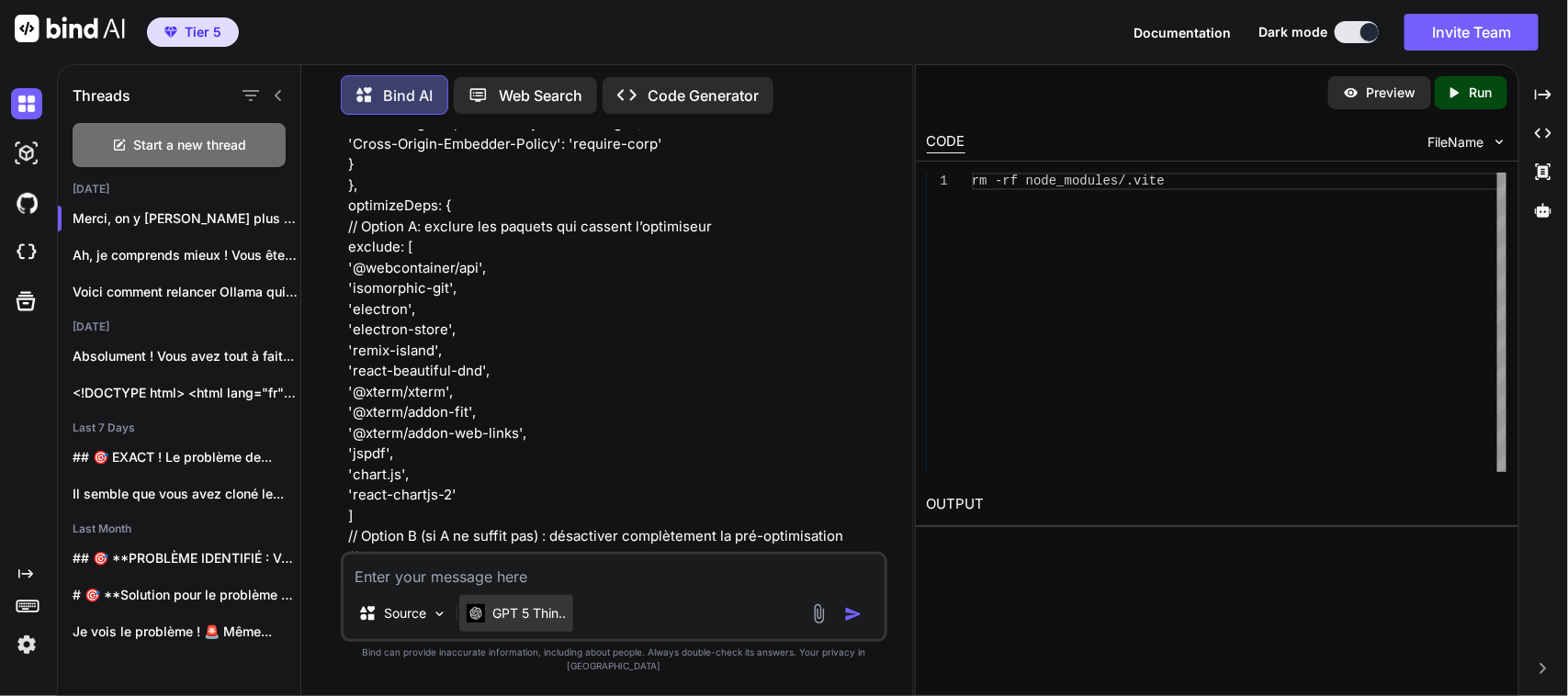
click at [526, 622] on p "GPT 5 Thin.." at bounding box center [528, 612] width 73 height 18
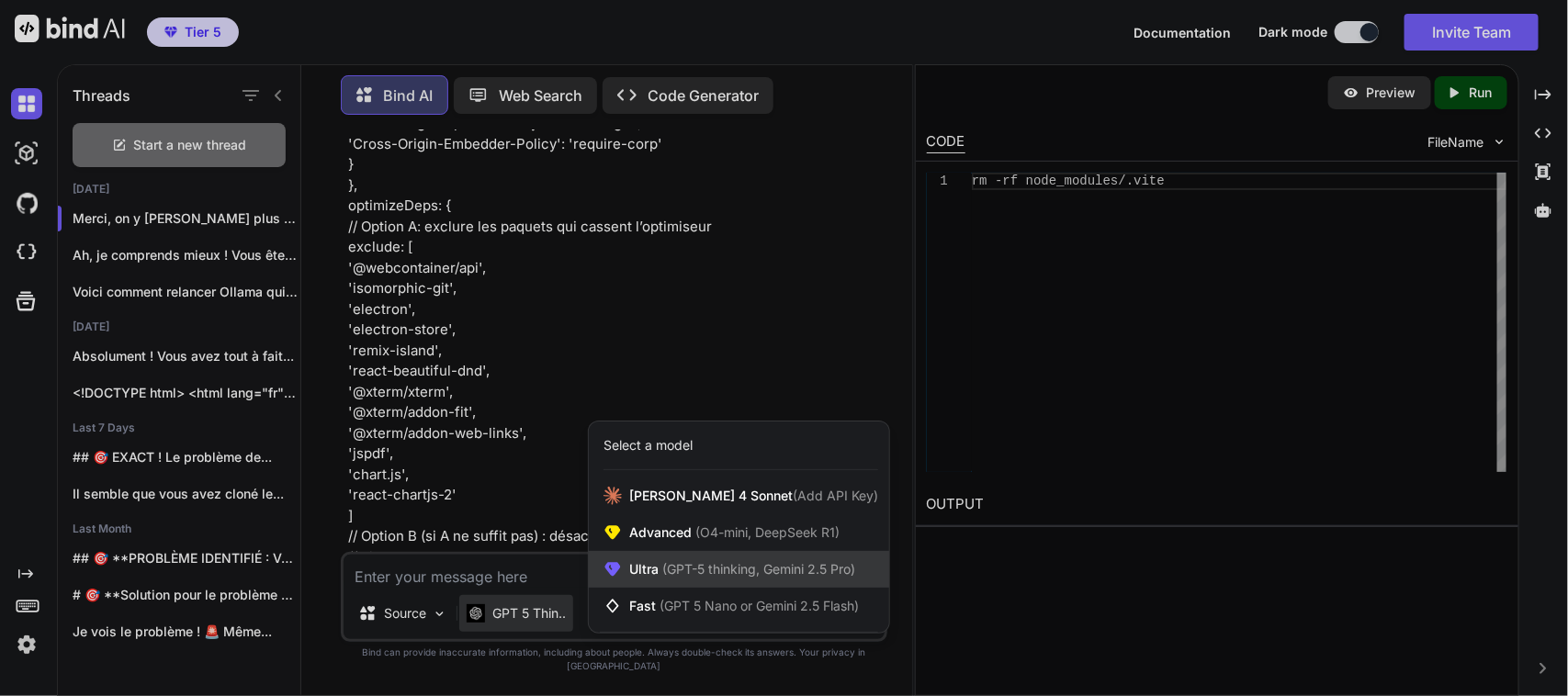
click at [667, 576] on span "(GPT-5 thinking, Gemini 2.5 Pro)" at bounding box center [757, 568] width 197 height 16
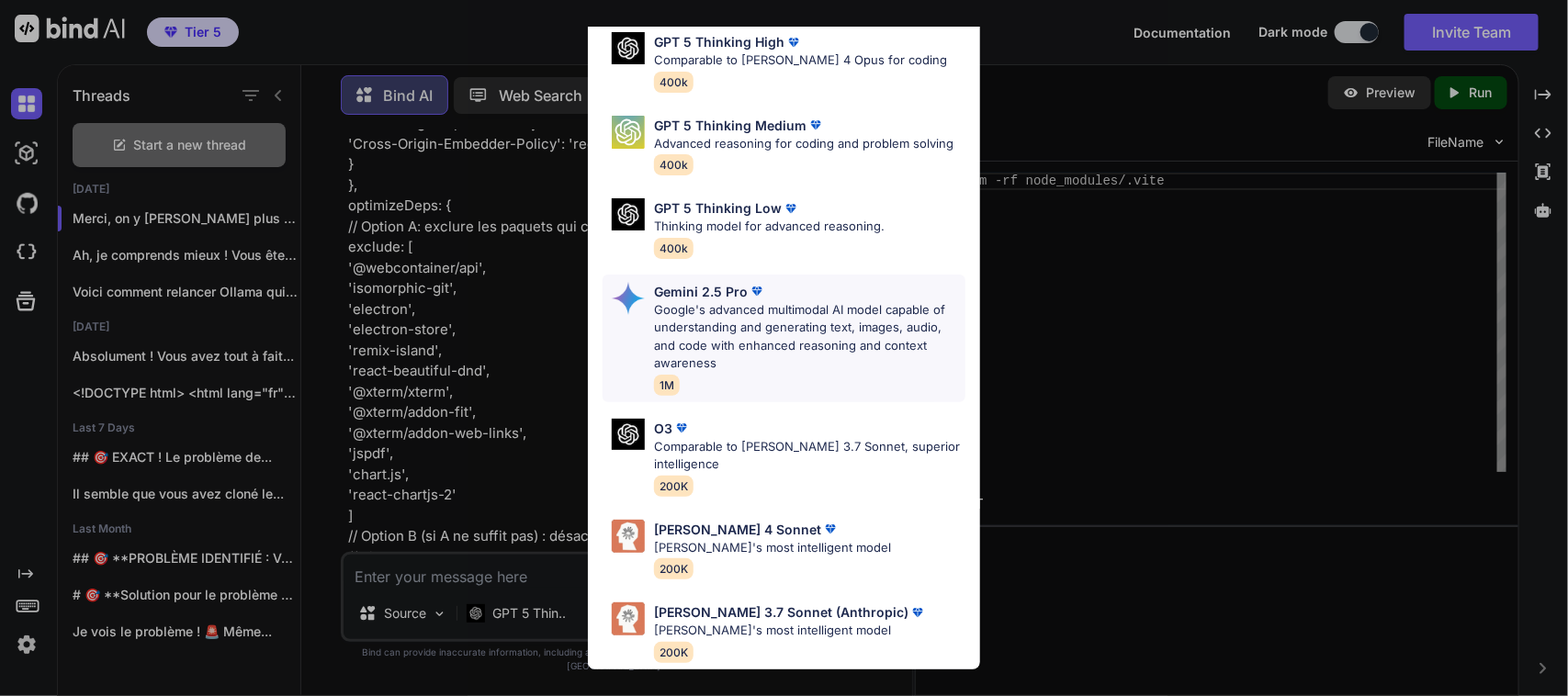
scroll to position [204, 0]
click at [723, 520] on p "[PERSON_NAME] 4 Sonnet" at bounding box center [737, 530] width 168 height 19
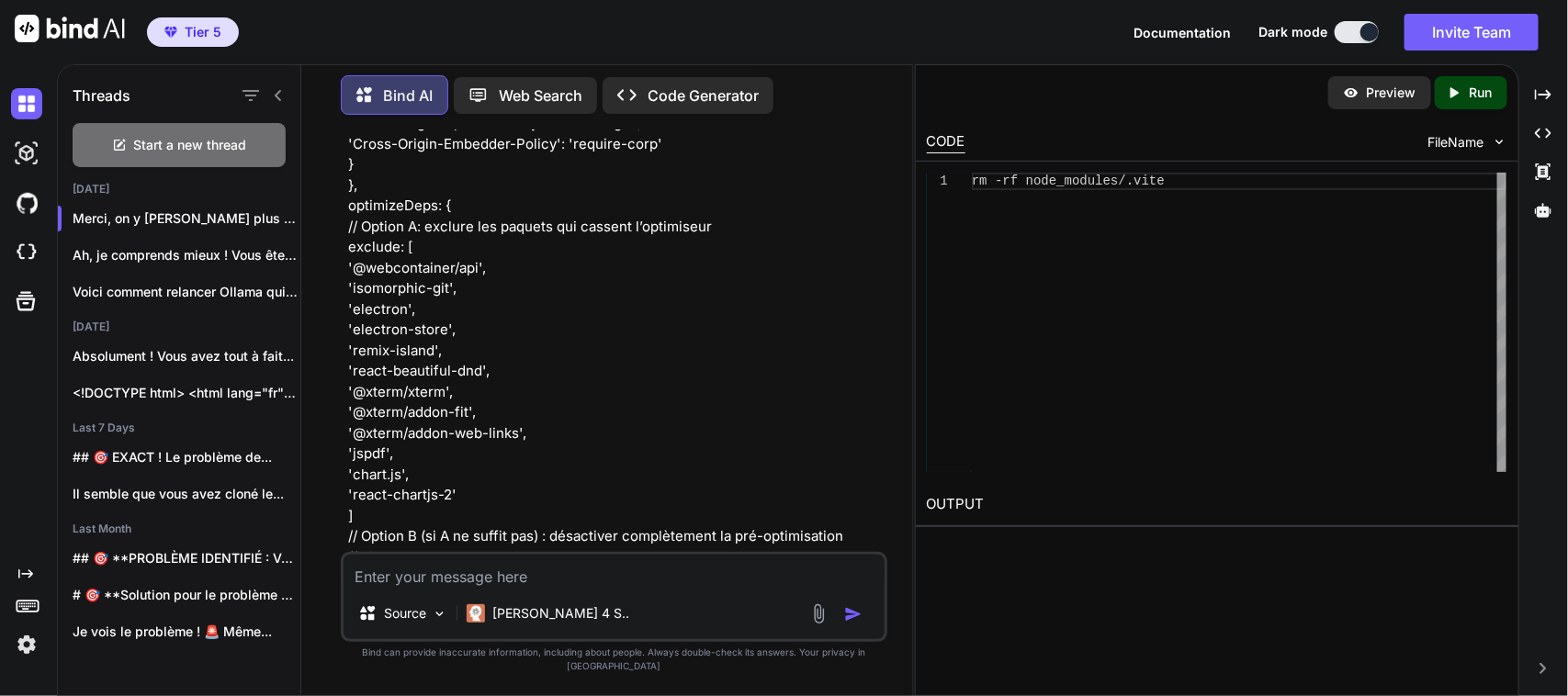
click at [530, 586] on textarea at bounding box center [614, 571] width 541 height 33
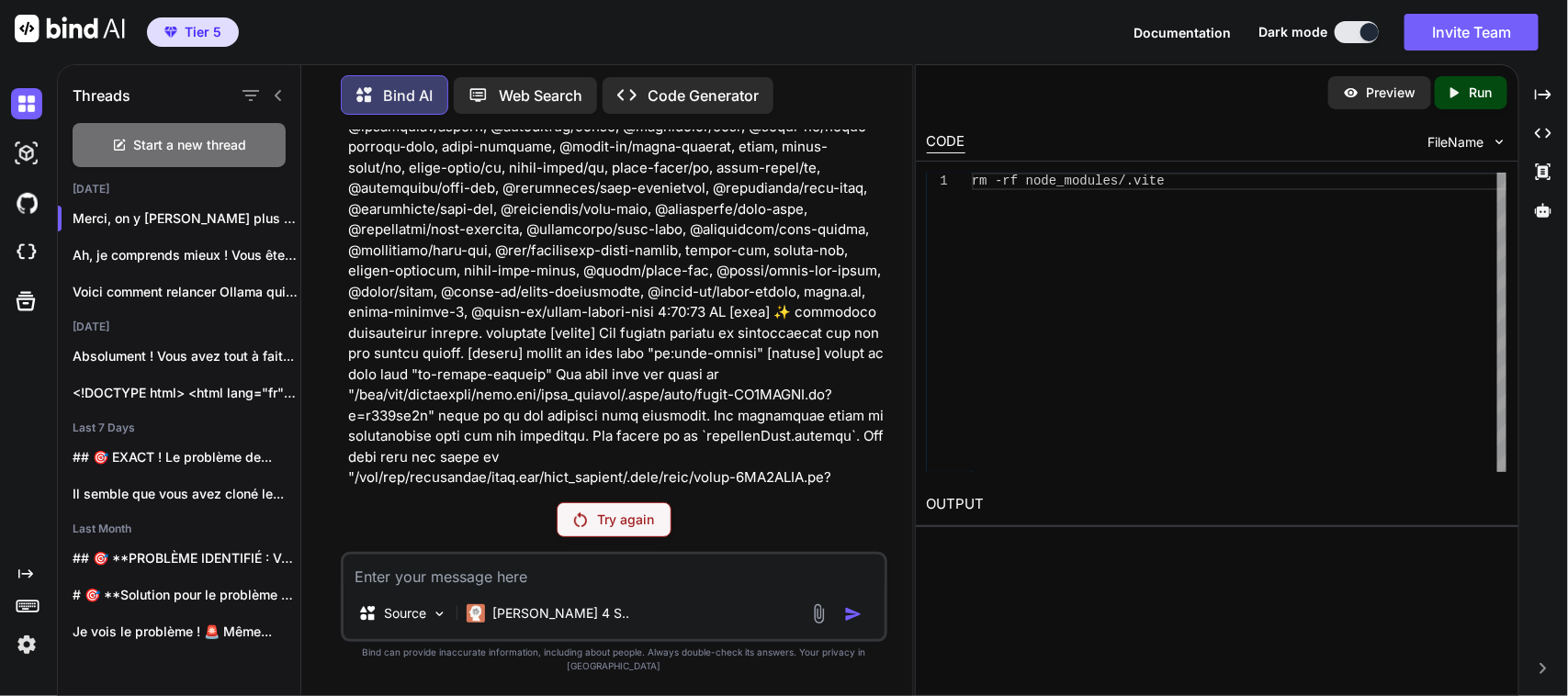
scroll to position [170501, 0]
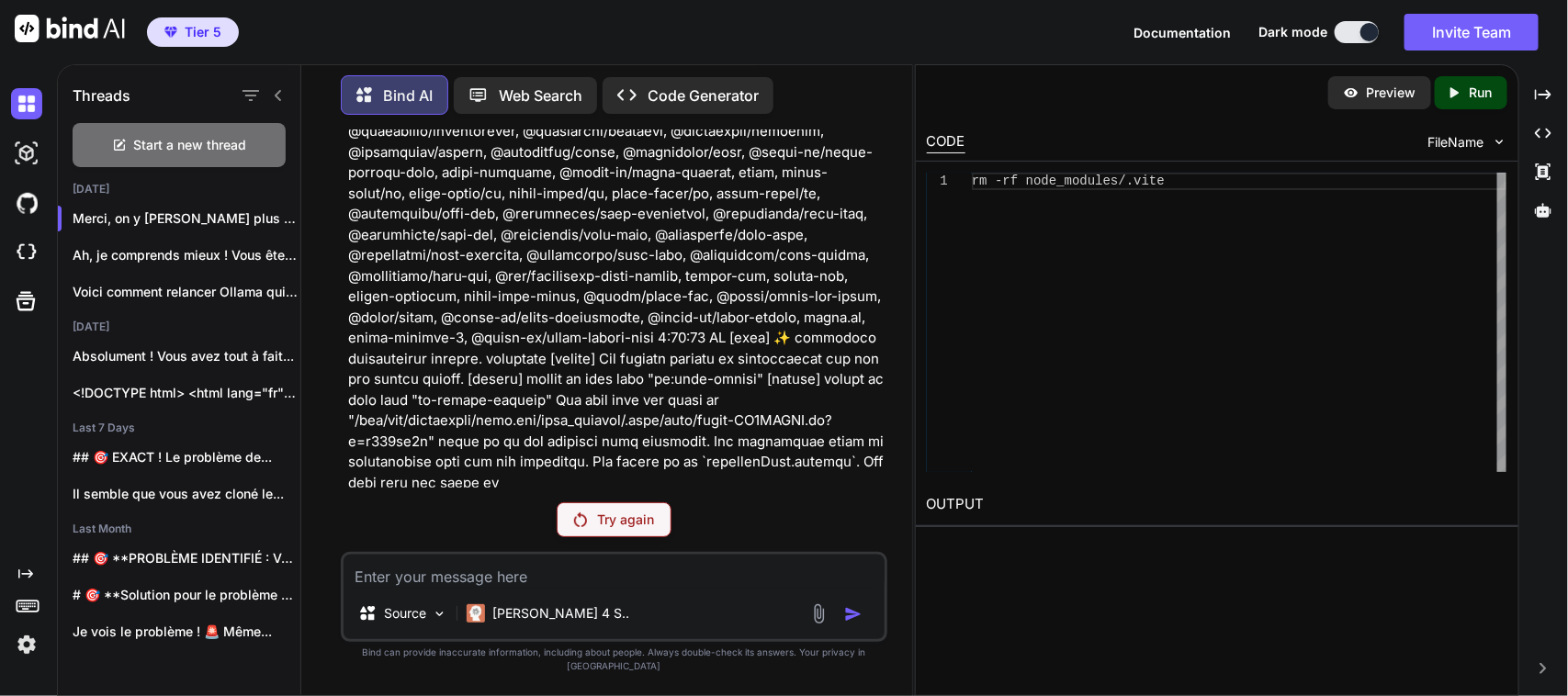
click at [608, 529] on p "Try again" at bounding box center [626, 519] width 56 height 18
click at [533, 622] on p "[PERSON_NAME] 4 S.." at bounding box center [560, 612] width 136 height 18
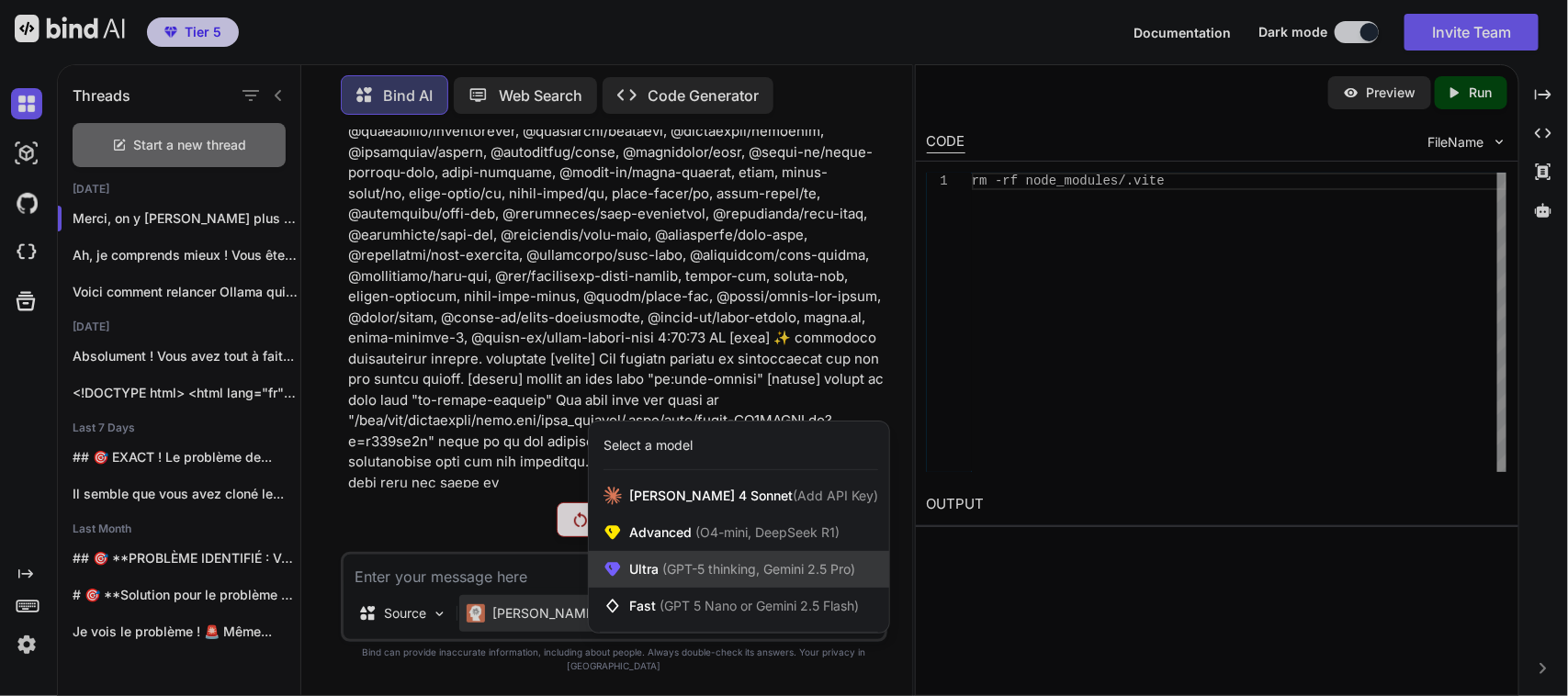
click at [658, 576] on span "(GPT-5 thinking, Gemini 2.5 Pro)" at bounding box center [757, 568] width 197 height 16
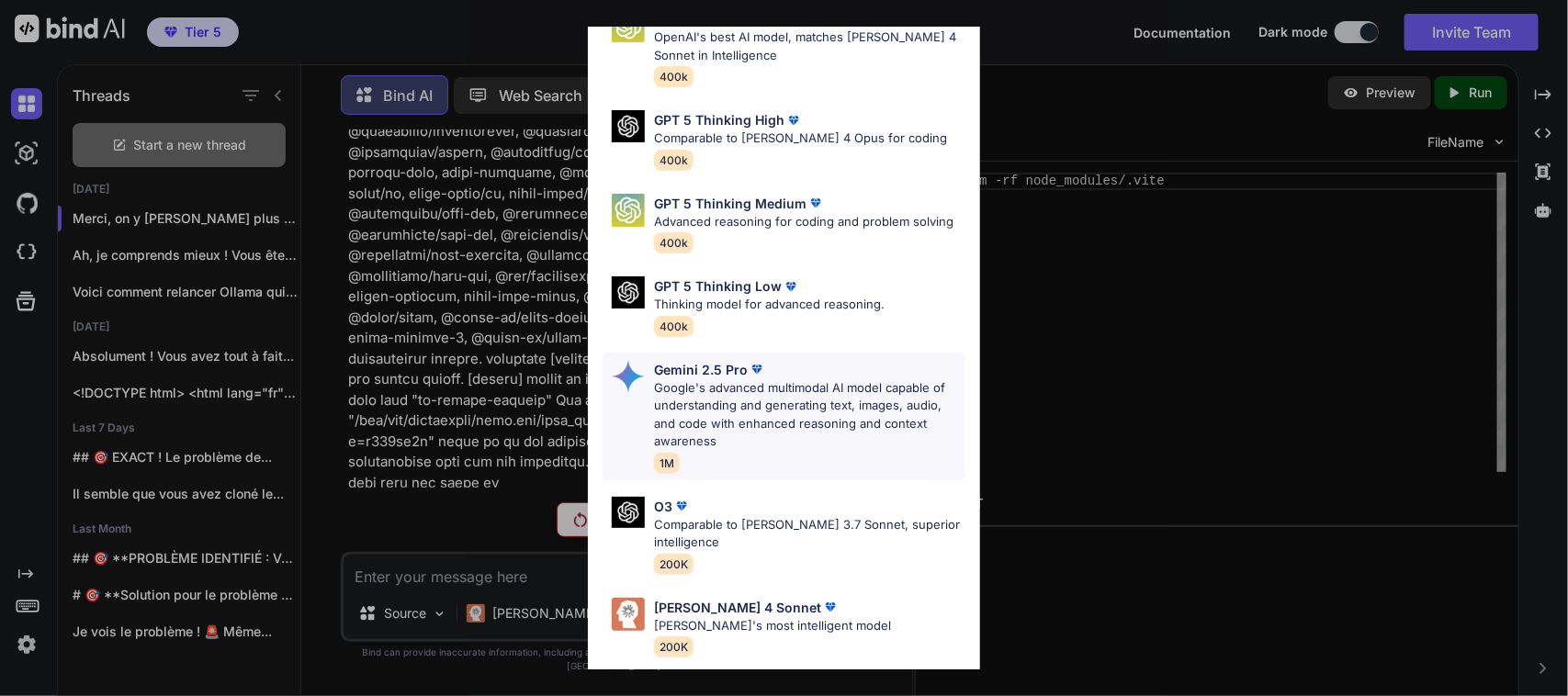
scroll to position [204, 0]
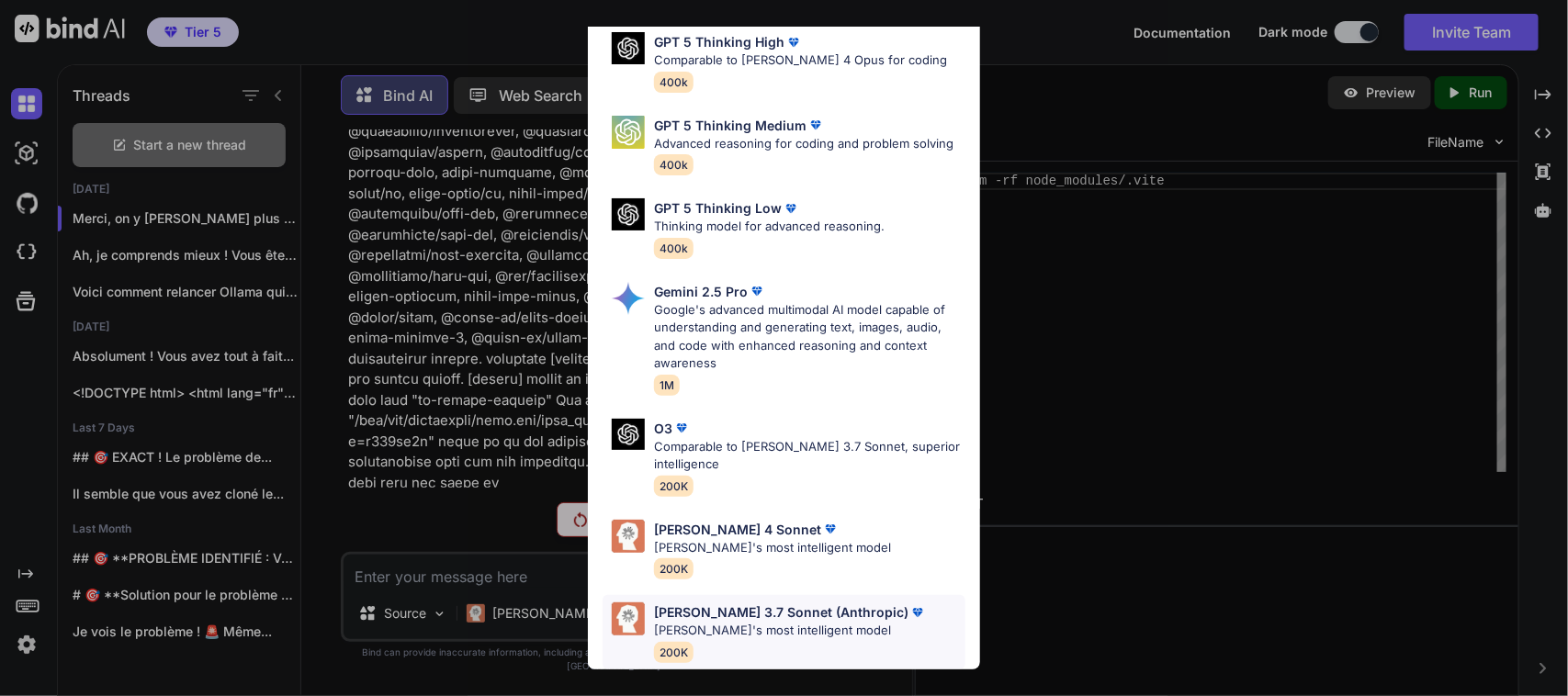
click at [753, 603] on p "[PERSON_NAME] 3.7 Sonnet (Anthropic)" at bounding box center [780, 612] width 254 height 19
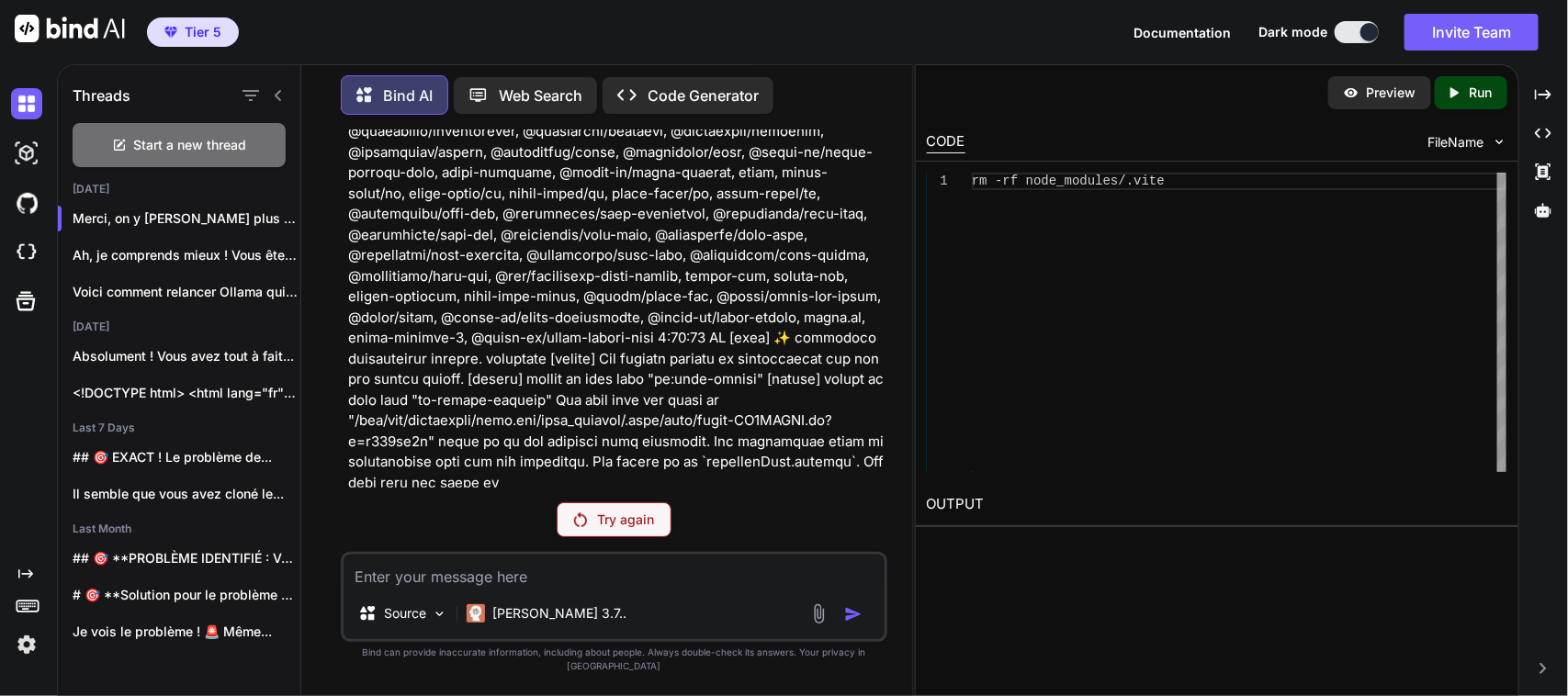
click at [625, 529] on p "Try again" at bounding box center [626, 519] width 56 height 18
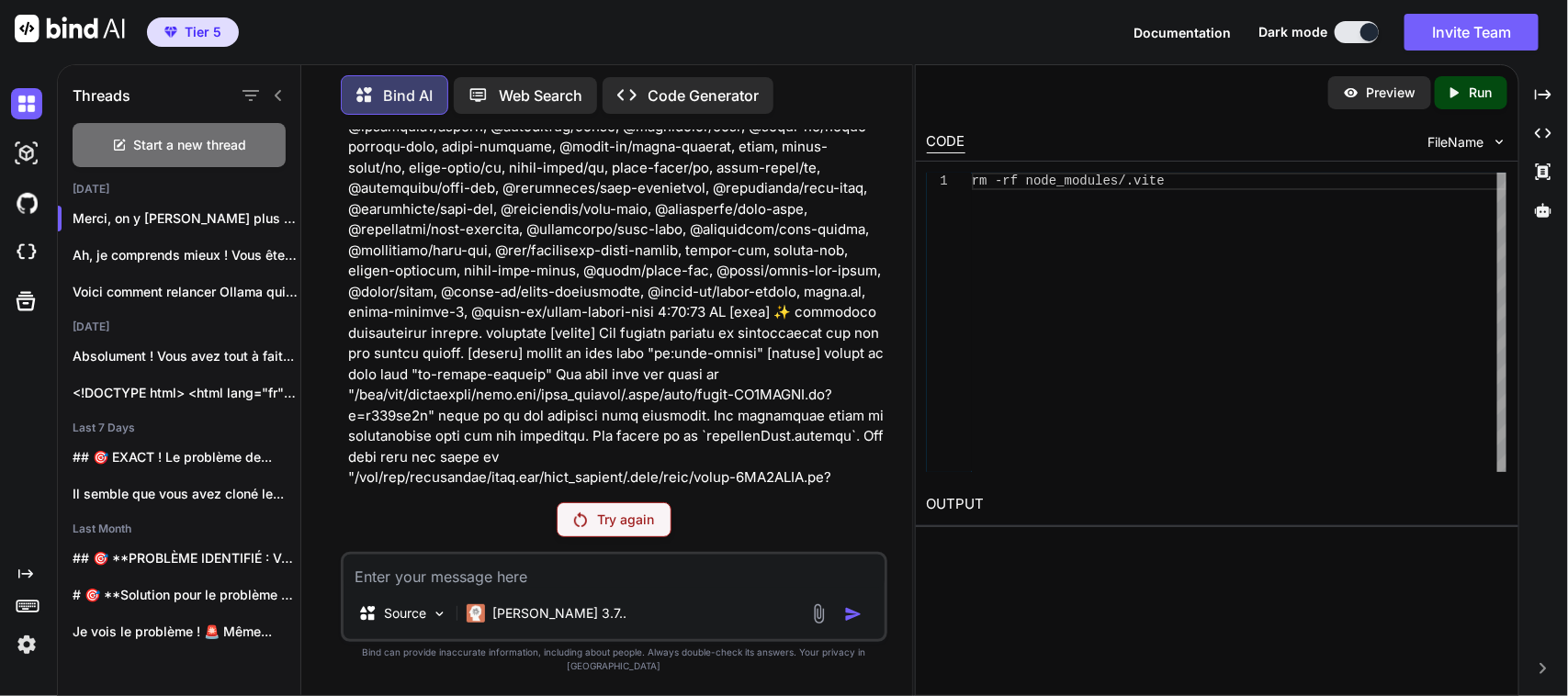
scroll to position [170501, 0]
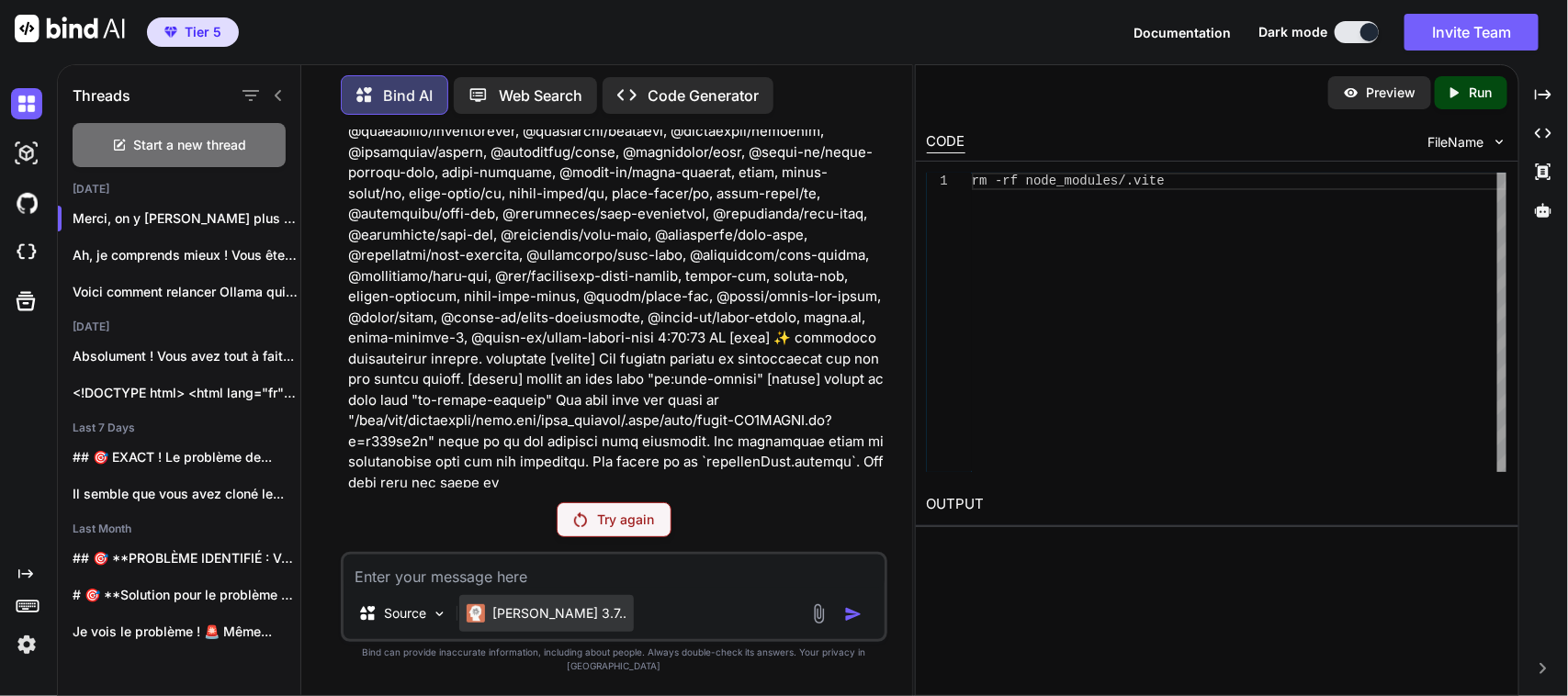
click at [531, 622] on p "[PERSON_NAME] 3.7.." at bounding box center [559, 612] width 134 height 18
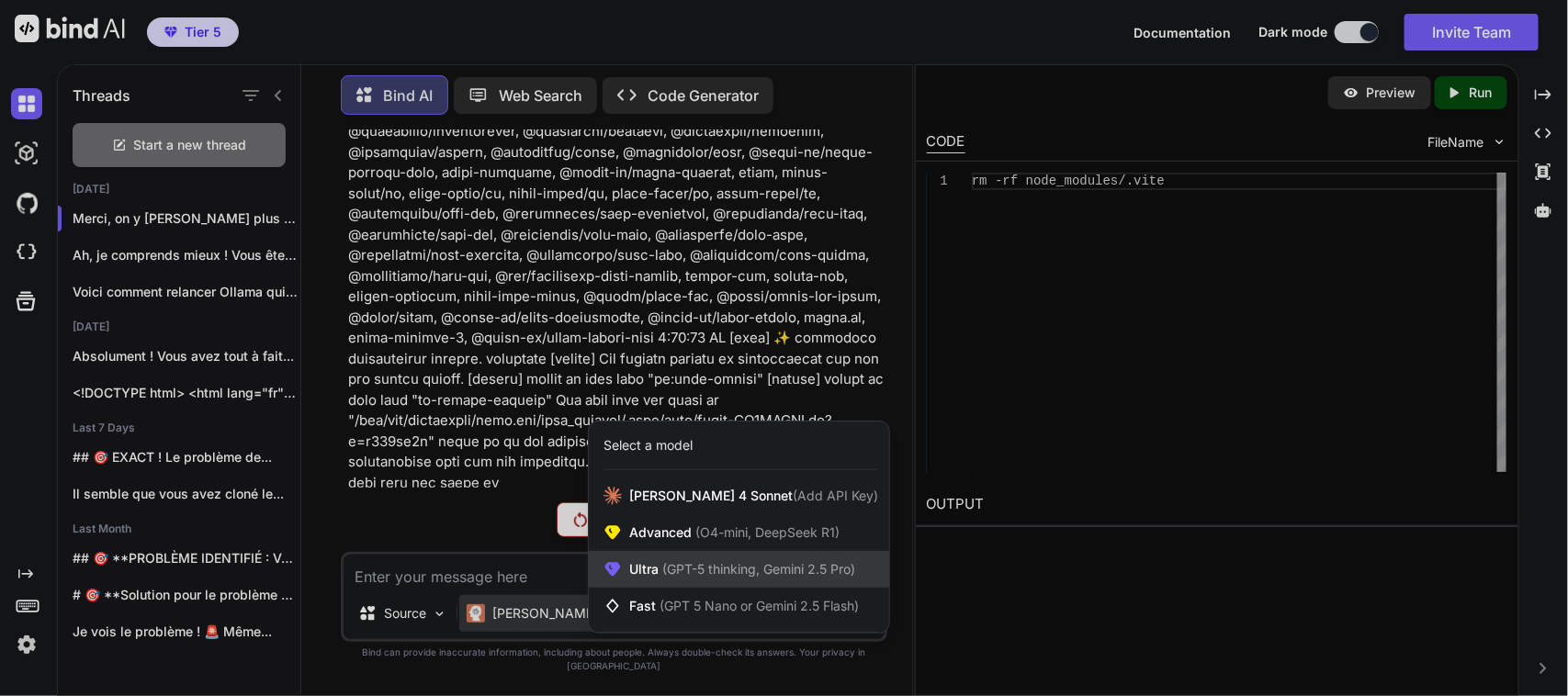
click at [662, 576] on span "(GPT-5 thinking, Gemini 2.5 Pro)" at bounding box center [757, 568] width 197 height 16
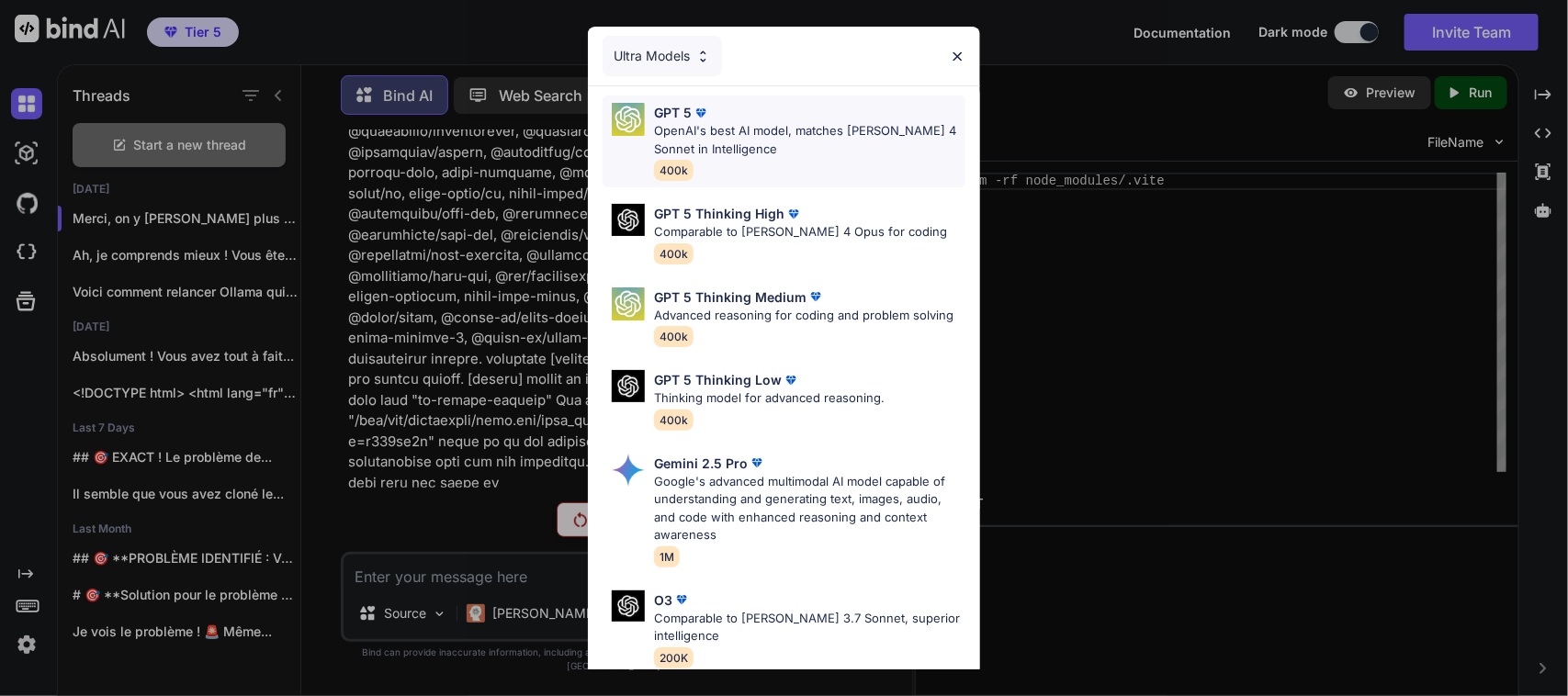
click at [736, 131] on p "OpenAI's best AI model, matches [PERSON_NAME] 4 Sonnet in Intelligence" at bounding box center [809, 139] width 312 height 36
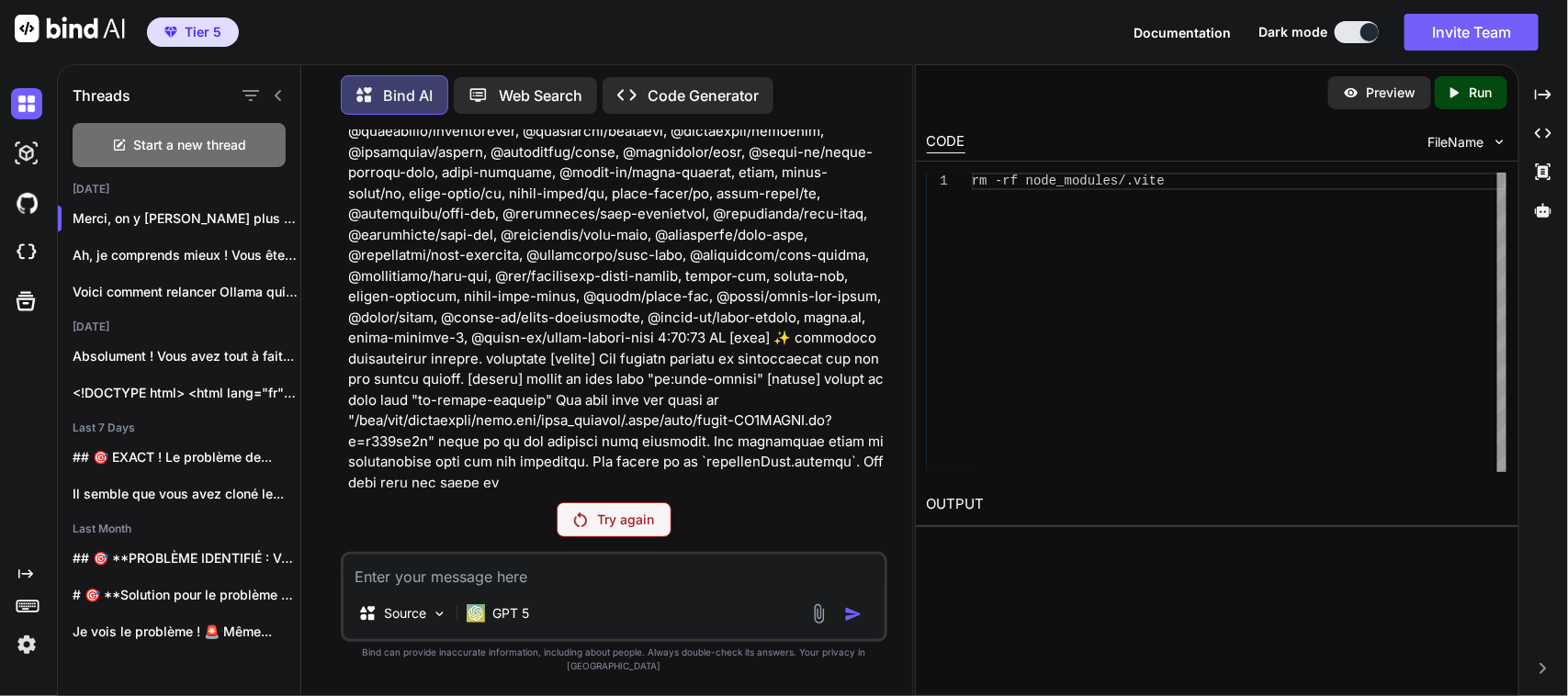
click at [640, 529] on p "Try again" at bounding box center [626, 519] width 56 height 18
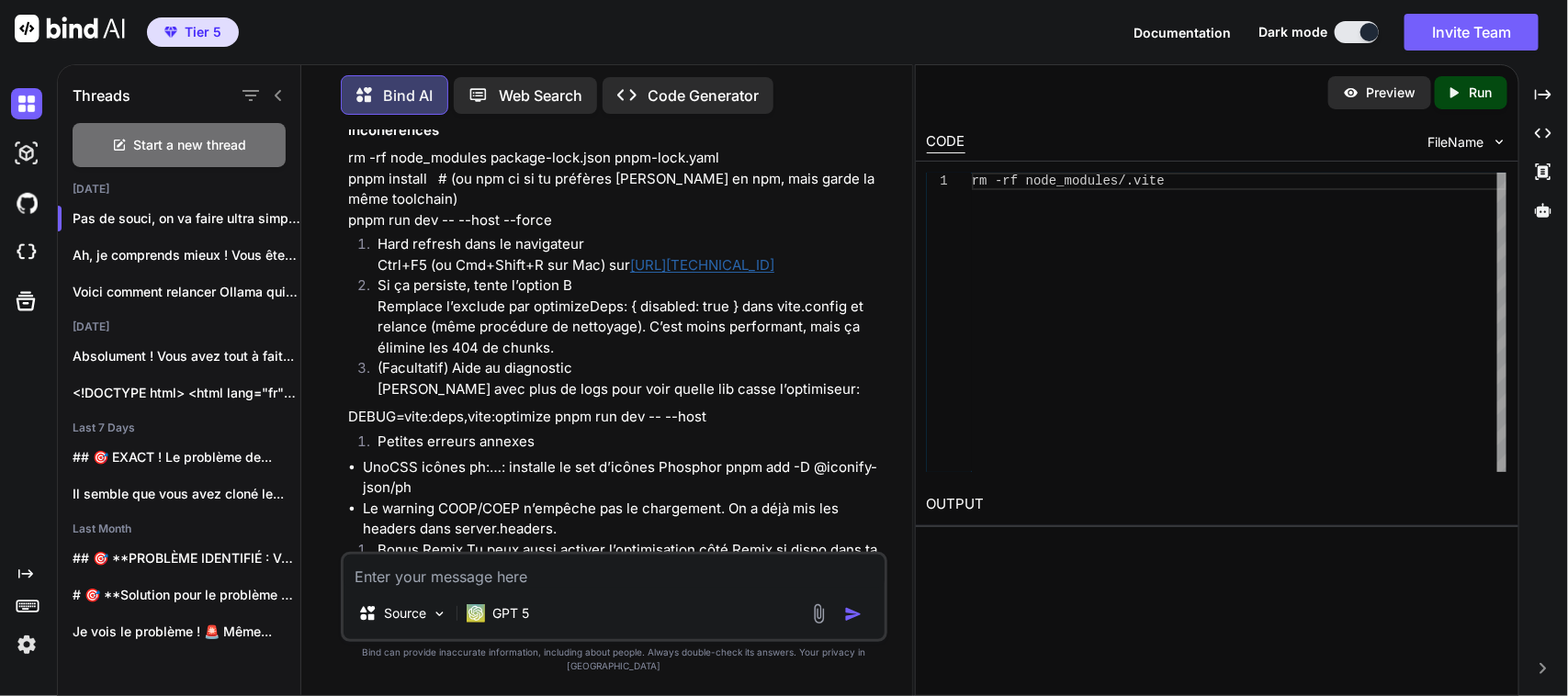
scroll to position [172331, 0]
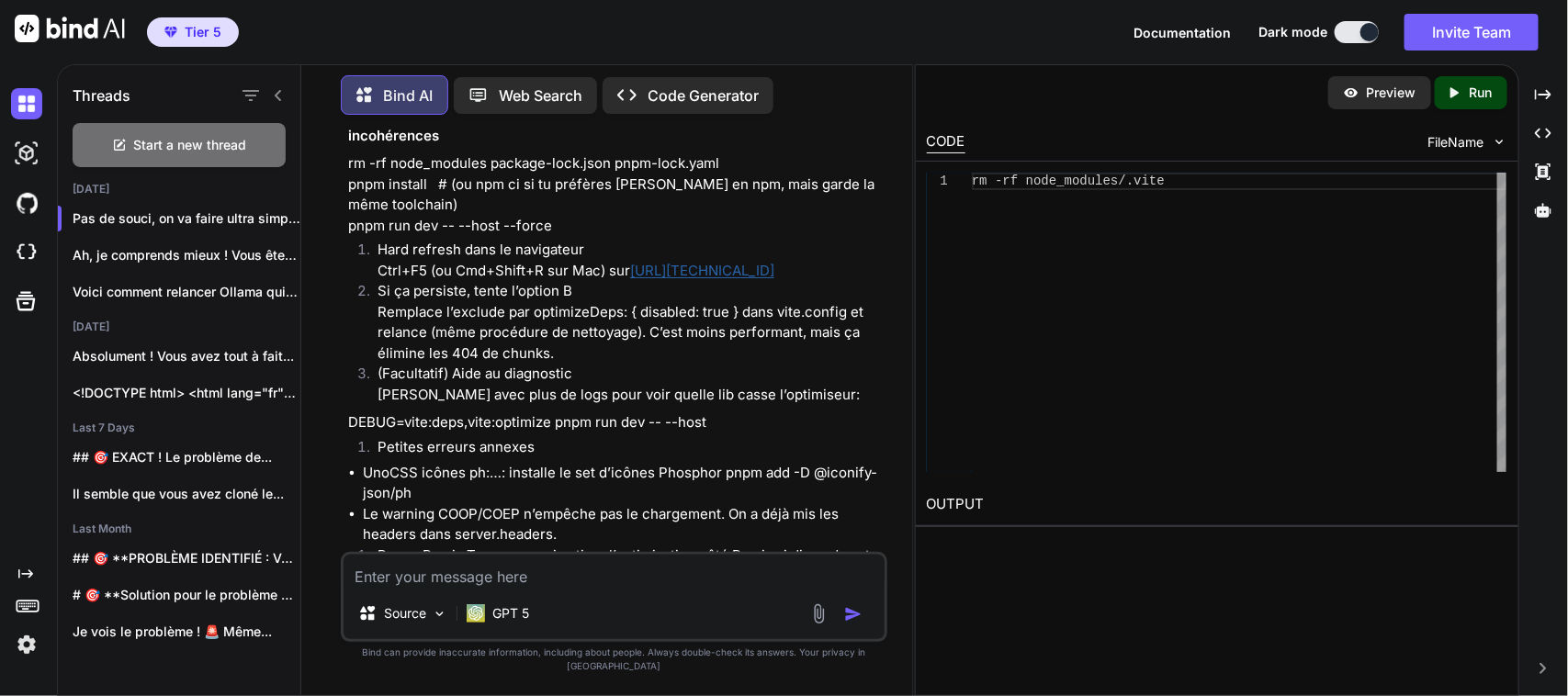
click at [477, 587] on textarea at bounding box center [614, 571] width 541 height 33
click at [496, 619] on p "GPT 5" at bounding box center [510, 612] width 37 height 18
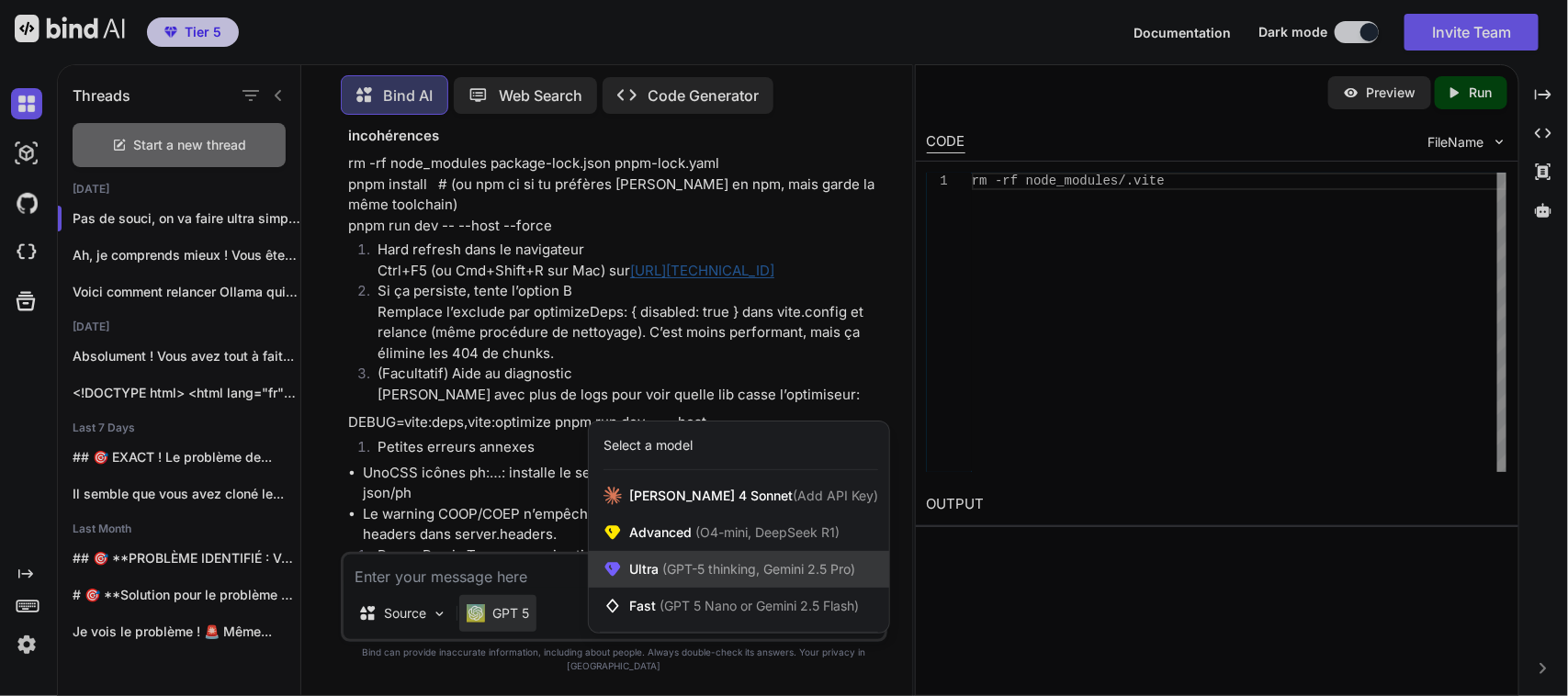
click at [653, 578] on span "Ultra (GPT-5 thinking, Gemini 2.5 Pro)" at bounding box center [742, 568] width 226 height 18
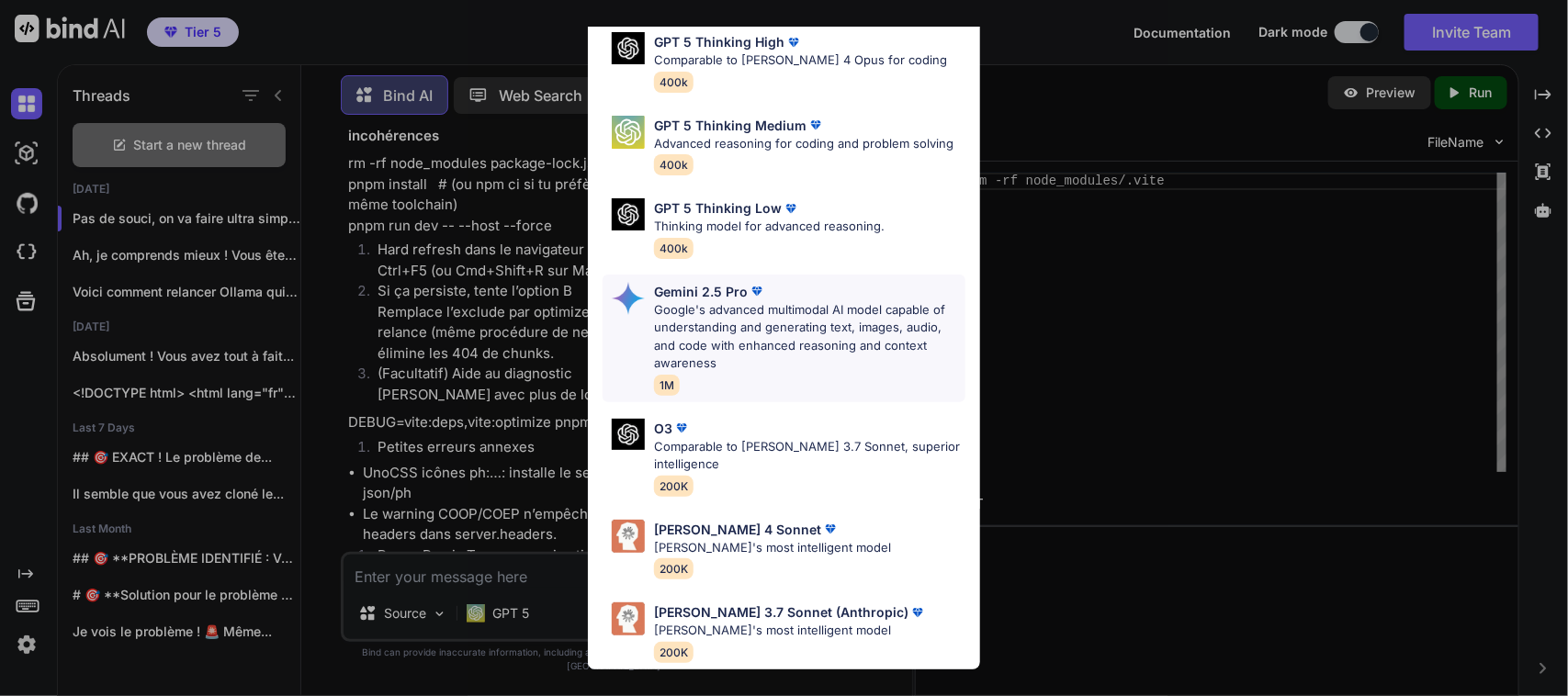
scroll to position [204, 0]
click at [715, 512] on div "[PERSON_NAME] 4 Sonnet [PERSON_NAME]'s most intelligent model 200K" at bounding box center [784, 549] width 362 height 74
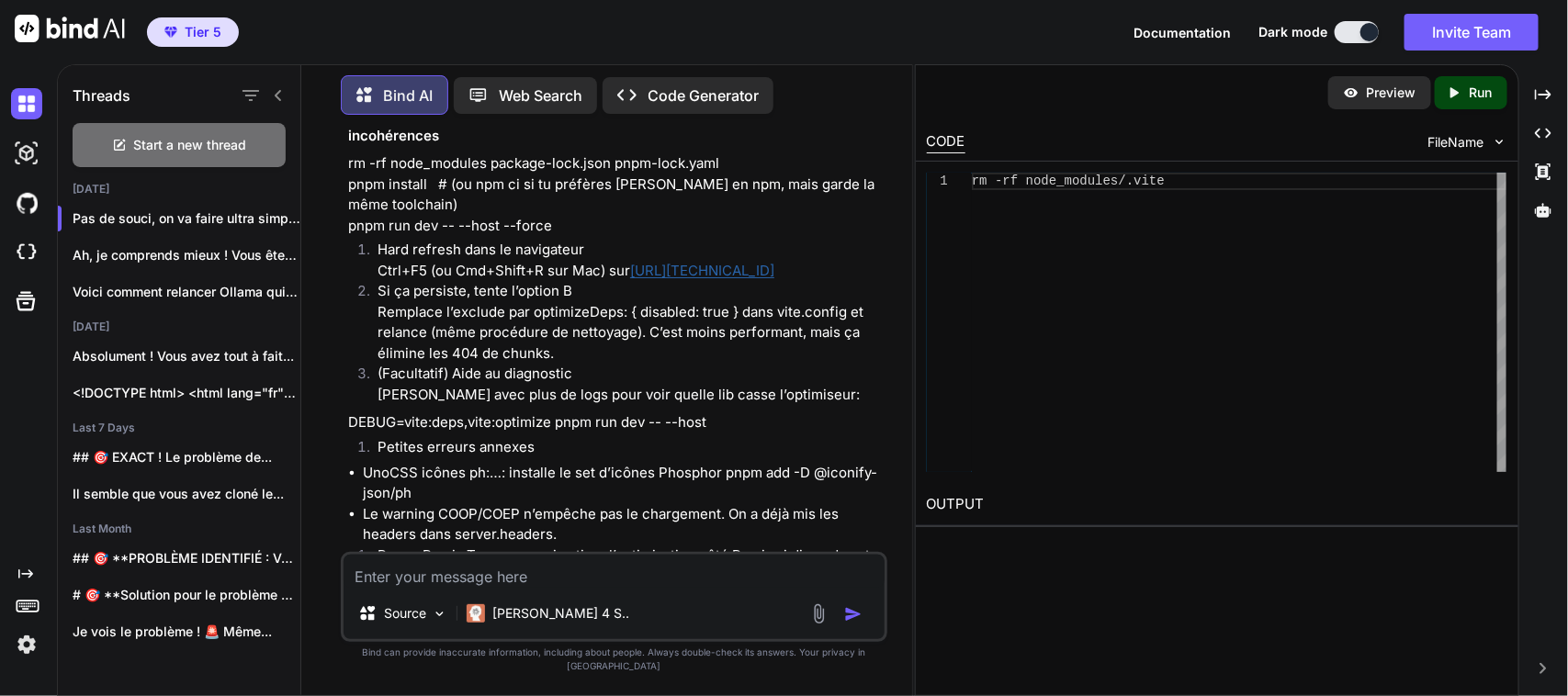
click at [471, 578] on textarea at bounding box center [614, 571] width 541 height 33
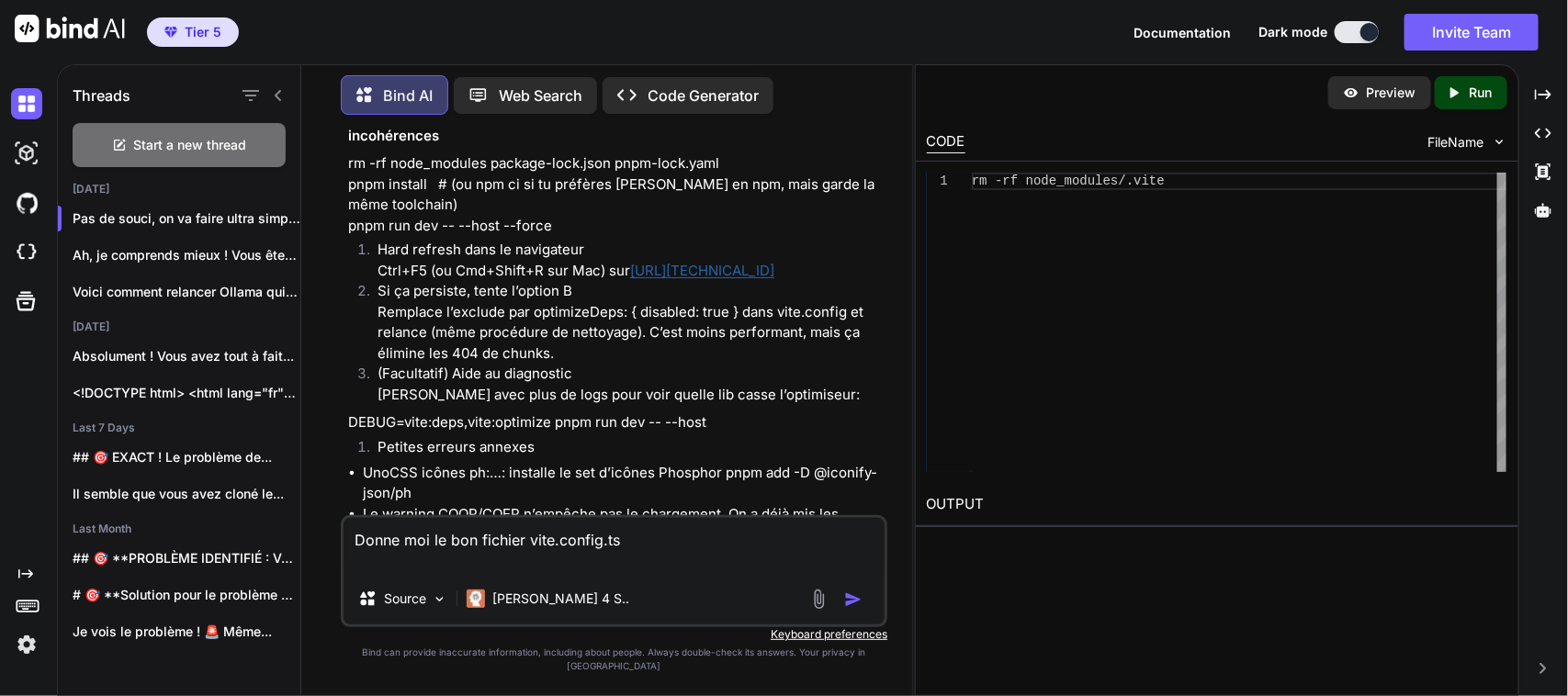
paste textarea "import { cloudflareDevProxyVitePlugin as remixCloudflareDevProxy, vitePlugin as…"
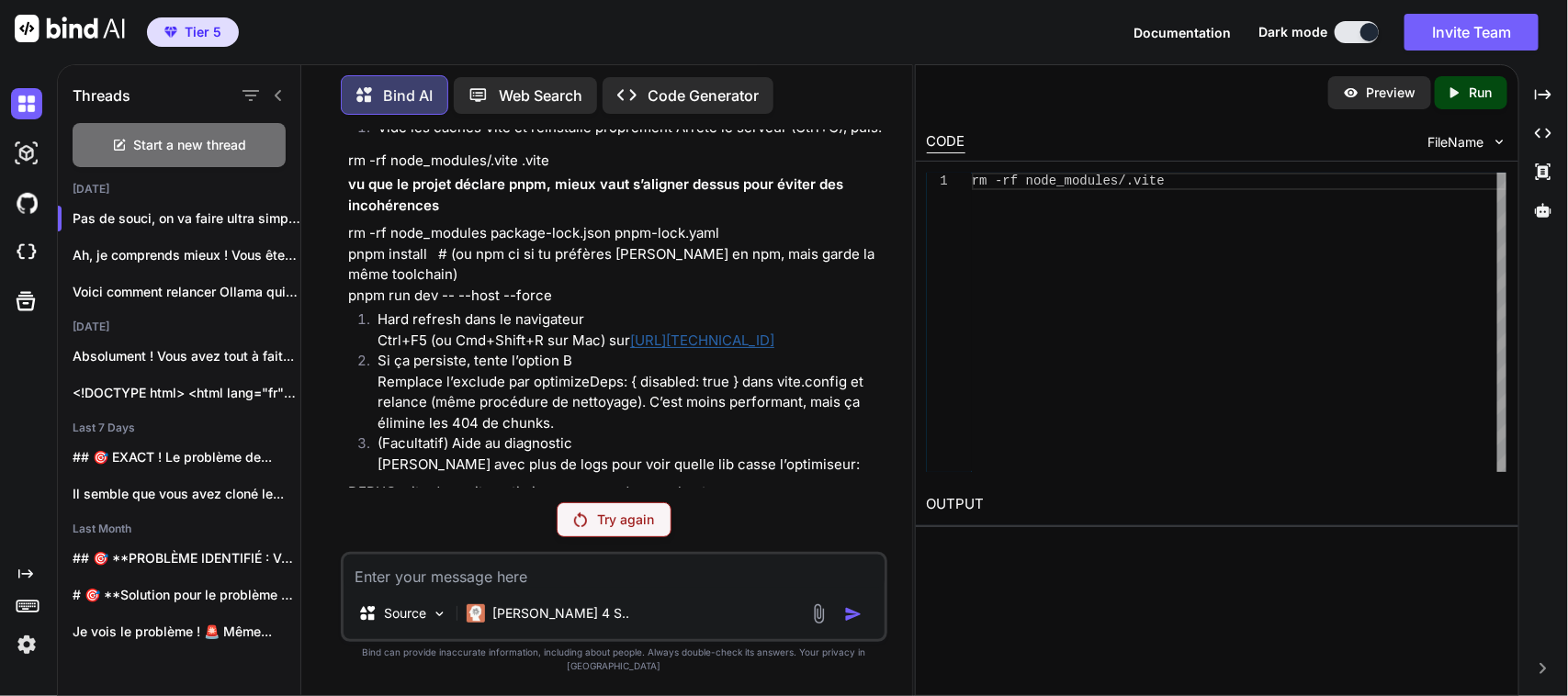
scroll to position [172240, 0]
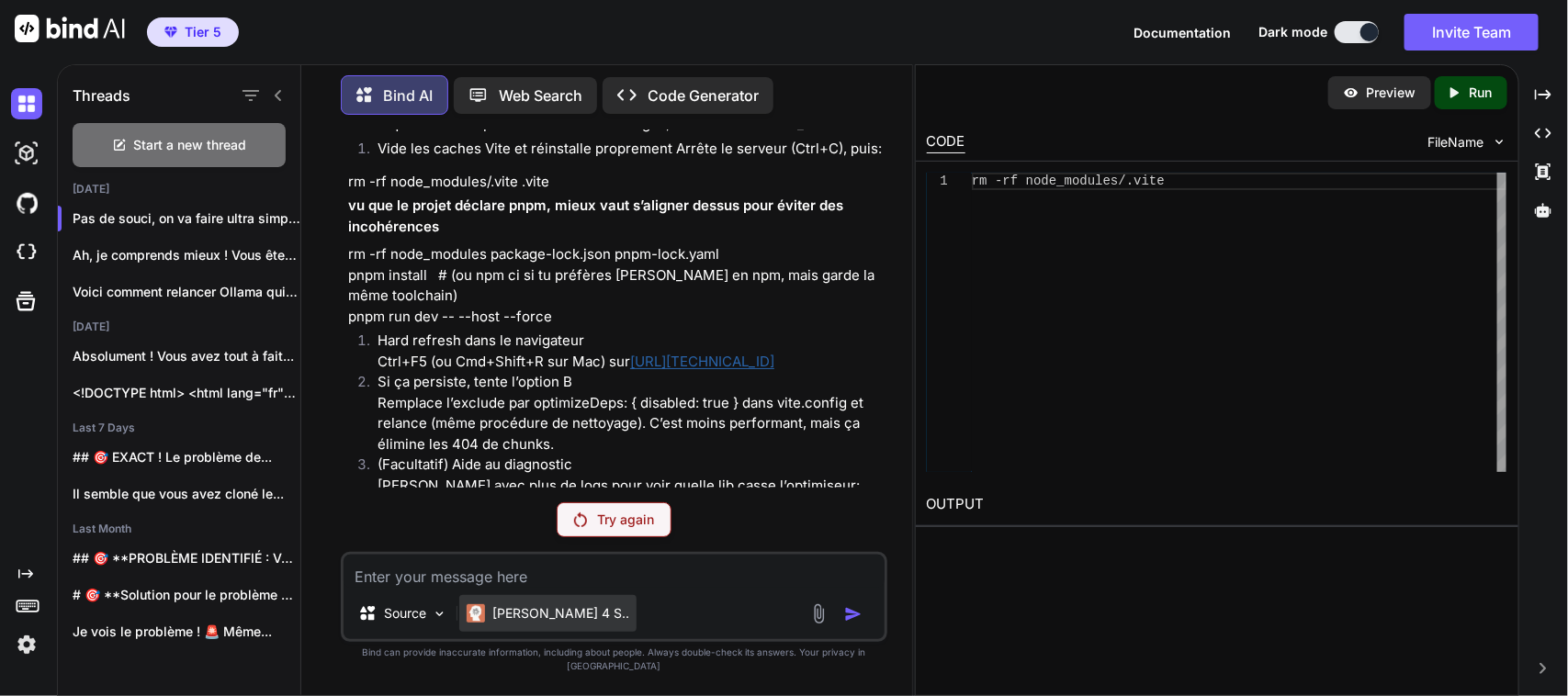
click at [529, 622] on p "[PERSON_NAME] 4 S.." at bounding box center [560, 612] width 136 height 18
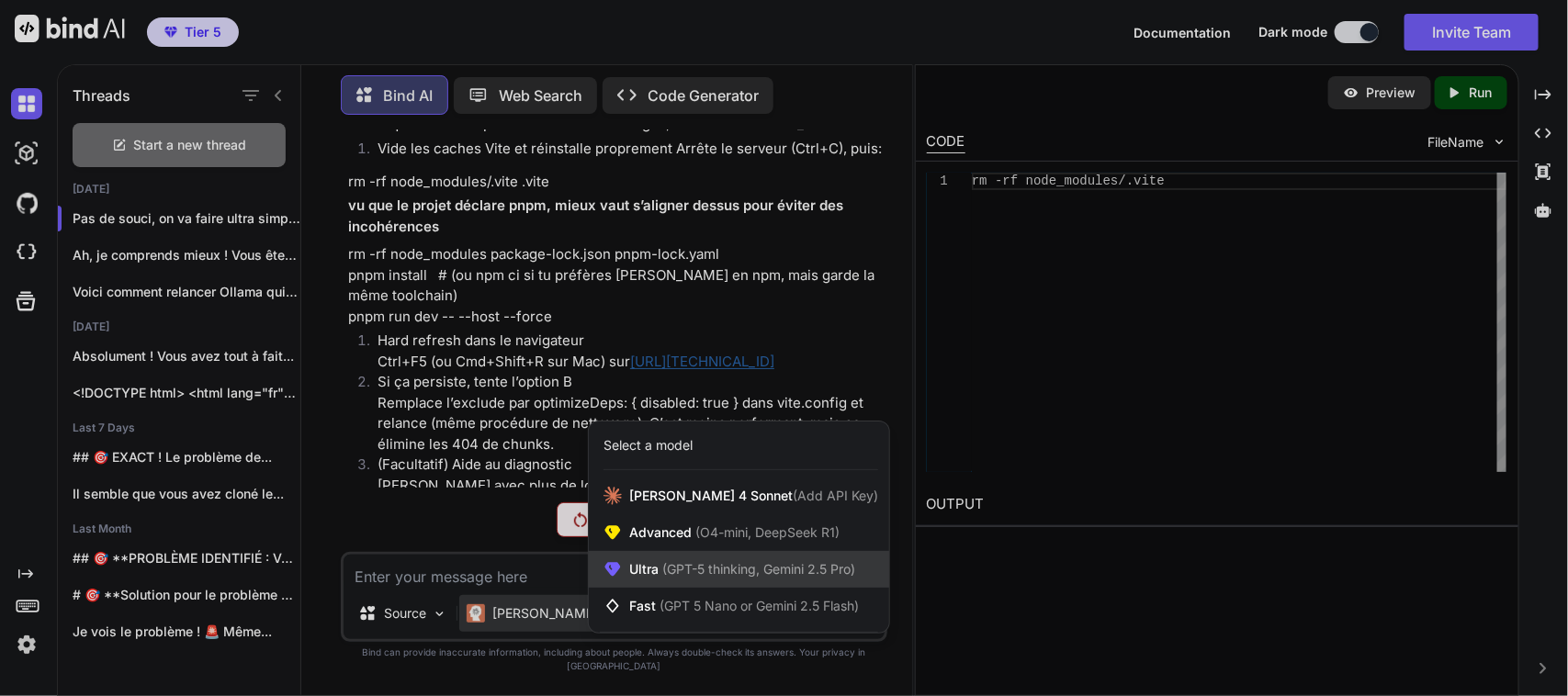
click at [672, 576] on span "(GPT-5 thinking, Gemini 2.5 Pro)" at bounding box center [757, 568] width 197 height 16
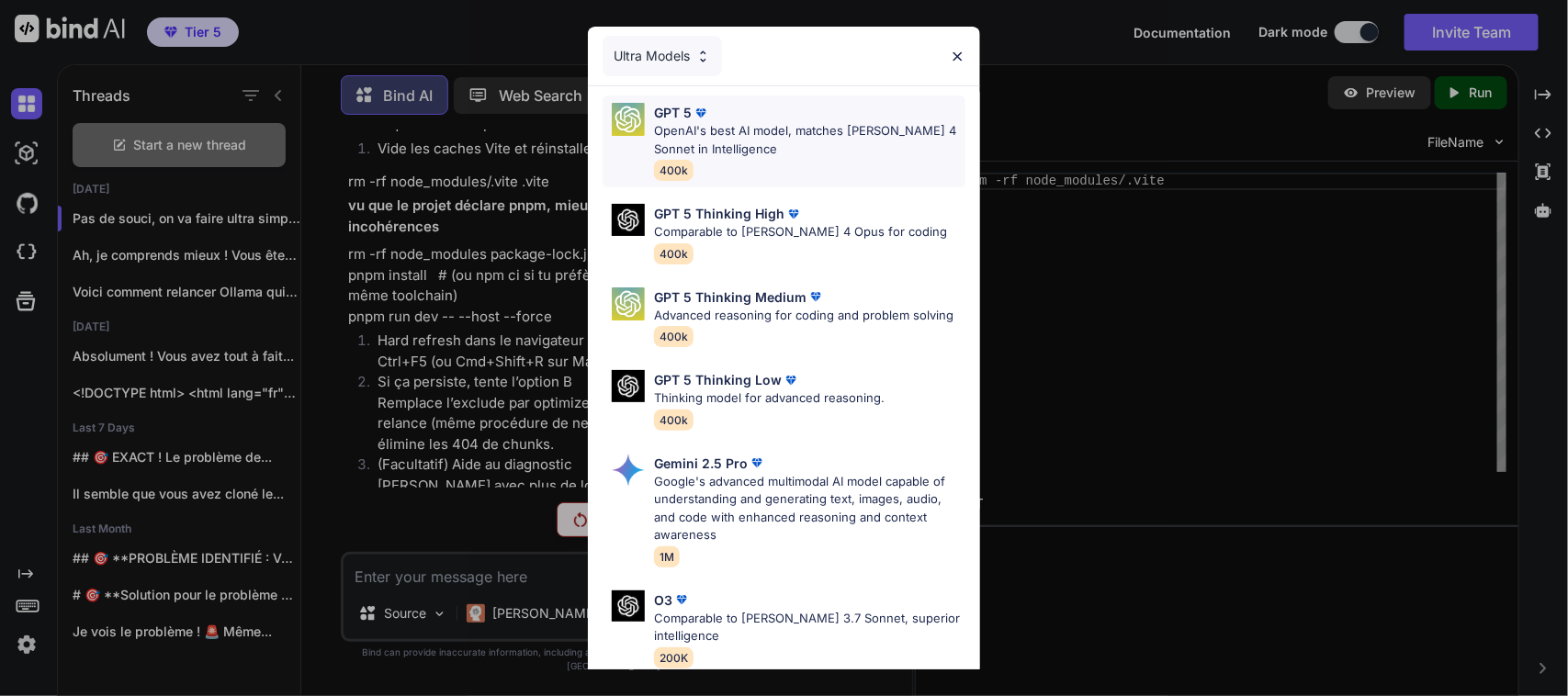
click at [790, 127] on p "OpenAI's best AI model, matches [PERSON_NAME] 4 Sonnet in Intelligence" at bounding box center [809, 139] width 312 height 36
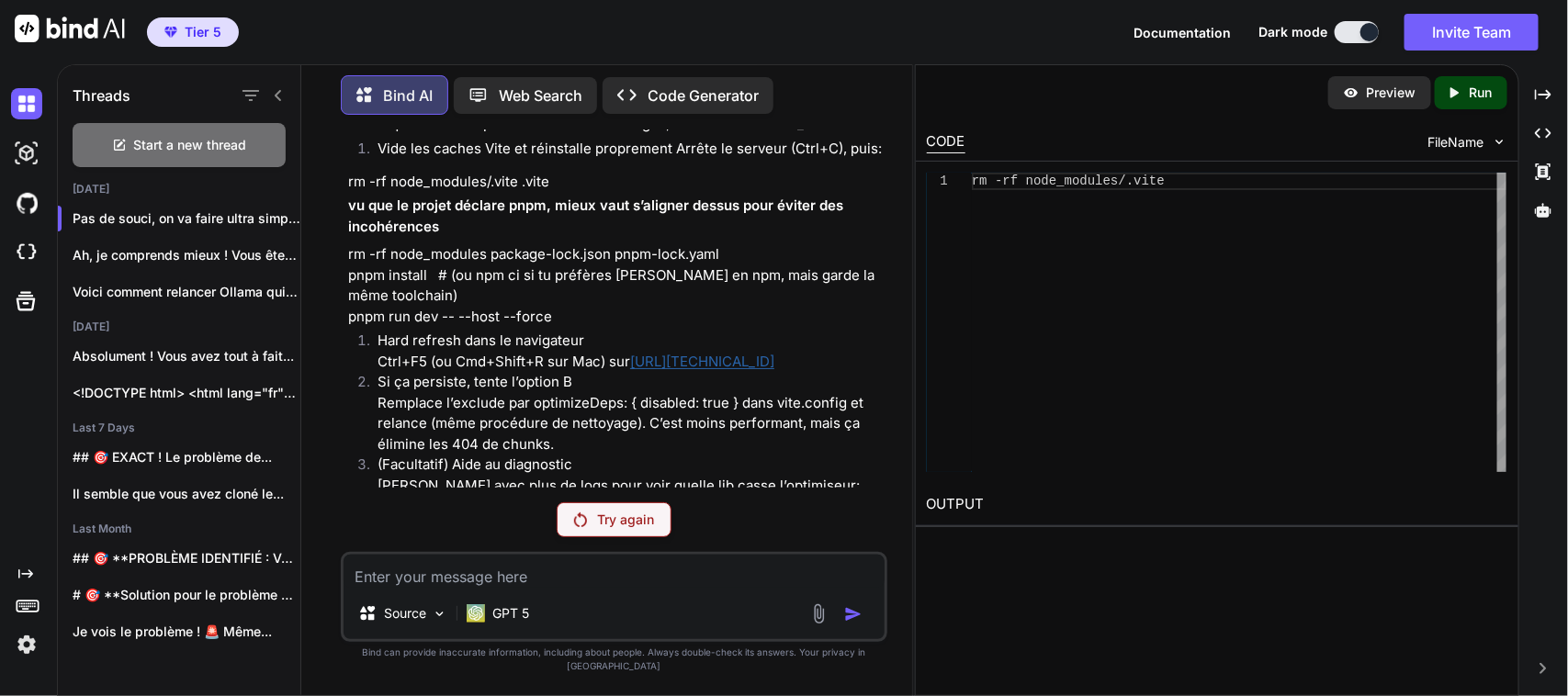
click at [611, 529] on p "Try again" at bounding box center [626, 519] width 56 height 18
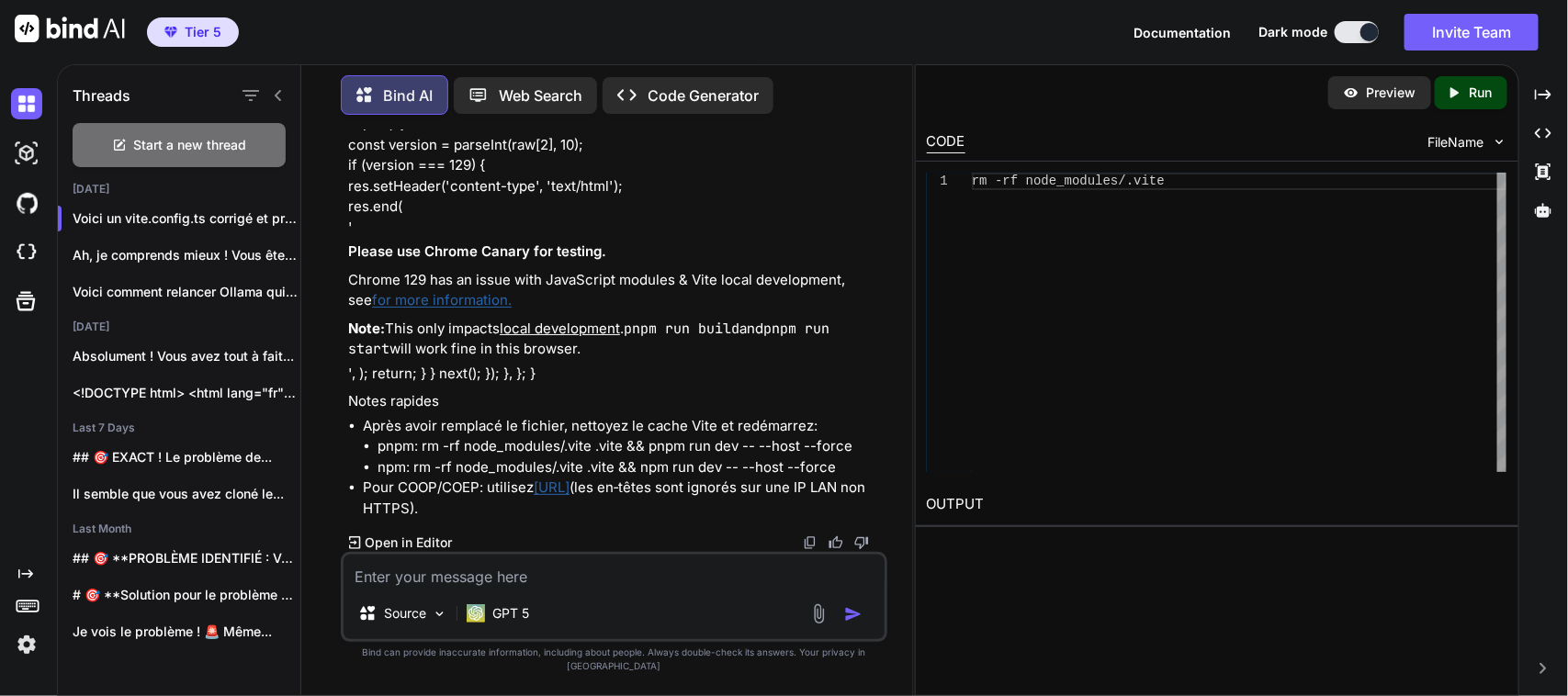
scroll to position [176544, 0]
click at [491, 587] on textarea at bounding box center [614, 571] width 541 height 33
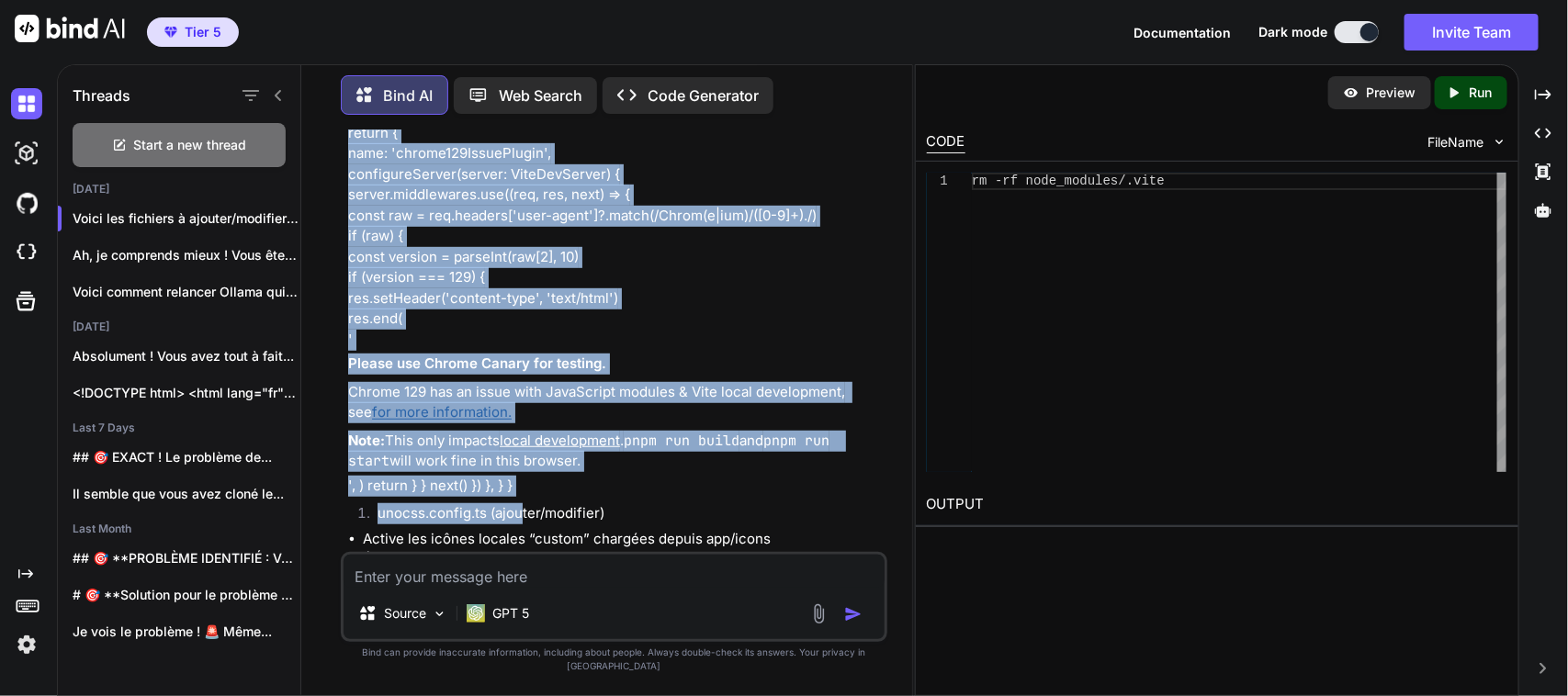
scroll to position [179137, 0]
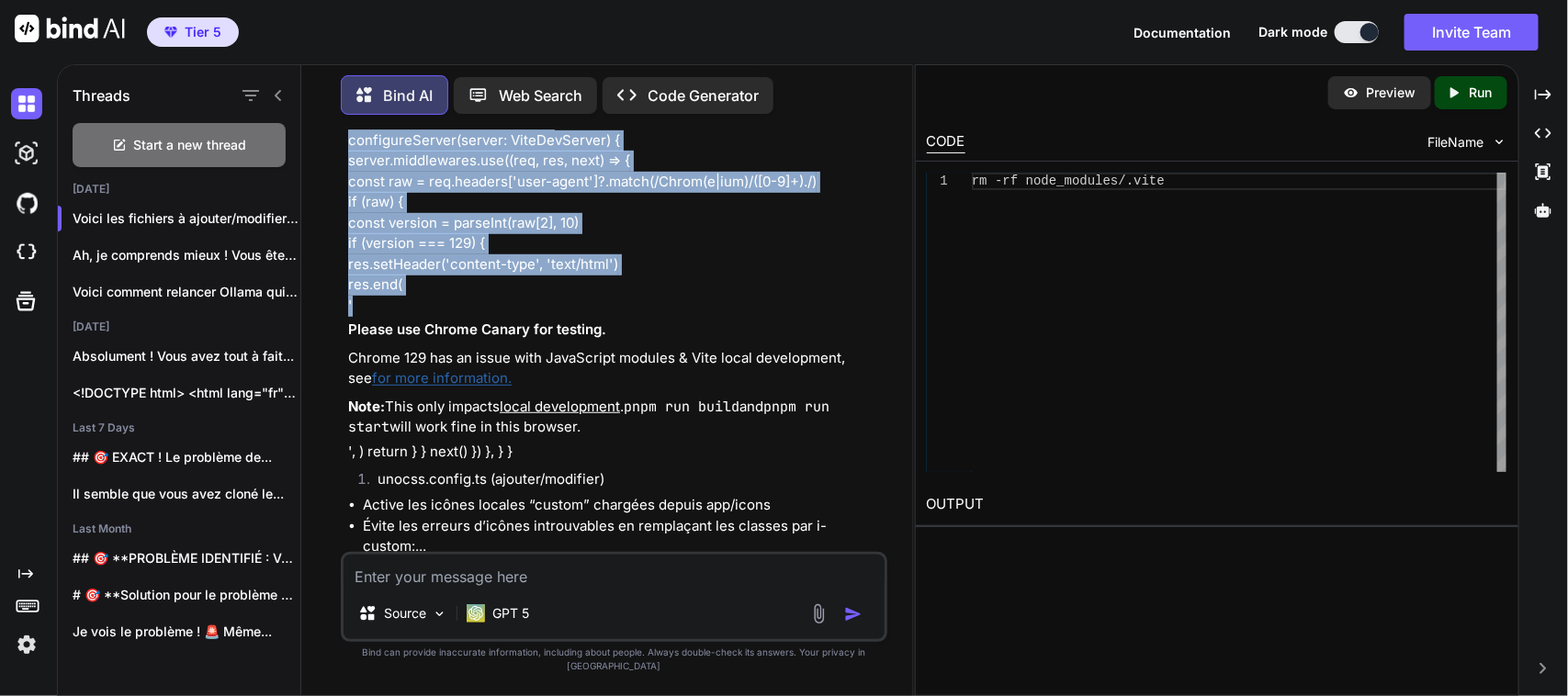
drag, startPoint x: 347, startPoint y: 272, endPoint x: 632, endPoint y: 348, distance: 295.0
click at [632, 348] on div "Voici les fichiers à ajouter/modifier pour corriger la page [PERSON_NAME] et év…" at bounding box center [616, 678] width 536 height 5274
copy div "import { cloudflareDevProxyVitePlugin as remixCloudflareDevProxy, vitePlugin as…"
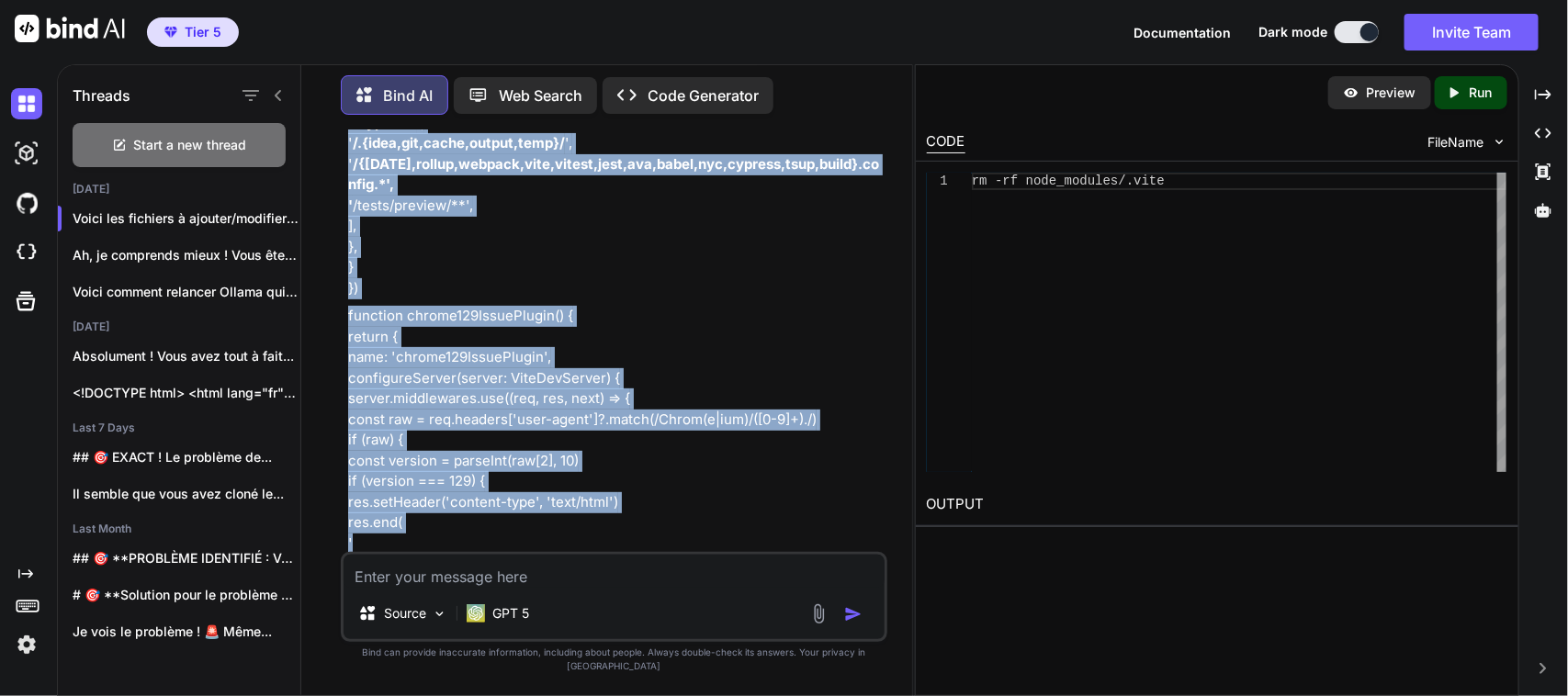
scroll to position [178839, 0]
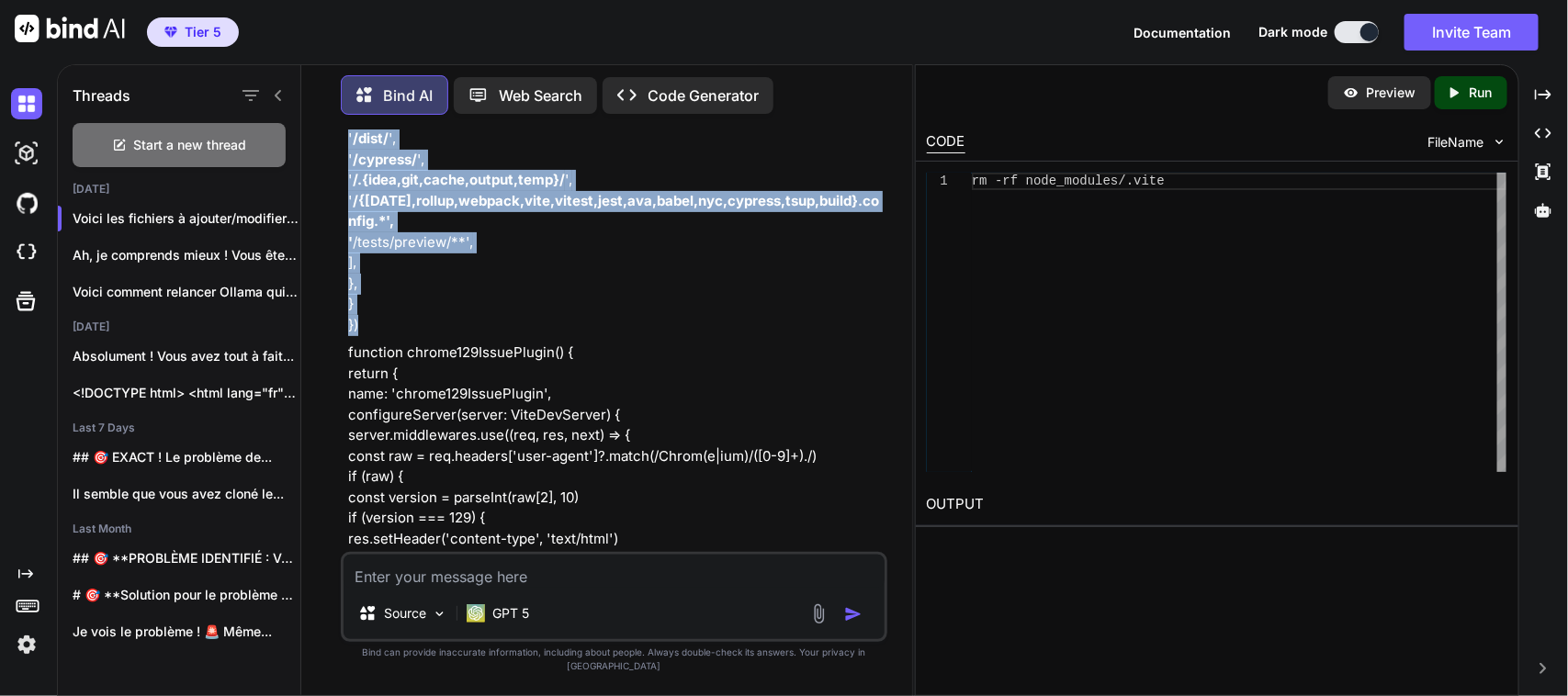
scroll to position [178869, 0]
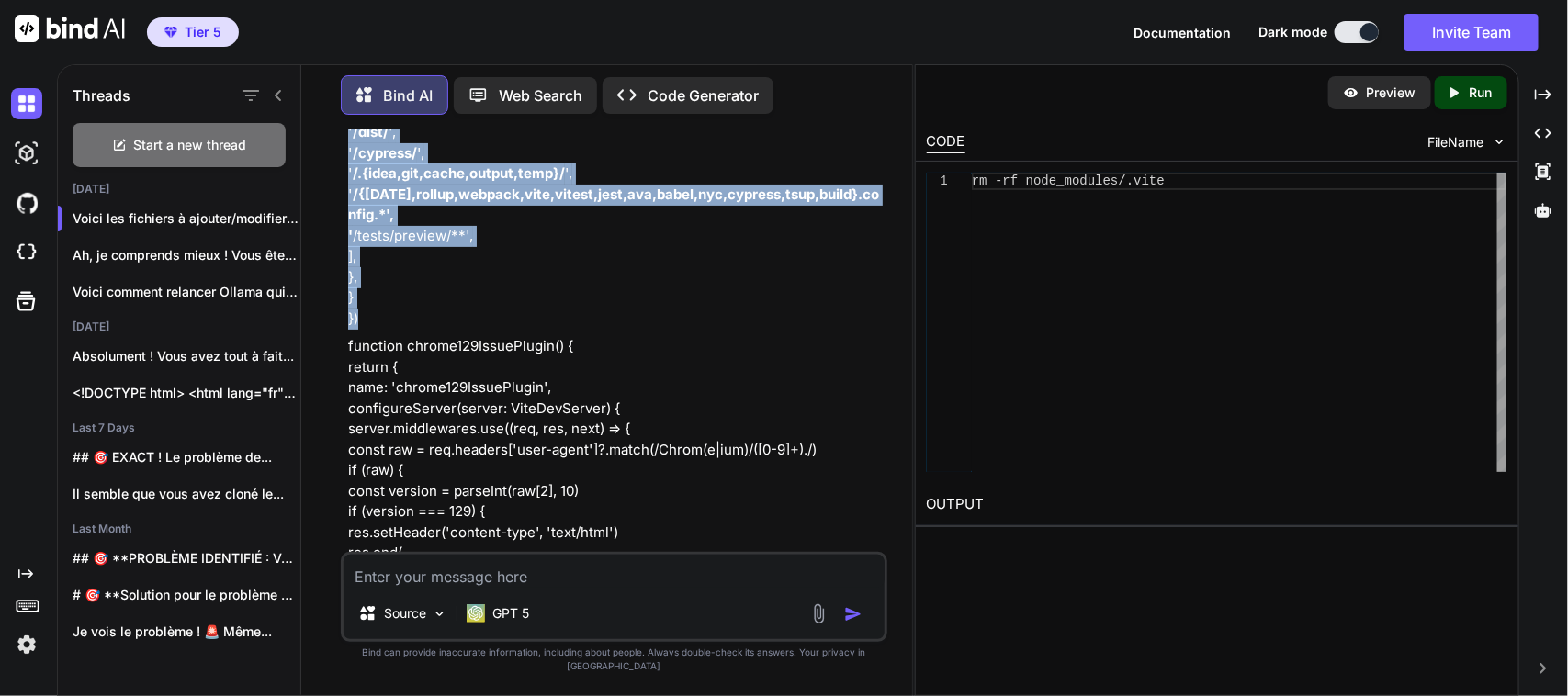
copy div "import { cloudflareDevProxyVitePlugin as remixCloudflareDevProxy, vitePlugin as…"
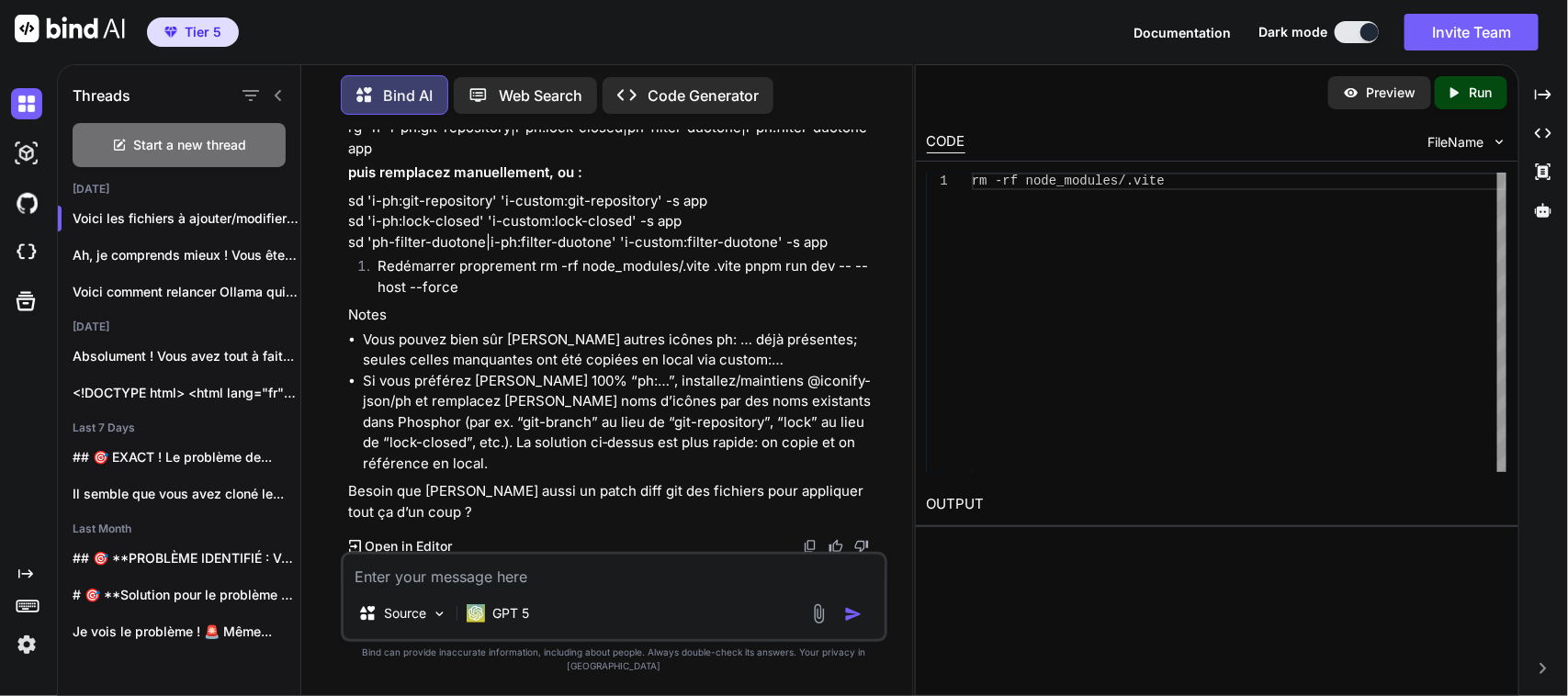
scroll to position [181940, 0]
click at [507, 632] on div "GPT 5" at bounding box center [497, 613] width 77 height 37
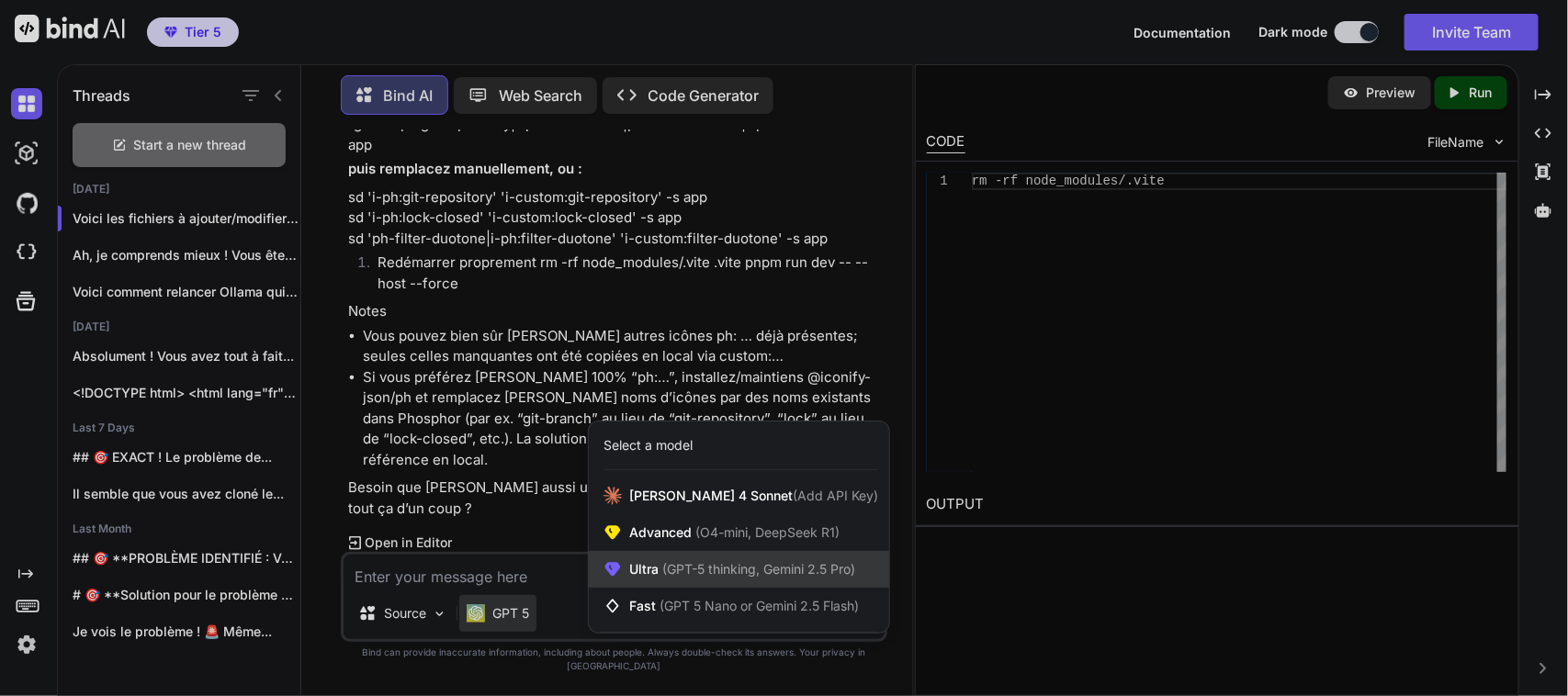
click at [659, 576] on span "(GPT-5 thinking, Gemini 2.5 Pro)" at bounding box center [757, 568] width 197 height 16
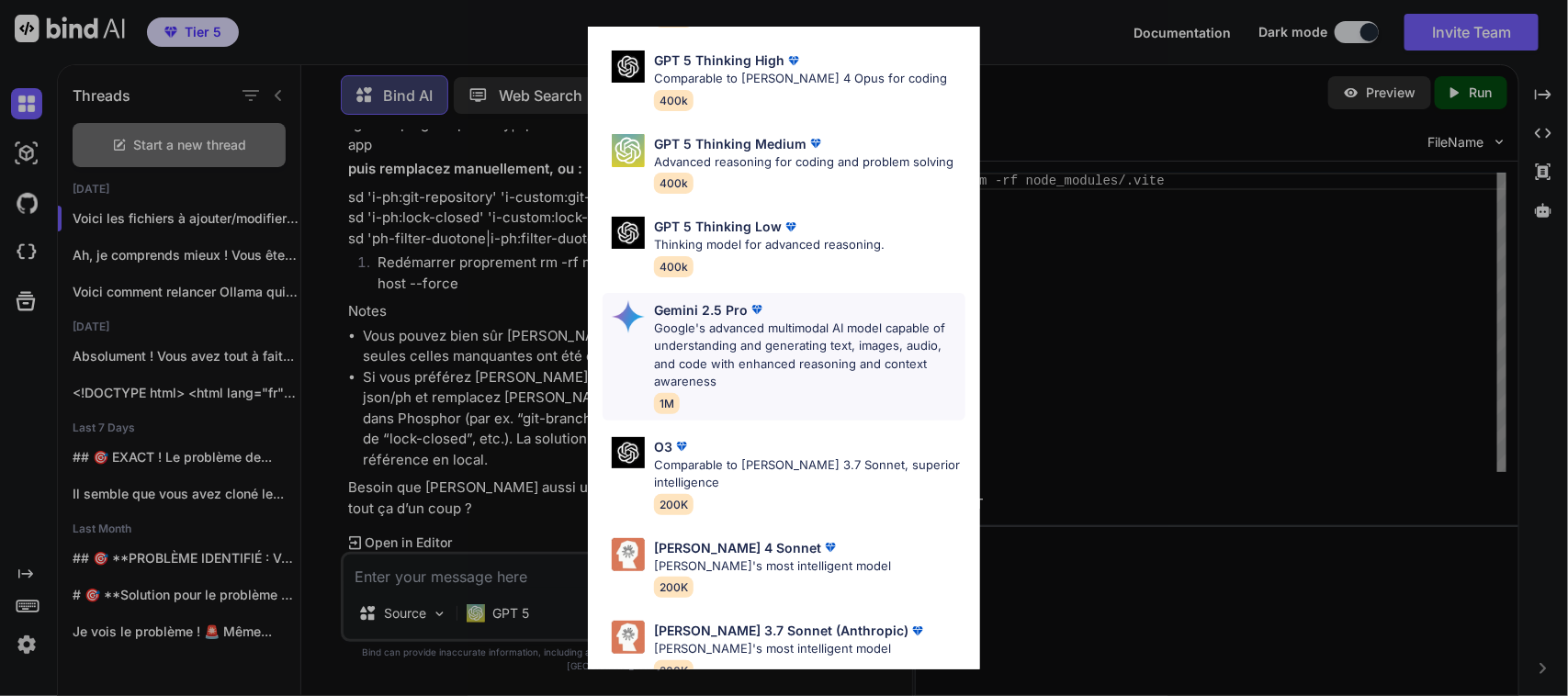
scroll to position [204, 0]
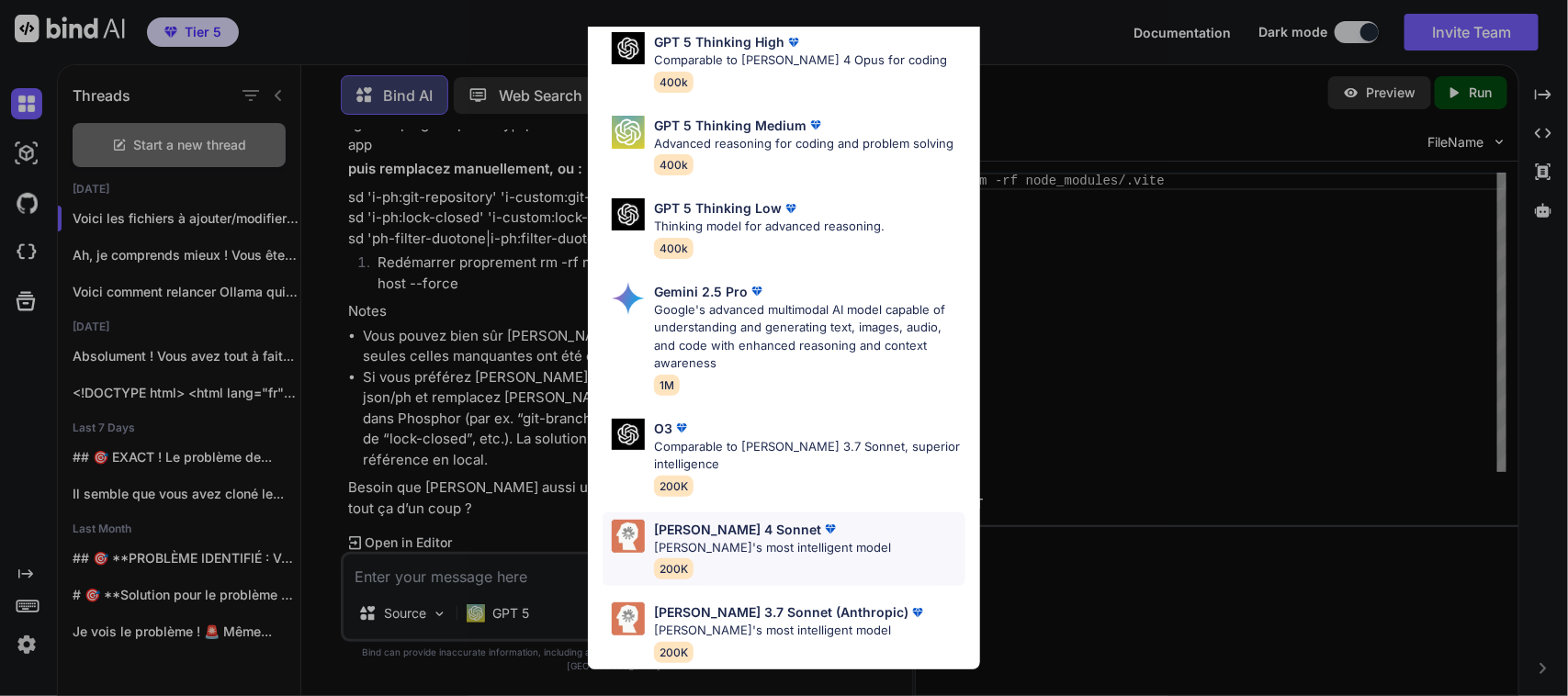
click at [712, 520] on p "[PERSON_NAME] 4 Sonnet" at bounding box center [737, 530] width 168 height 19
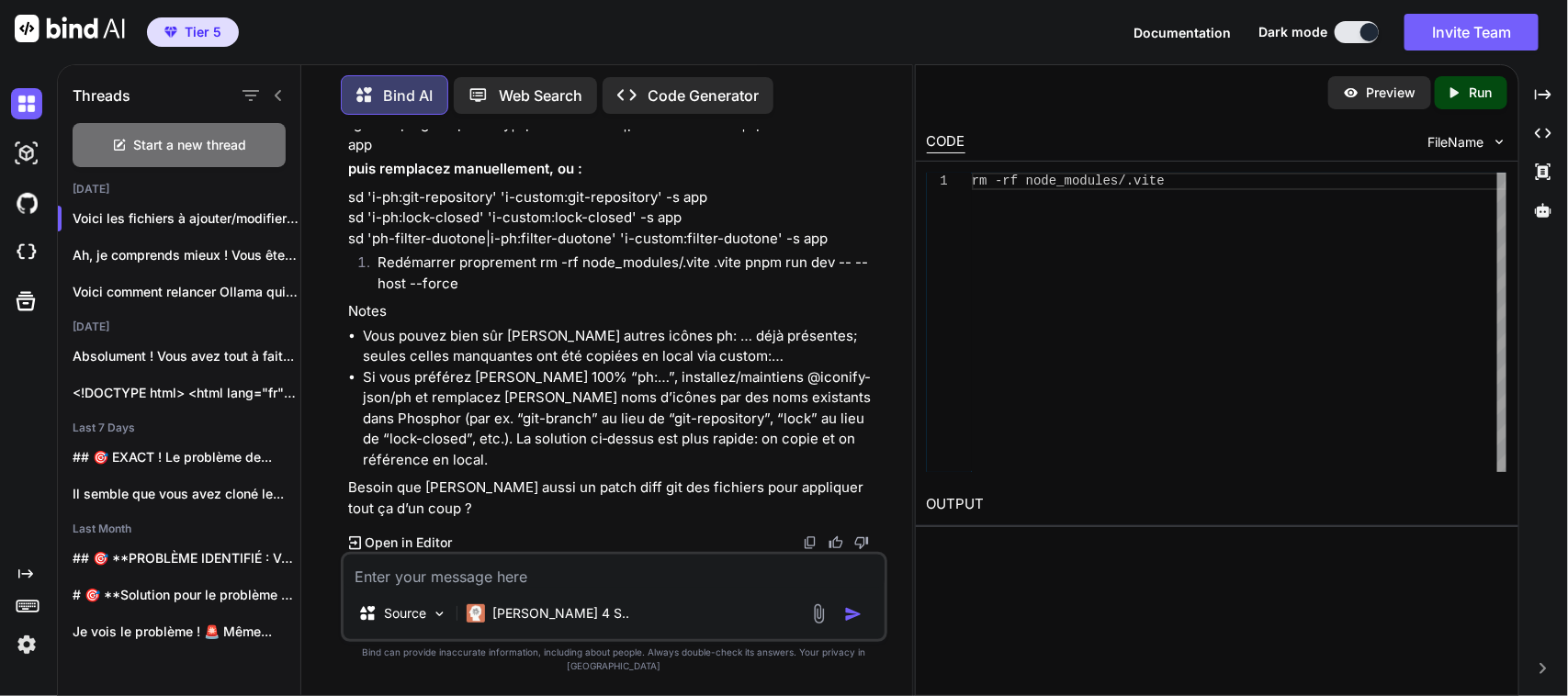
click at [474, 587] on textarea at bounding box center [614, 571] width 541 height 33
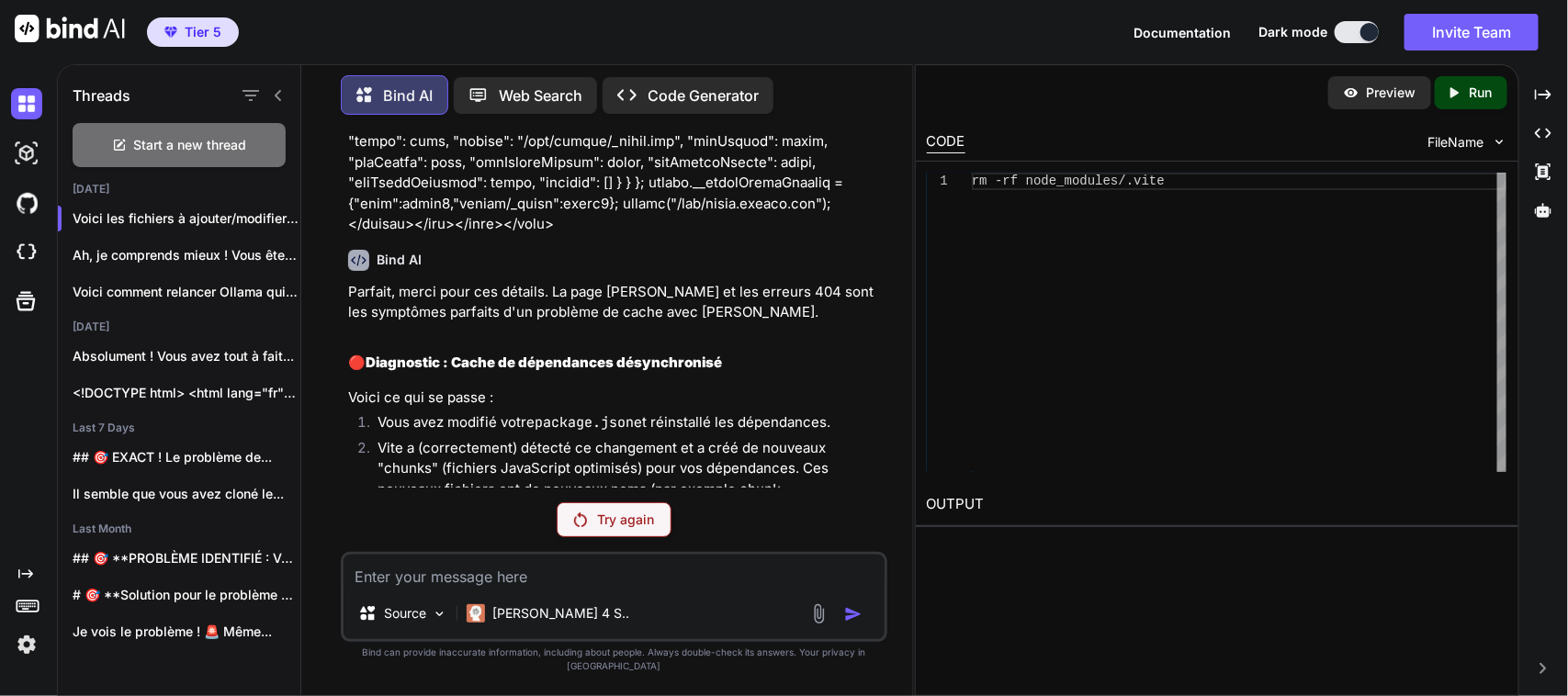
scroll to position [168663, 0]
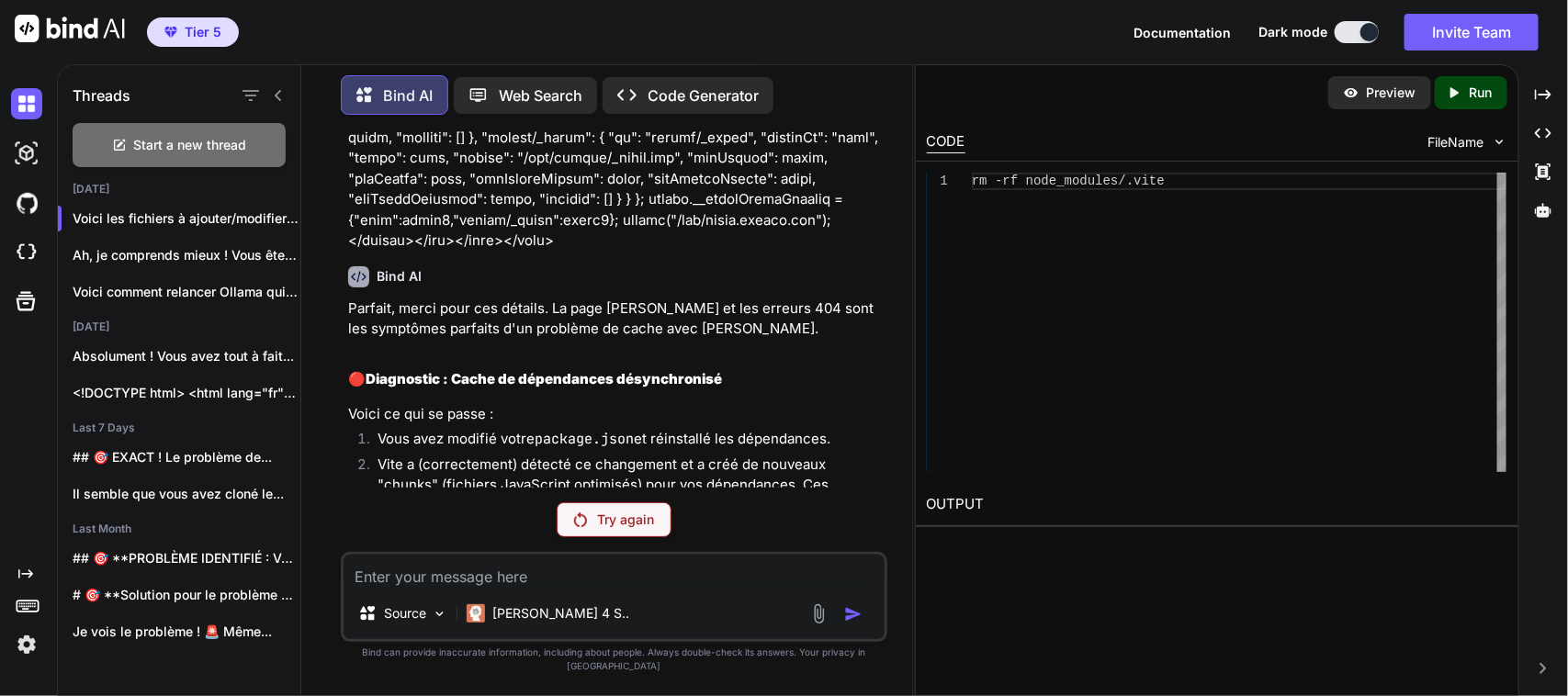
scroll to position [168633, 0]
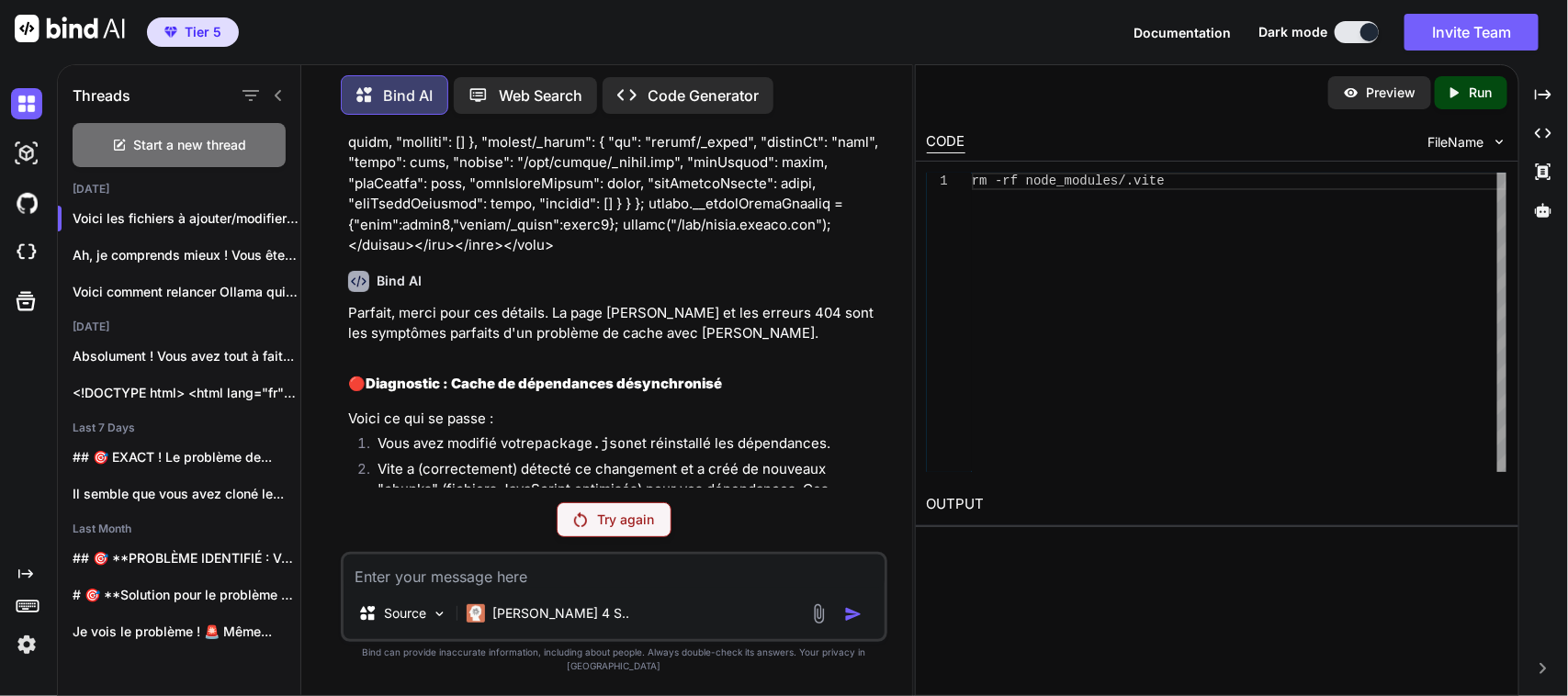
click at [199, 136] on span "Start a new thread" at bounding box center [191, 145] width 113 height 18
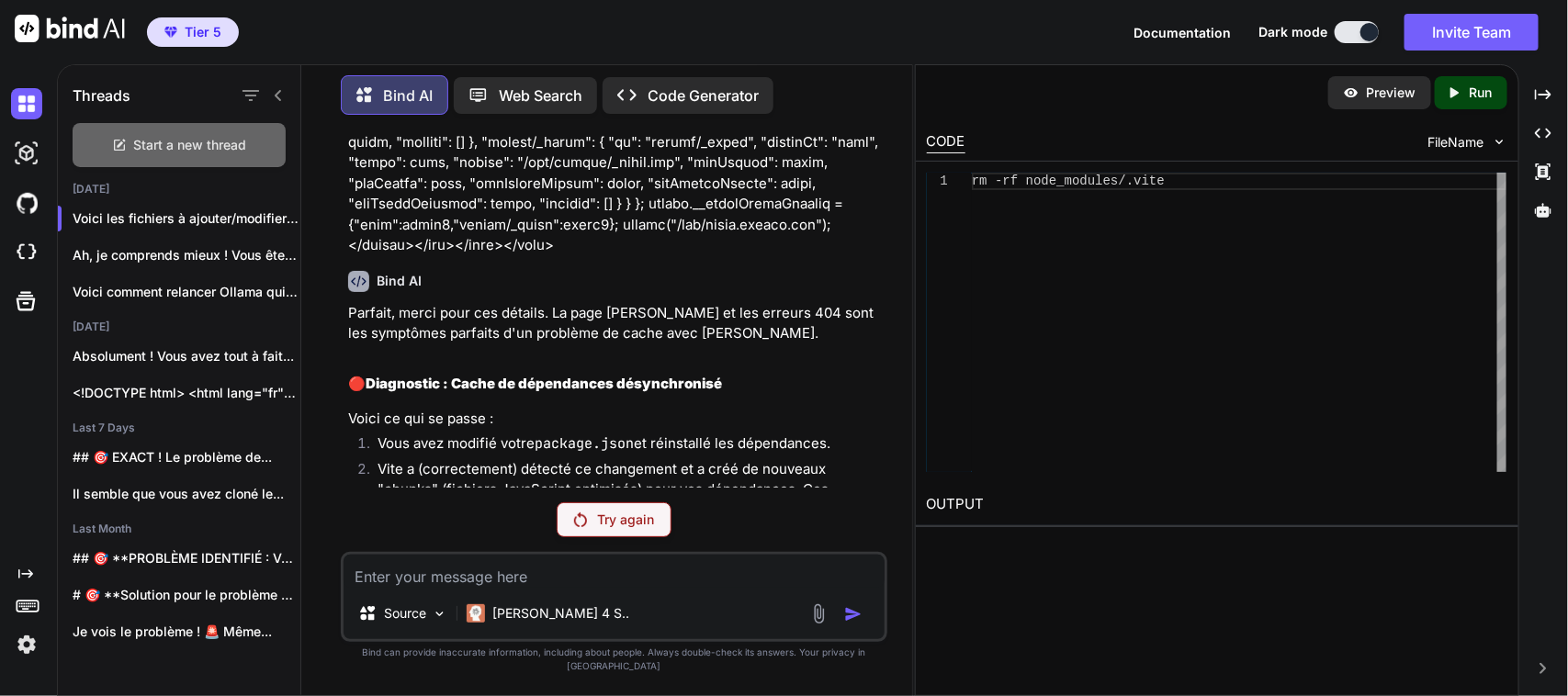
scroll to position [0, 0]
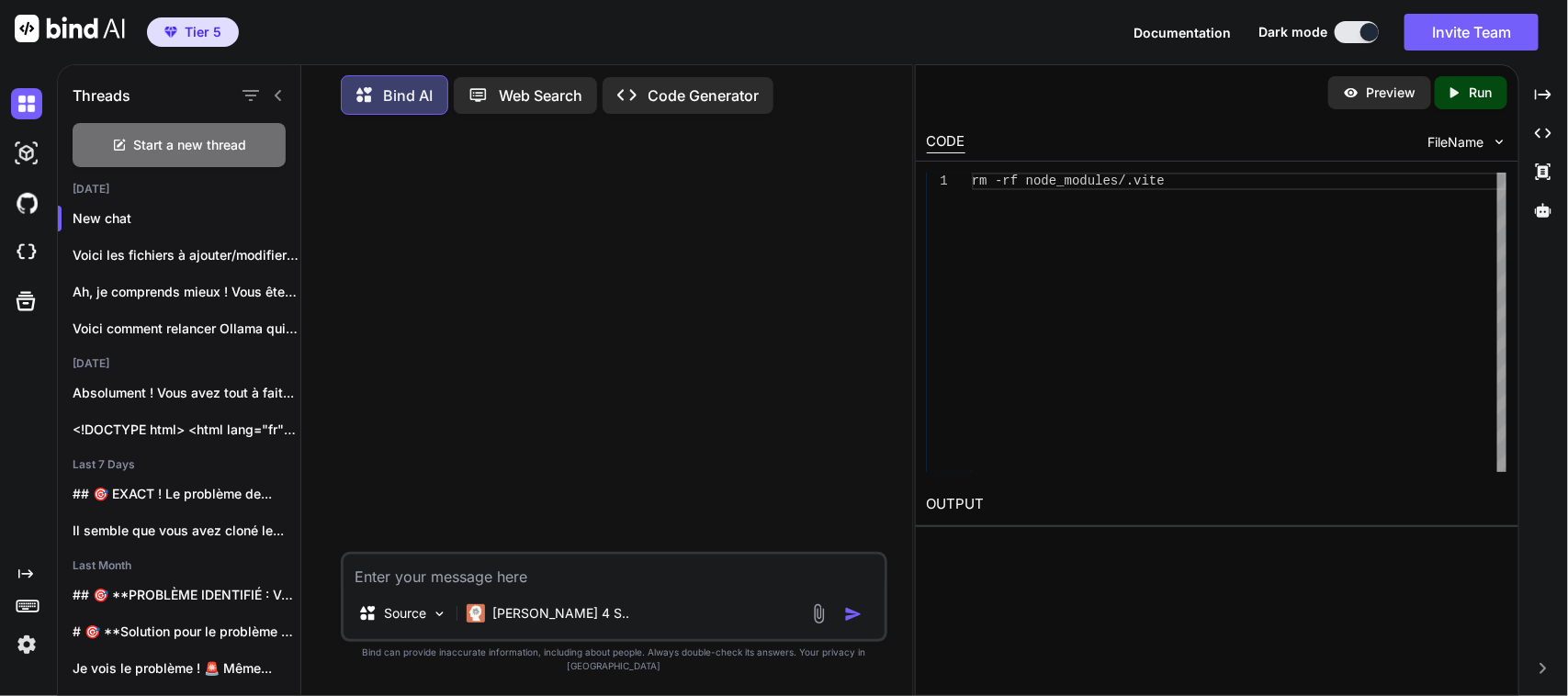
click at [475, 586] on textarea at bounding box center [614, 571] width 541 height 33
paste textarea "Lor ipsumdo '11.75.1 SIT' ametconse. Adi 'el-seddoei-tempori' ut laboree do ma.…"
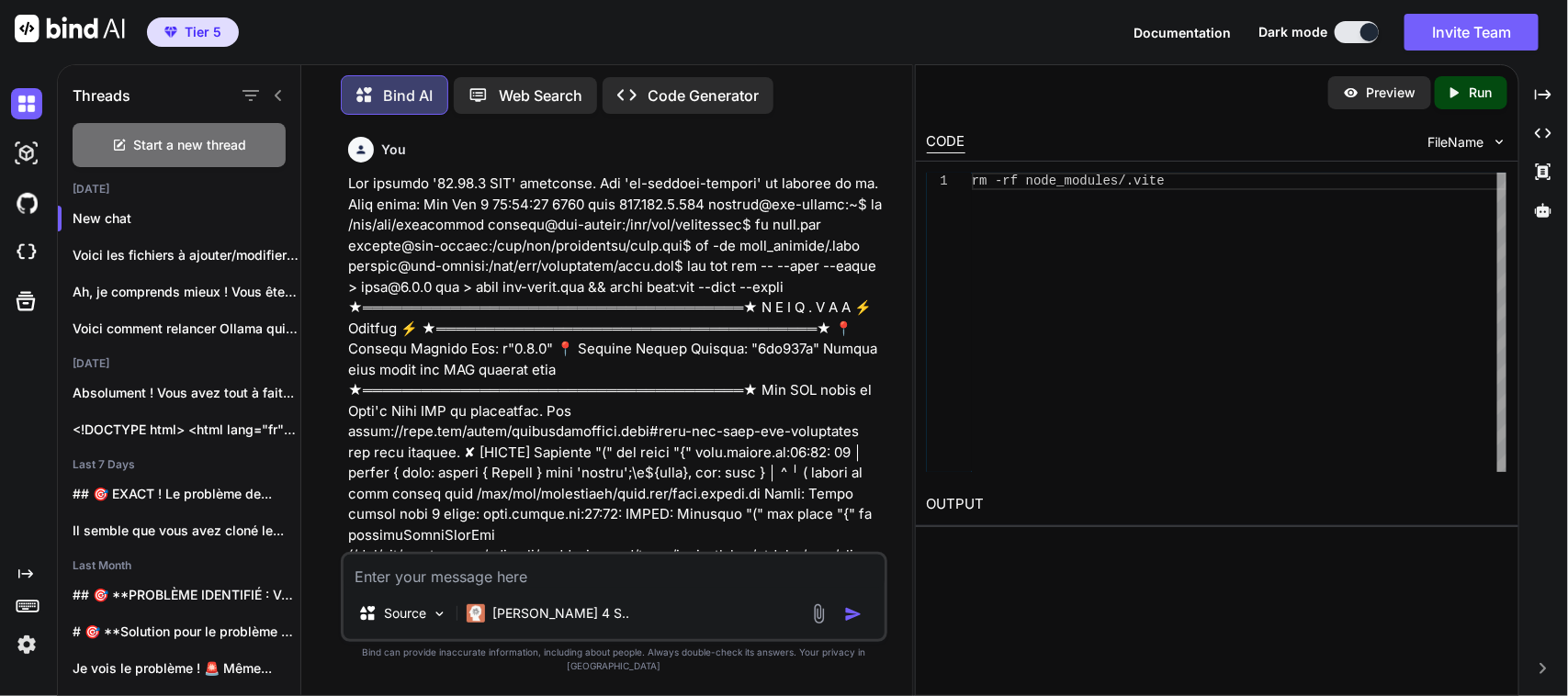
click at [694, 470] on p at bounding box center [616, 545] width 536 height 744
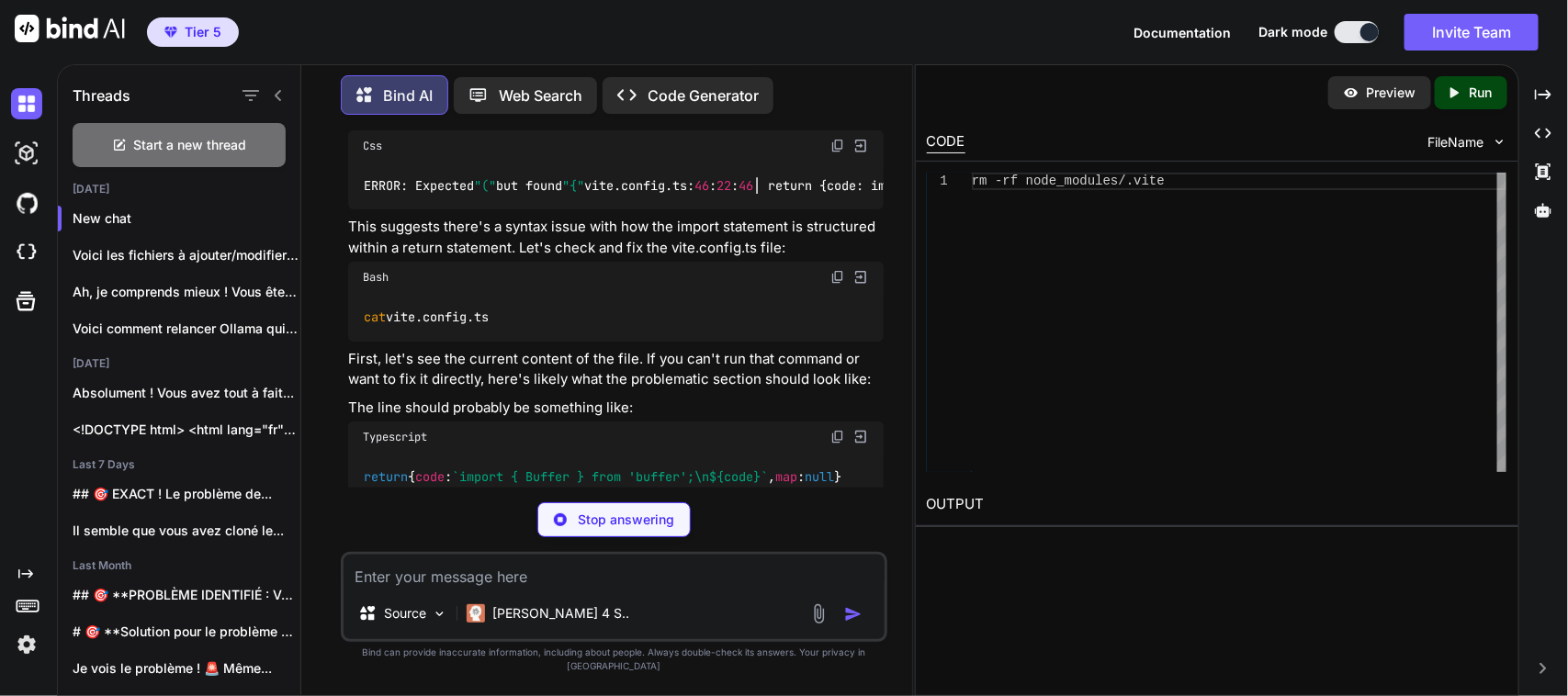
scroll to position [945, 0]
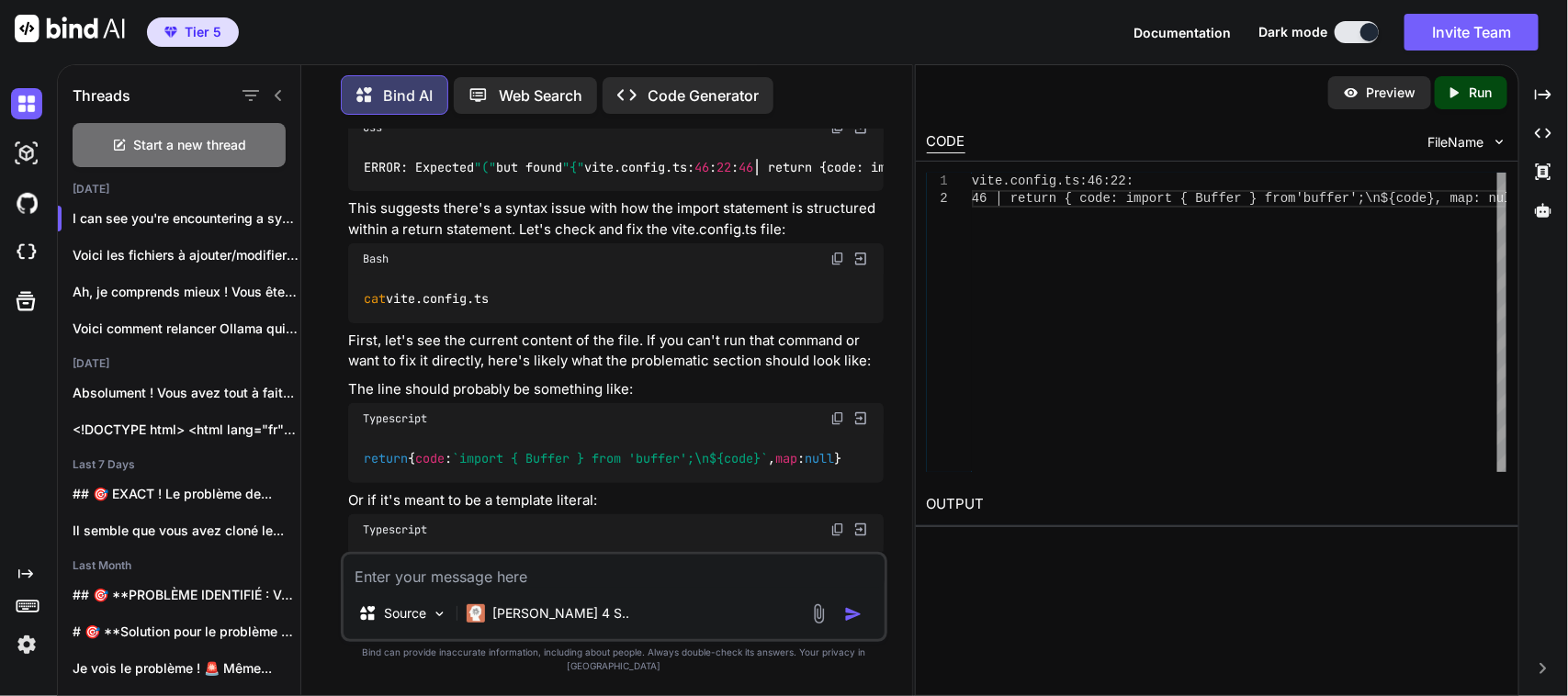
click at [839, 266] on img at bounding box center [837, 258] width 15 height 15
click at [583, 587] on textarea at bounding box center [614, 571] width 541 height 33
paste textarea "cat vite.config.ts import { cloudflareDevProxyVitePlugin as remixCloudflareDevP…"
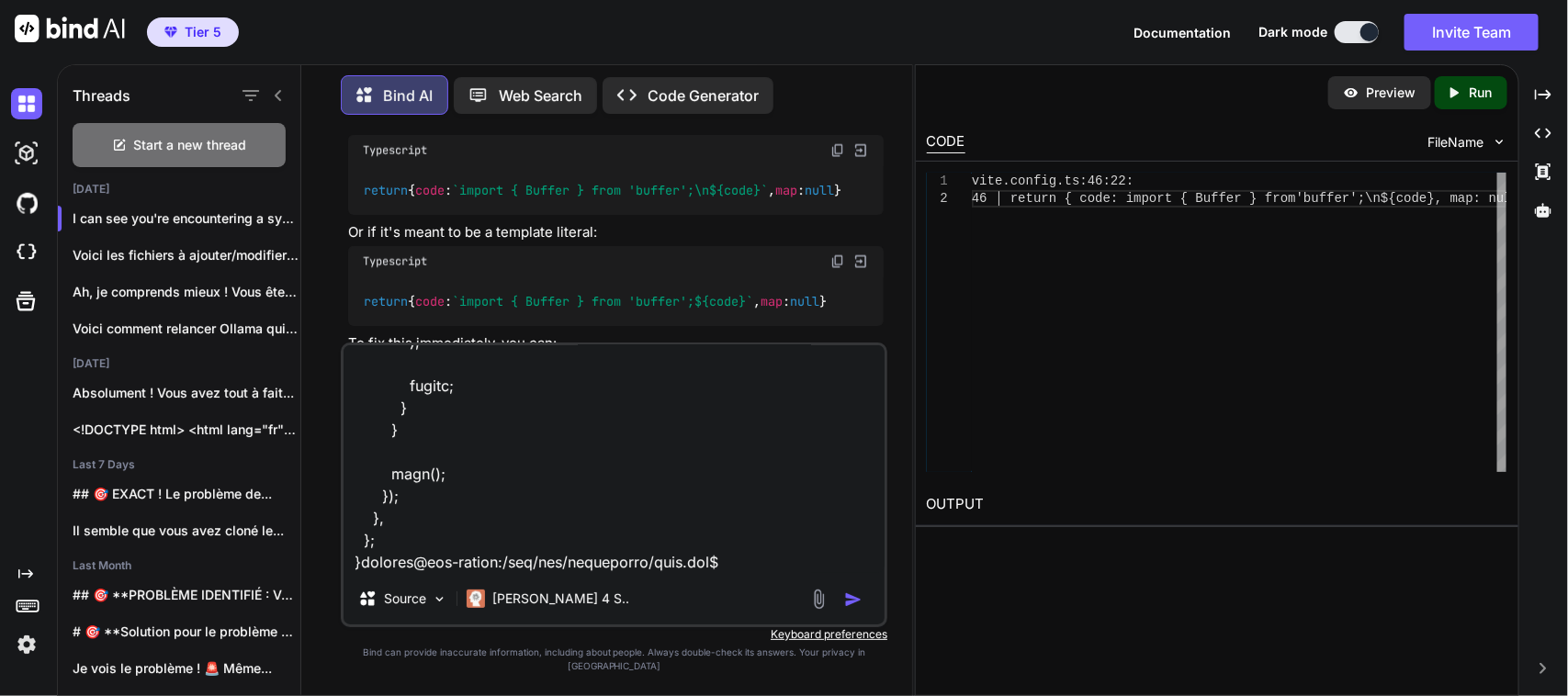
scroll to position [1221, 0]
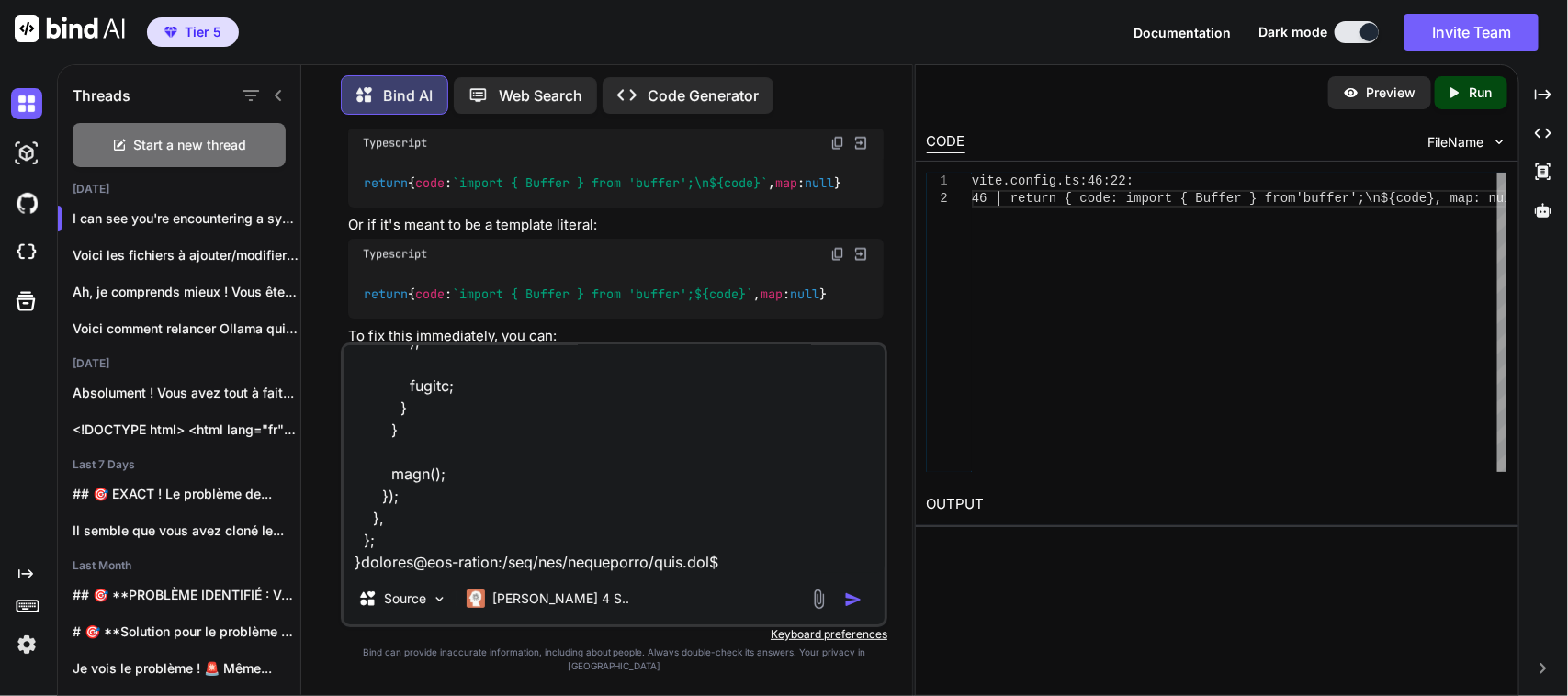
click at [849, 608] on img "button" at bounding box center [853, 599] width 19 height 18
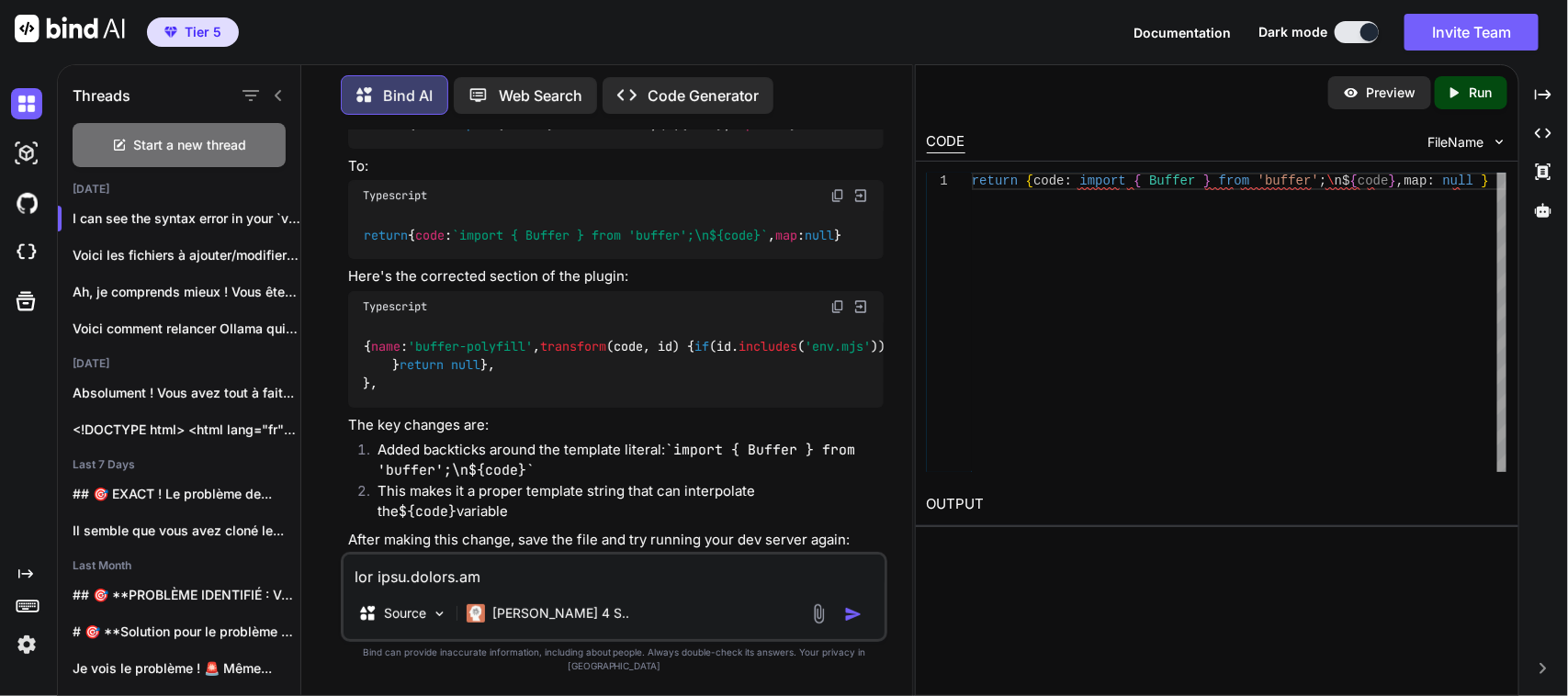
scroll to position [3137, 0]
click at [834, 91] on img at bounding box center [837, 83] width 15 height 15
click at [836, 201] on img at bounding box center [837, 194] width 15 height 15
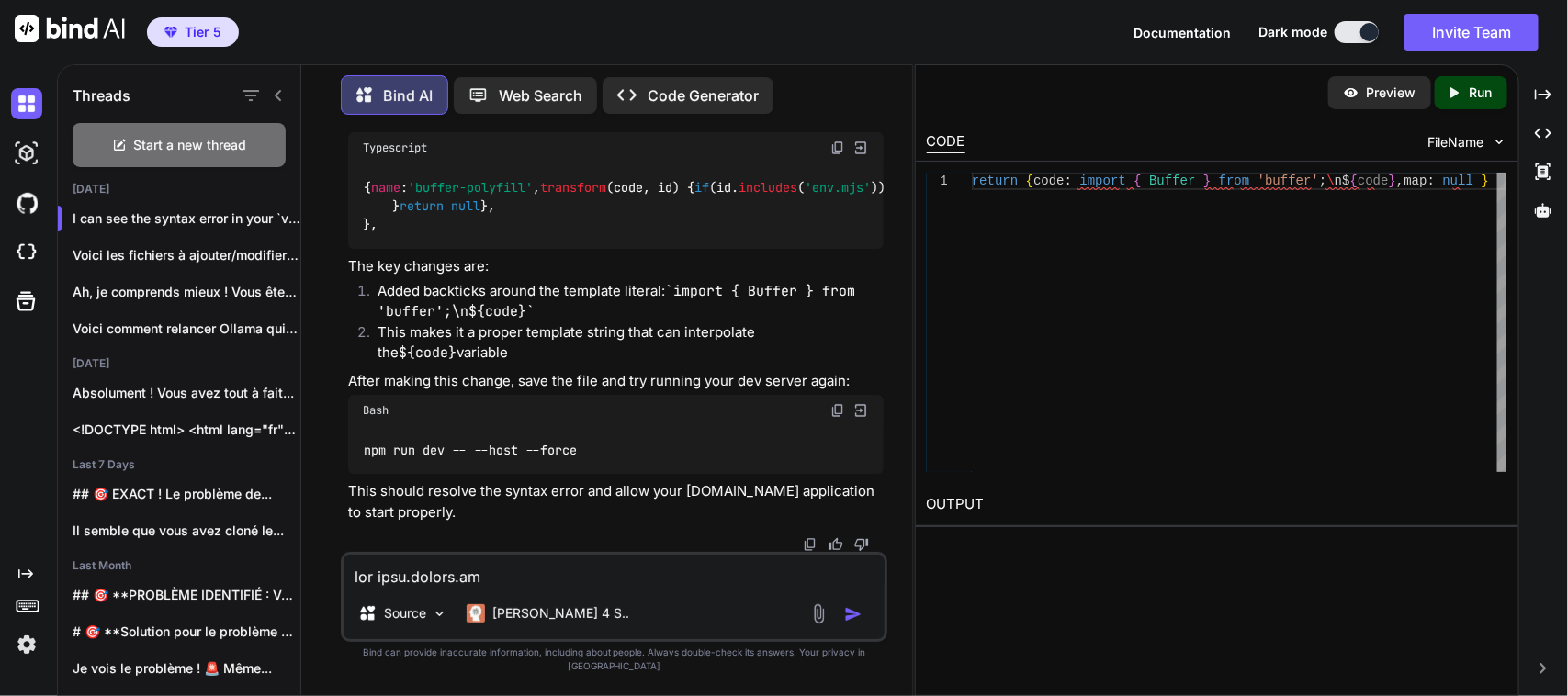
scroll to position [3645, 0]
click at [833, 418] on img at bounding box center [837, 410] width 15 height 15
click at [836, 155] on img at bounding box center [837, 147] width 15 height 15
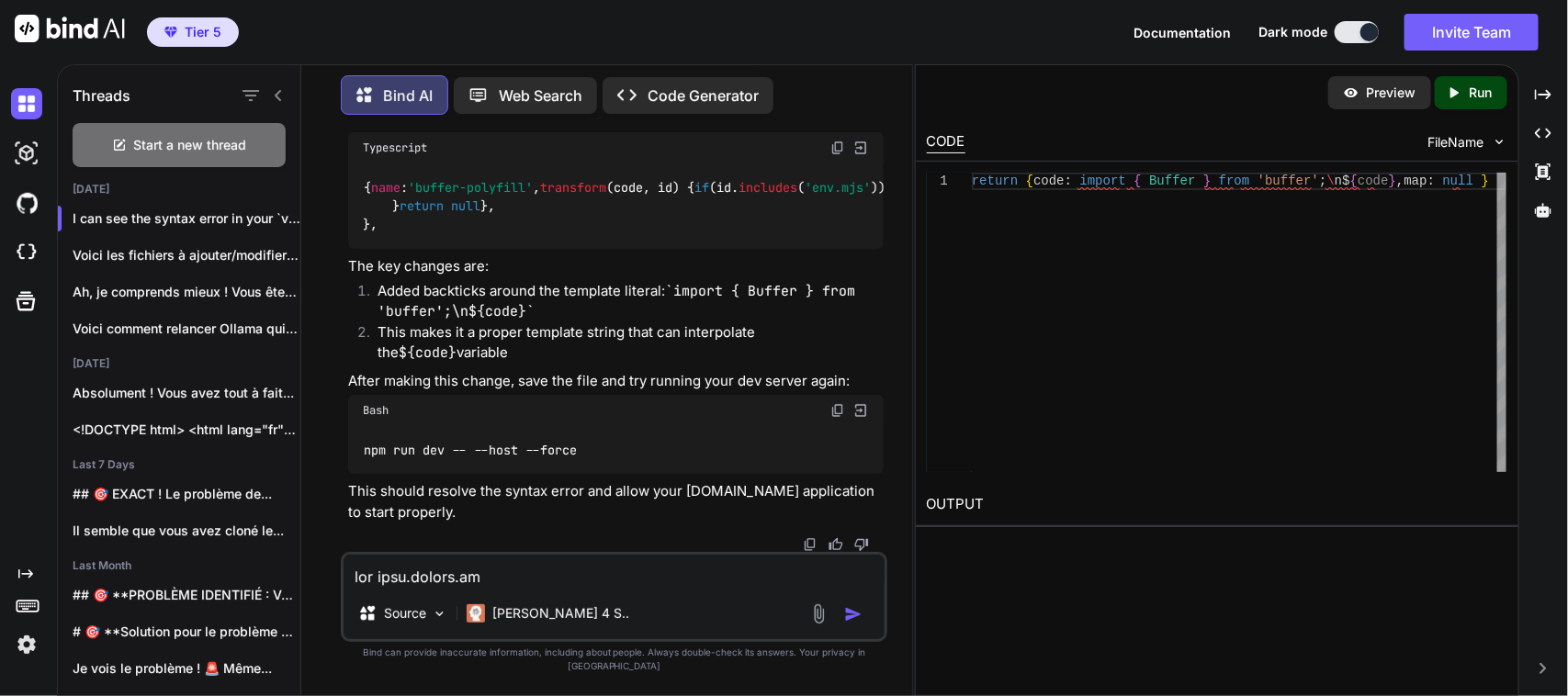
click at [837, 418] on img at bounding box center [837, 410] width 15 height 15
click at [566, 579] on textarea at bounding box center [614, 571] width 541 height 33
paste textarea "import { cloudflareDevProxyVitePlugin as remixCloudflareDevProxy, vitePlugin as…"
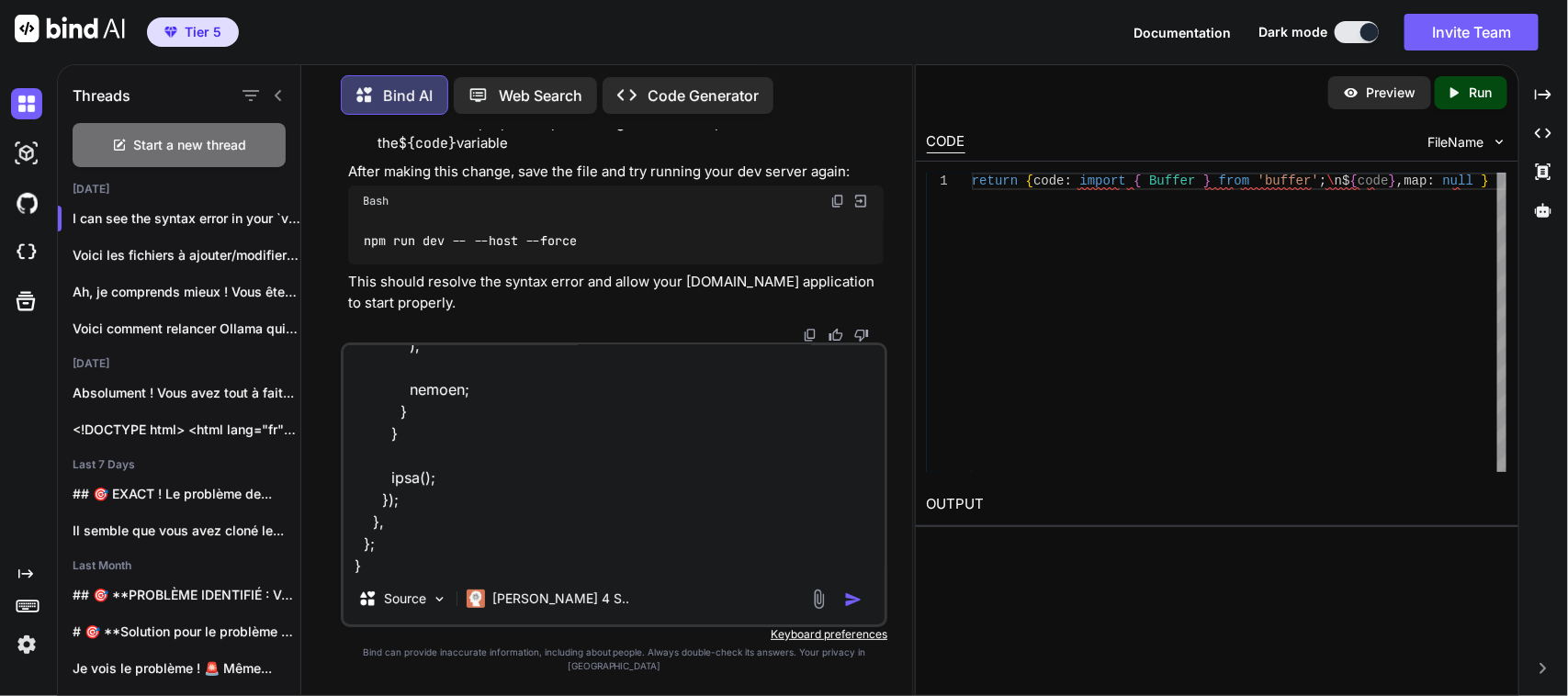
scroll to position [2577, 0]
paste textarea "{ "name": "bolt", "description": "An AI Agent", "private": true, "license": "MI…"
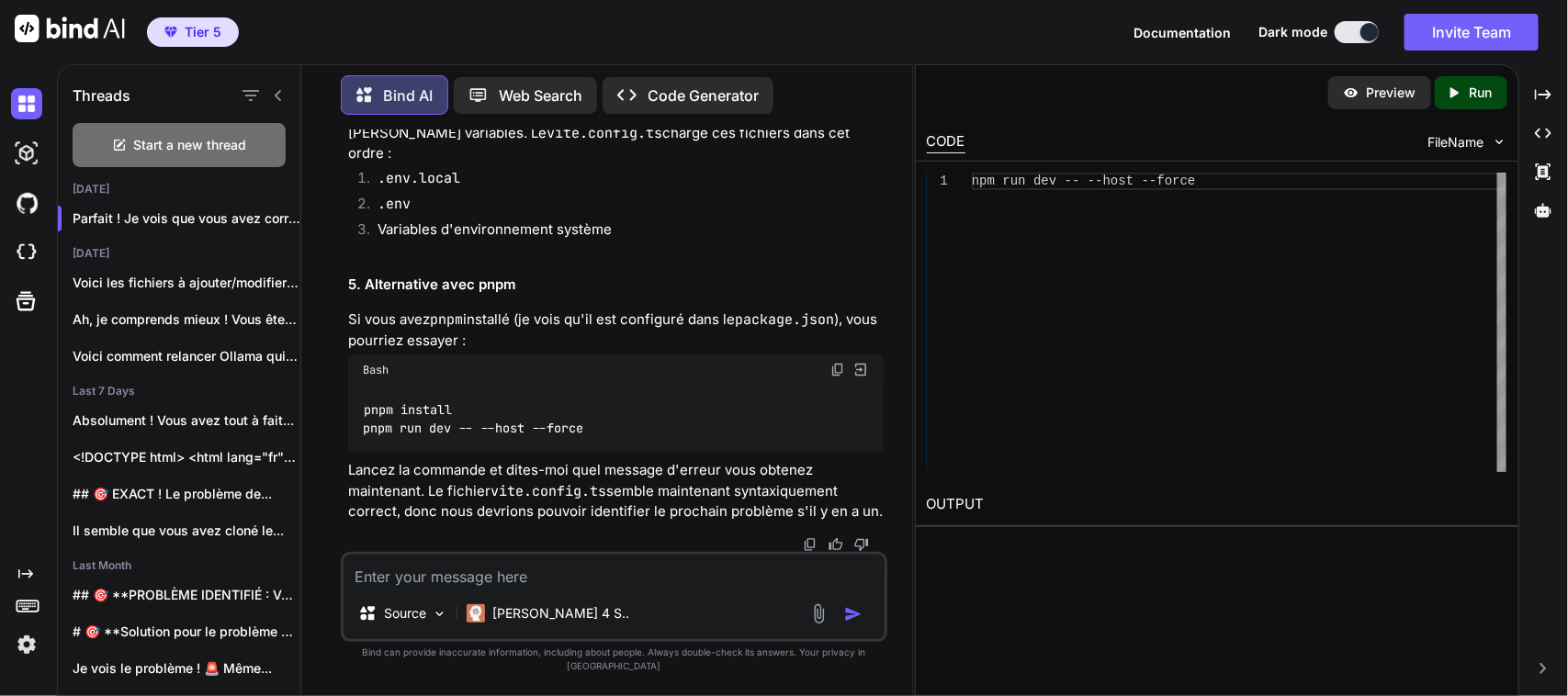
scroll to position [7641, 0]
click at [473, 587] on textarea at bounding box center [614, 571] width 541 height 33
paste textarea ":4445/:3 Lor Ipsum-Dolors-Ametco-Adipis elitse doe temp incidid, utlabor etd MA…"
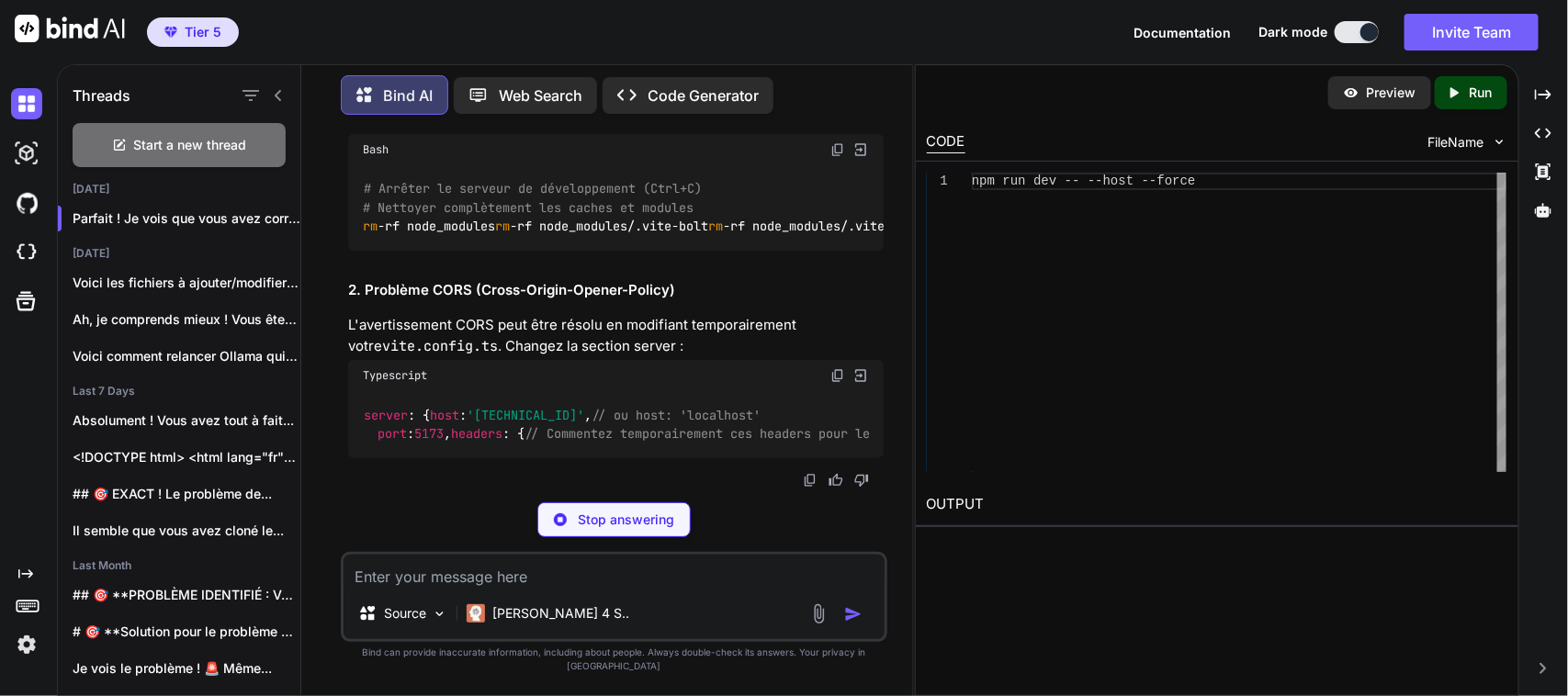
scroll to position [9457, 0]
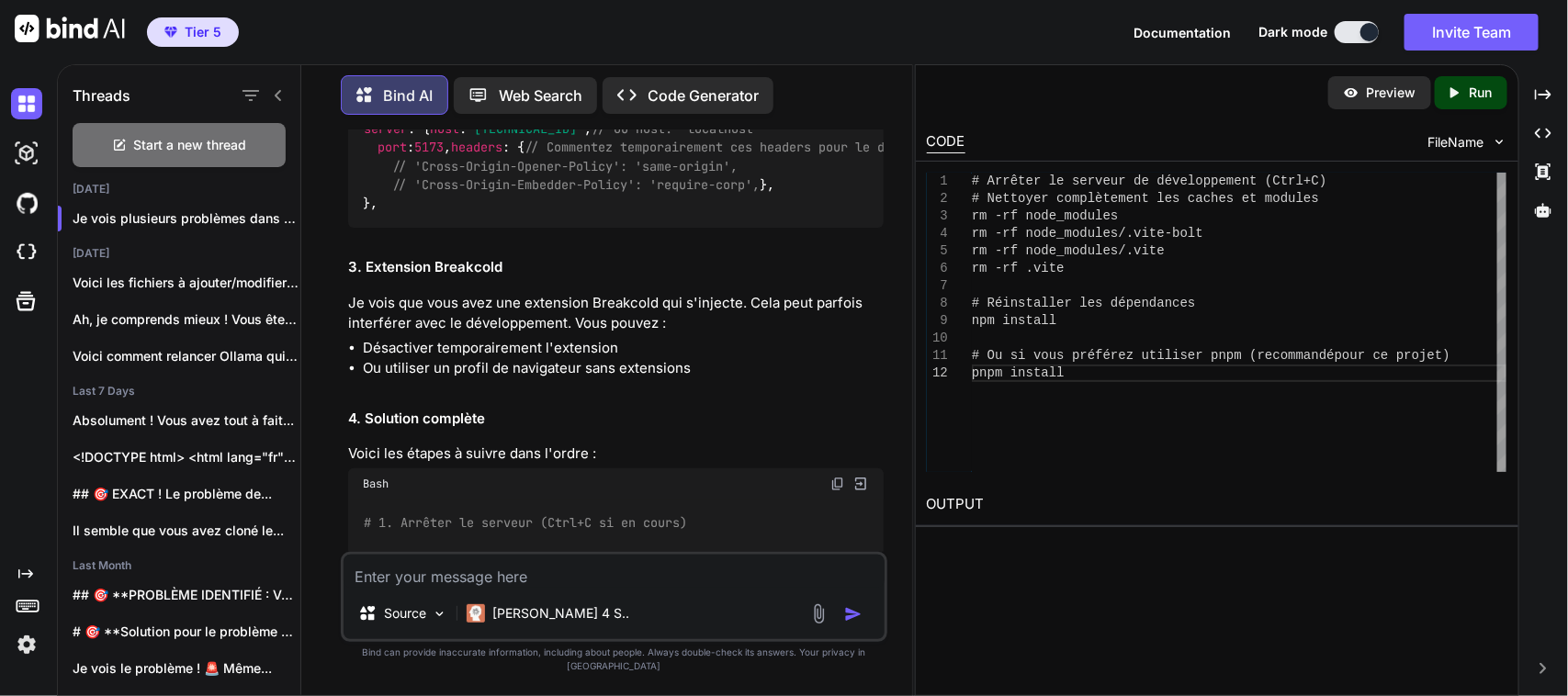
drag, startPoint x: 362, startPoint y: 275, endPoint x: 477, endPoint y: 342, distance: 133.1
copy code "rm -rf node_modules rm -rf node_modules/.vite-bolt rm -rf node_modules/.[PERSON…"
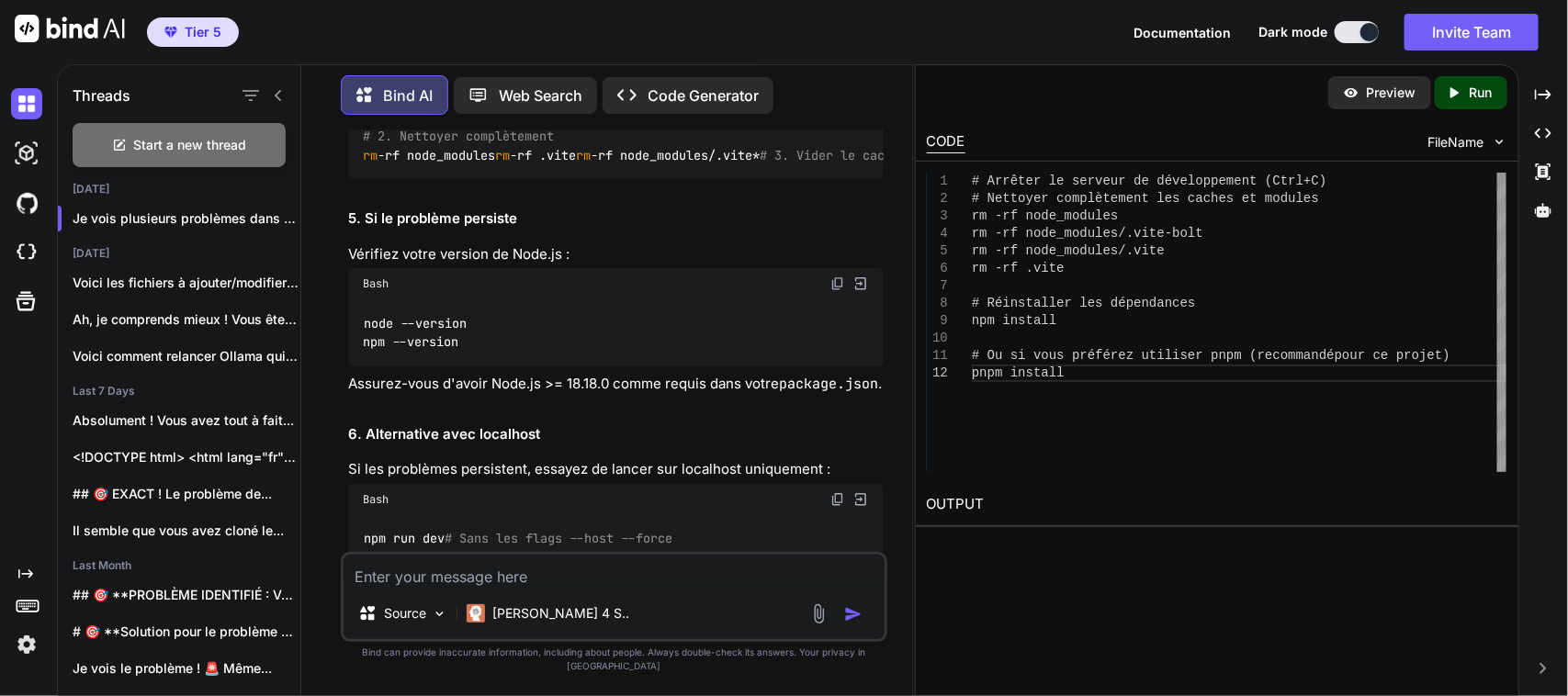
scroll to position [9885, 0]
